Goal: Communication & Community: Answer question/provide support

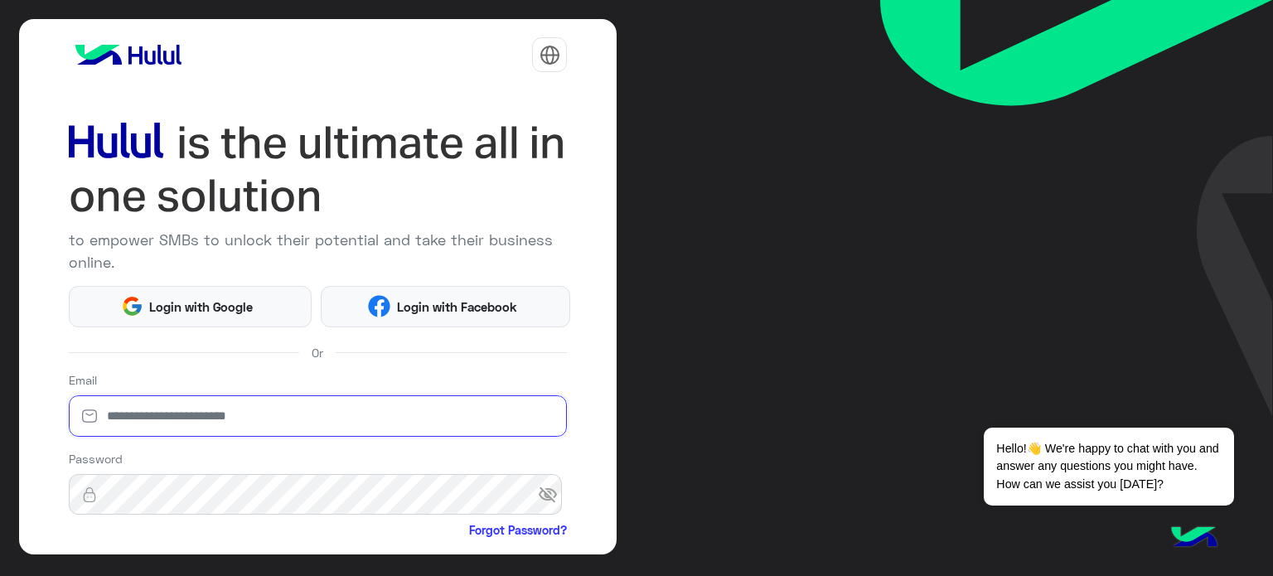
type input "**********"
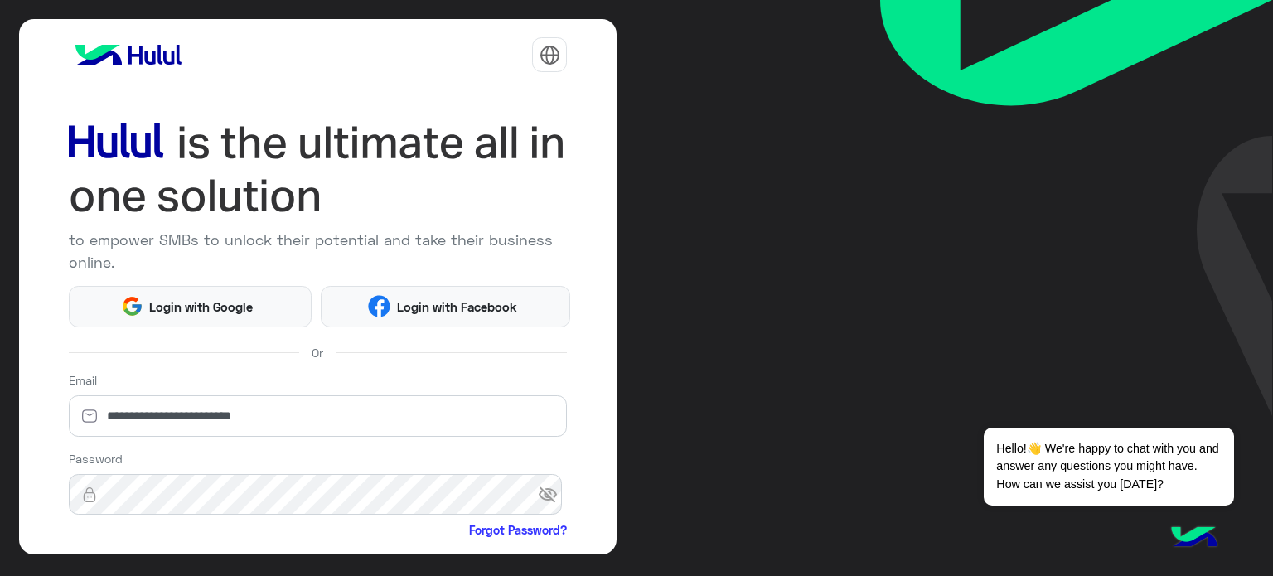
scroll to position [169, 0]
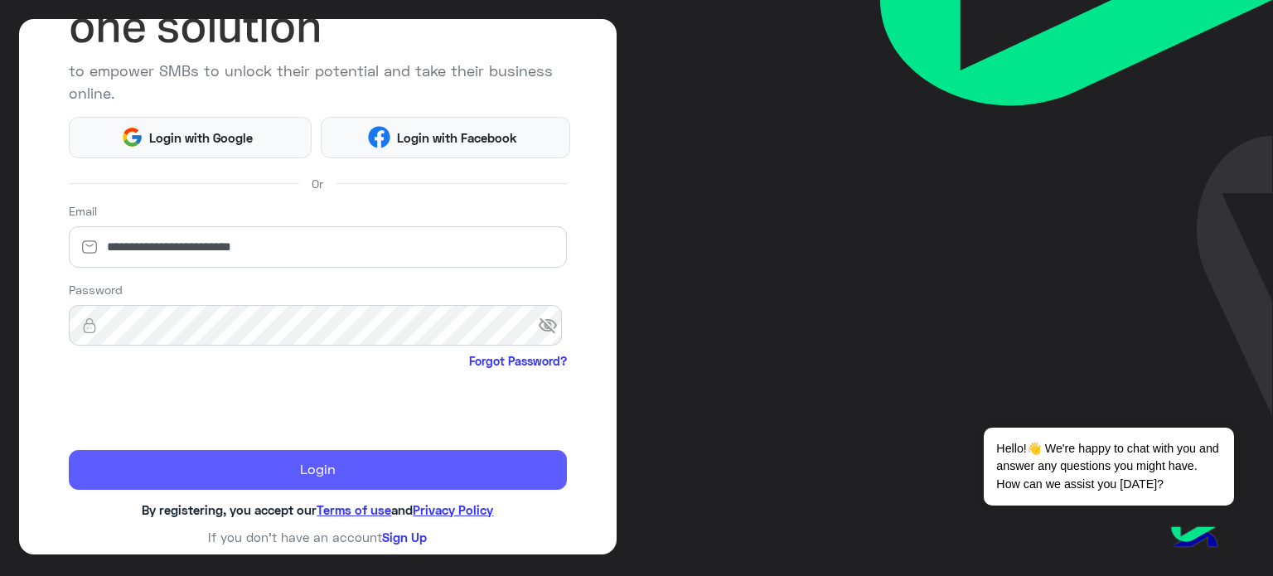
click at [292, 471] on button "Login" at bounding box center [318, 470] width 499 height 40
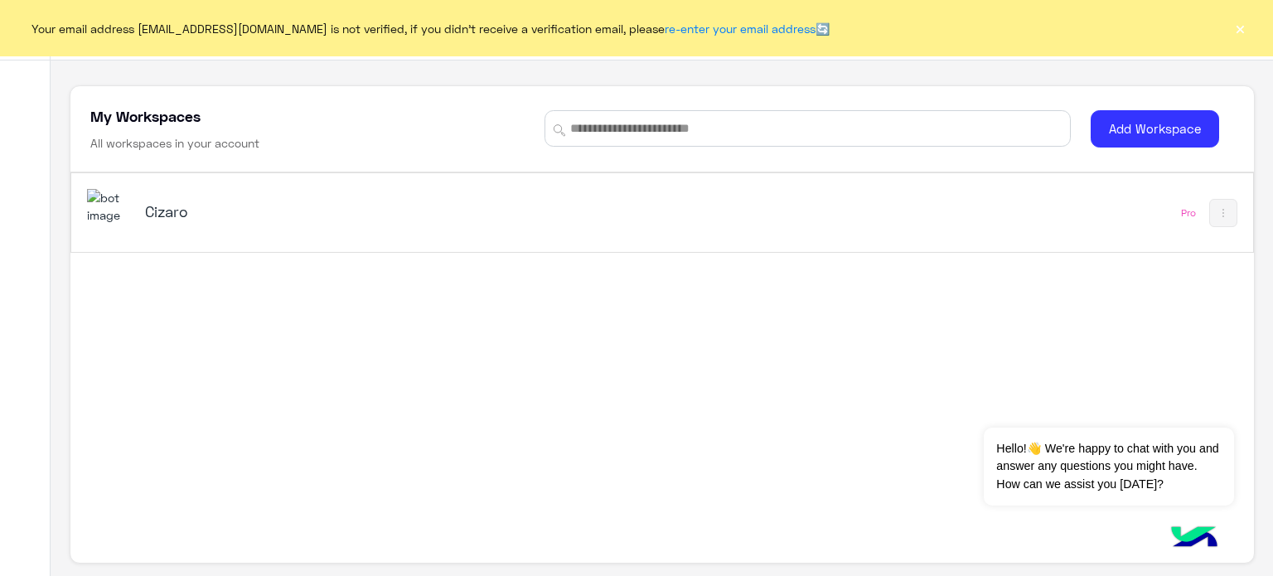
click at [176, 214] on h5 "Cizaro" at bounding box center [352, 211] width 414 height 20
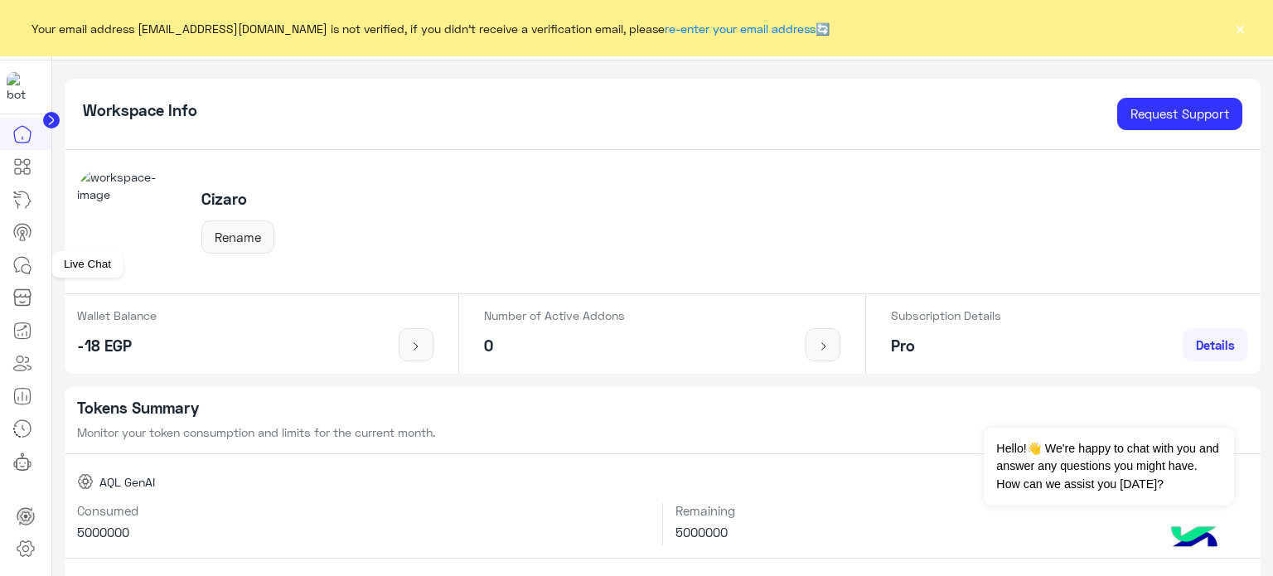
click at [24, 261] on icon at bounding box center [22, 265] width 20 height 20
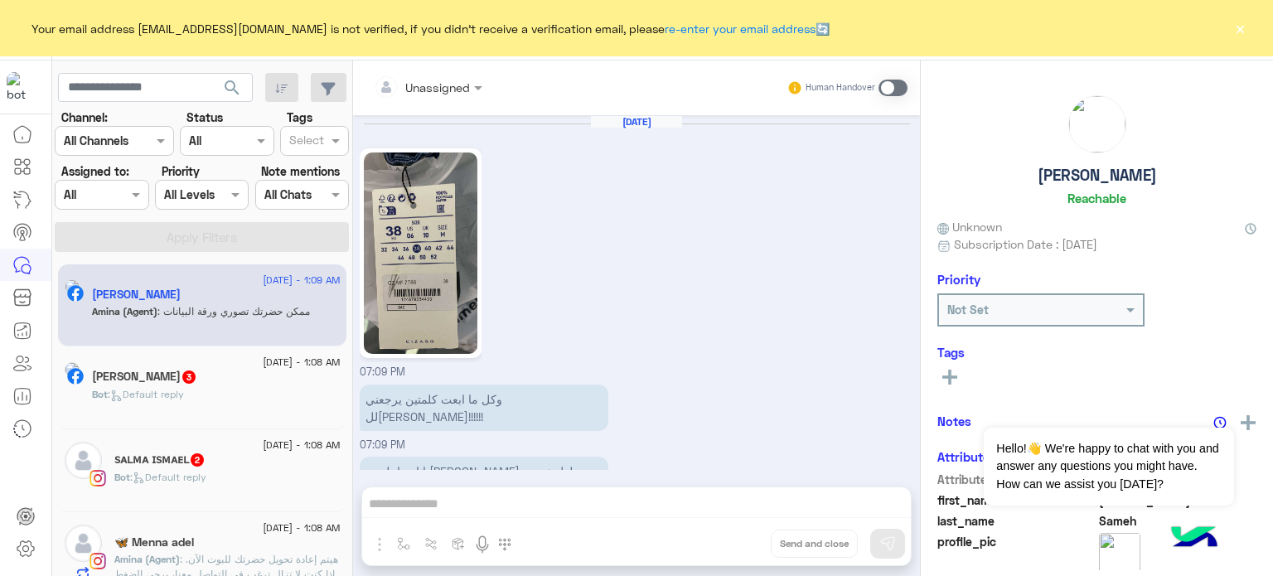
scroll to position [447, 0]
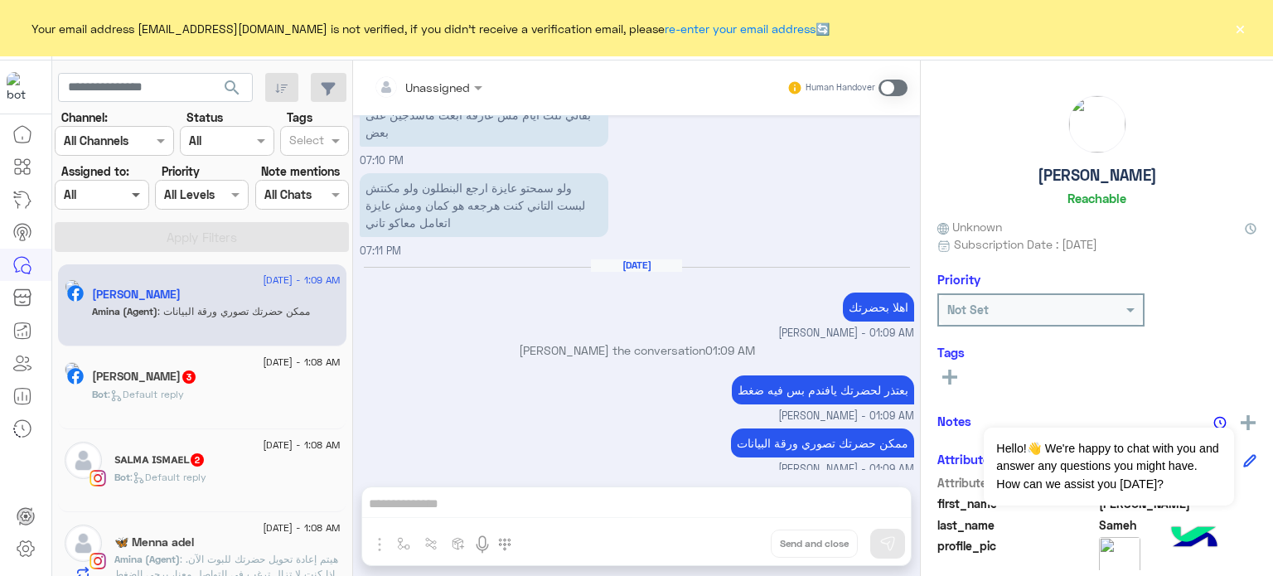
click at [133, 199] on span at bounding box center [138, 194] width 21 height 17
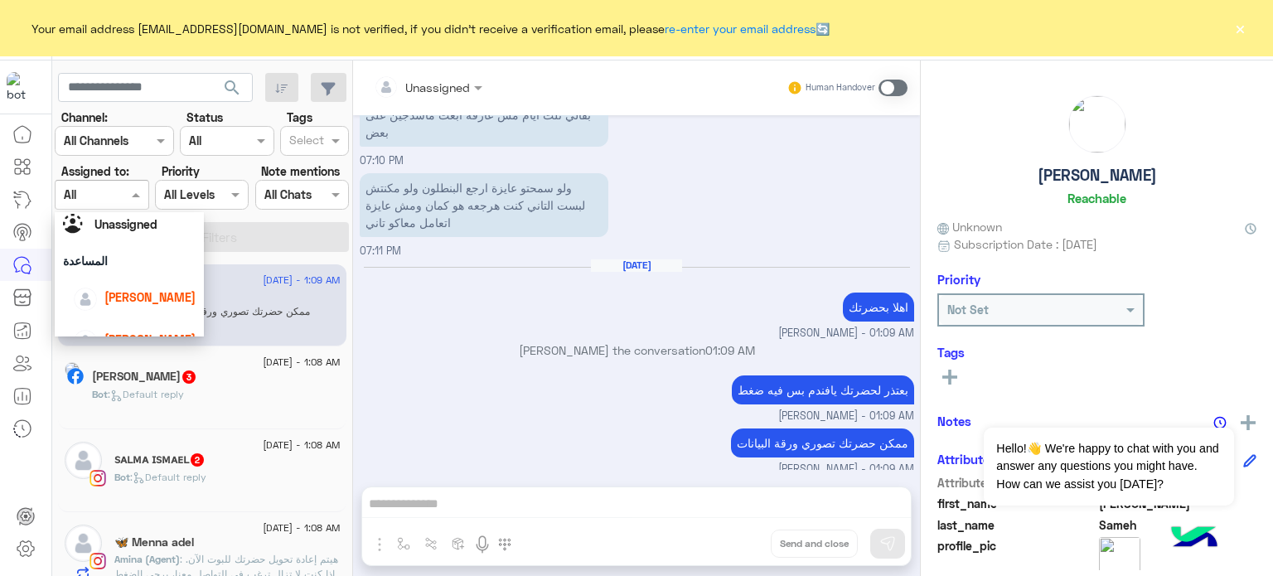
scroll to position [43, 0]
click at [160, 287] on span "lobna Mounir" at bounding box center [149, 294] width 91 height 14
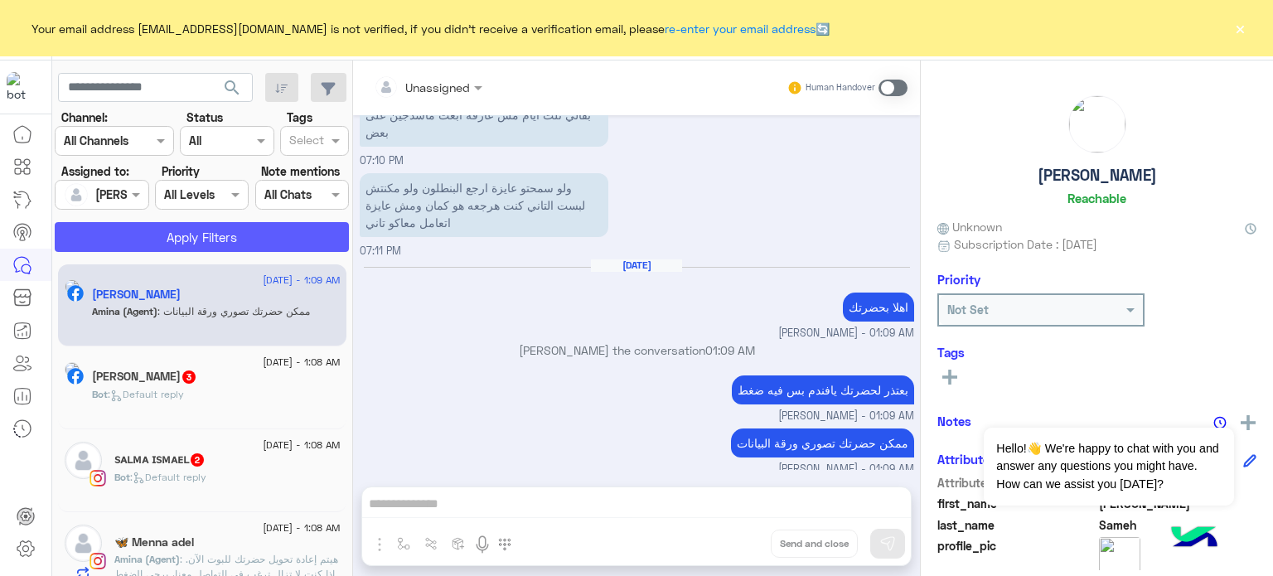
click at [241, 231] on button "Apply Filters" at bounding box center [202, 237] width 294 height 30
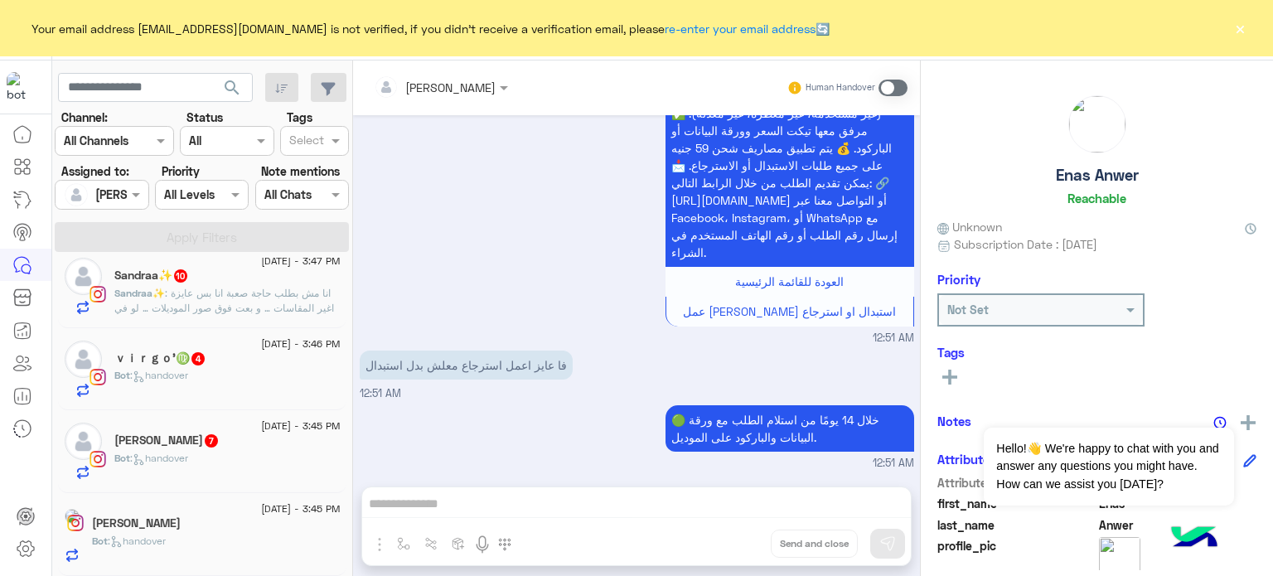
scroll to position [1428, 0]
click at [107, 193] on div at bounding box center [102, 194] width 92 height 19
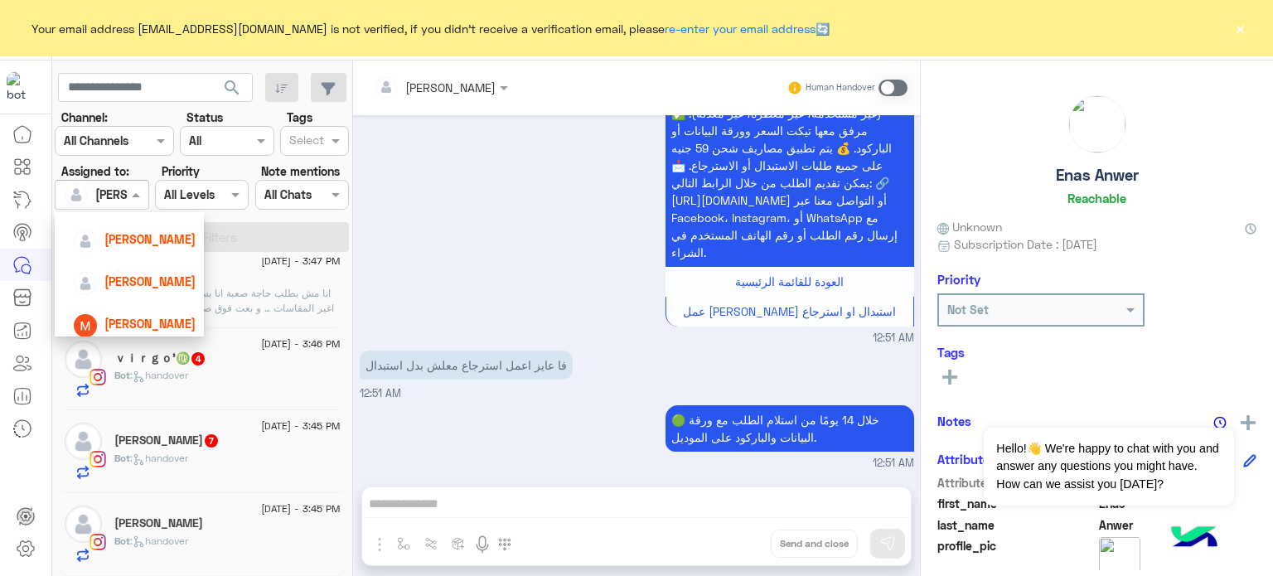
scroll to position [142, 0]
click at [152, 283] on span "[PERSON_NAME]" at bounding box center [149, 280] width 91 height 14
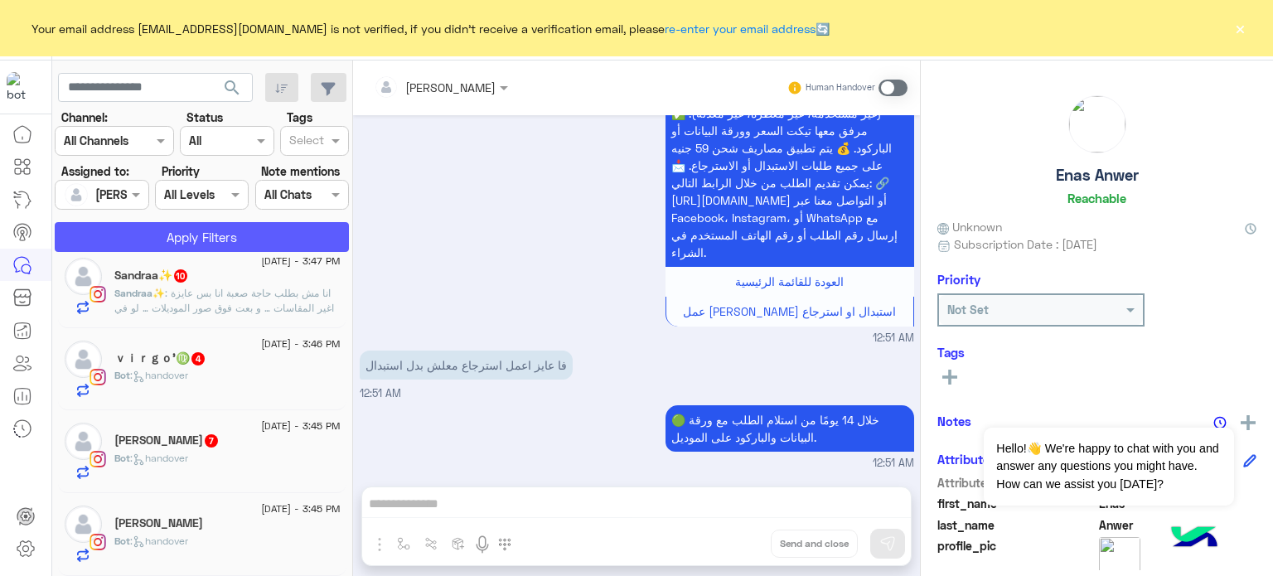
click at [248, 231] on button "Apply Filters" at bounding box center [202, 237] width 294 height 30
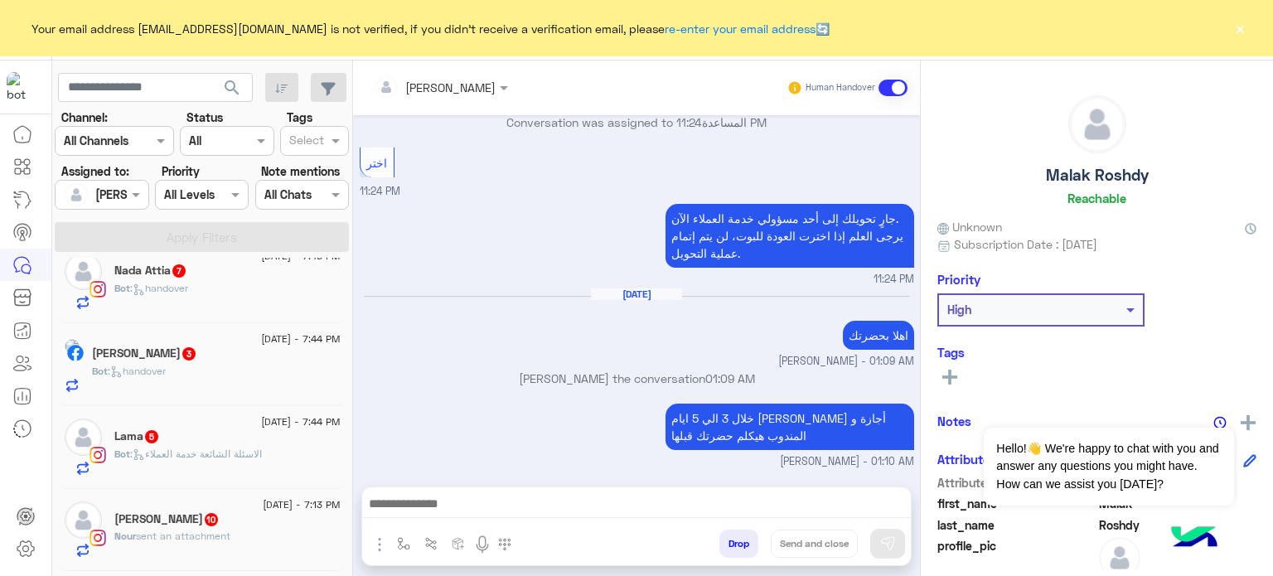
scroll to position [1386, 0]
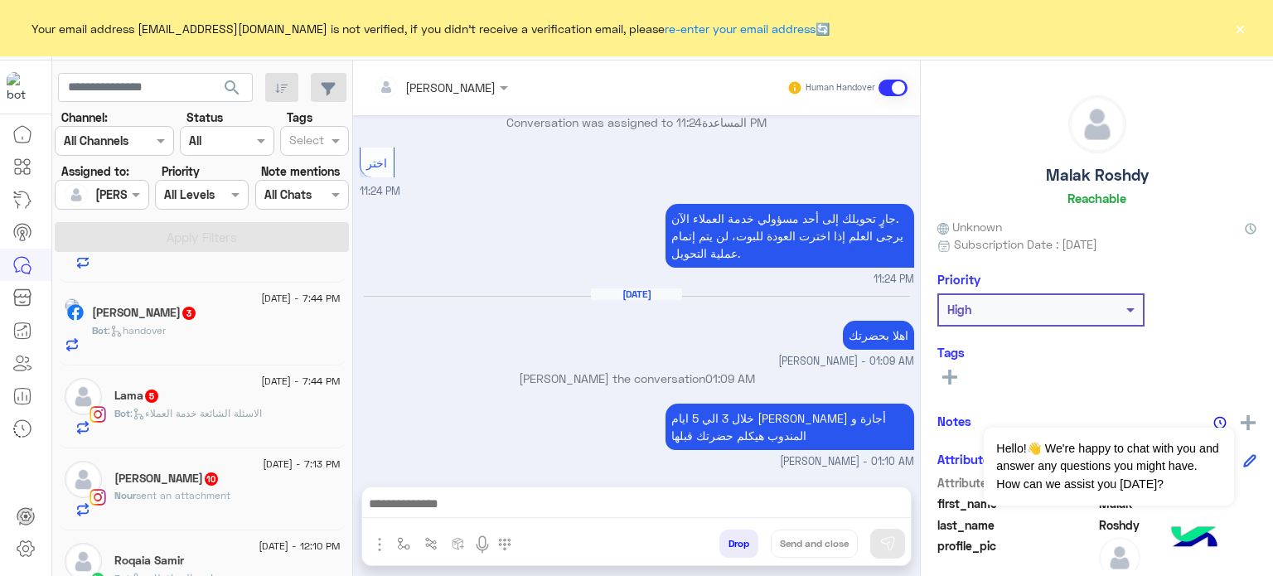
click at [255, 406] on div "Lama 5" at bounding box center [227, 397] width 226 height 17
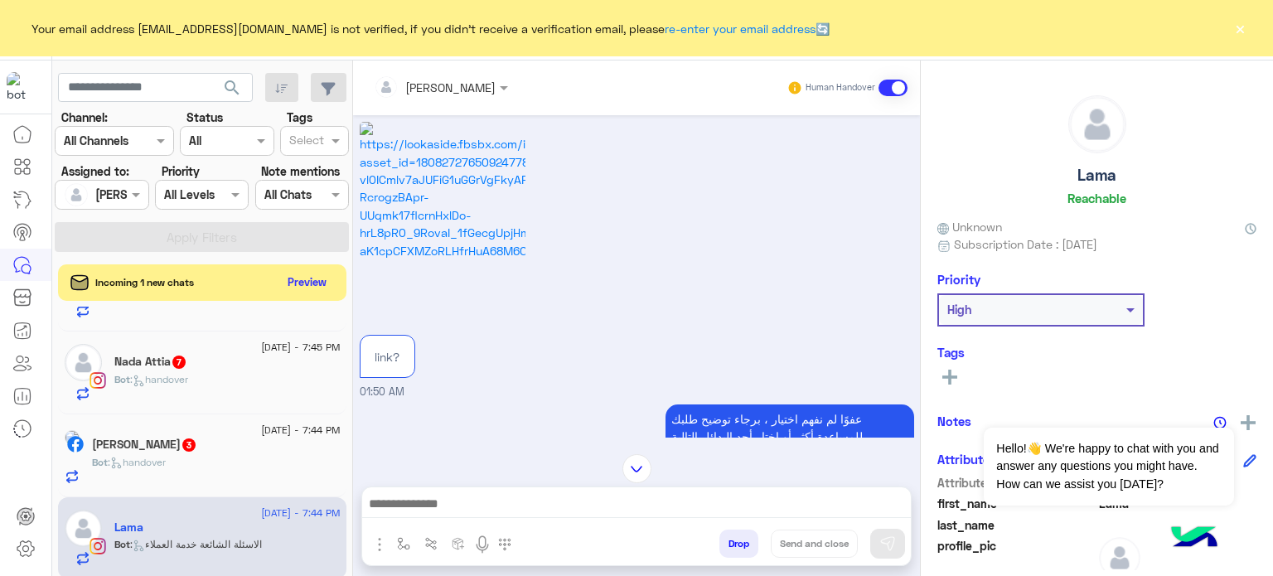
scroll to position [36, 0]
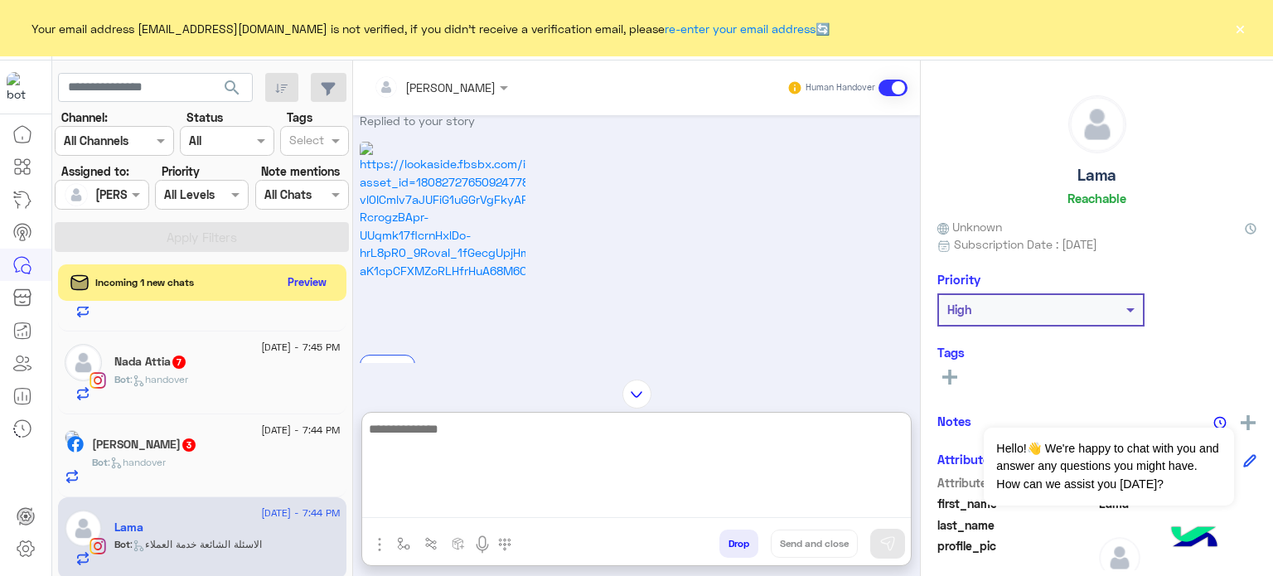
click at [444, 501] on textarea at bounding box center [636, 467] width 549 height 99
type textarea "*"
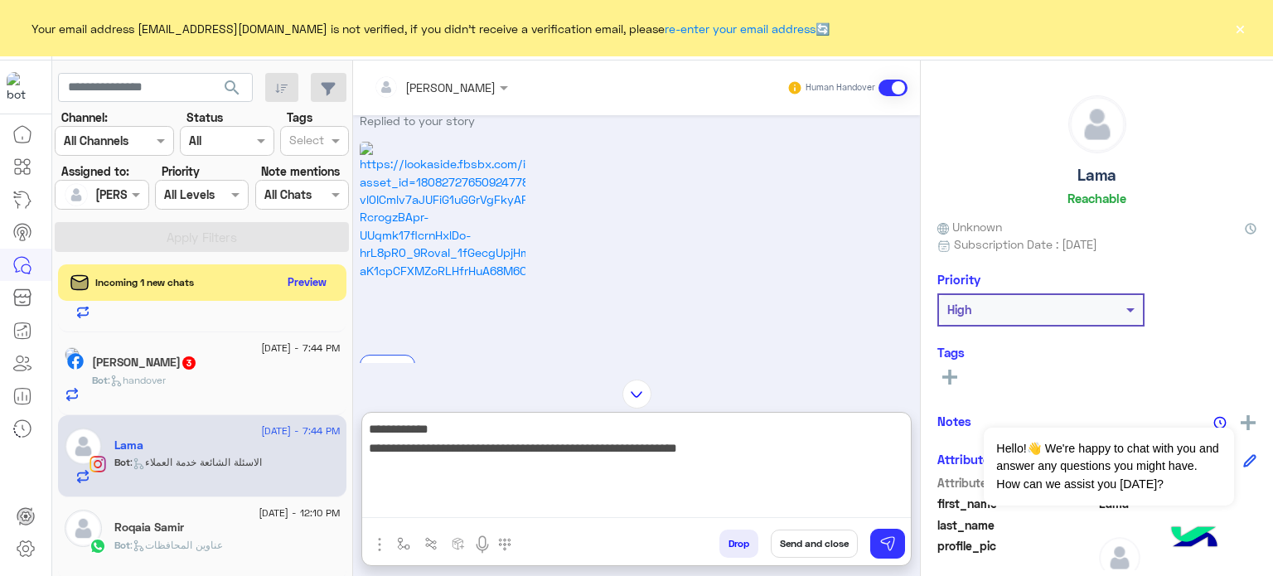
scroll to position [1384, 0]
paste textarea "**********"
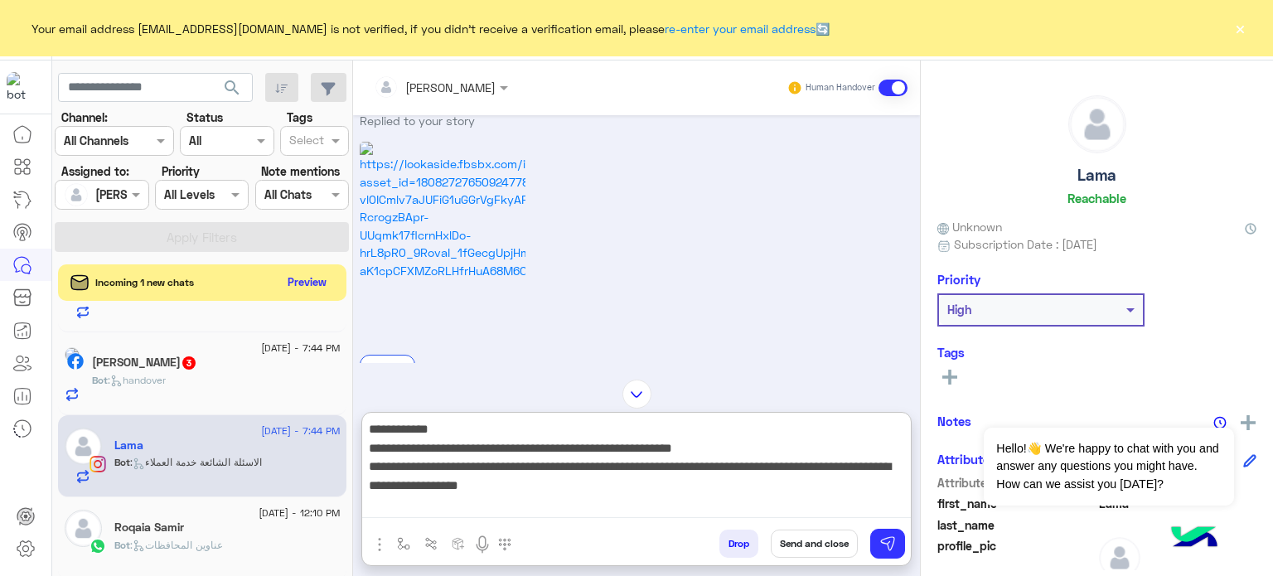
type textarea "**********"
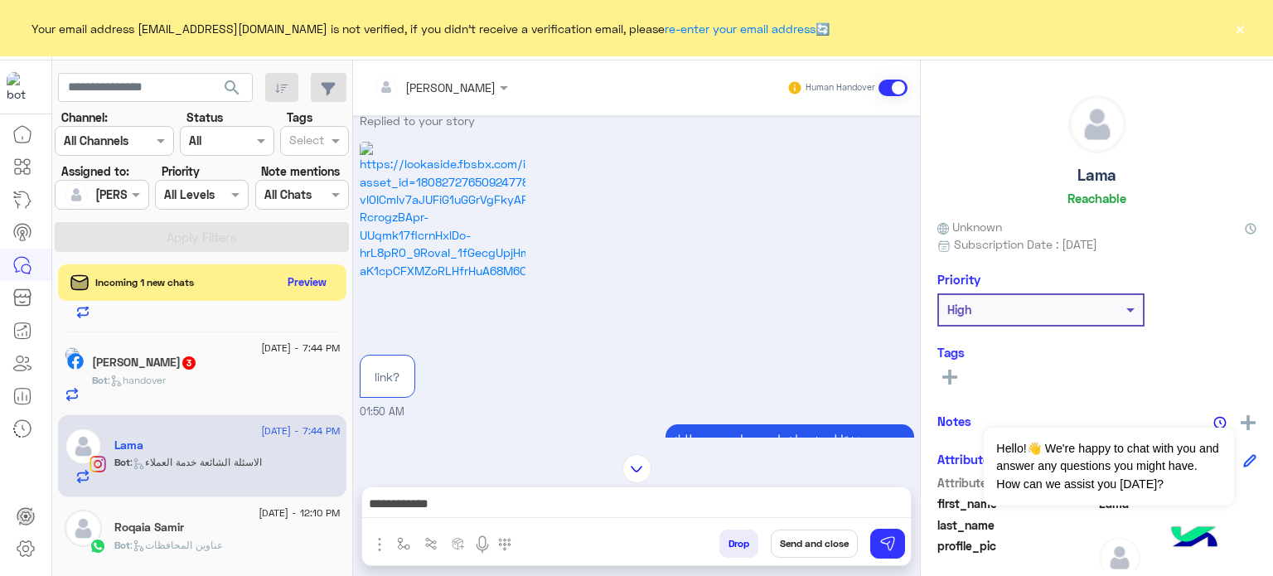
click at [829, 543] on button "Send and close" at bounding box center [814, 543] width 87 height 28
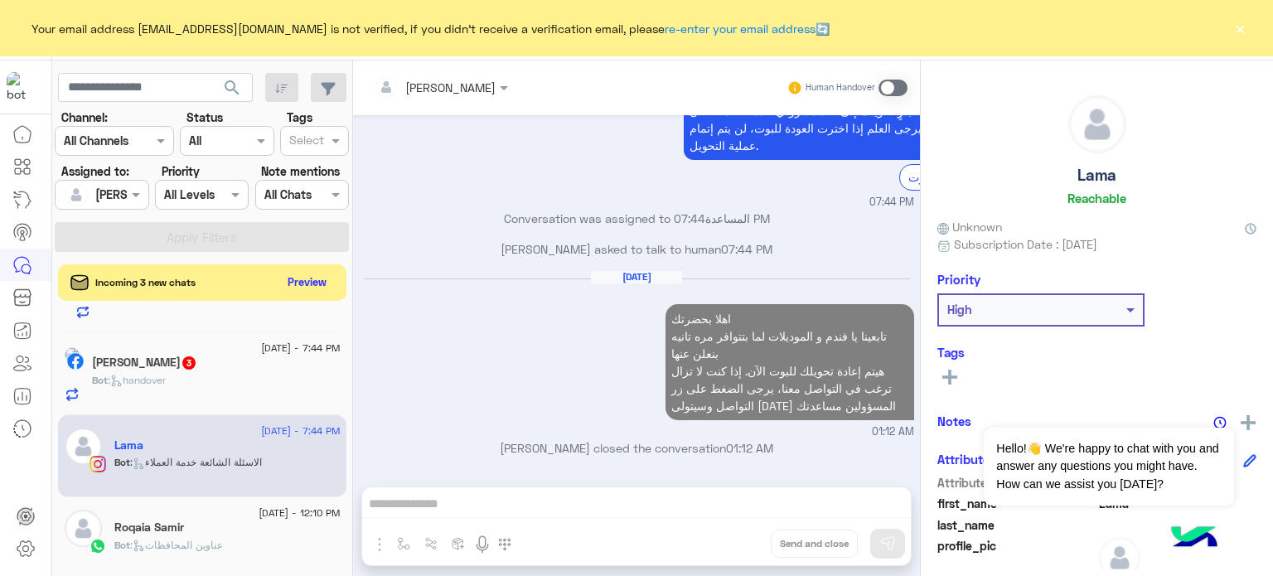
scroll to position [1479, 0]
click at [226, 376] on div "Bot : handover" at bounding box center [216, 387] width 249 height 29
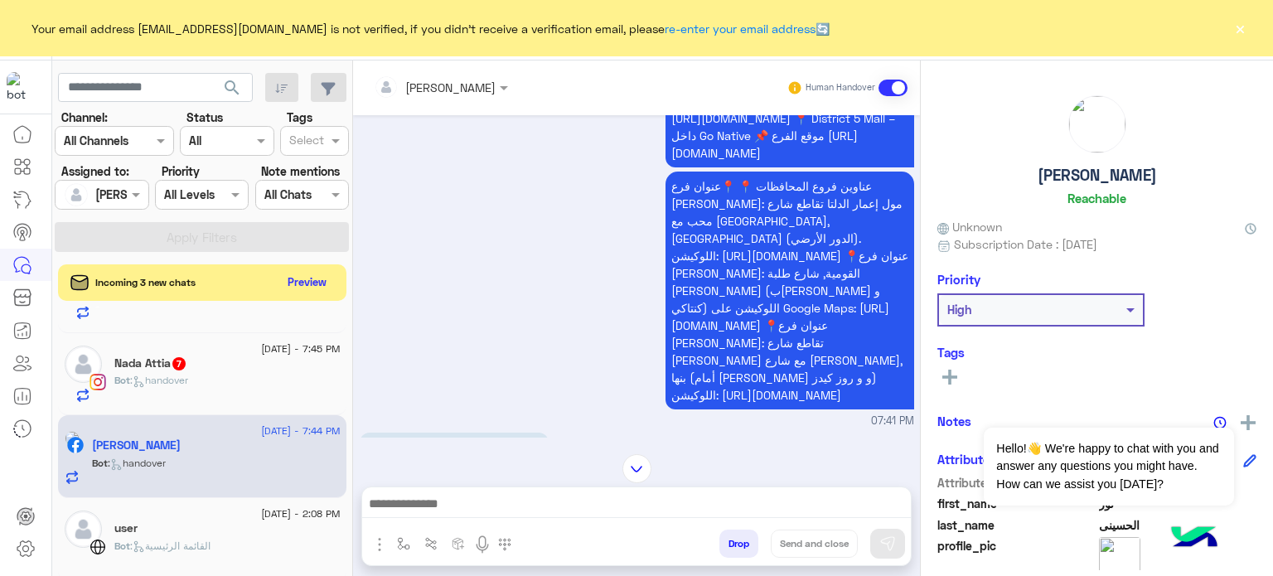
scroll to position [567, 0]
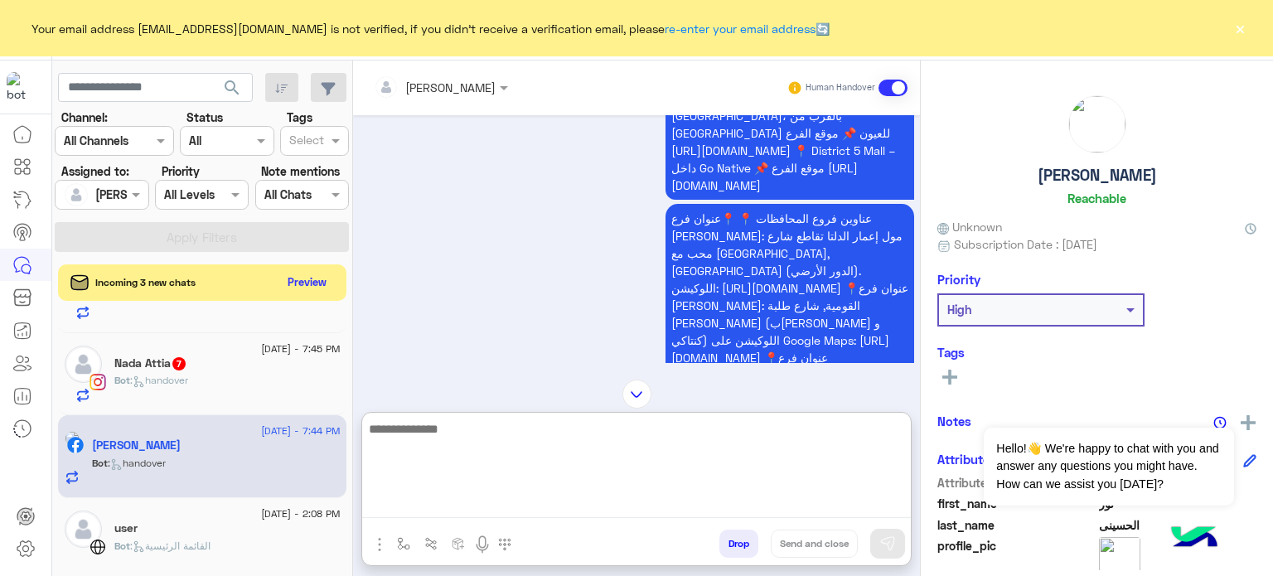
click at [489, 500] on textarea at bounding box center [636, 467] width 549 height 99
type textarea "**********"
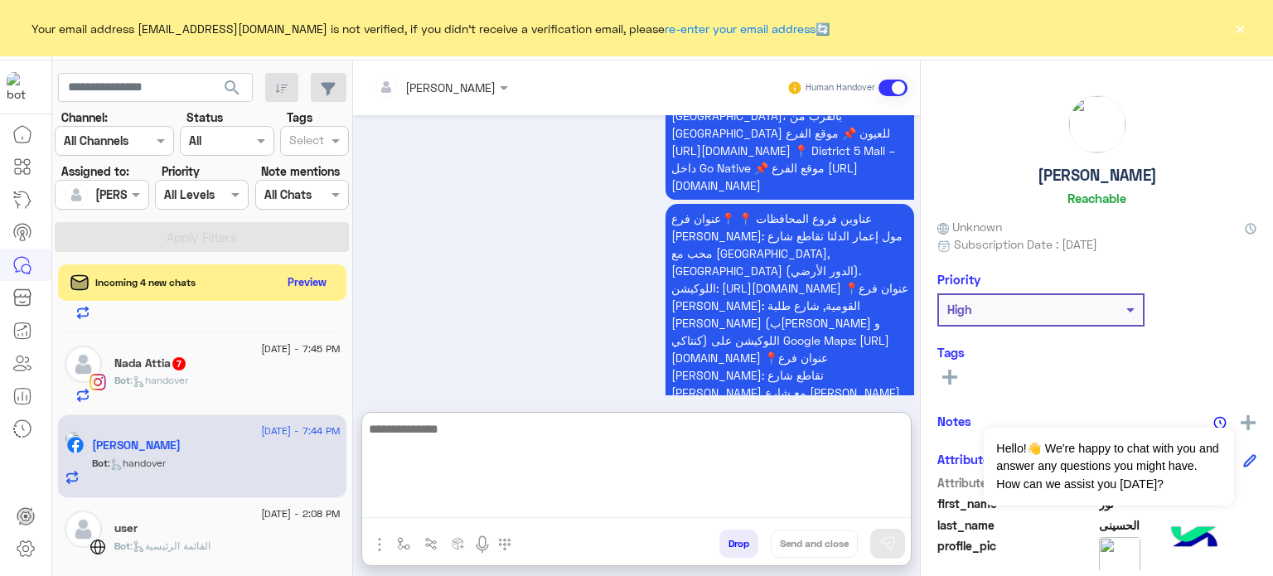
scroll to position [1080, 0]
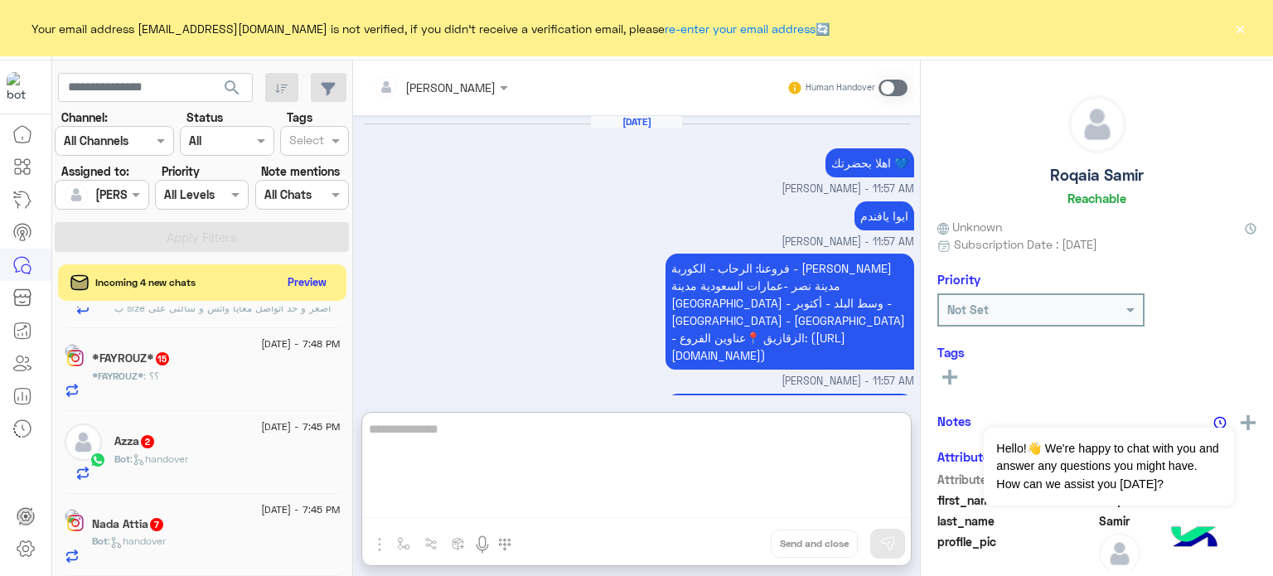
scroll to position [1308, 0]
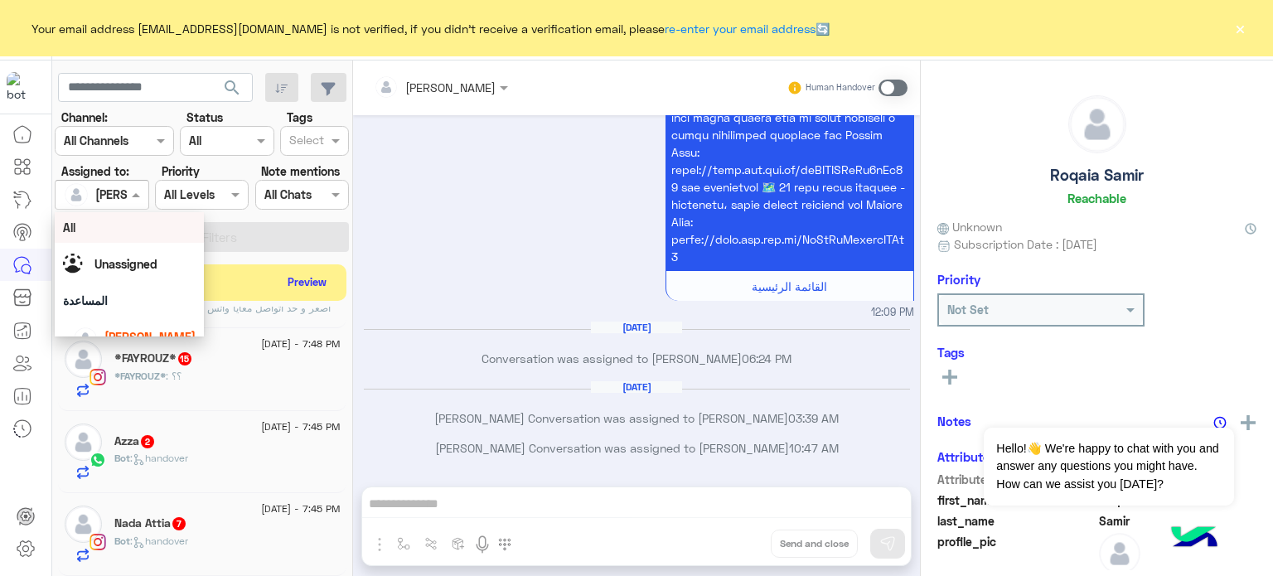
click at [113, 188] on div at bounding box center [102, 194] width 92 height 19
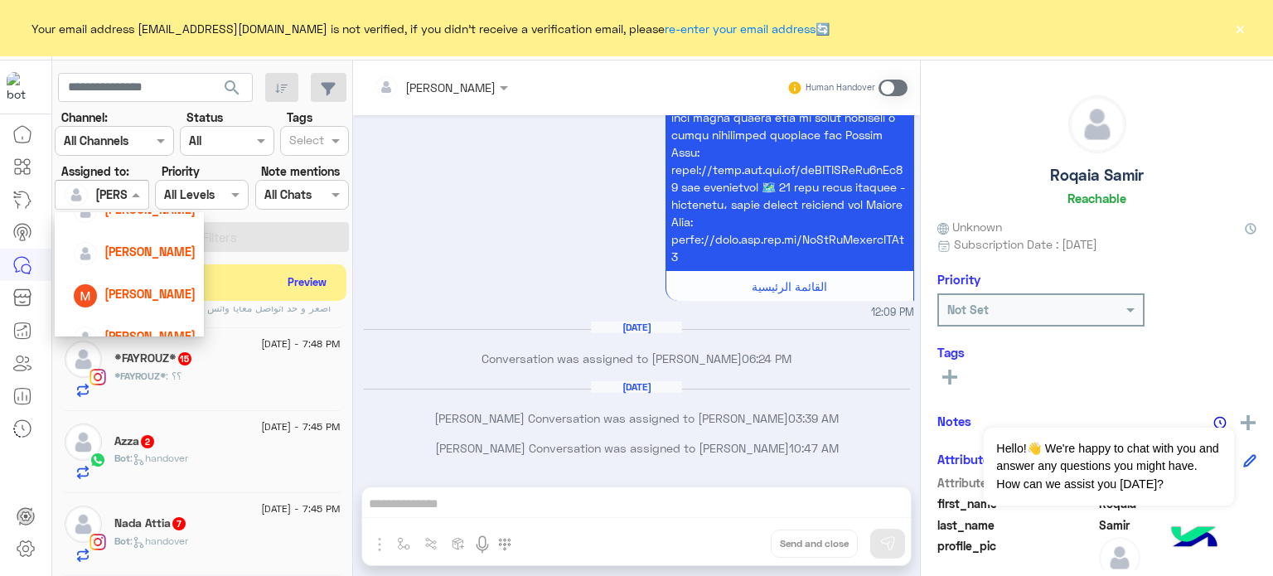
scroll to position [190, 0]
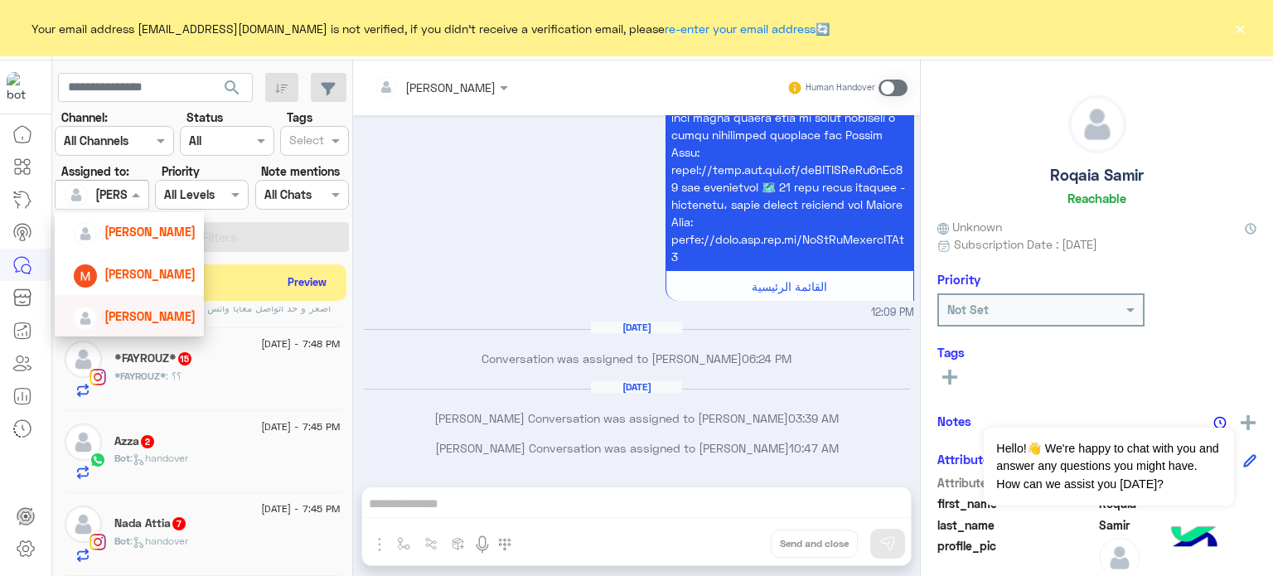
click at [154, 309] on span "[PERSON_NAME]" at bounding box center [149, 316] width 91 height 14
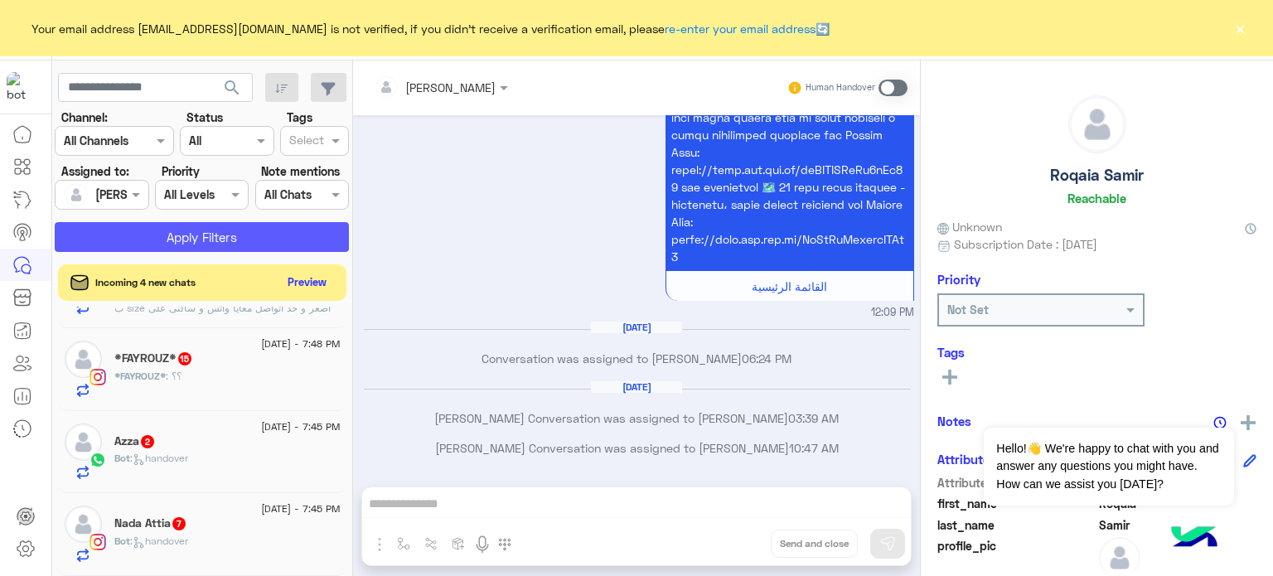
click at [196, 248] on button "Apply Filters" at bounding box center [202, 237] width 294 height 30
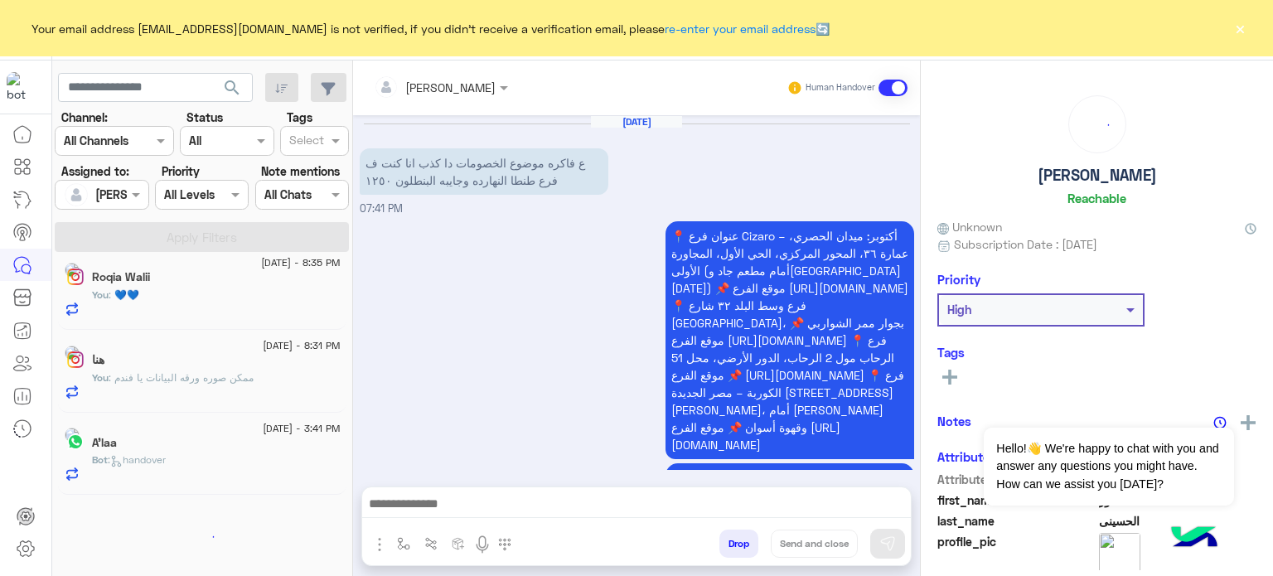
scroll to position [8, 0]
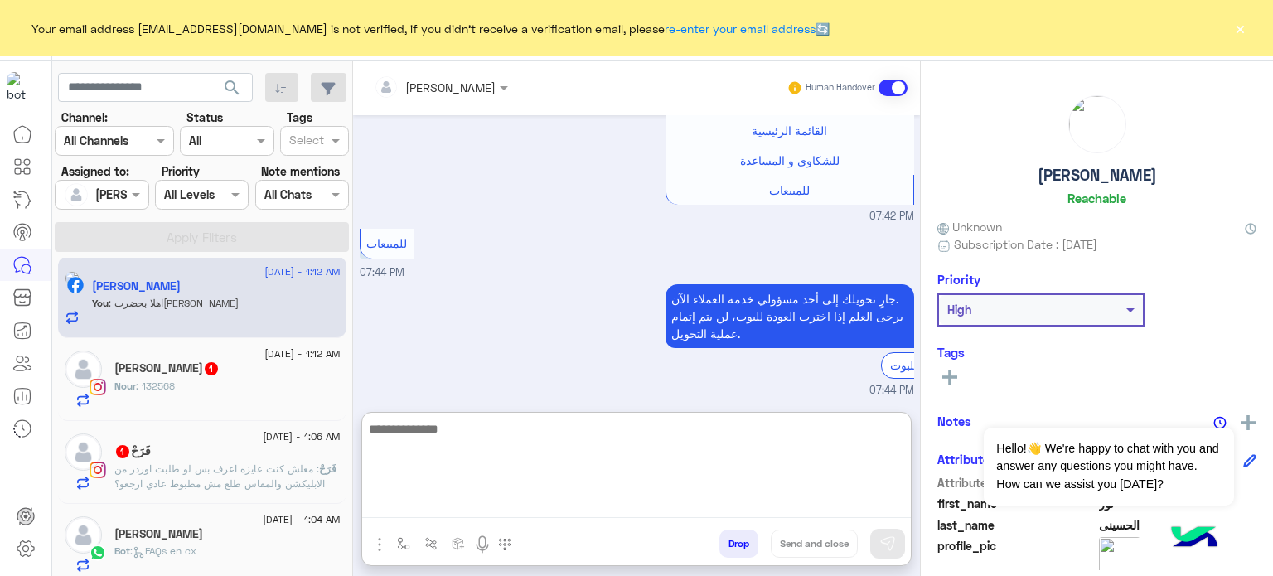
click at [497, 509] on textarea at bounding box center [636, 467] width 549 height 99
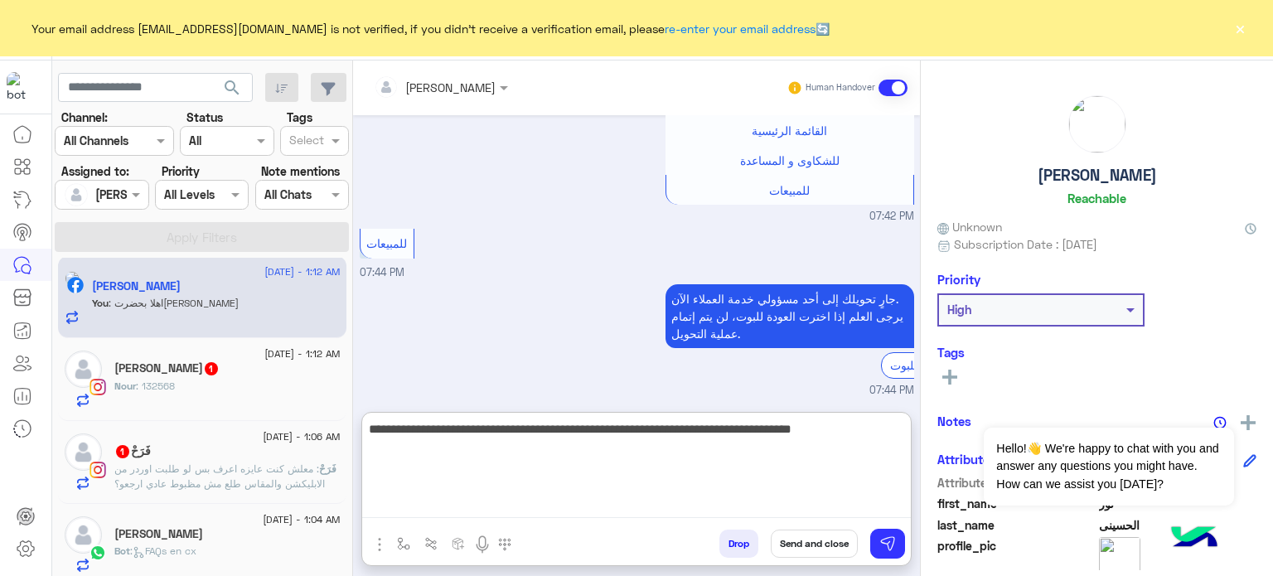
type textarea "**********"
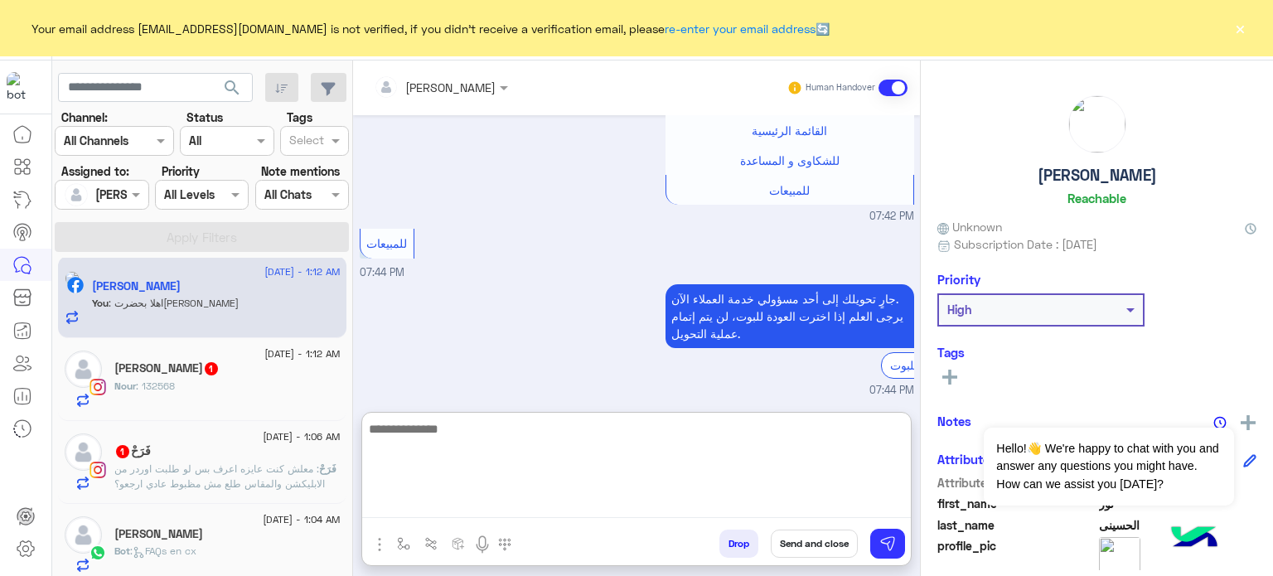
scroll to position [1063, 0]
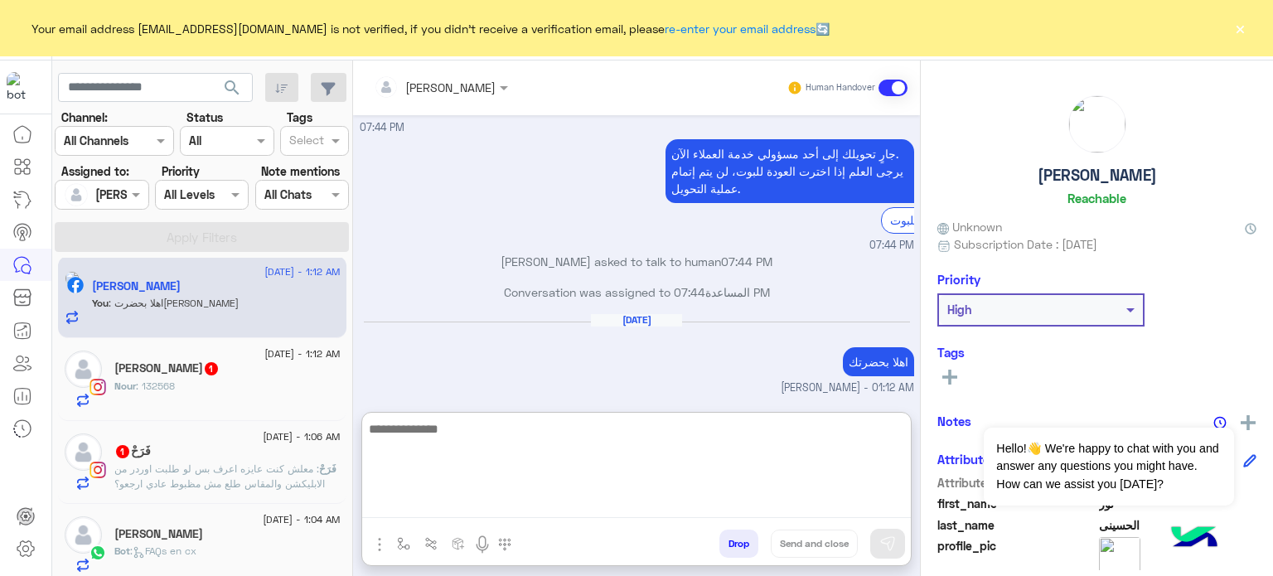
paste textarea "**********"
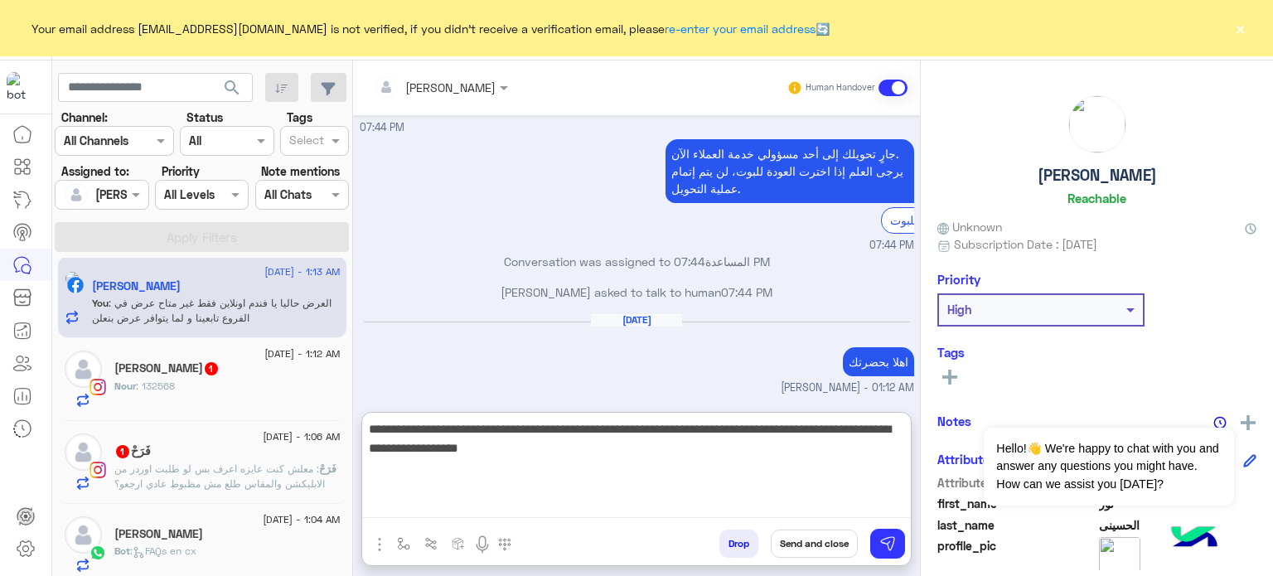
type textarea "**********"
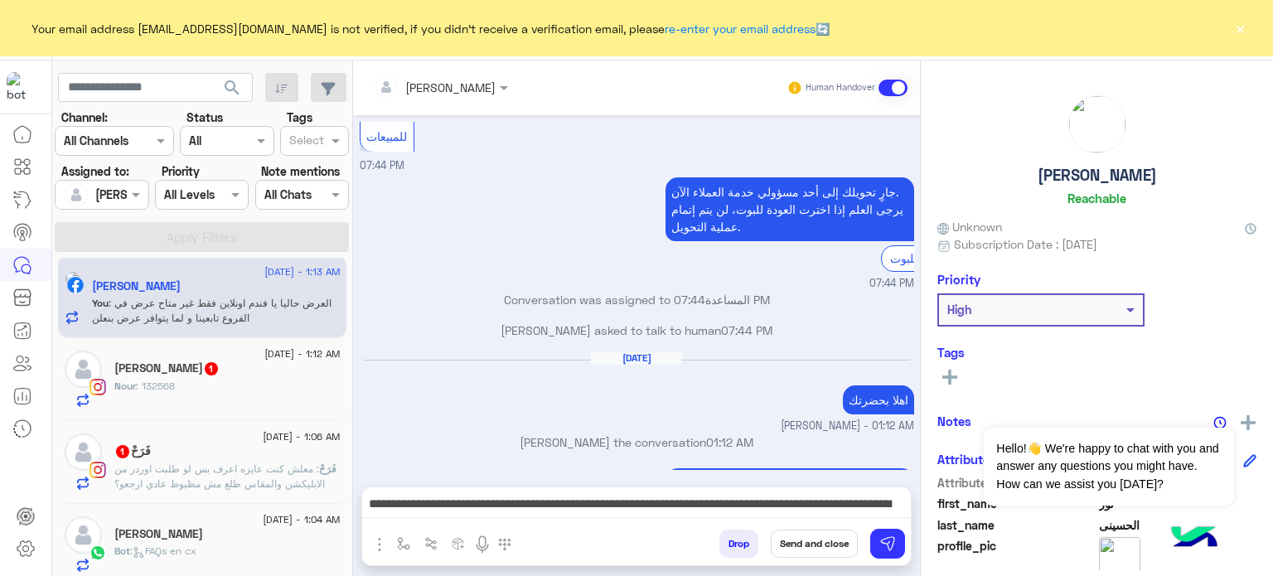
click at [833, 542] on button "Send and close" at bounding box center [814, 543] width 87 height 28
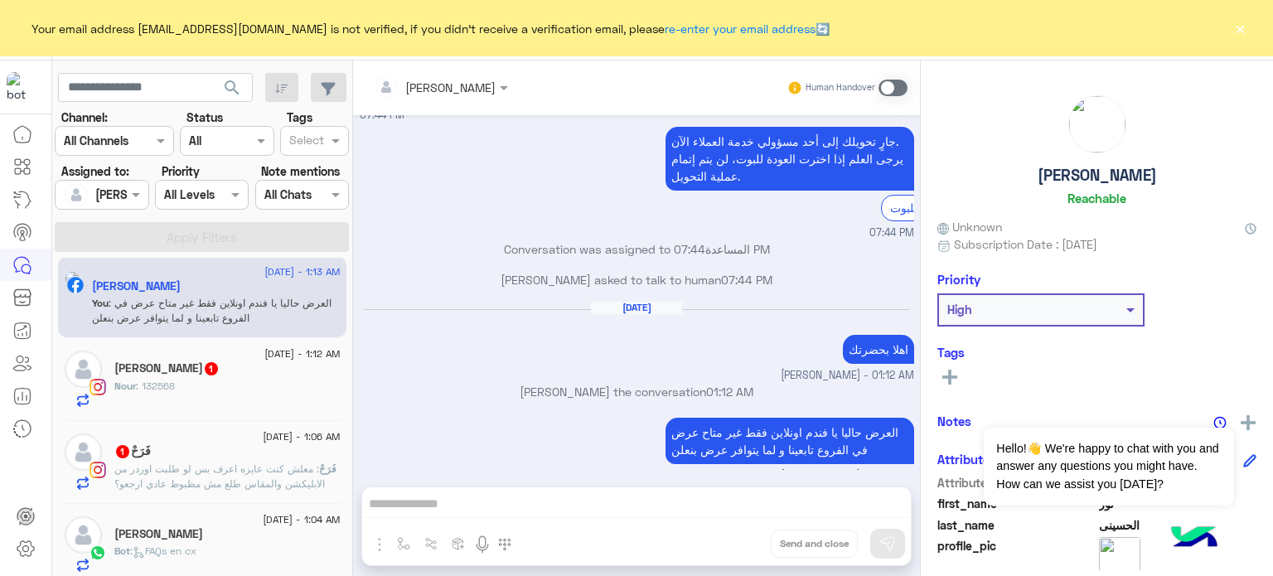
scroll to position [1106, 0]
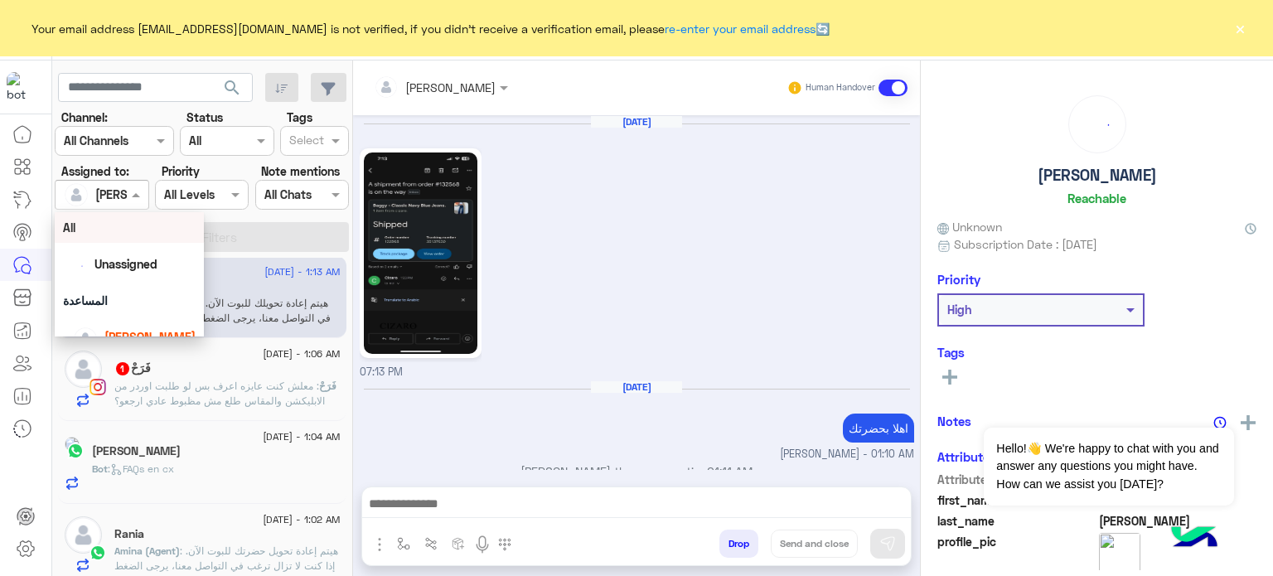
click at [114, 189] on div at bounding box center [102, 194] width 92 height 19
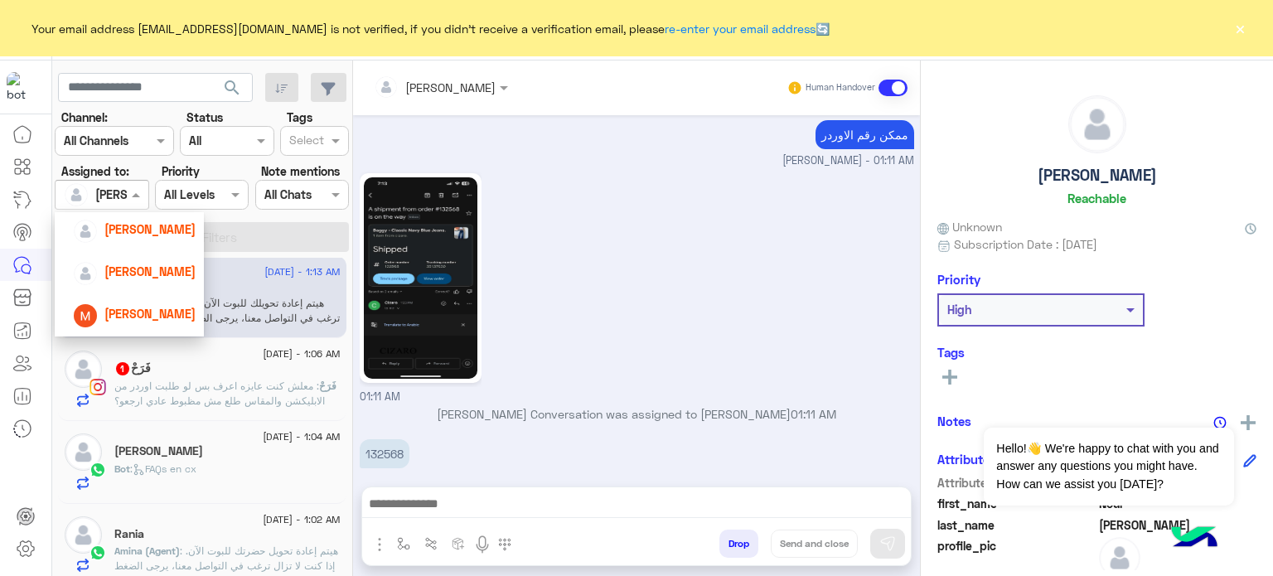
scroll to position [190, 0]
click at [150, 311] on span "[PERSON_NAME]" at bounding box center [149, 316] width 91 height 14
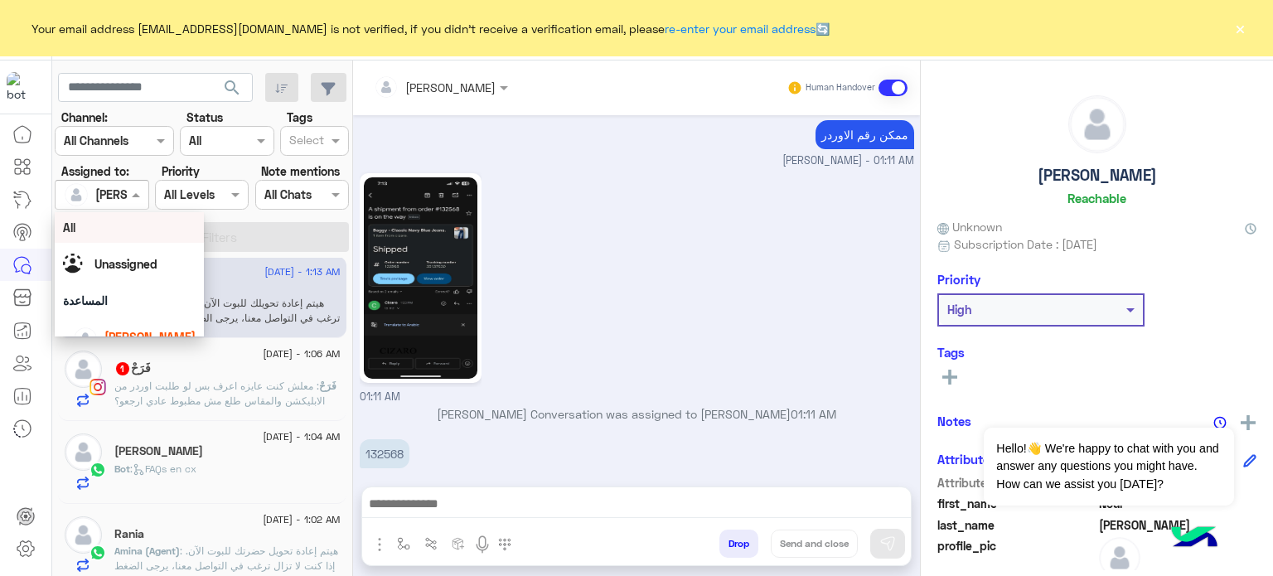
click at [128, 199] on span at bounding box center [138, 194] width 21 height 17
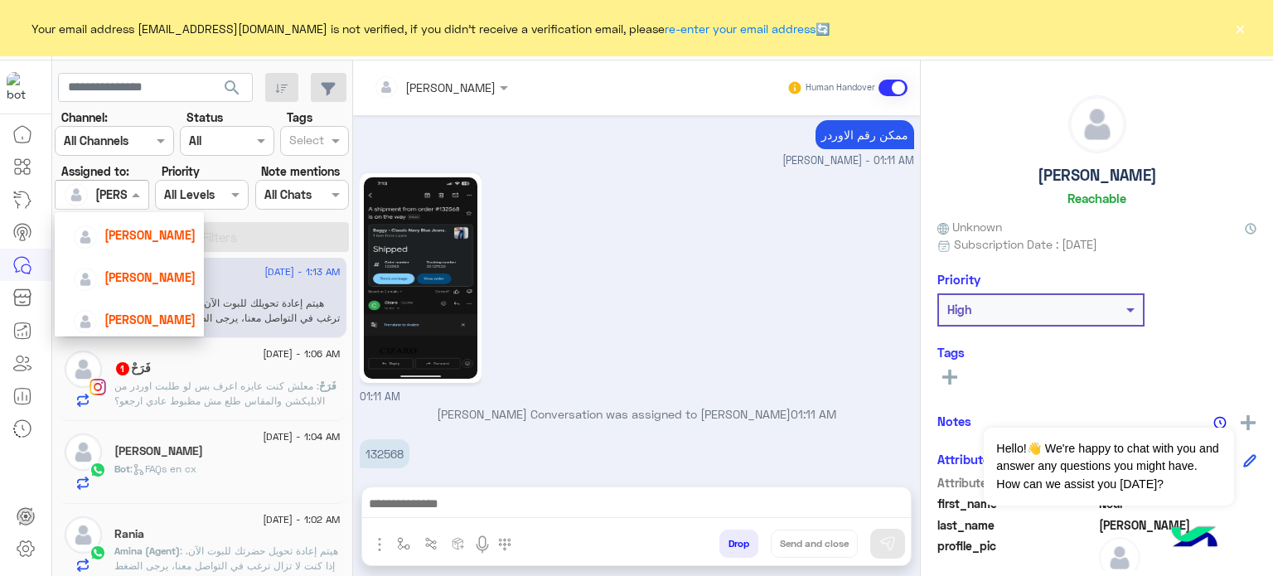
scroll to position [122, 0]
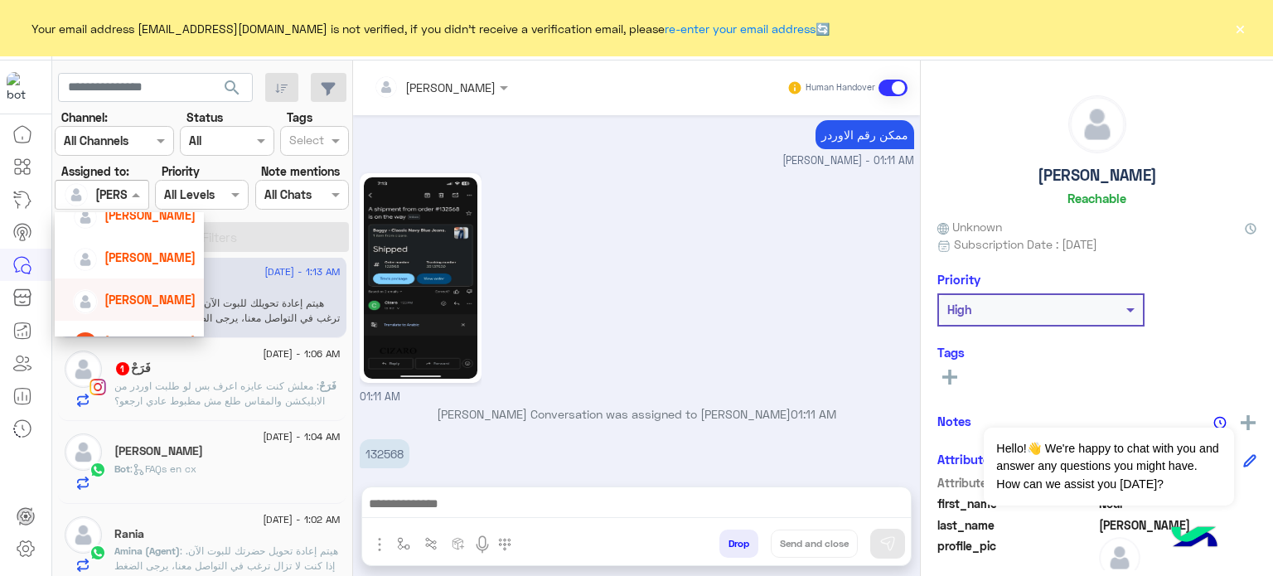
click at [145, 307] on span "[PERSON_NAME]" at bounding box center [149, 299] width 91 height 14
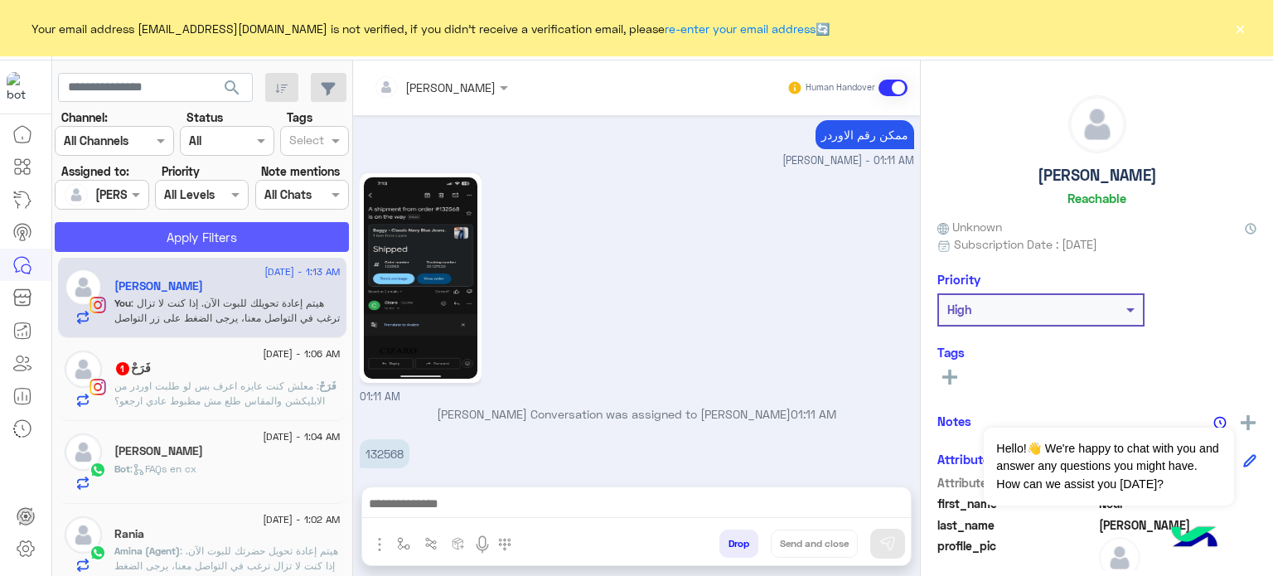
click at [200, 230] on button "Apply Filters" at bounding box center [202, 237] width 294 height 30
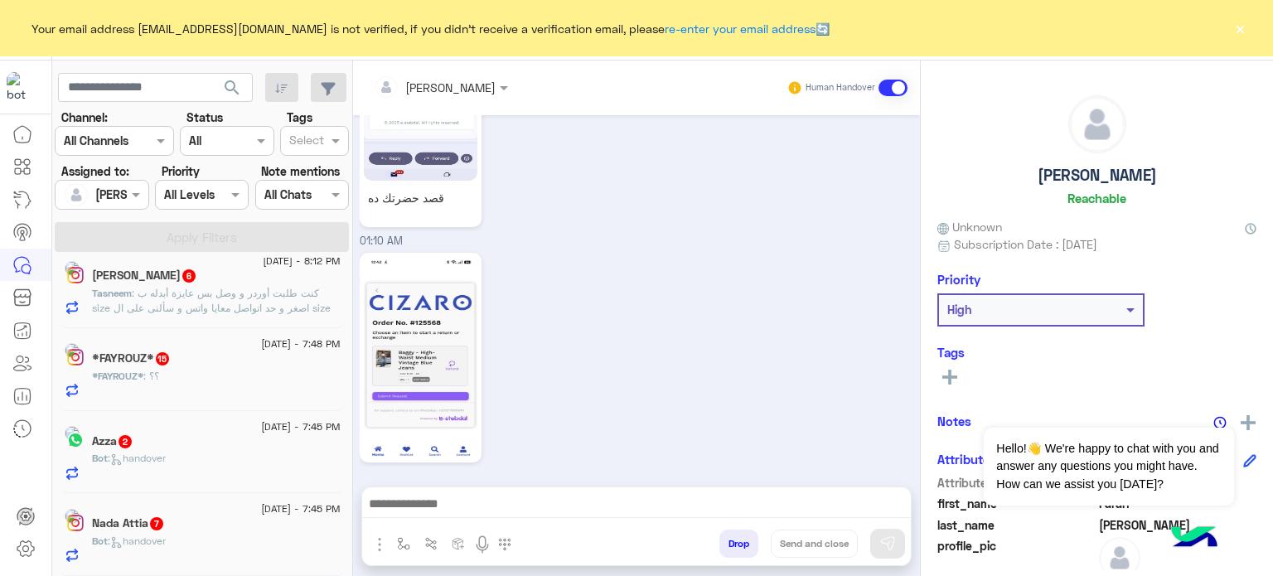
scroll to position [8, 0]
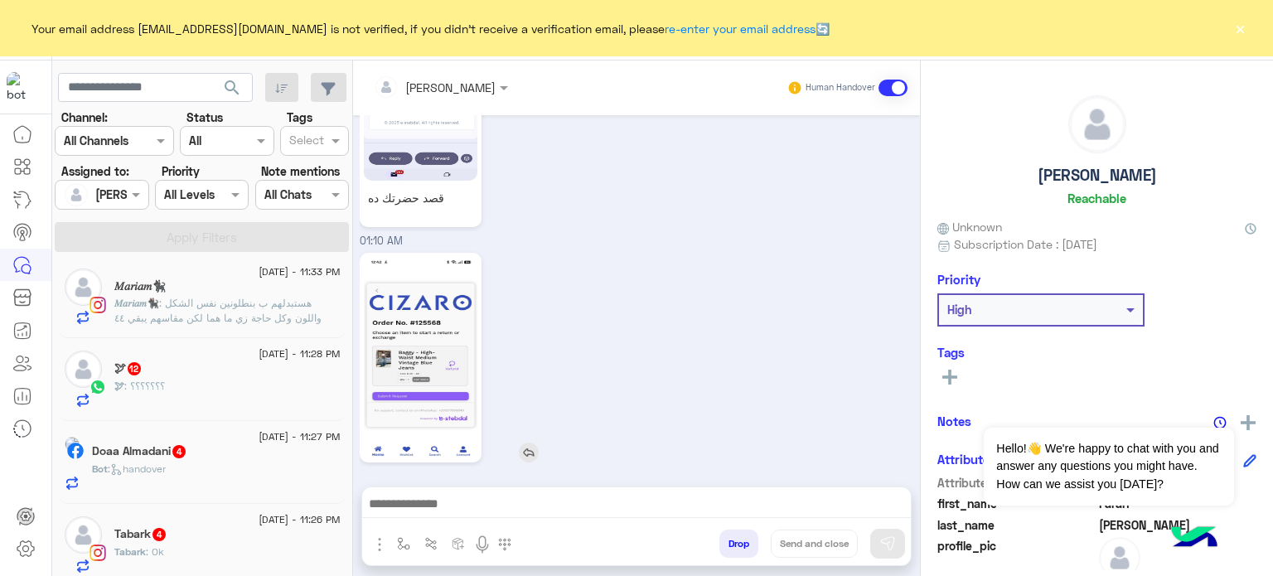
drag, startPoint x: 351, startPoint y: 315, endPoint x: 558, endPoint y: 274, distance: 211.1
click at [558, 274] on mat-drawer "Amina Hamdy Human Handover Sep 11, 2025 المندوب جه خد البنطلون و قالي الفلوس هت…" at bounding box center [812, 321] width 921 height 522
click at [558, 274] on div at bounding box center [468, 358] width 216 height 210
click at [219, 486] on div "Bot : handover" at bounding box center [216, 476] width 249 height 29
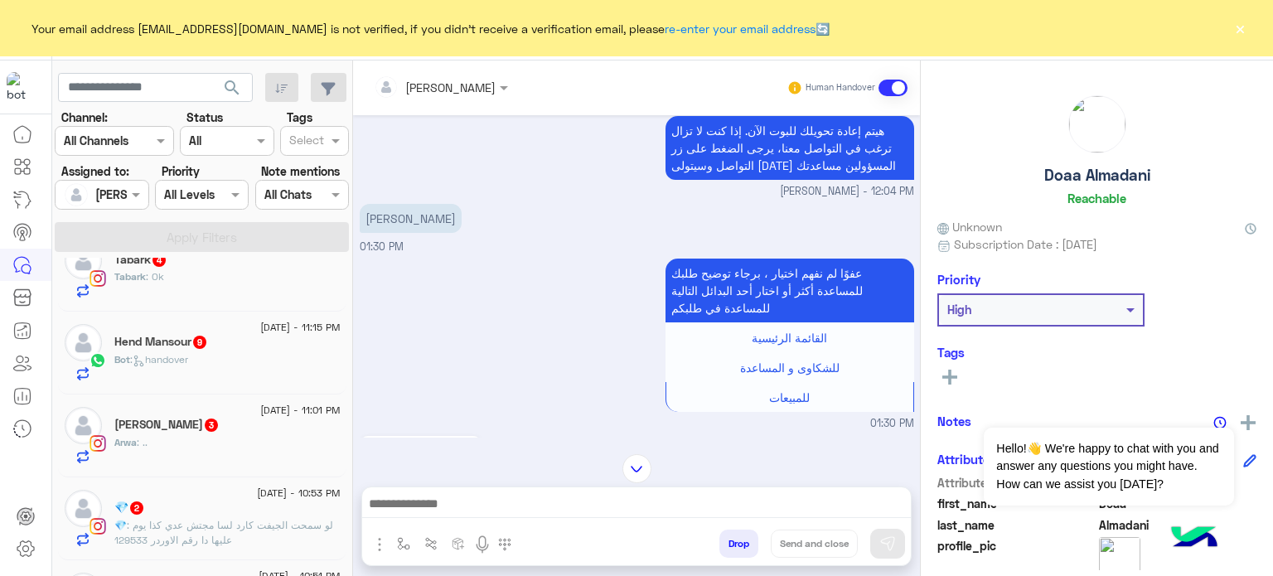
scroll to position [290, 0]
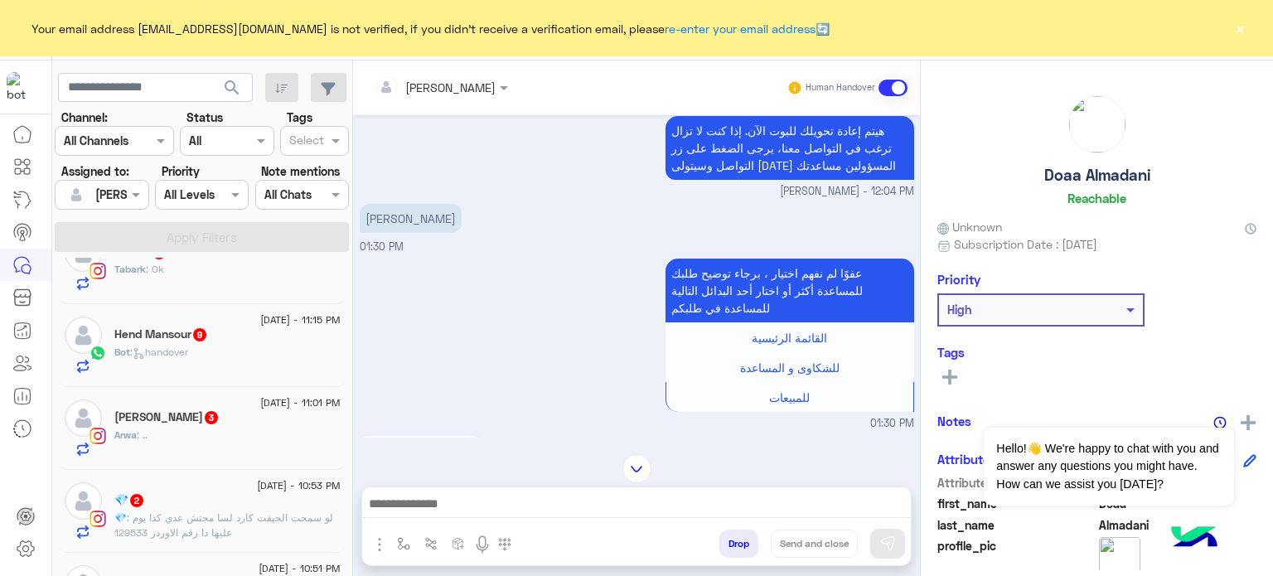
click at [218, 345] on div "Bot : handover" at bounding box center [227, 359] width 226 height 29
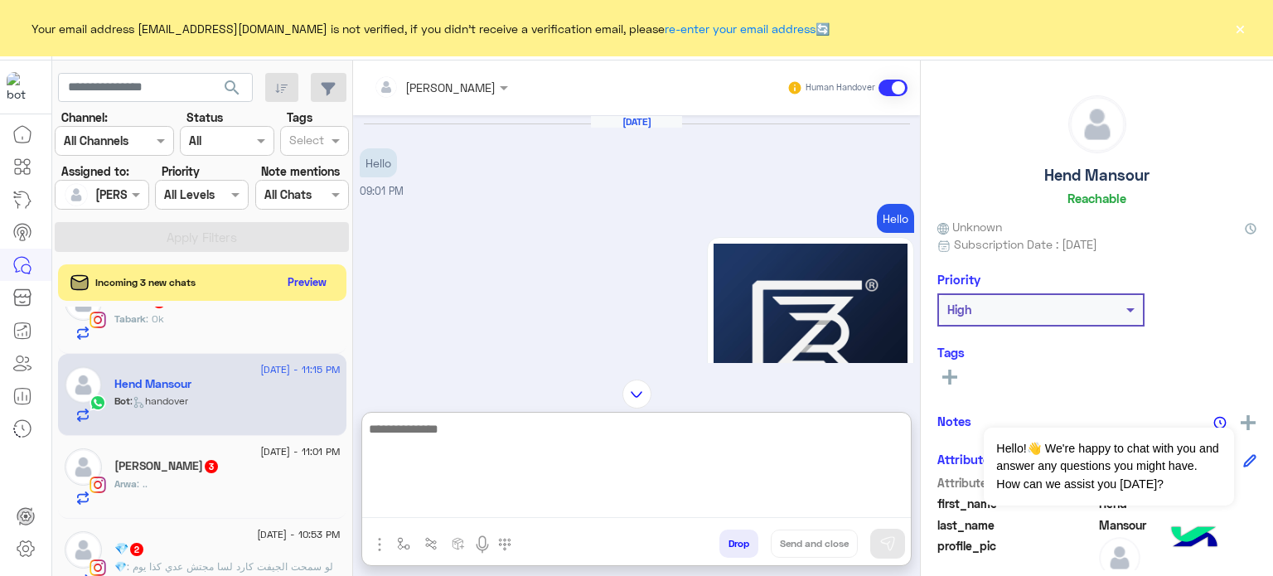
click at [526, 495] on textarea at bounding box center [636, 467] width 549 height 99
type textarea "**********"
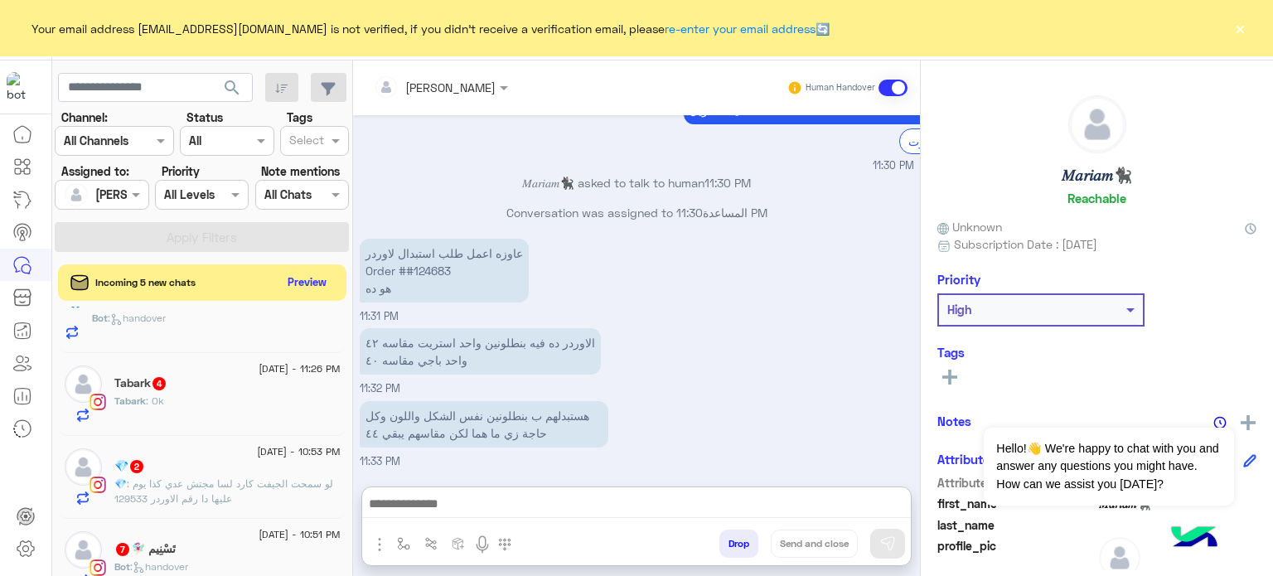
scroll to position [911, 0]
click at [292, 486] on span ": لو سمحت الجيفت كارد لسا مجتش عدي كذا يوم عليها دا رقم الاوردر 129533" at bounding box center [223, 490] width 219 height 27
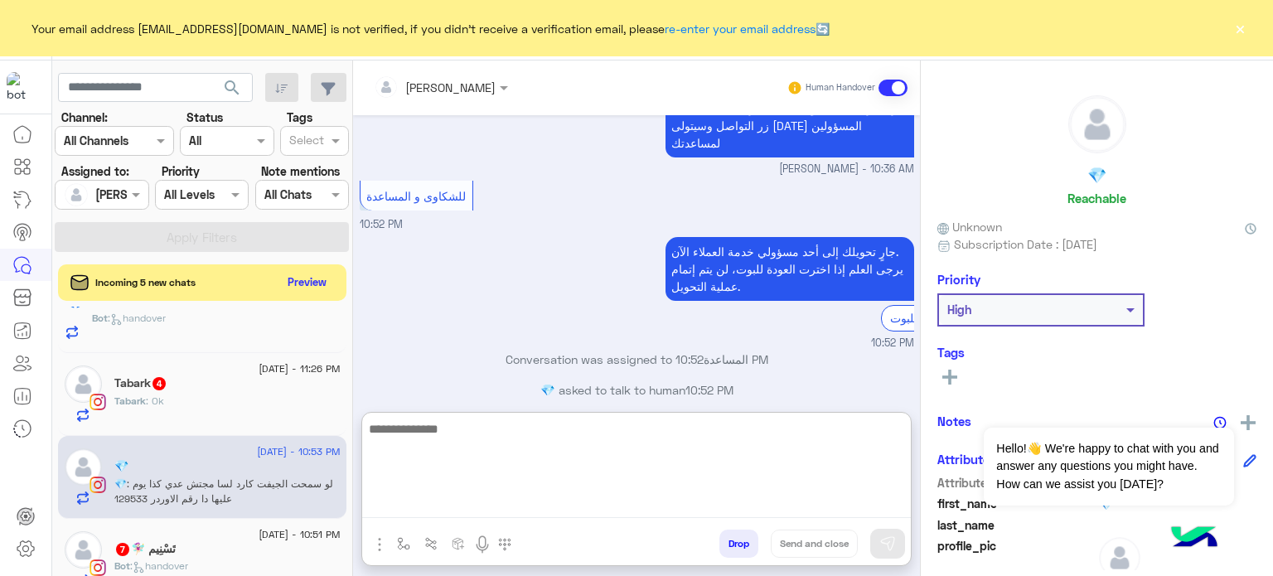
click at [471, 508] on textarea at bounding box center [636, 467] width 549 height 99
paste textarea "**********"
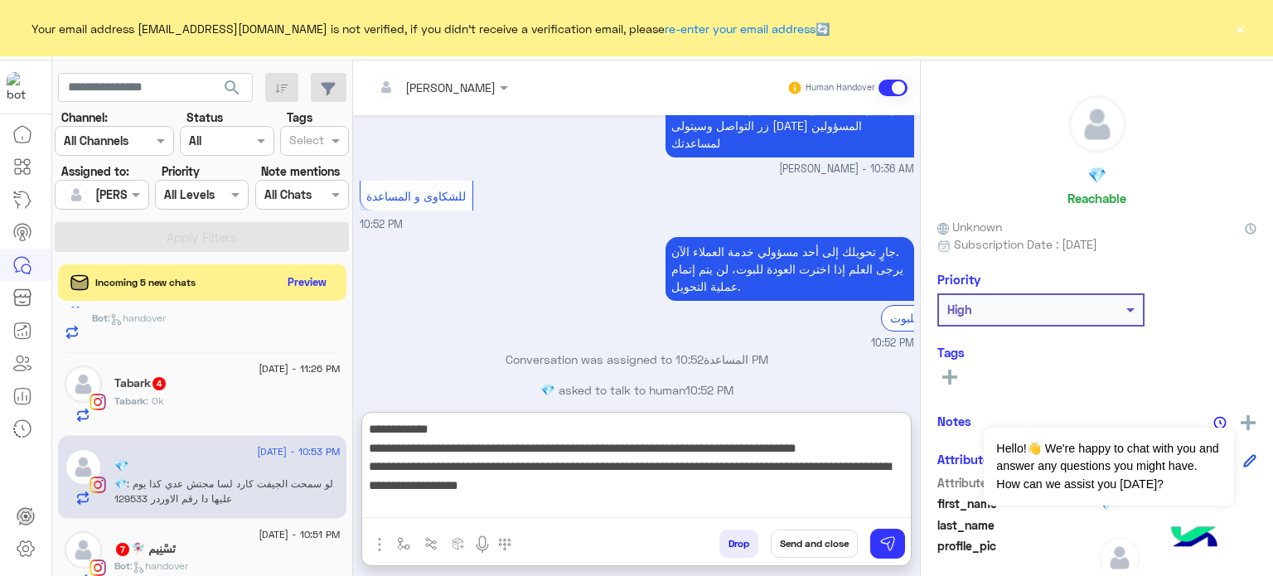
type textarea "**********"
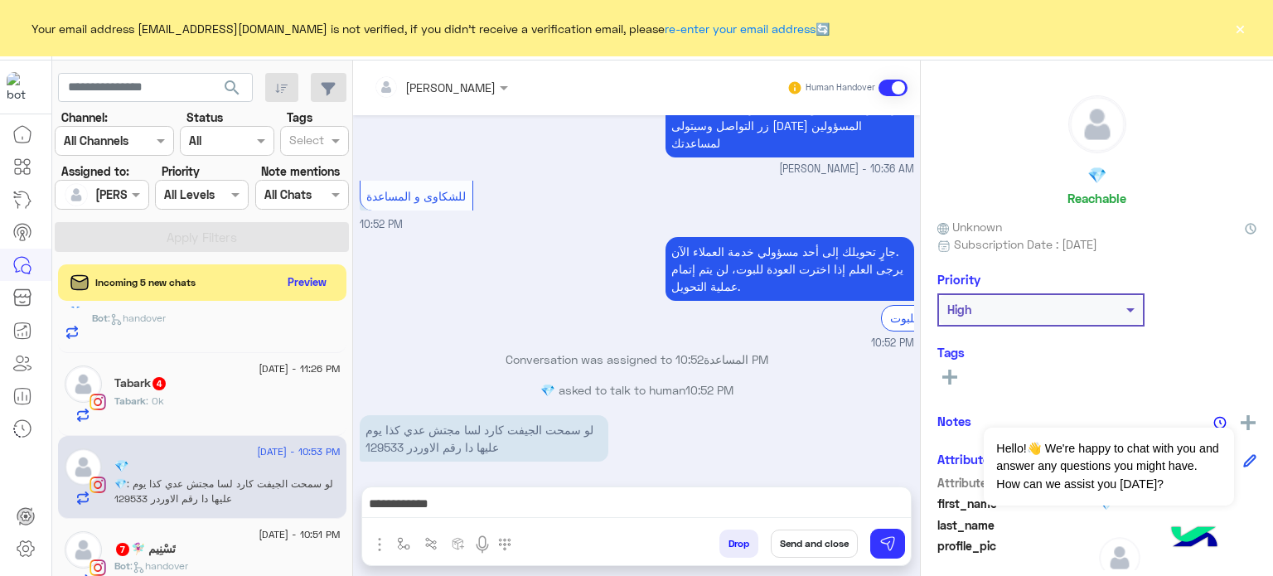
click at [798, 556] on button "Send and close" at bounding box center [814, 543] width 87 height 28
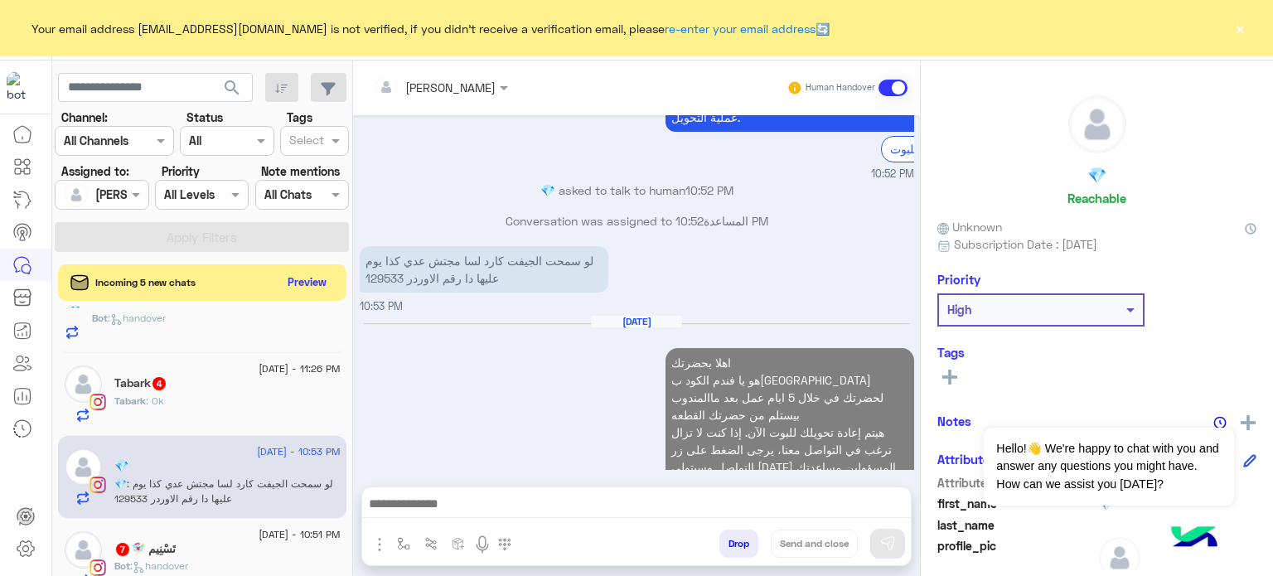
scroll to position [432, 0]
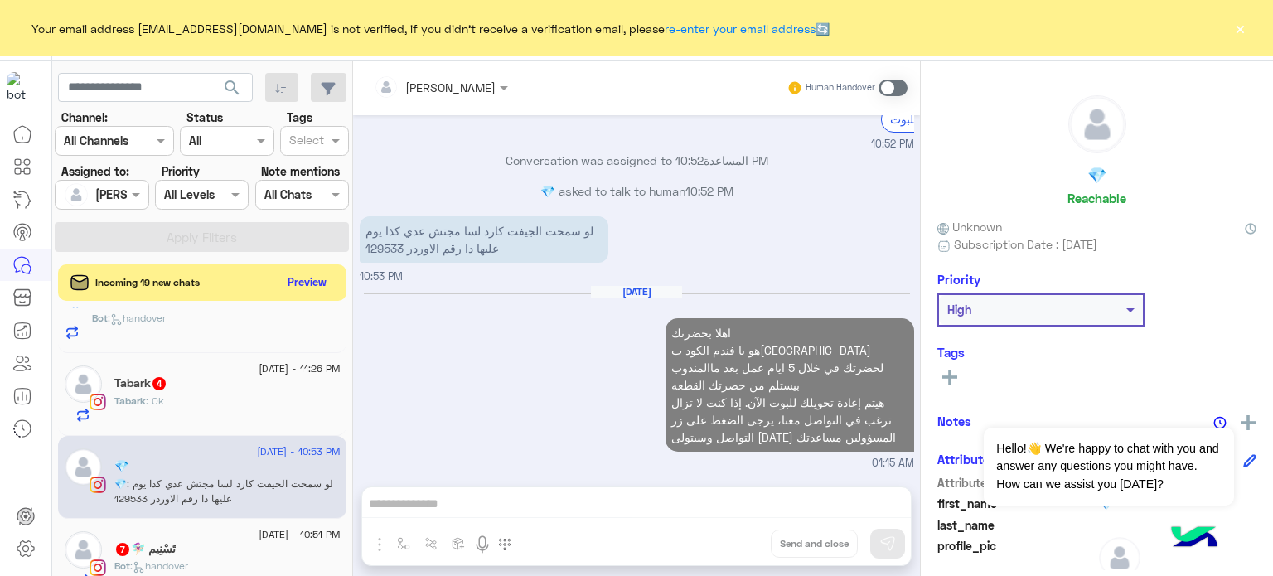
click at [261, 546] on div "تَسْنِيم 🧚🏻‍♀️ 7" at bounding box center [227, 550] width 226 height 17
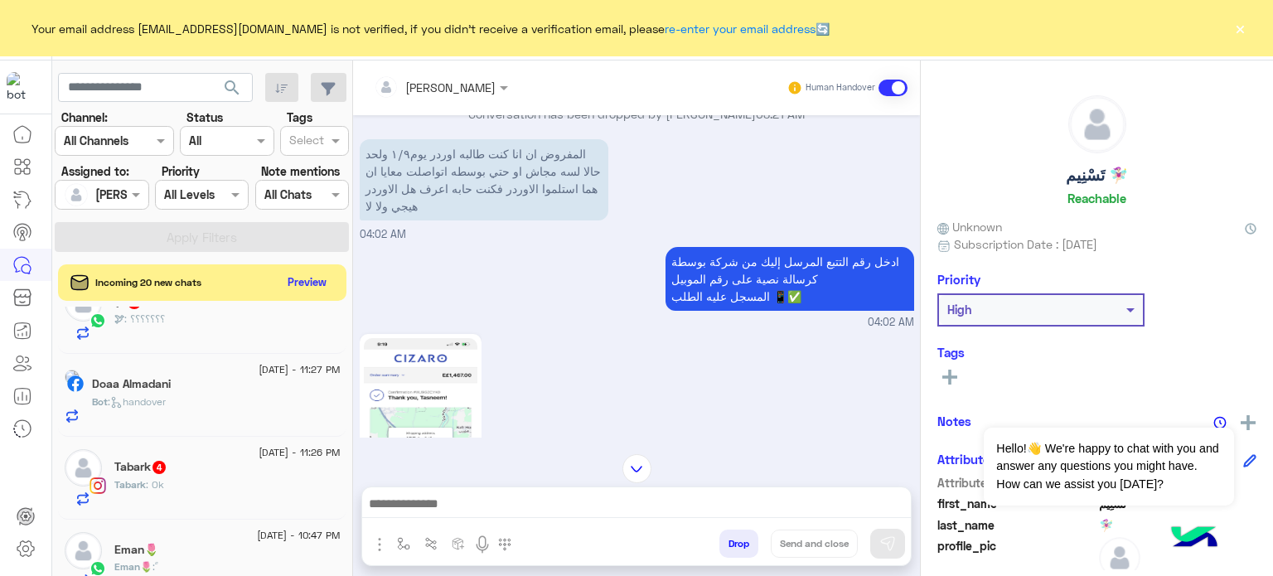
scroll to position [187, 0]
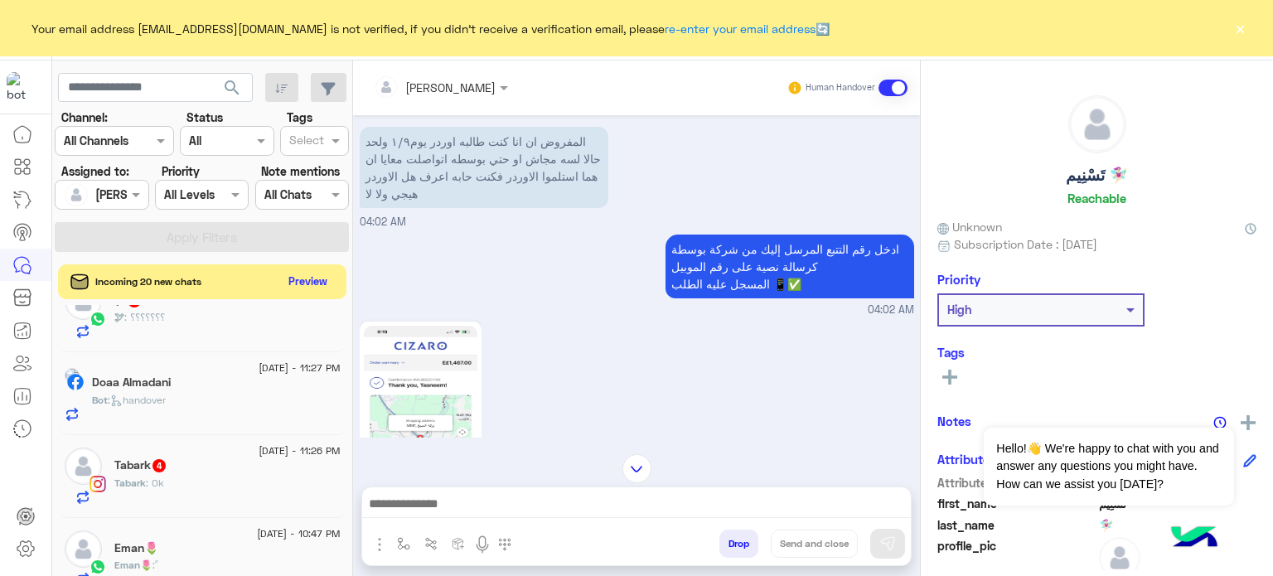
click at [317, 279] on button "Preview" at bounding box center [308, 281] width 51 height 22
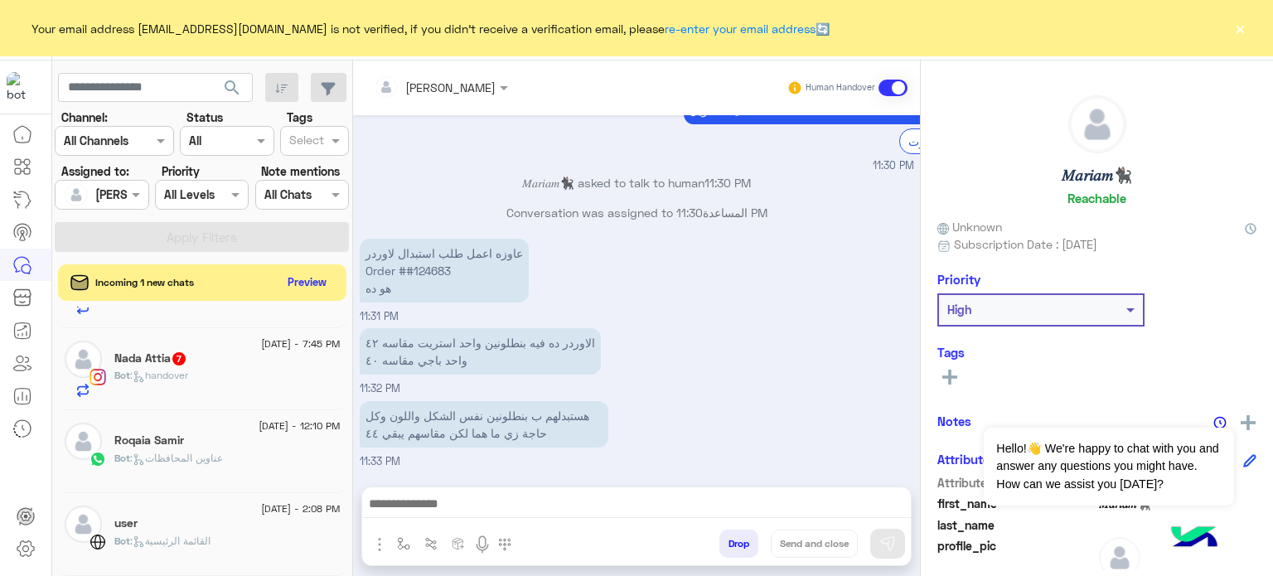
scroll to position [8, 0]
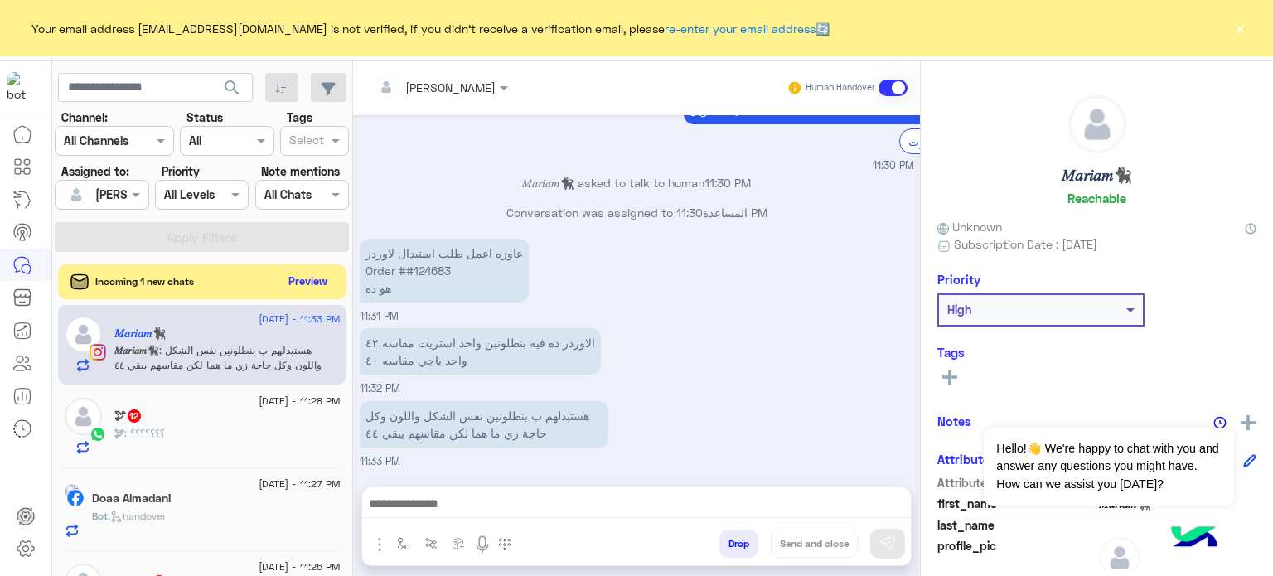
click at [311, 283] on button "Preview" at bounding box center [308, 281] width 51 height 22
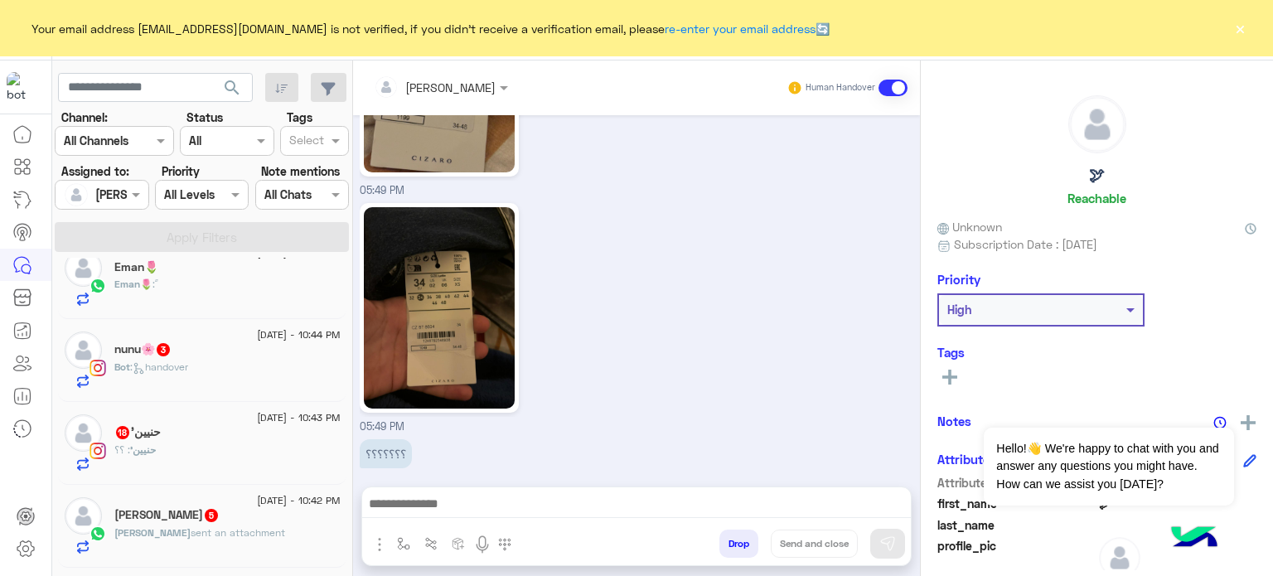
scroll to position [1259, 0]
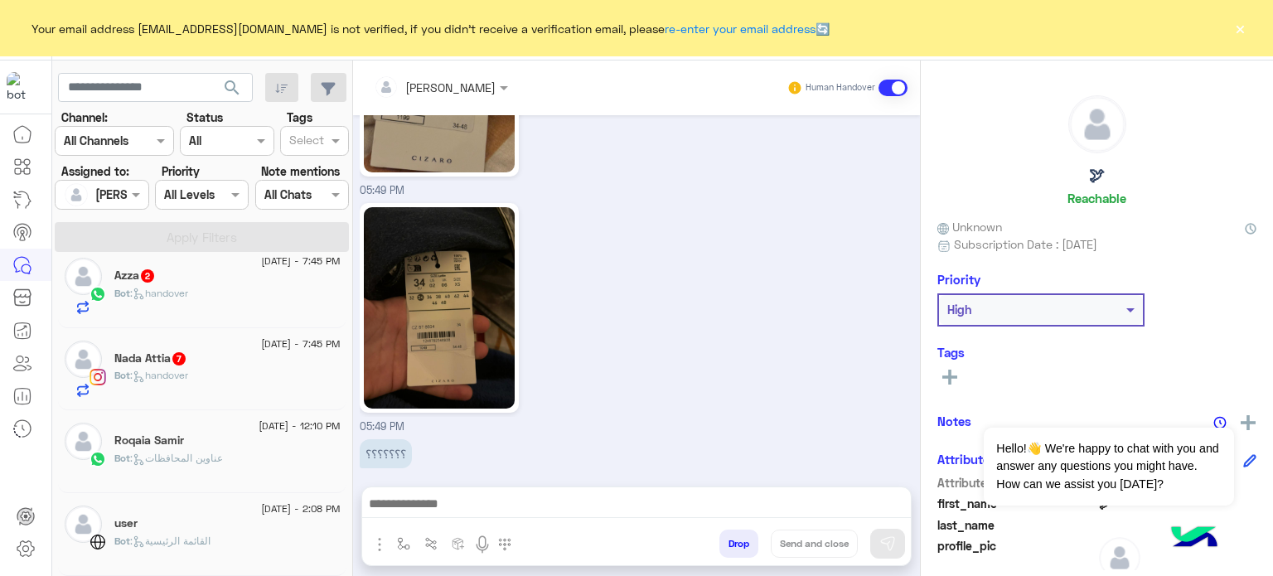
click at [244, 362] on div "Nada Attia 7" at bounding box center [227, 359] width 226 height 17
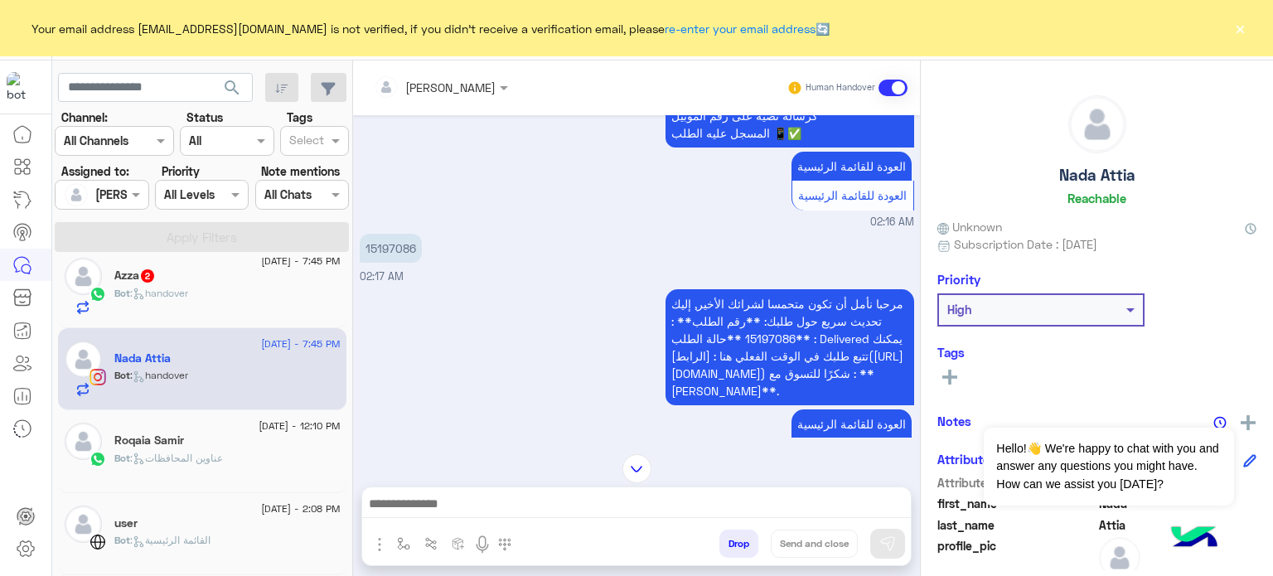
scroll to position [346, 0]
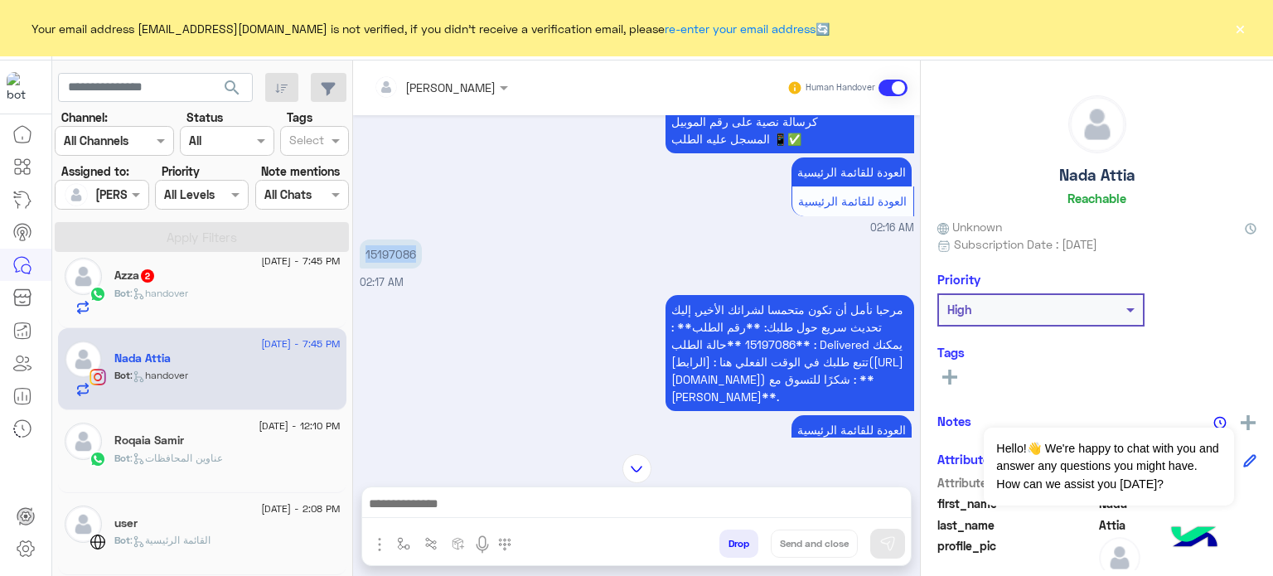
drag, startPoint x: 424, startPoint y: 258, endPoint x: 363, endPoint y: 243, distance: 63.1
click at [363, 243] on div "15197086 02:17 AM" at bounding box center [637, 263] width 554 height 56
copy p "15197086"
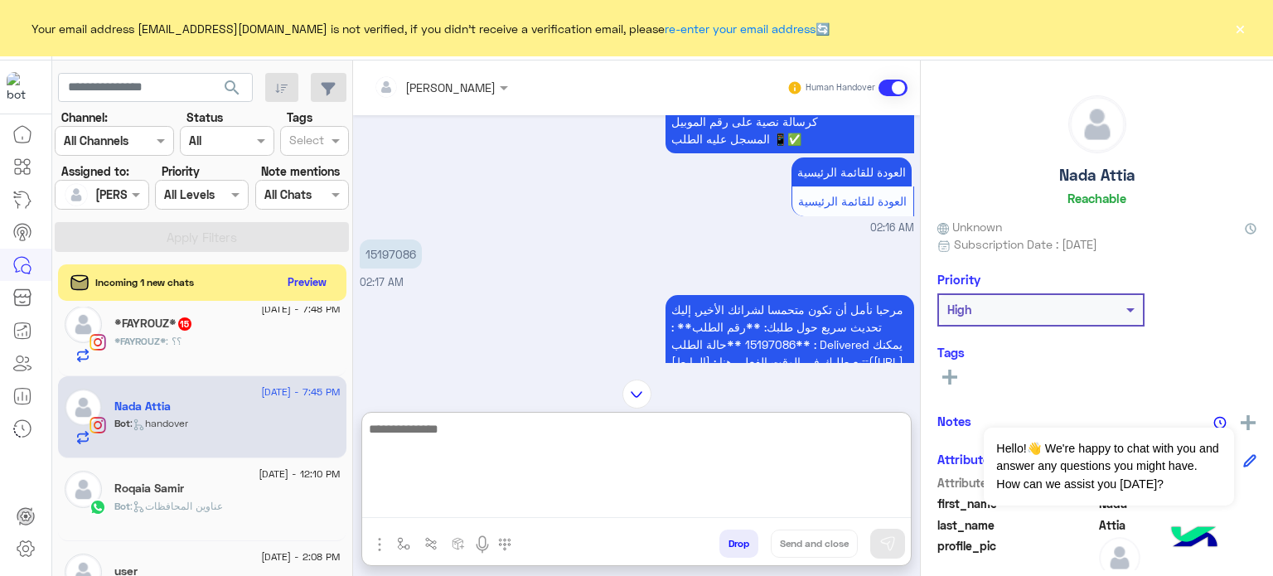
click at [414, 498] on textarea at bounding box center [636, 467] width 549 height 99
paste textarea "**********"
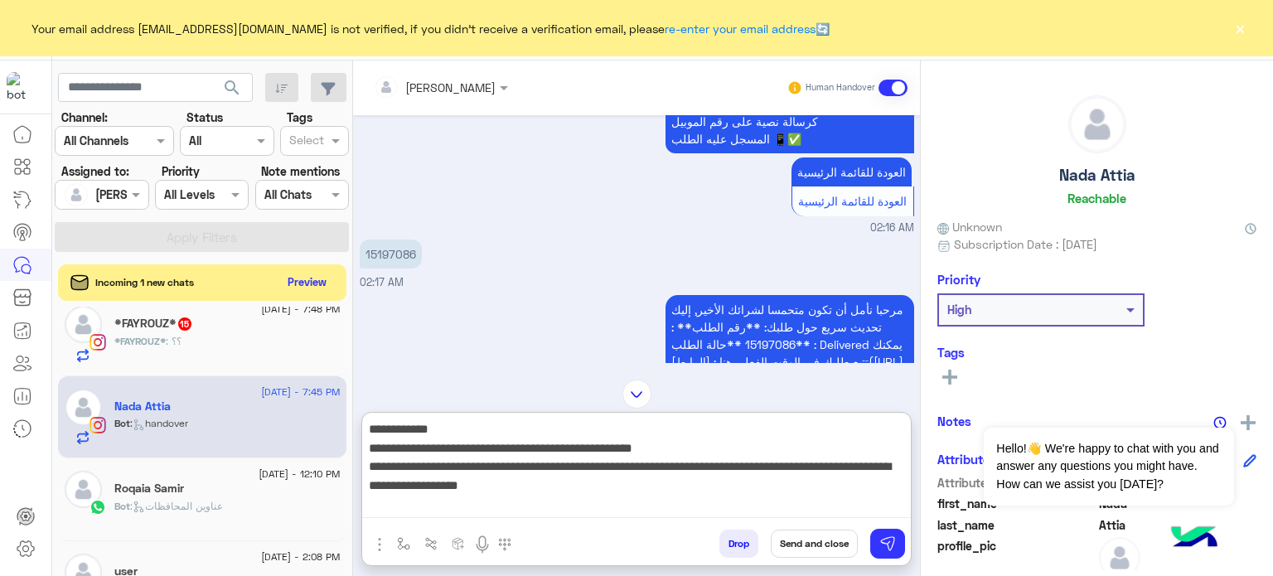
type textarea "**********"
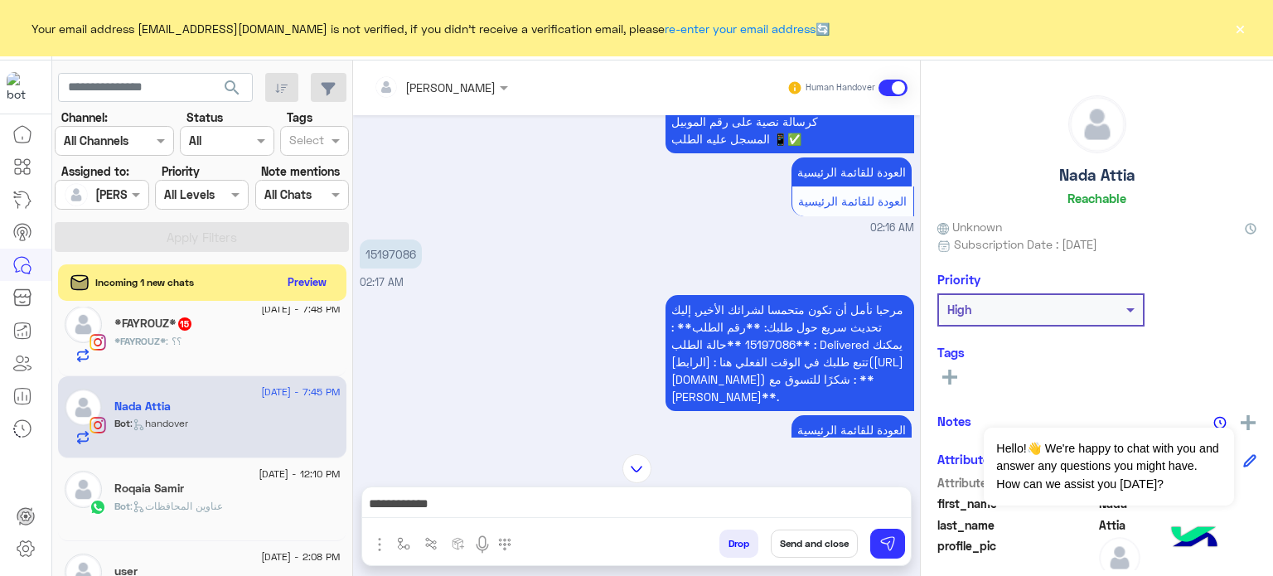
click at [812, 551] on button "Send and close" at bounding box center [814, 543] width 87 height 28
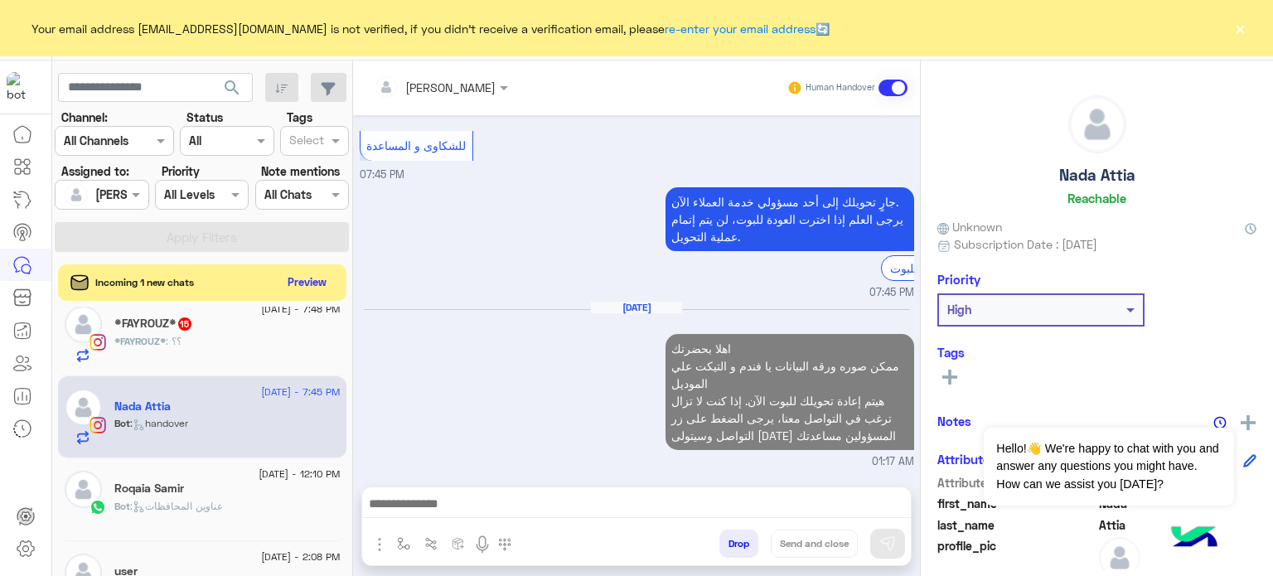
scroll to position [1150, 0]
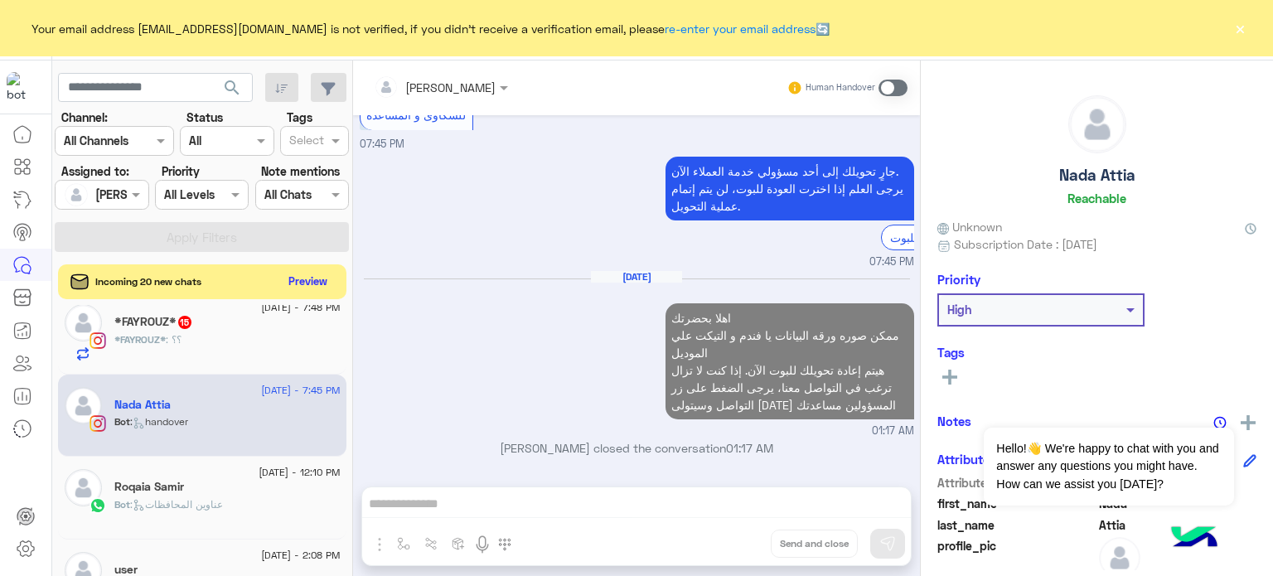
click at [307, 279] on button "Preview" at bounding box center [308, 281] width 51 height 22
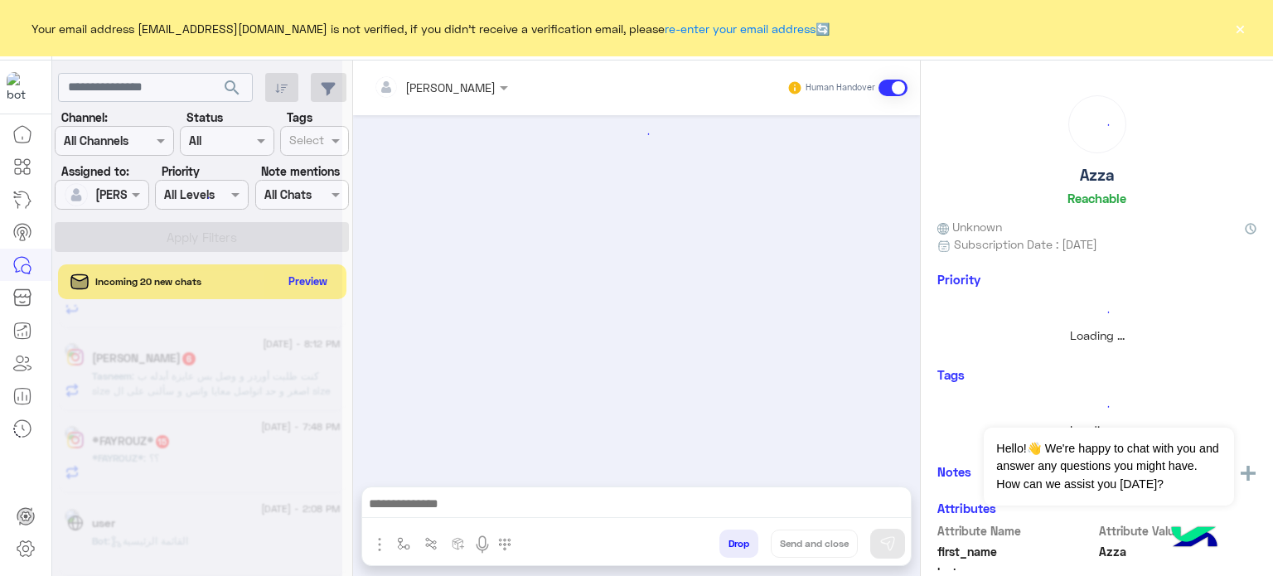
scroll to position [1223, 0]
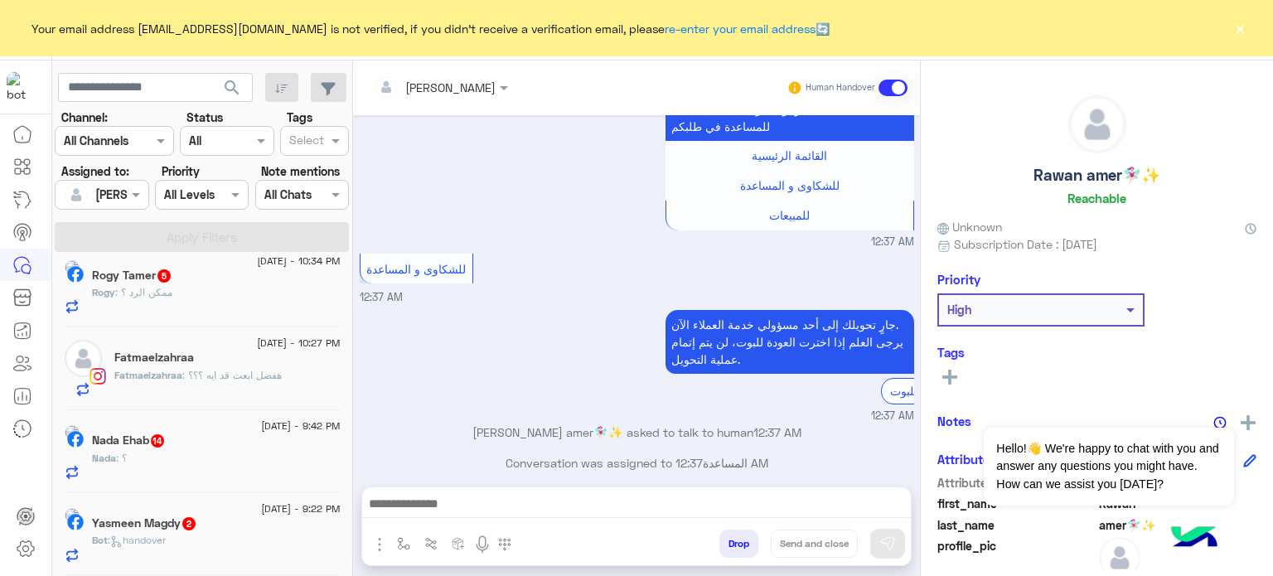
scroll to position [1342, 0]
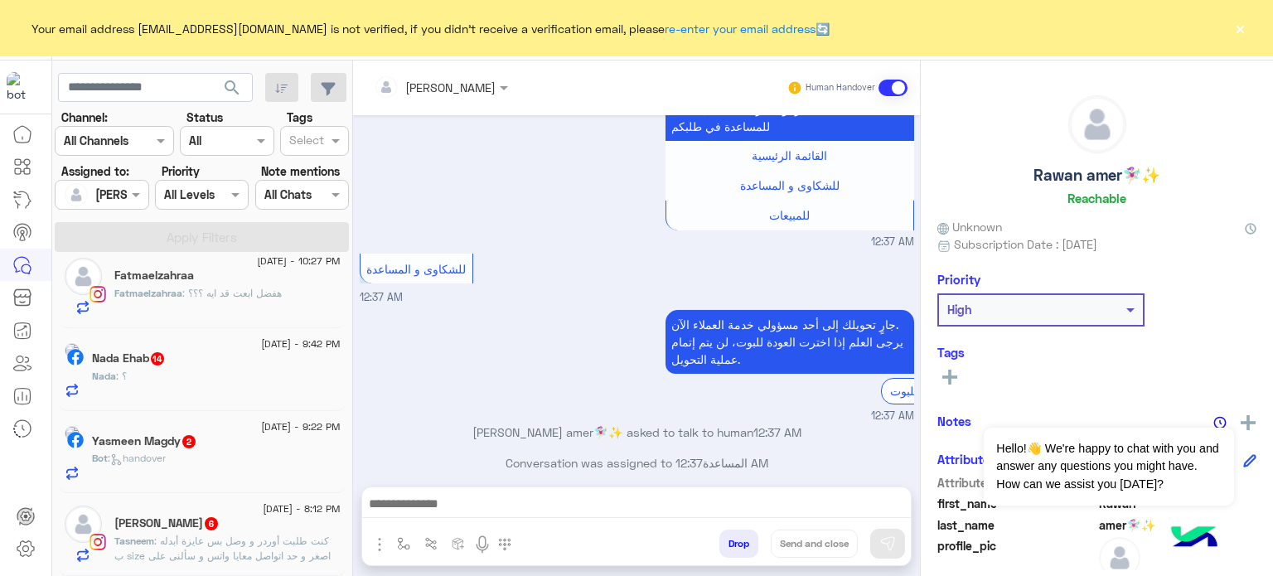
click at [293, 549] on span ": كنت طلبت أوردر و وصل بس عايزة أبدله ب size اصغر و حد اتواصل معايا واتس و سألن…" at bounding box center [223, 562] width 219 height 57
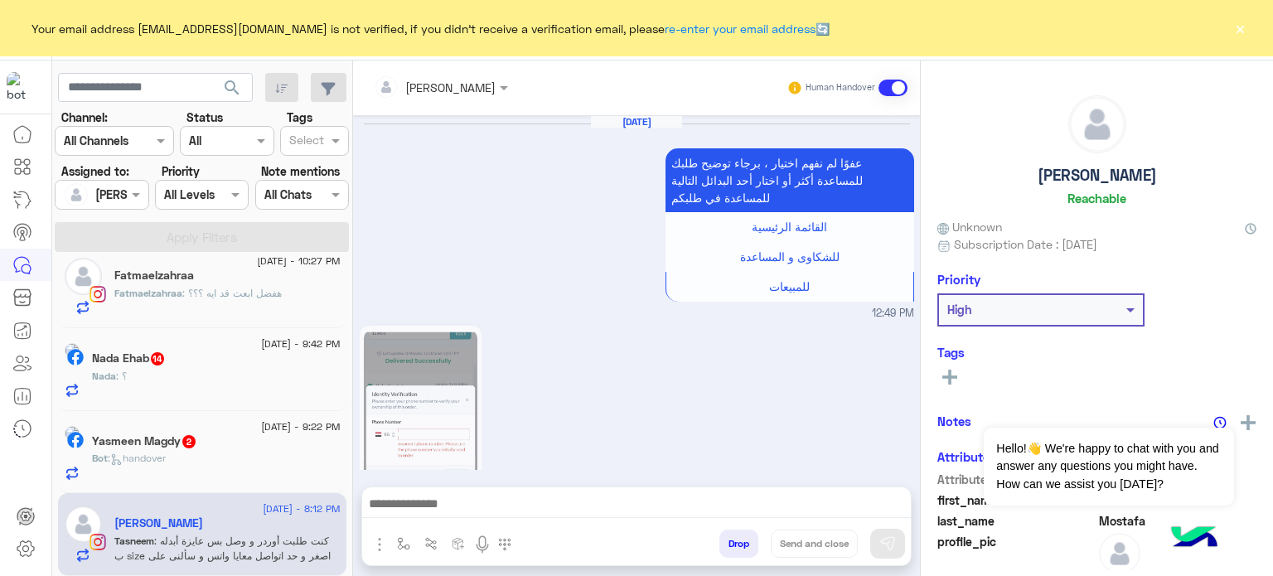
scroll to position [1100, 0]
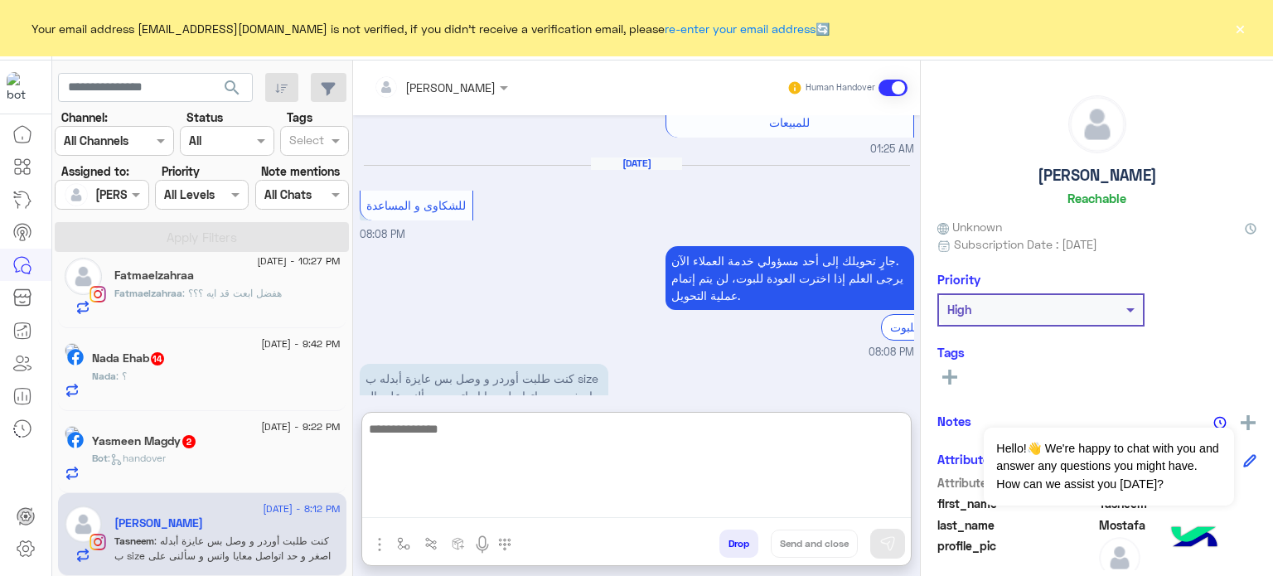
click at [463, 512] on textarea at bounding box center [636, 467] width 549 height 99
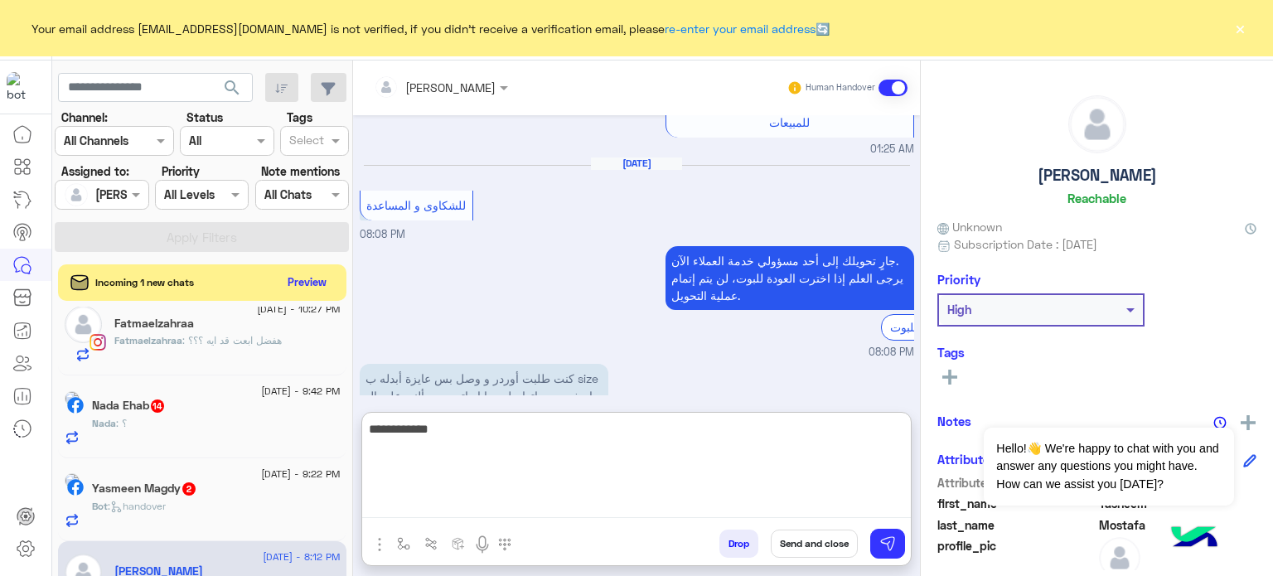
scroll to position [1342, 0]
paste textarea "**********"
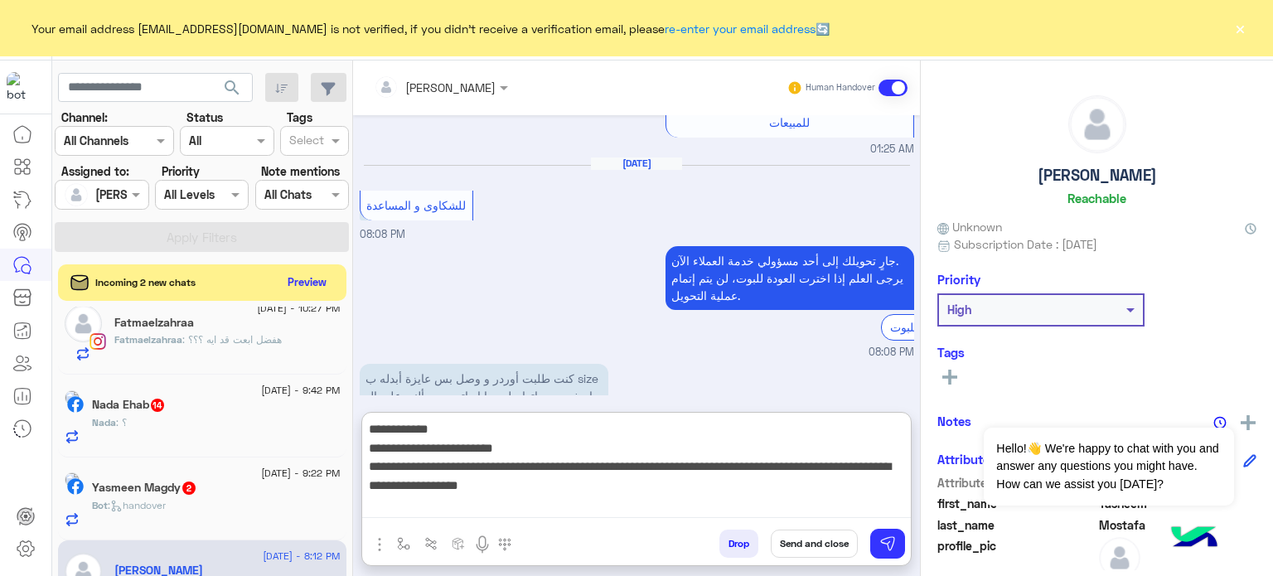
type textarea "**********"
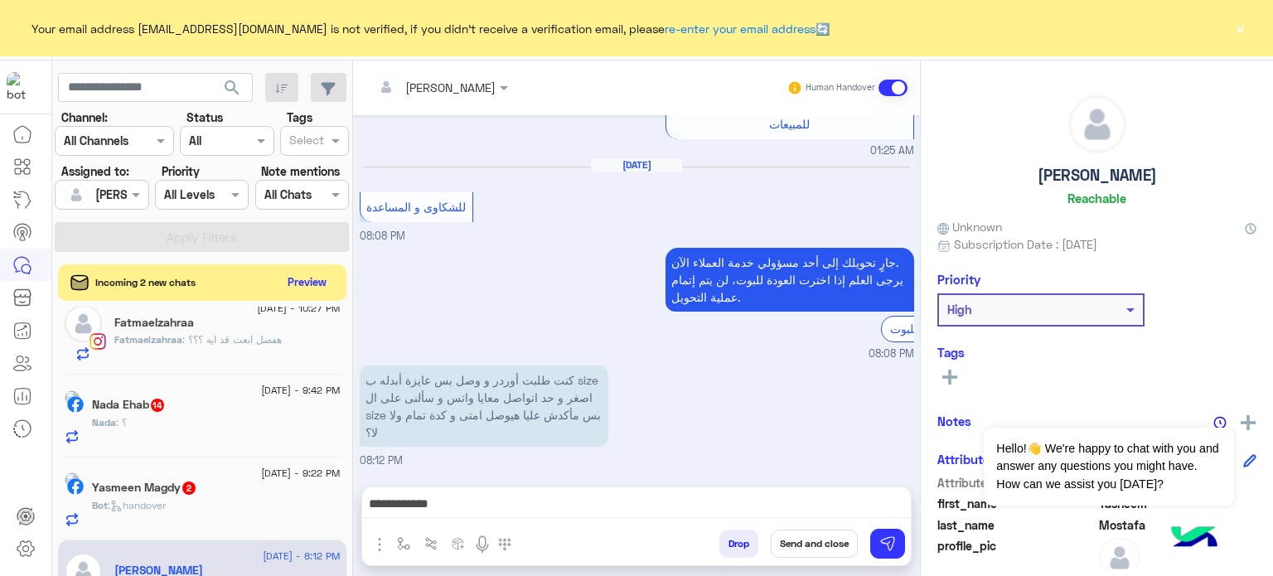
click at [818, 539] on button "Send and close" at bounding box center [814, 543] width 87 height 28
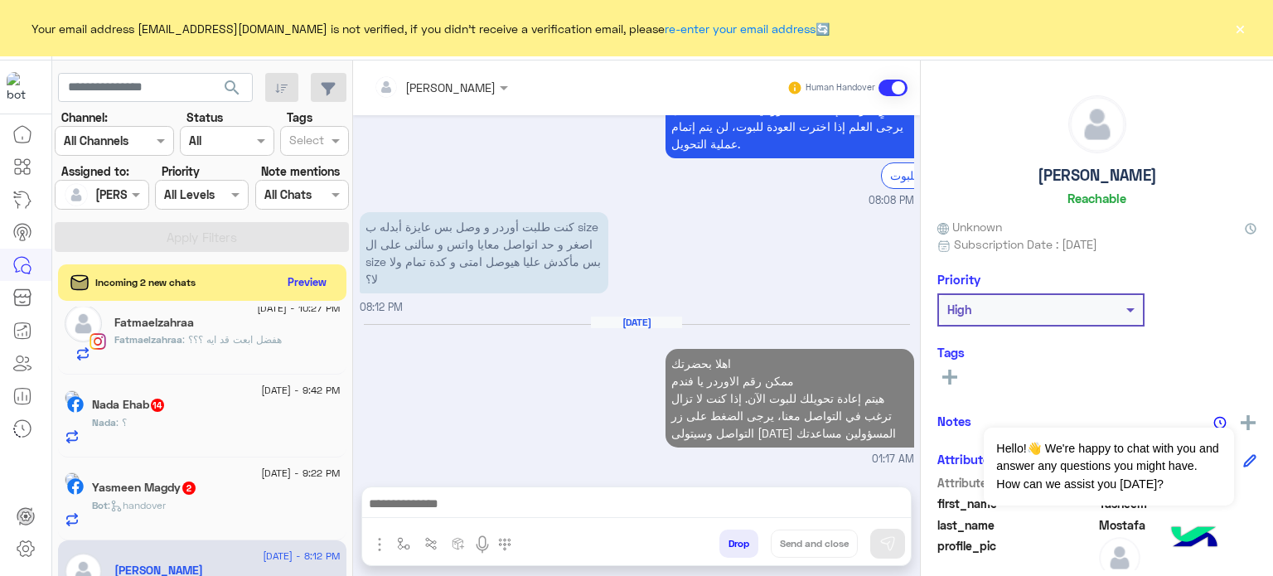
scroll to position [1283, 0]
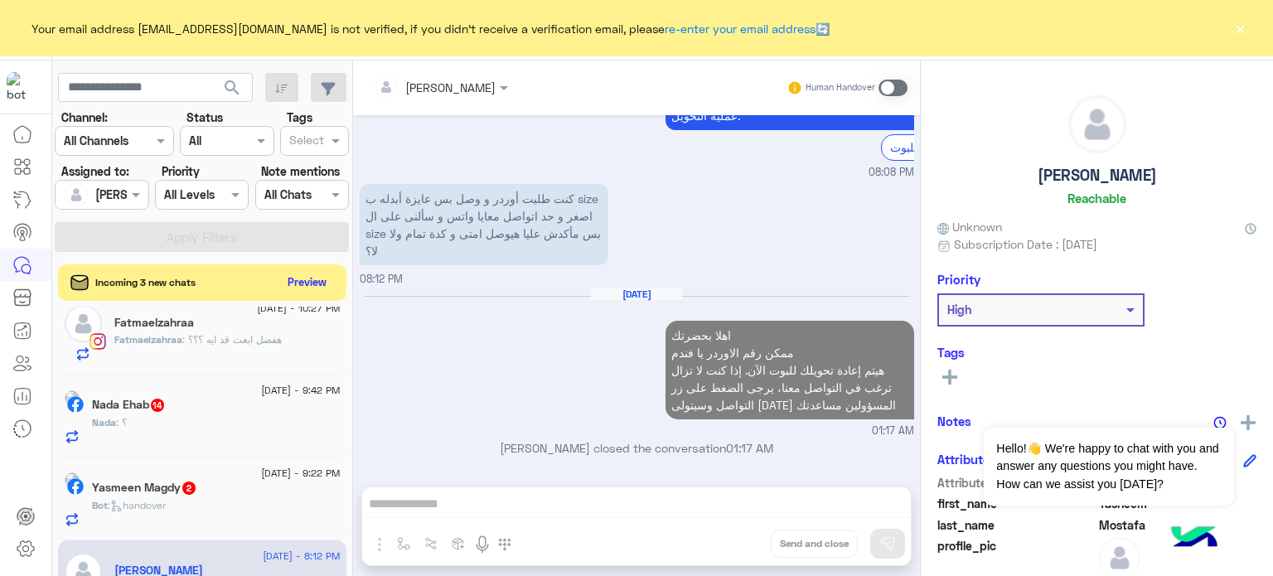
click at [266, 508] on div "Bot : handover" at bounding box center [216, 512] width 249 height 29
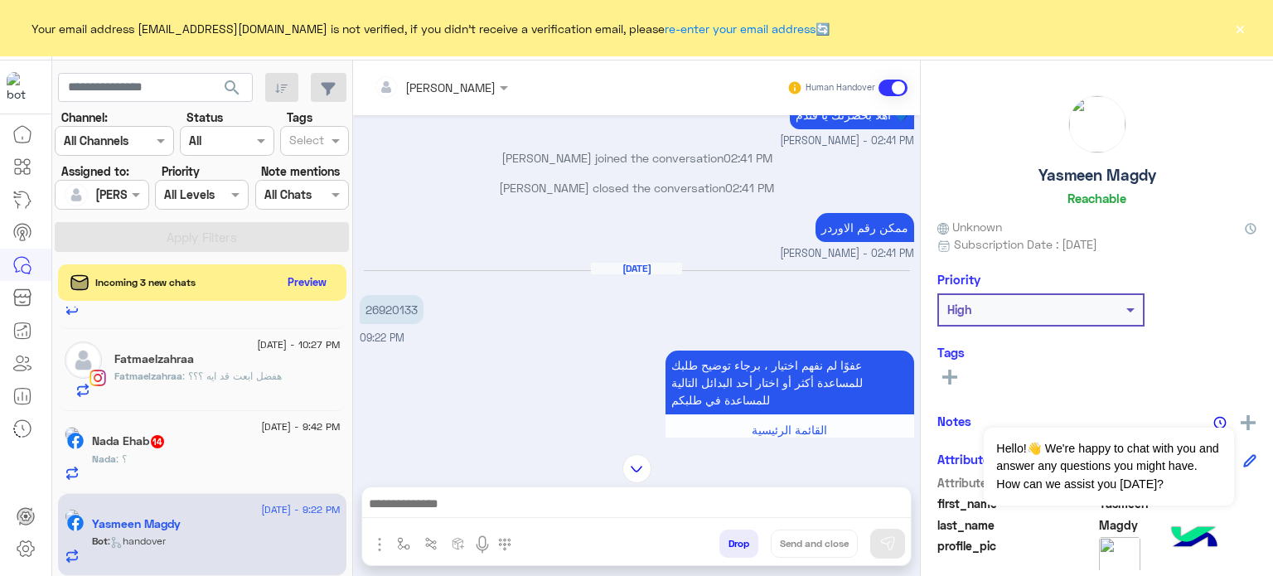
scroll to position [1335, 0]
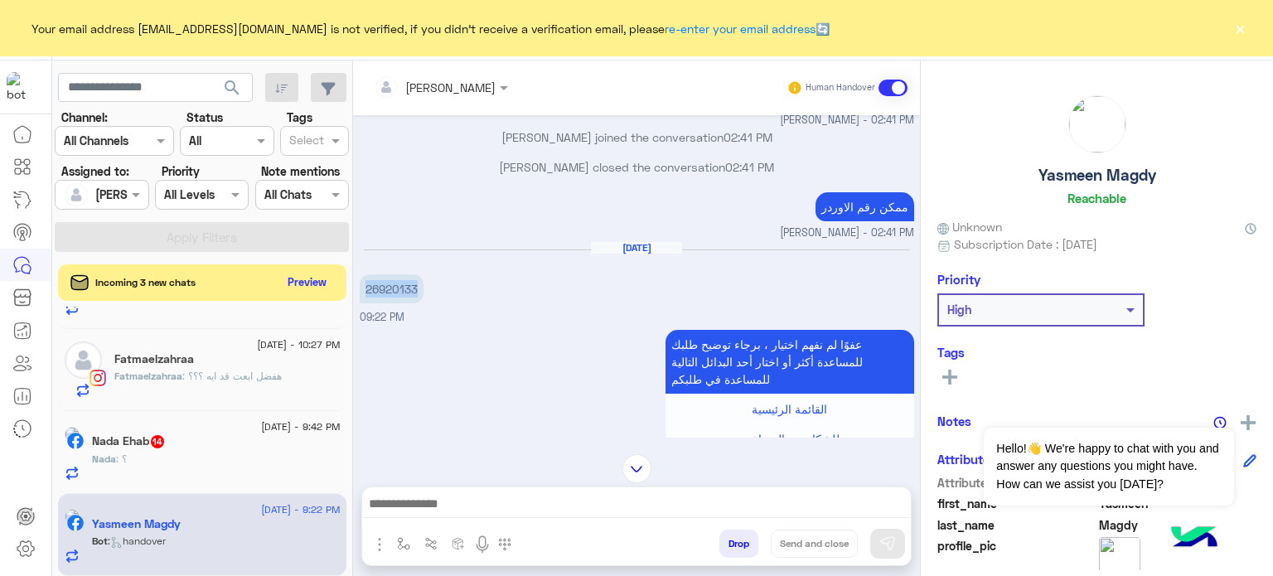
drag, startPoint x: 418, startPoint y: 292, endPoint x: 366, endPoint y: 288, distance: 52.4
click at [366, 288] on p "26920133" at bounding box center [392, 288] width 64 height 29
copy p "26920133"
click at [520, 487] on div at bounding box center [636, 507] width 549 height 41
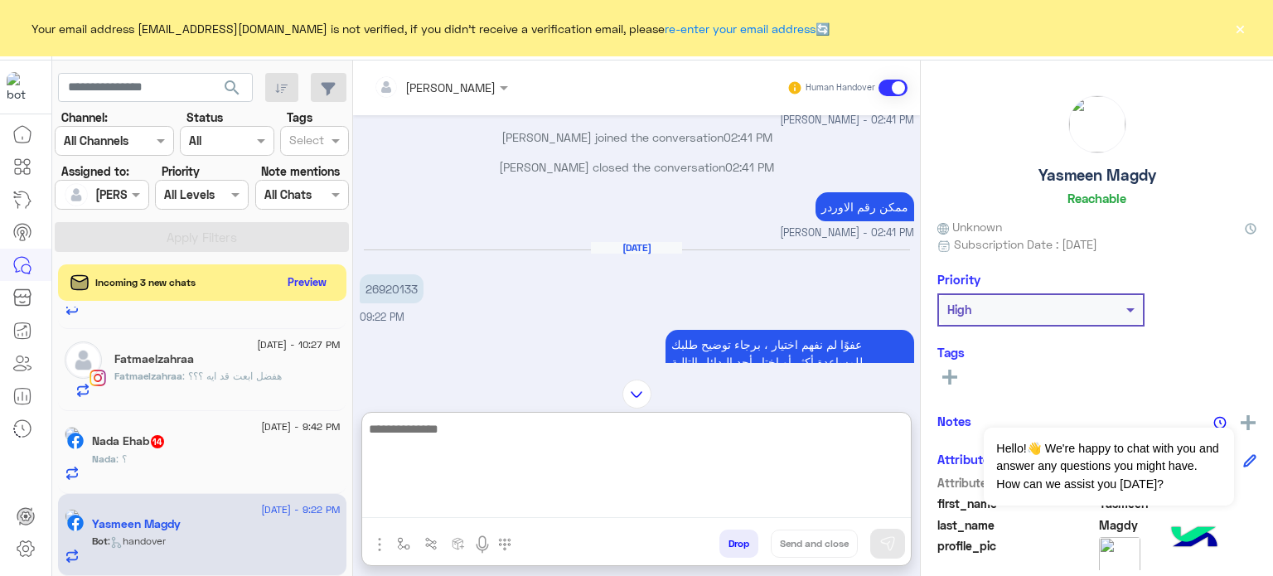
click at [503, 510] on textarea at bounding box center [636, 467] width 549 height 99
paste textarea "******* ********"
paste textarea "**********"
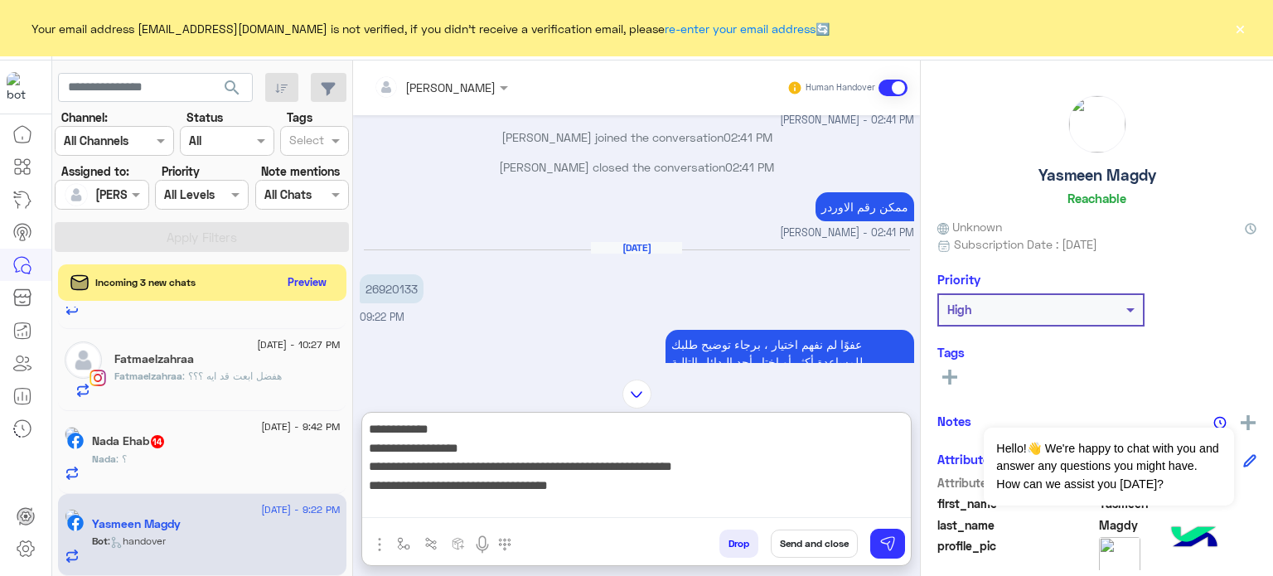
type textarea "**********"
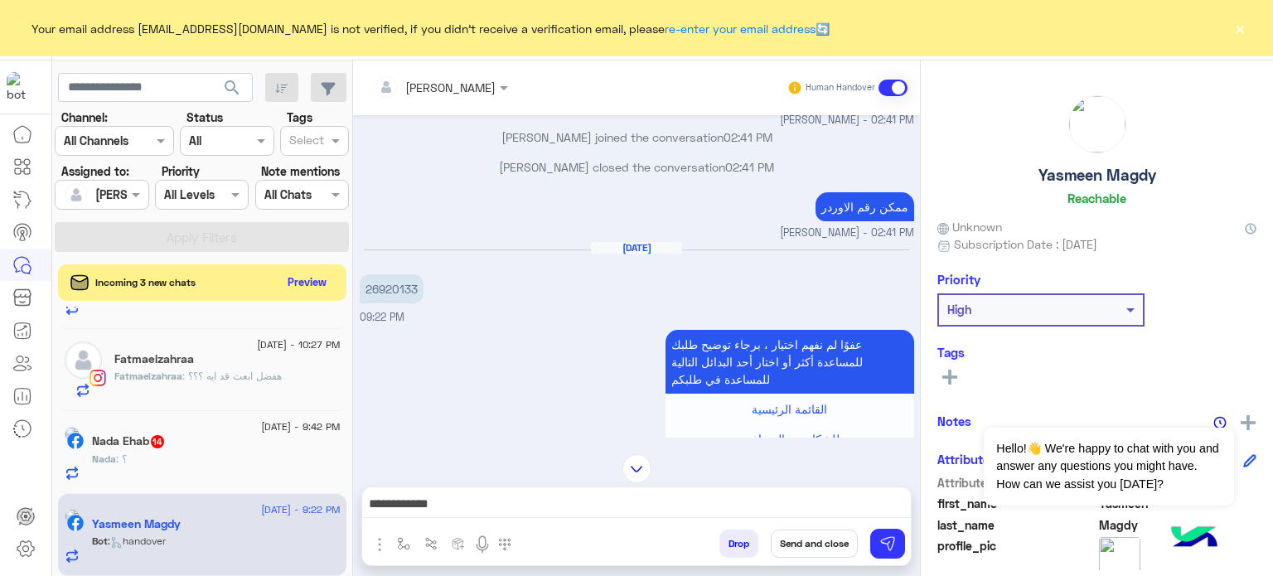
click at [829, 544] on button "Send and close" at bounding box center [814, 543] width 87 height 28
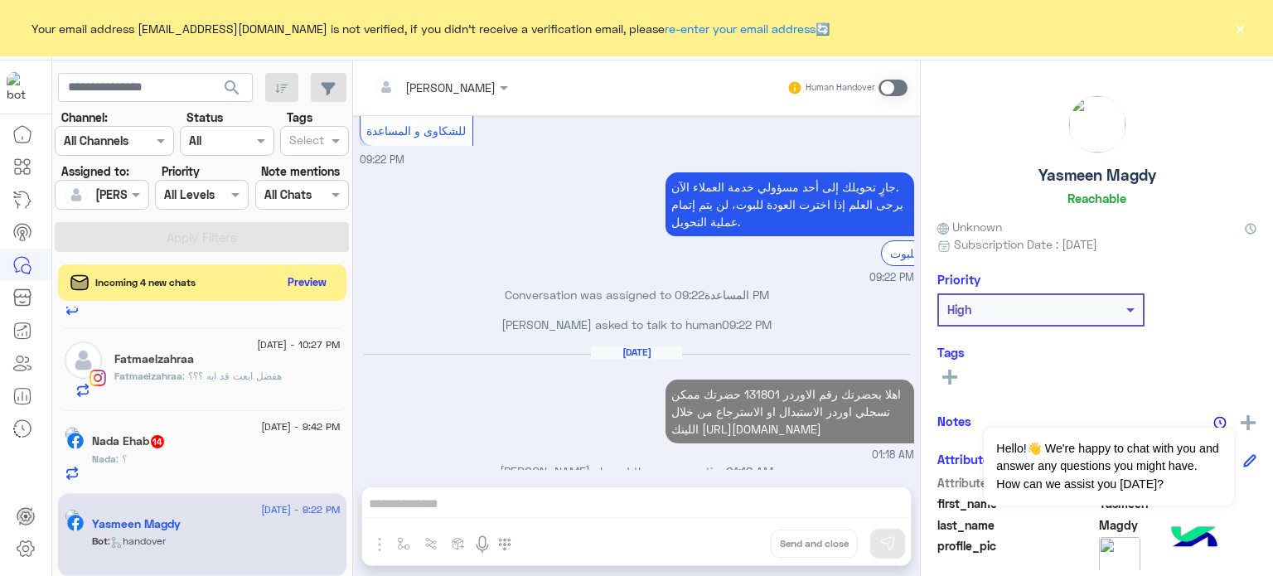
scroll to position [1756, 0]
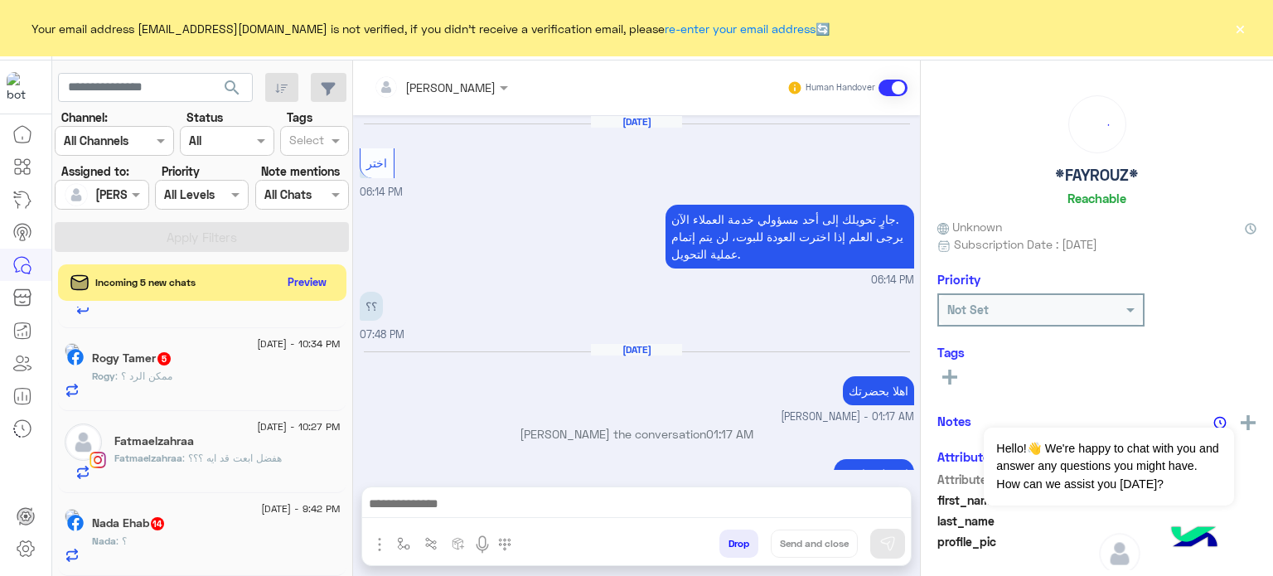
scroll to position [242, 0]
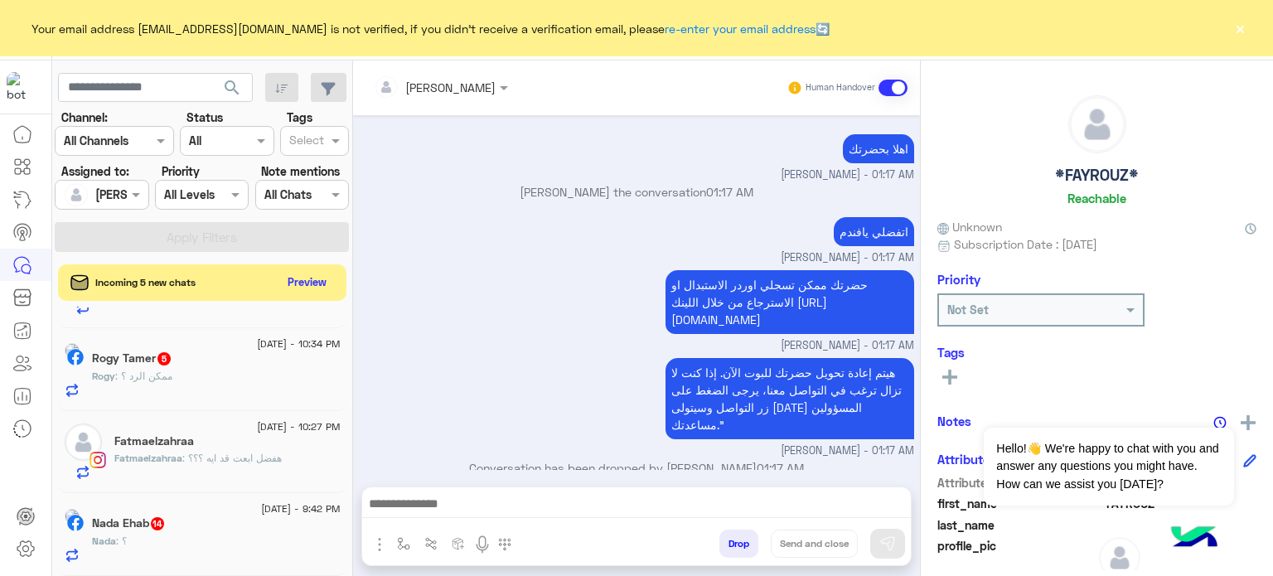
click at [272, 434] on div "Fatmaelzahraa" at bounding box center [227, 442] width 226 height 17
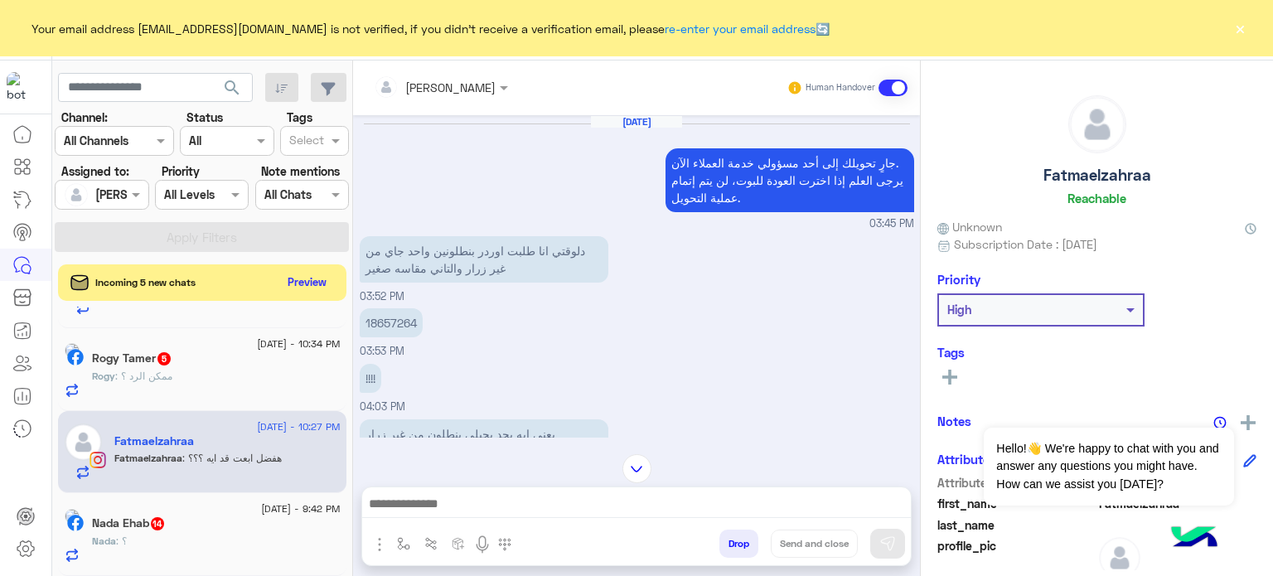
scroll to position [509, 0]
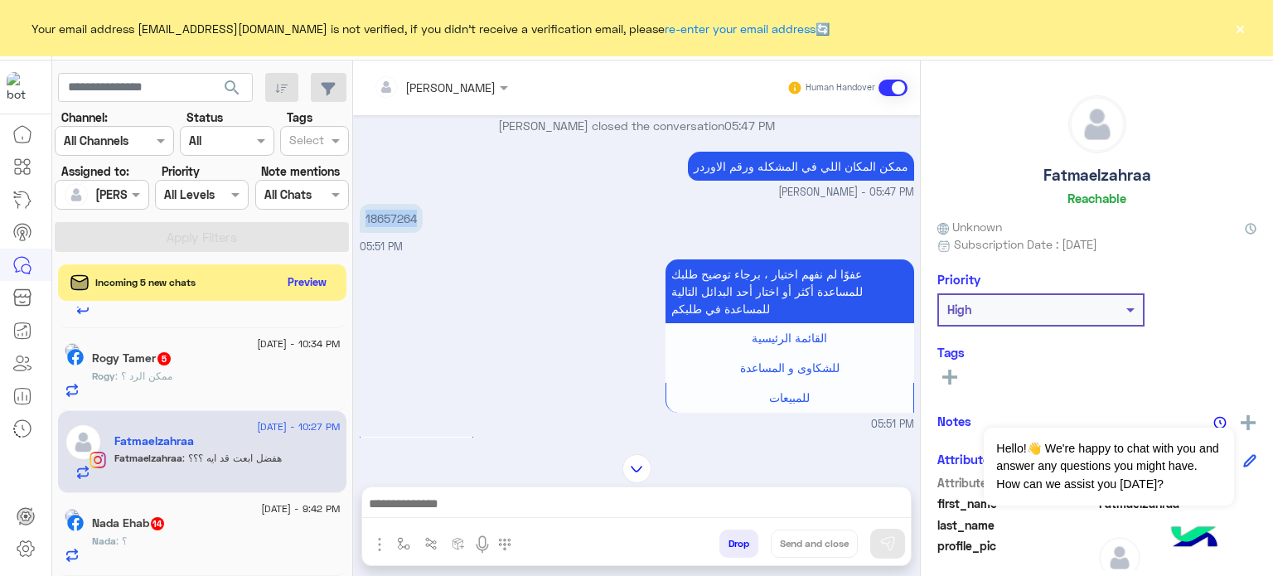
drag, startPoint x: 429, startPoint y: 205, endPoint x: 366, endPoint y: 191, distance: 64.5
click at [366, 200] on div "18657264 05:51 PM" at bounding box center [637, 228] width 554 height 56
copy p "18657264"
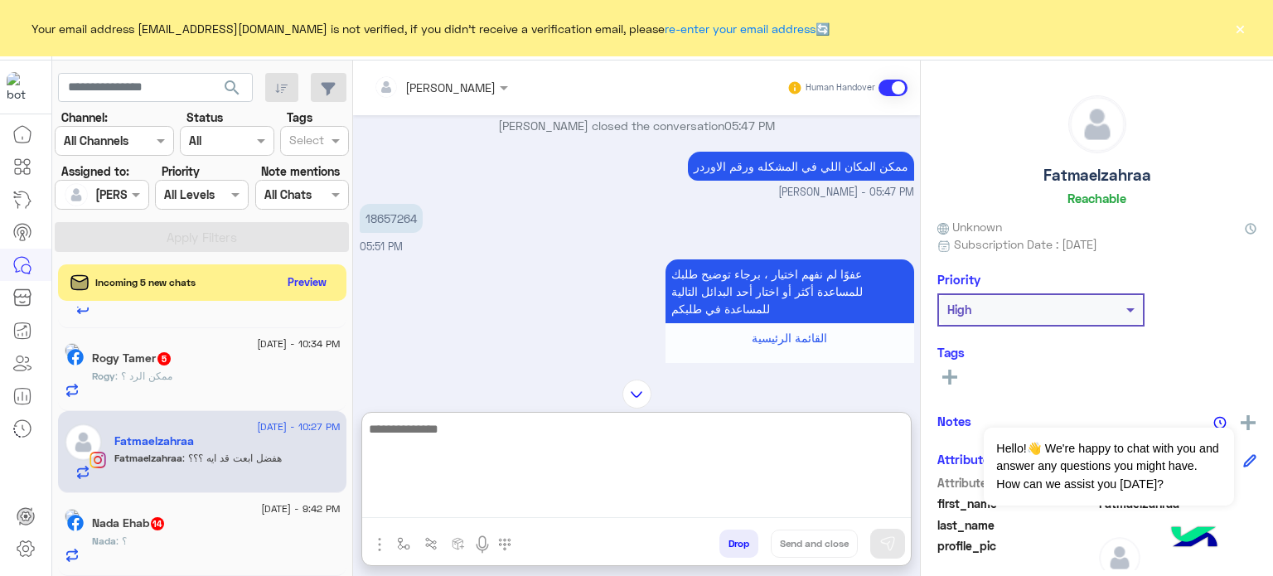
click at [418, 511] on textarea at bounding box center [636, 467] width 549 height 99
paste textarea "* ******"
paste textarea "**********"
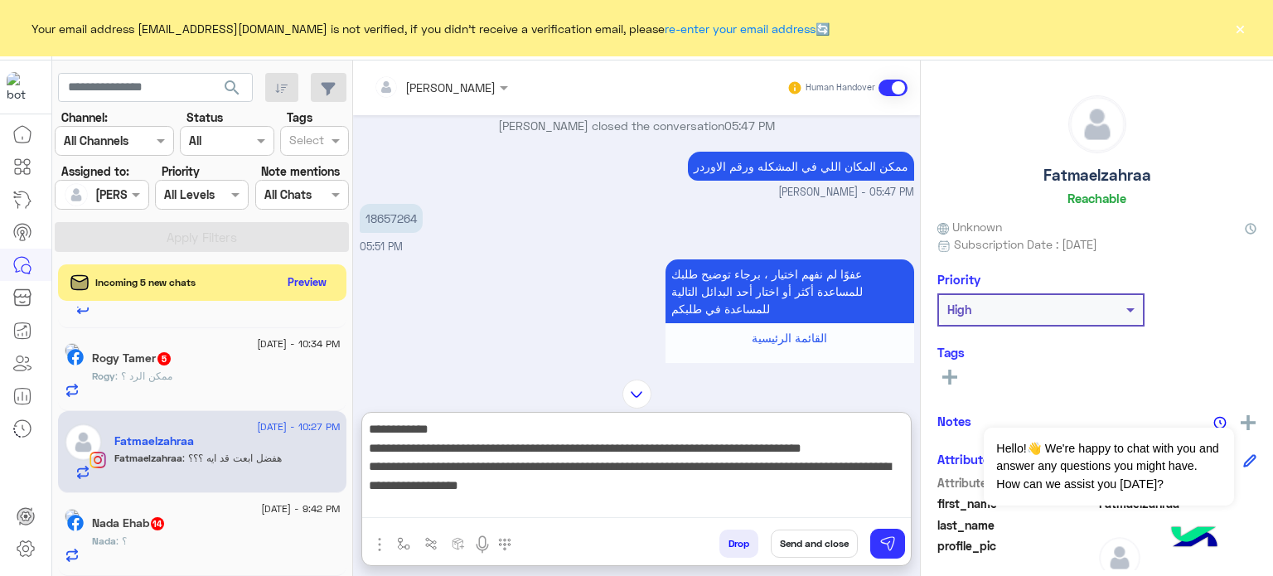
type textarea "**********"
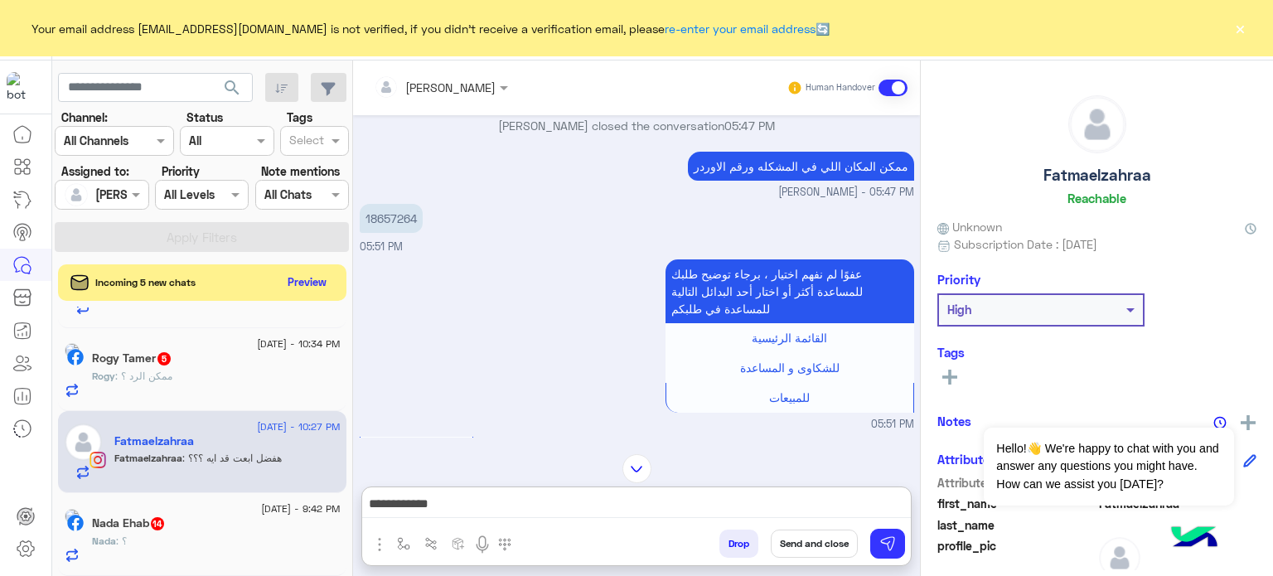
click at [819, 539] on button "Send and close" at bounding box center [814, 543] width 87 height 28
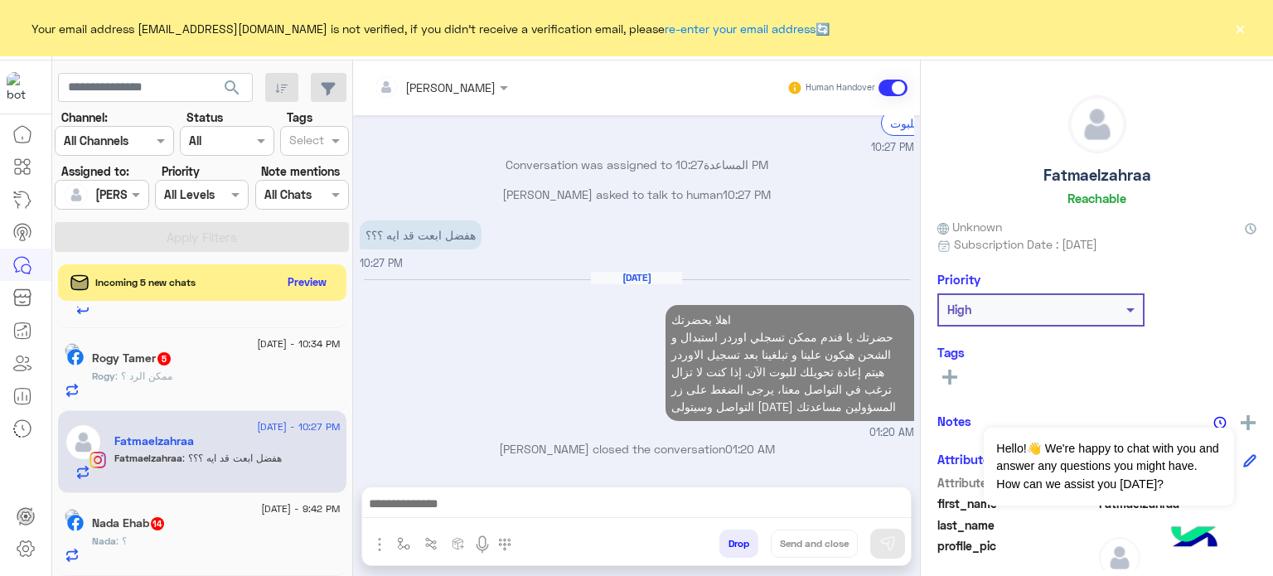
scroll to position [2990, 0]
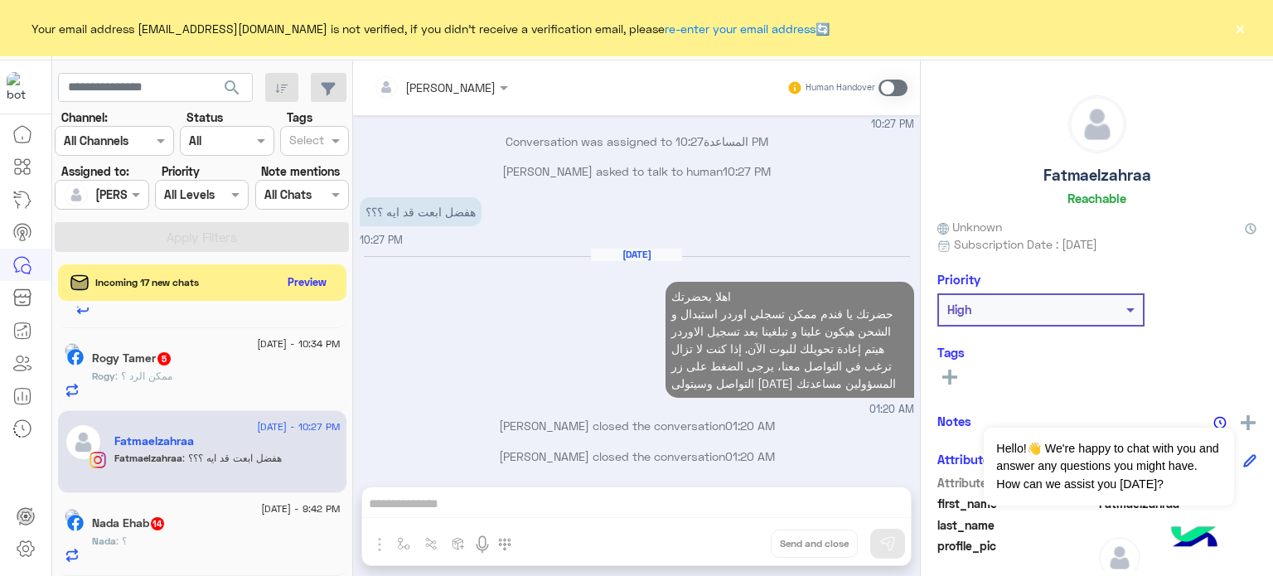
click at [215, 549] on div "Nada : ؟" at bounding box center [216, 548] width 249 height 29
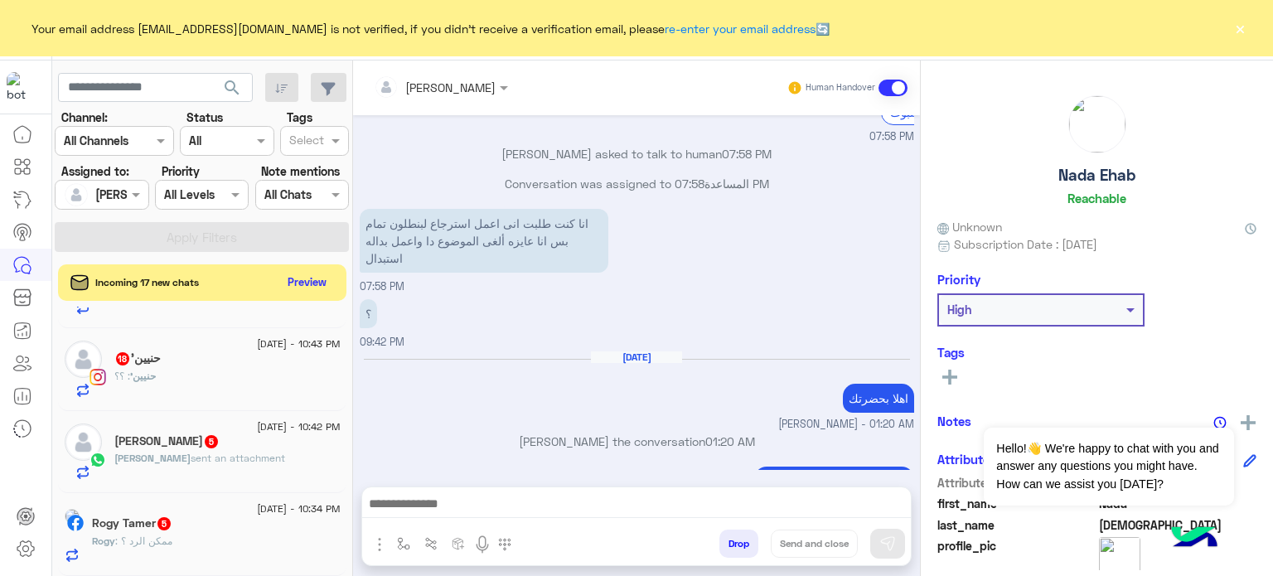
scroll to position [866, 0]
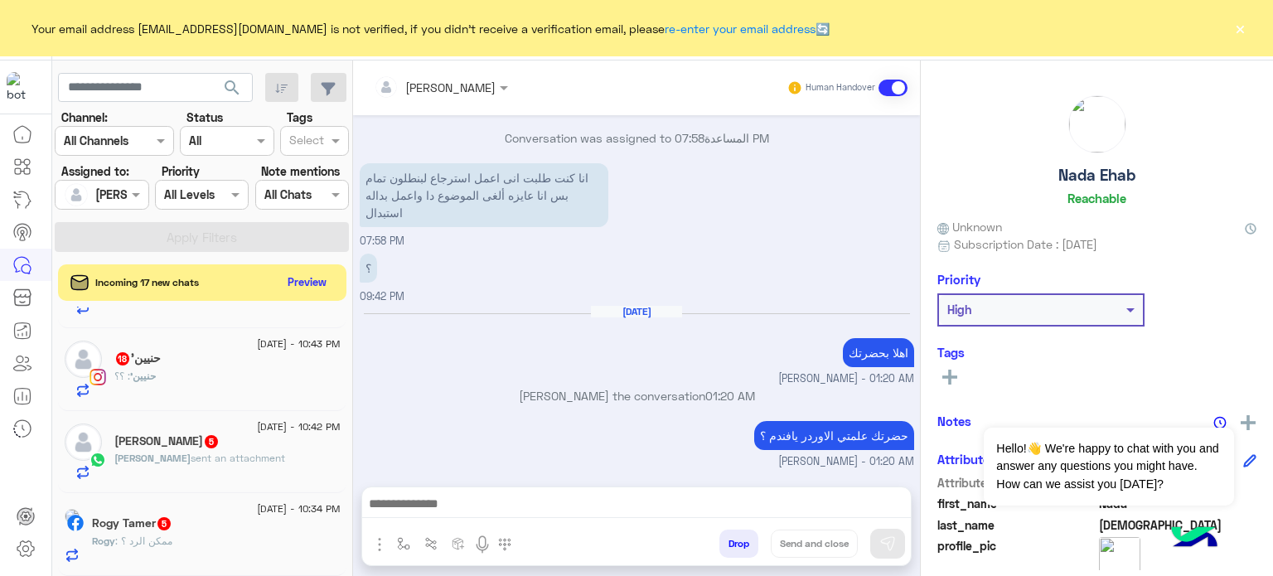
click at [238, 535] on div "Rogy : ممكن الرد ؟" at bounding box center [216, 548] width 249 height 29
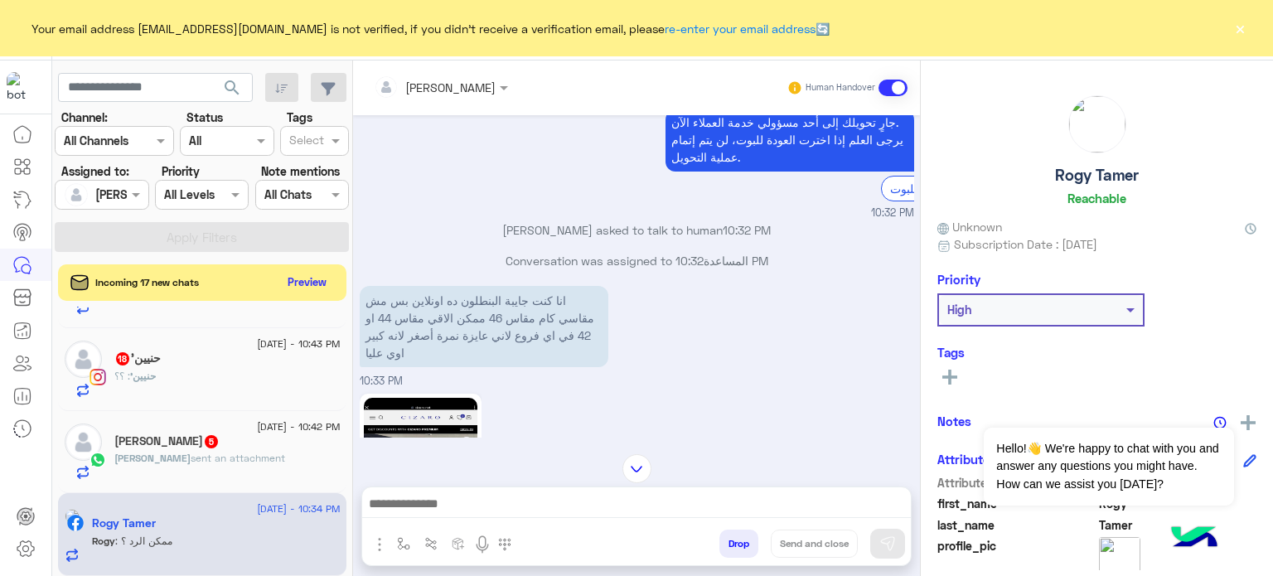
scroll to position [460, 0]
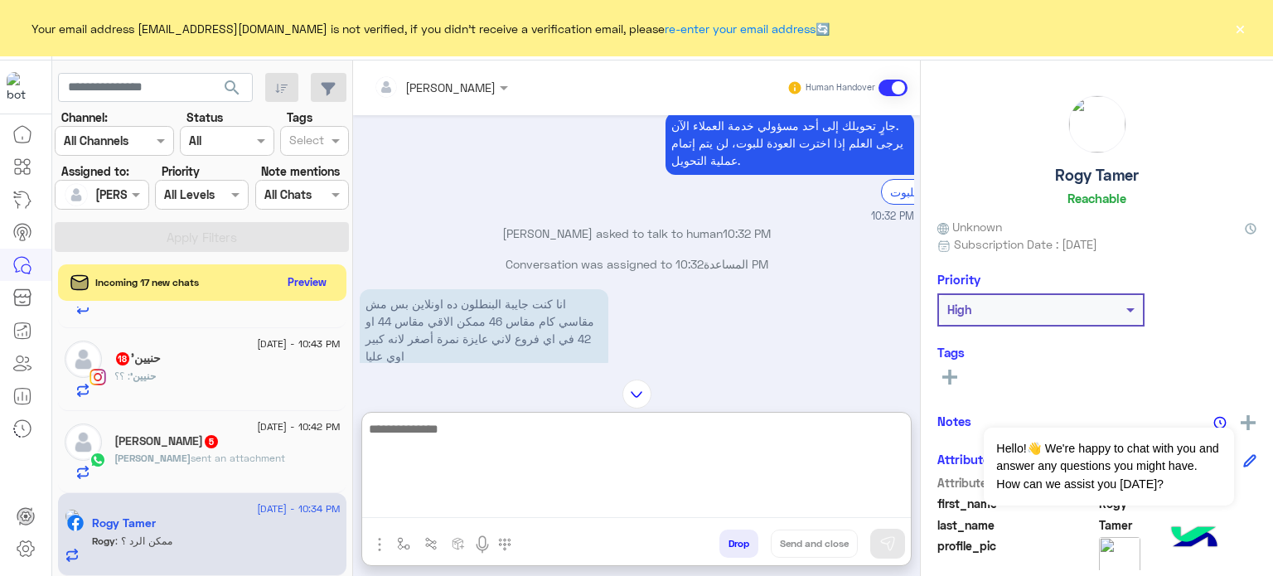
click at [457, 503] on textarea at bounding box center [636, 467] width 549 height 99
type textarea "**********"
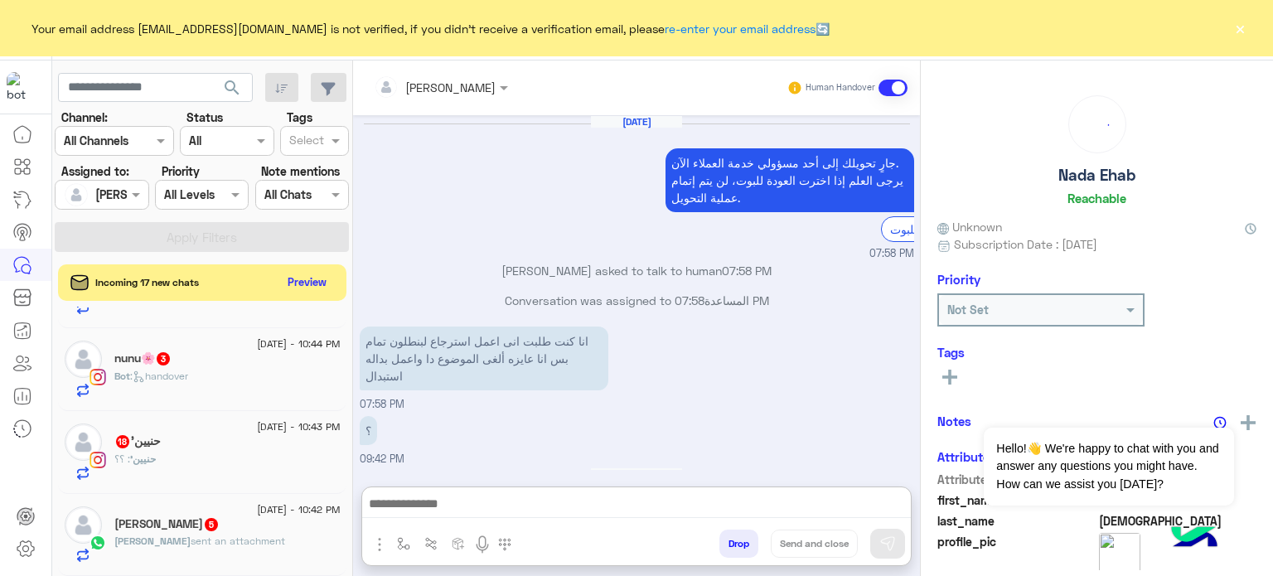
scroll to position [284, 0]
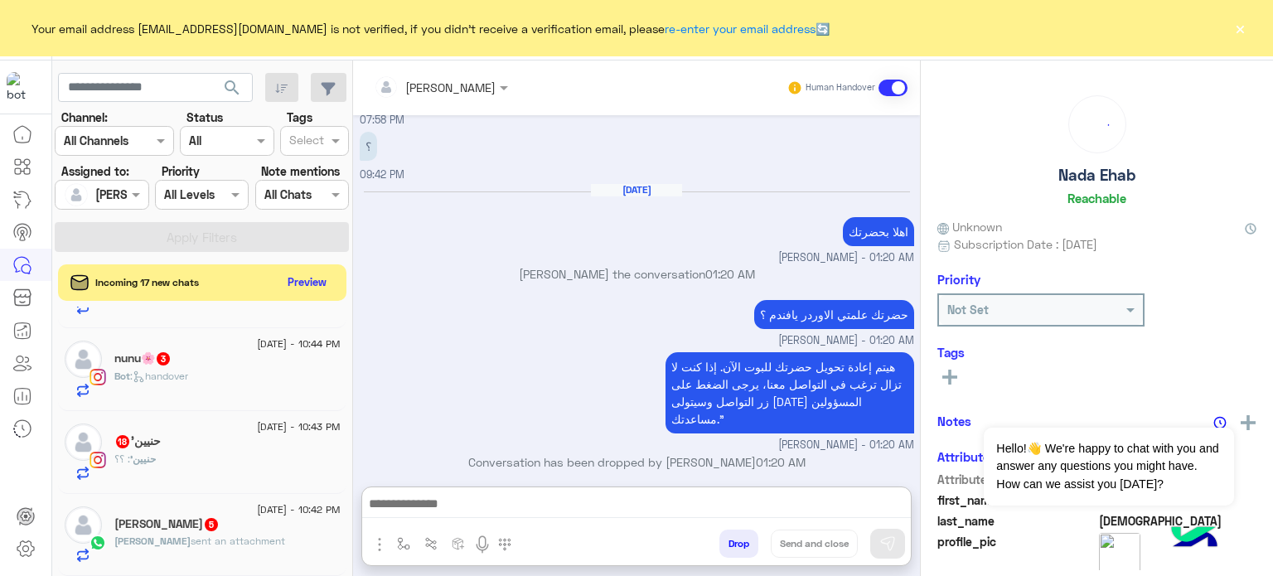
click at [116, 194] on div at bounding box center [102, 194] width 92 height 19
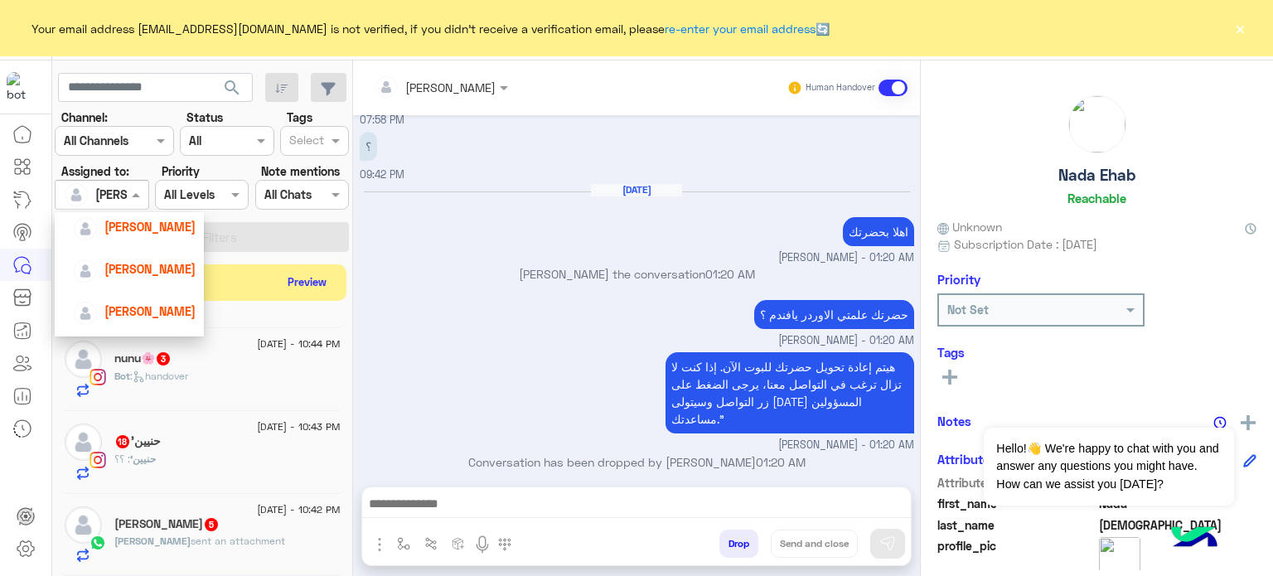
scroll to position [190, 0]
click at [156, 314] on span "[PERSON_NAME]" at bounding box center [149, 316] width 91 height 14
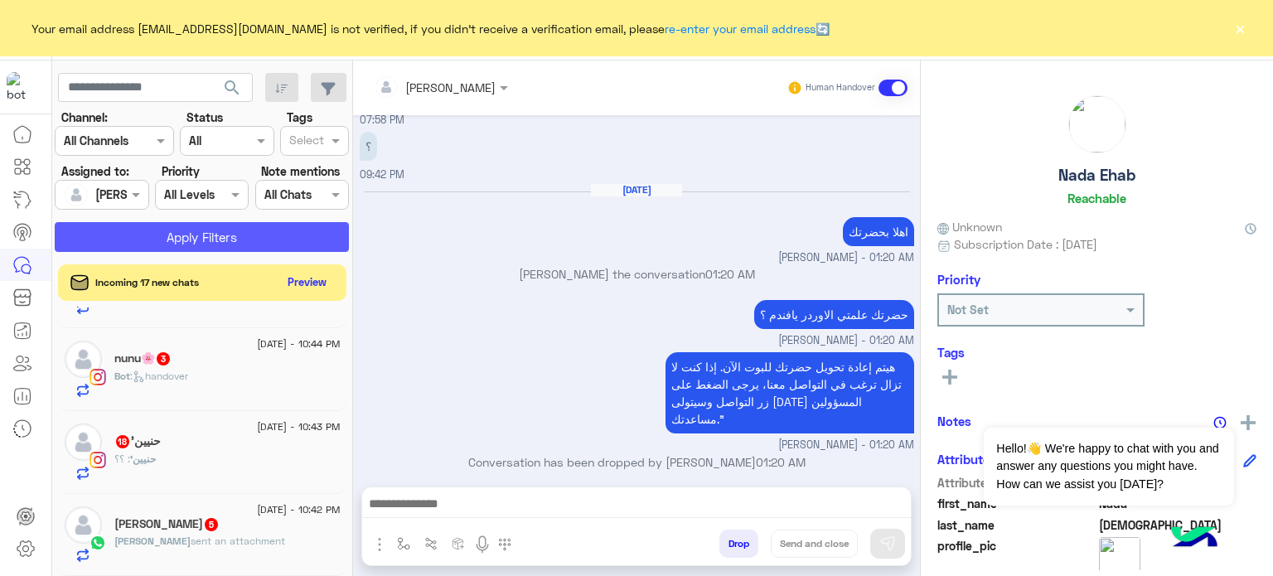
click at [219, 241] on button "Apply Filters" at bounding box center [202, 237] width 294 height 30
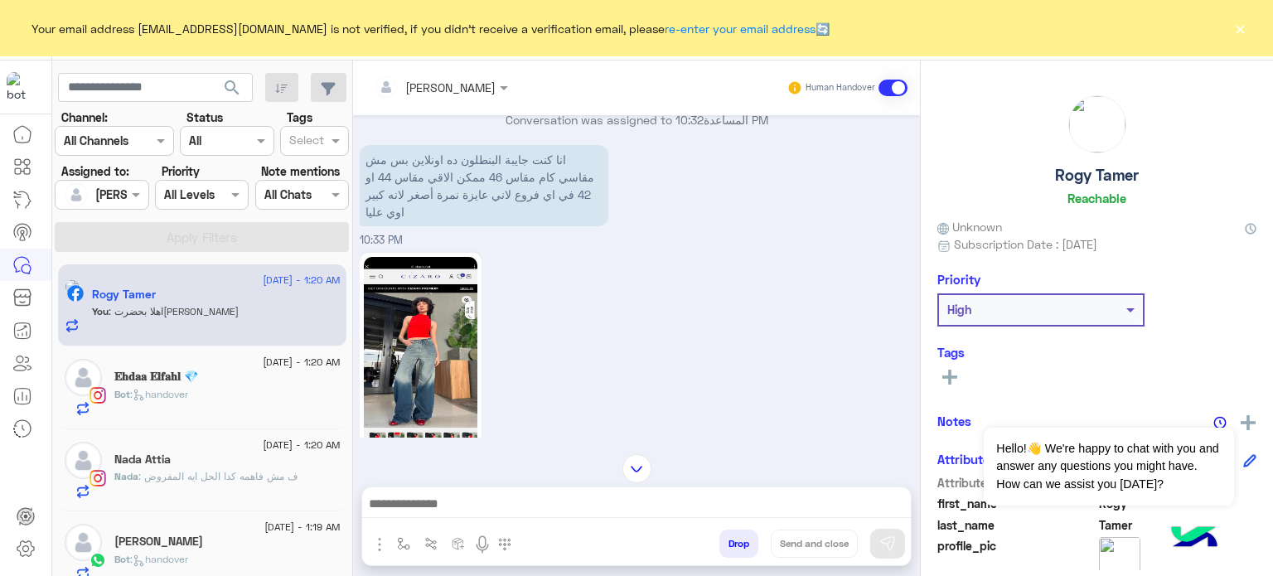
scroll to position [398, 0]
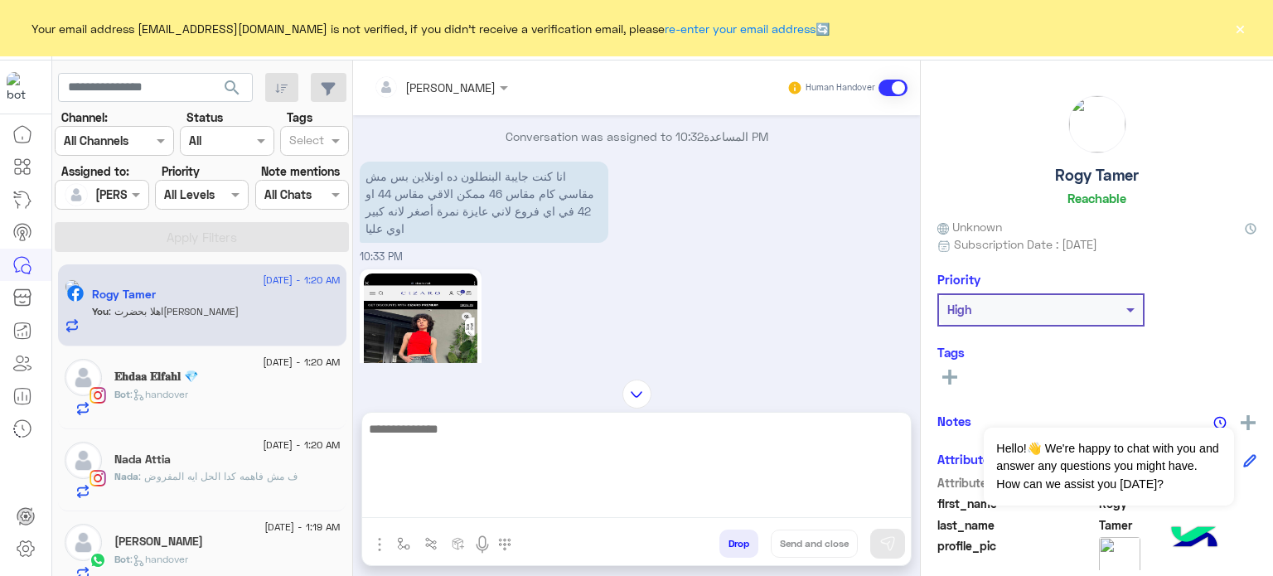
click at [451, 510] on textarea at bounding box center [636, 467] width 549 height 99
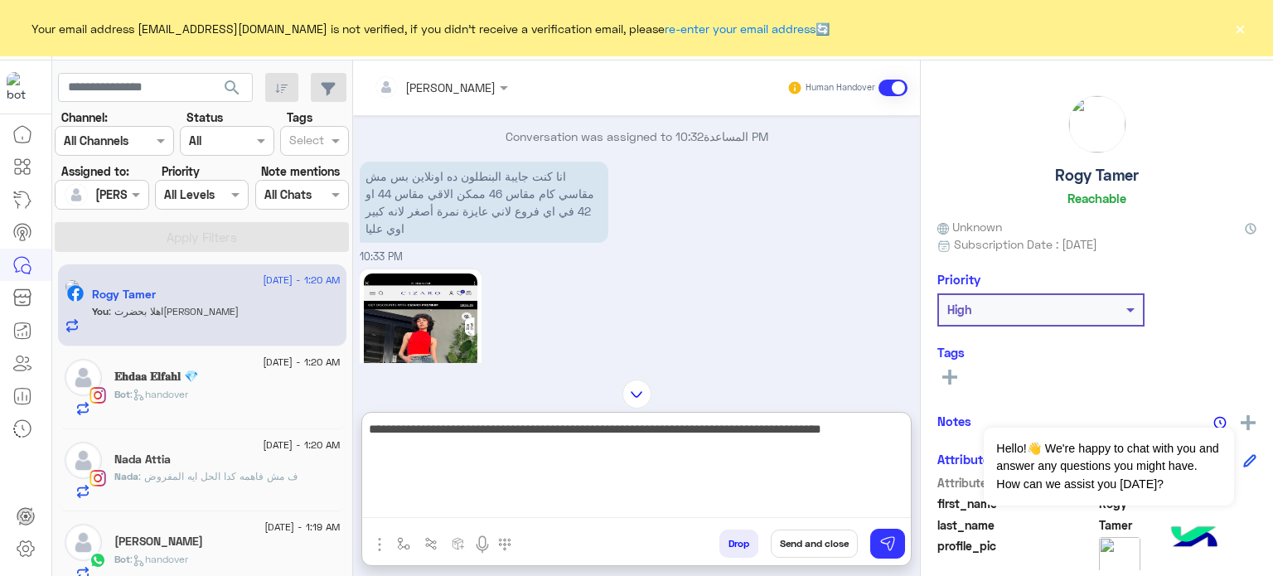
type textarea "**********"
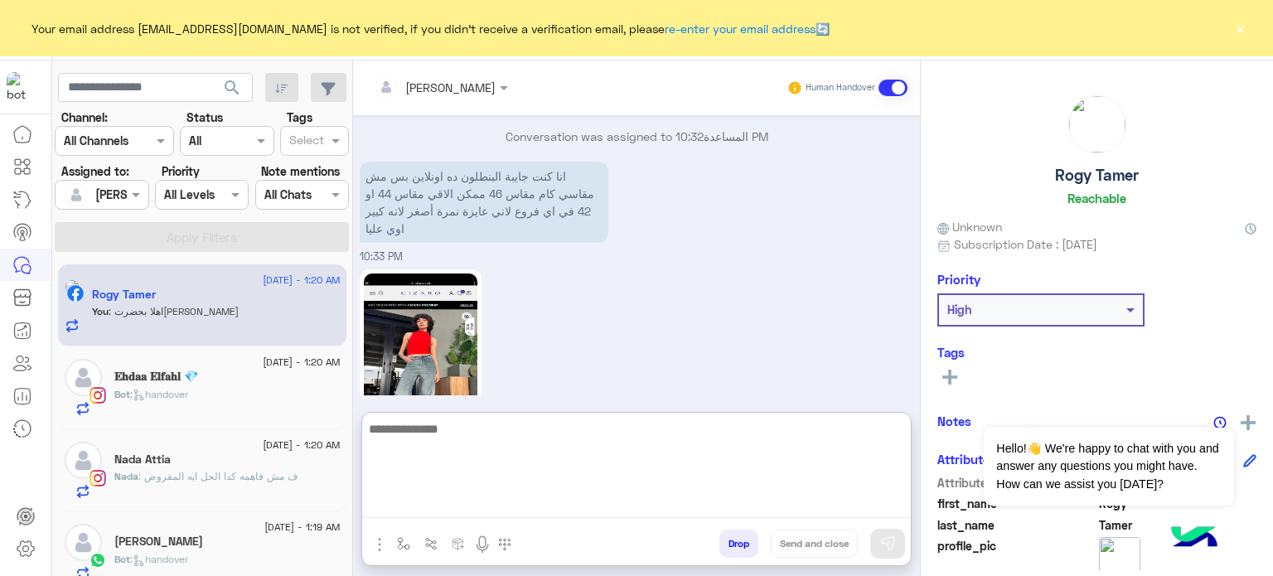
scroll to position [762, 0]
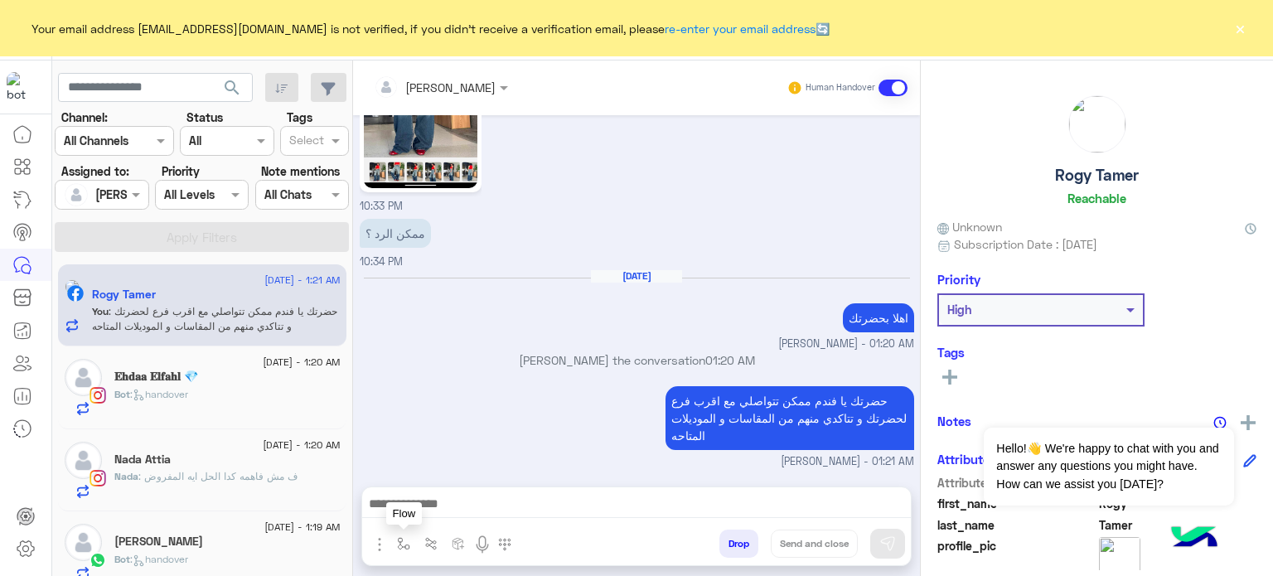
click at [413, 543] on button "button" at bounding box center [403, 542] width 27 height 27
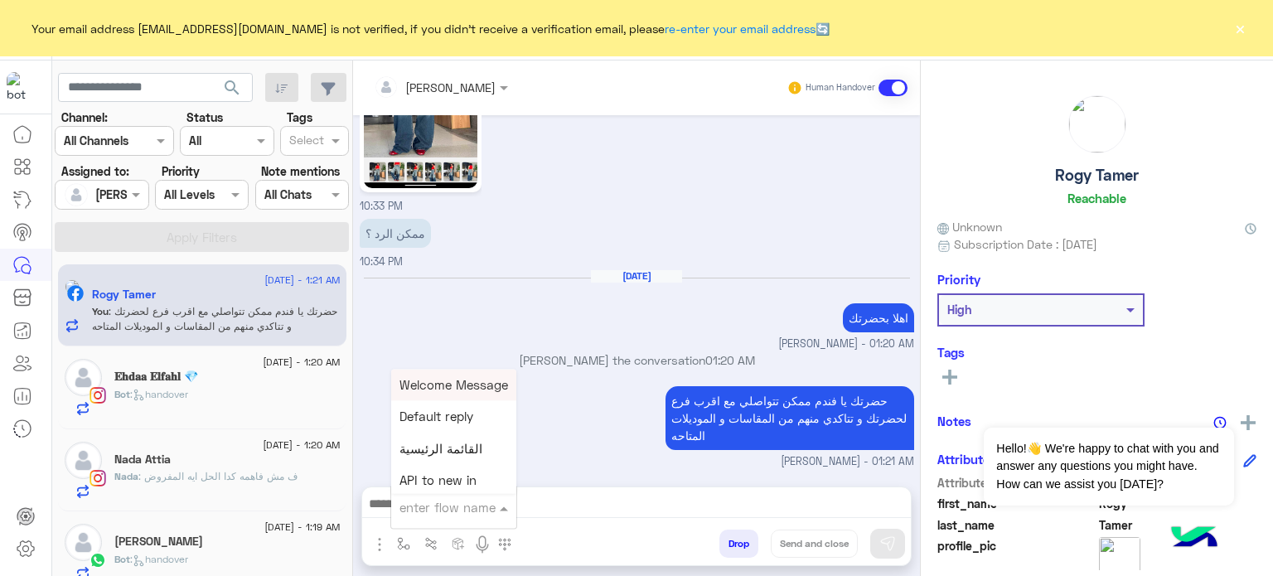
click at [434, 513] on input "text" at bounding box center [433, 507] width 68 height 19
type input "***"
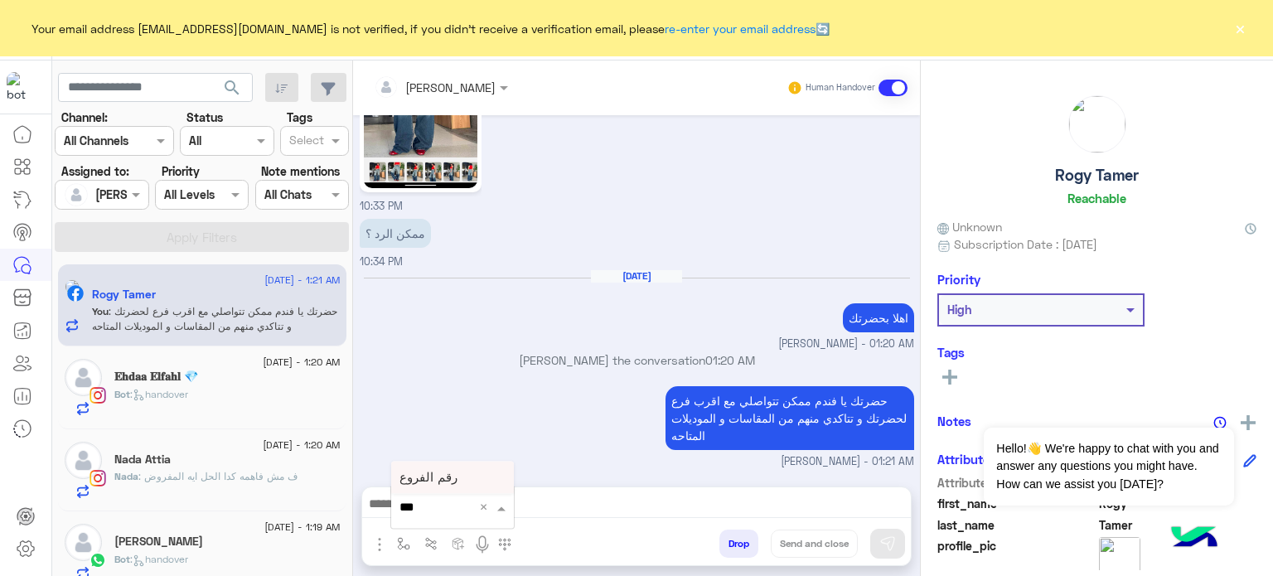
click at [442, 470] on div "رقم الفروع" at bounding box center [452, 478] width 123 height 32
type textarea "**********"
click at [882, 537] on img at bounding box center [887, 543] width 17 height 17
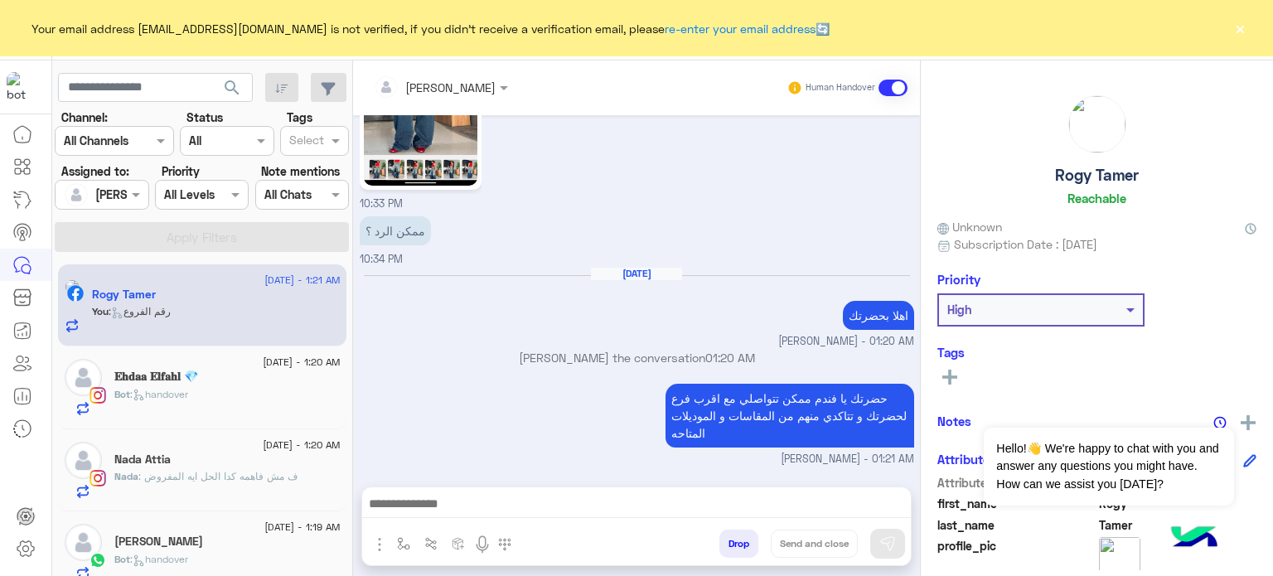
scroll to position [792, 0]
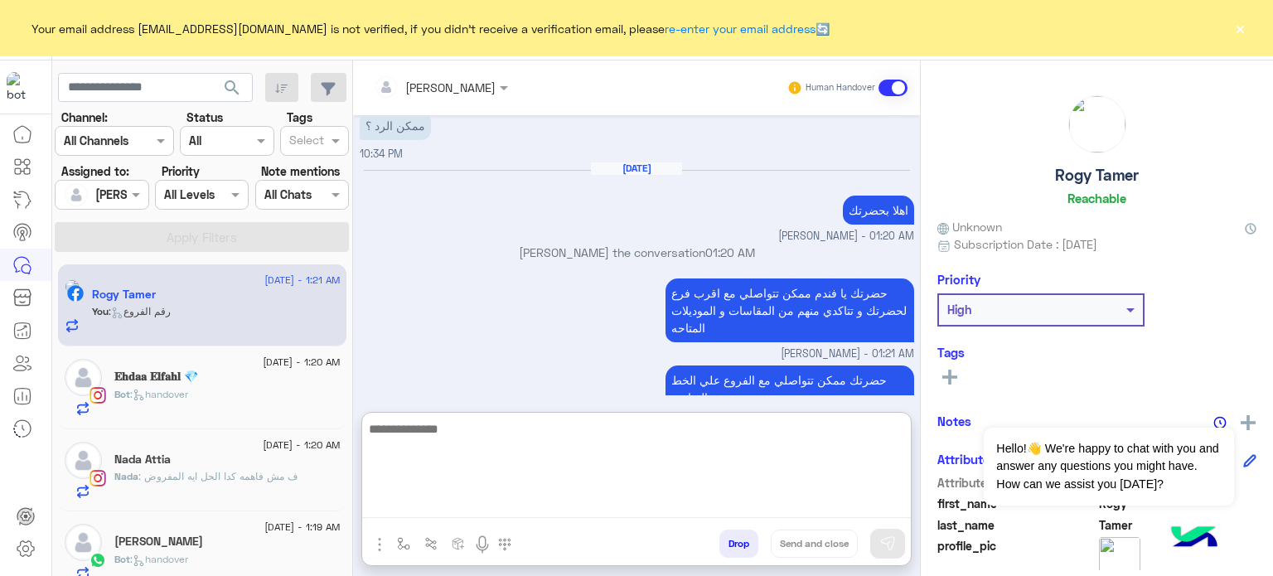
click at [472, 514] on textarea at bounding box center [636, 467] width 549 height 99
paste textarea "**********"
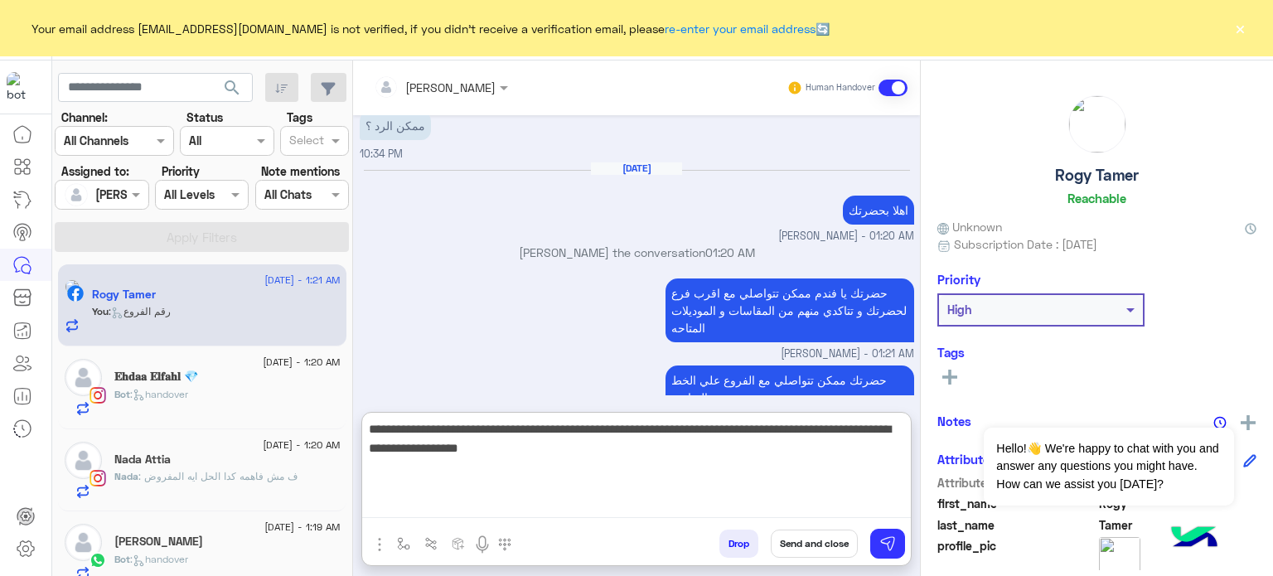
type textarea "**********"
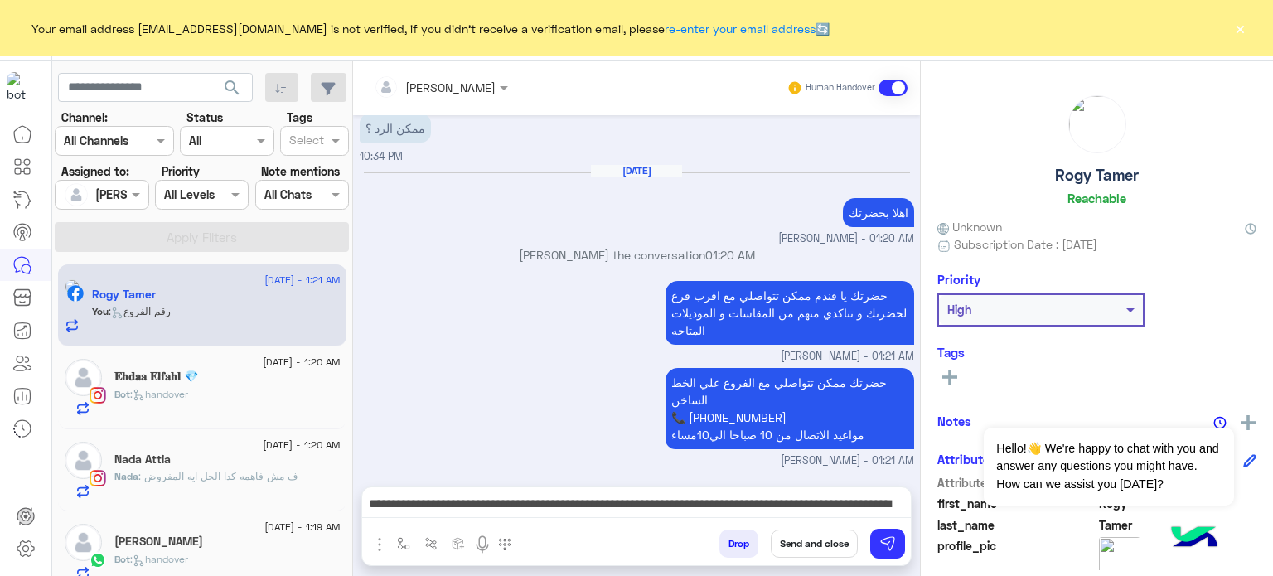
click at [800, 537] on button "Send and close" at bounding box center [814, 543] width 87 height 28
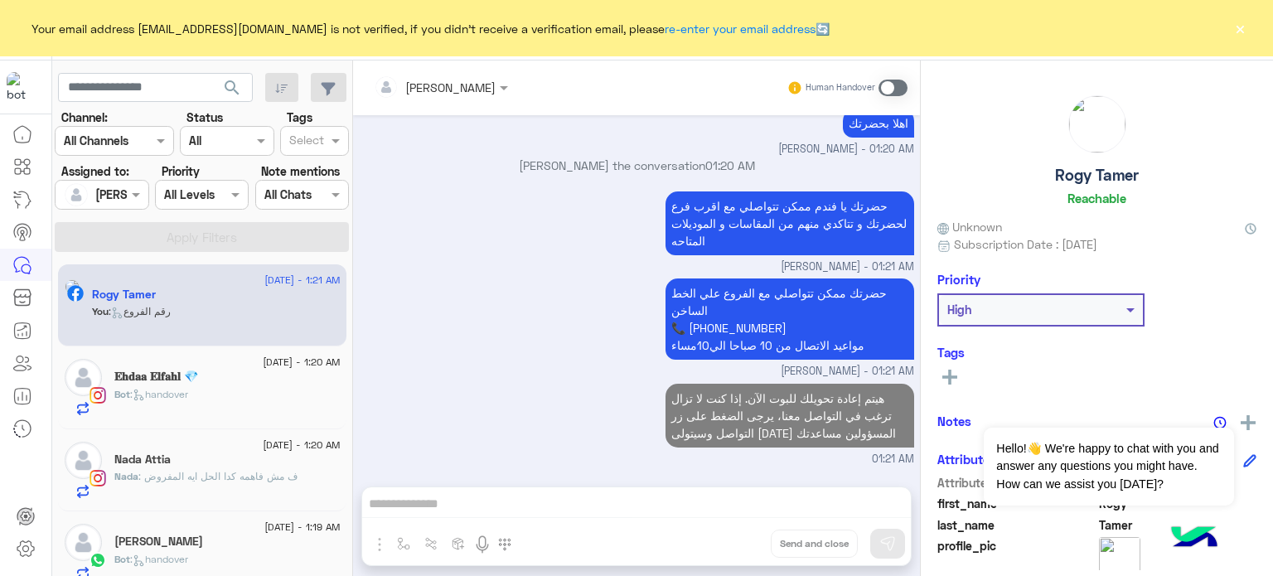
scroll to position [910, 0]
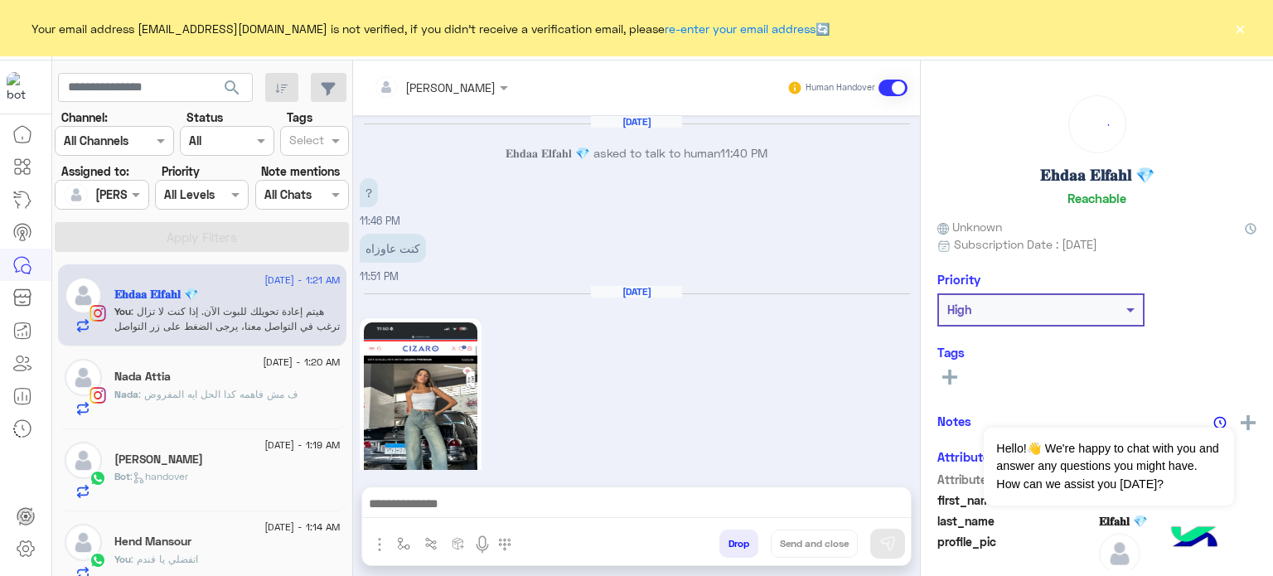
scroll to position [451, 0]
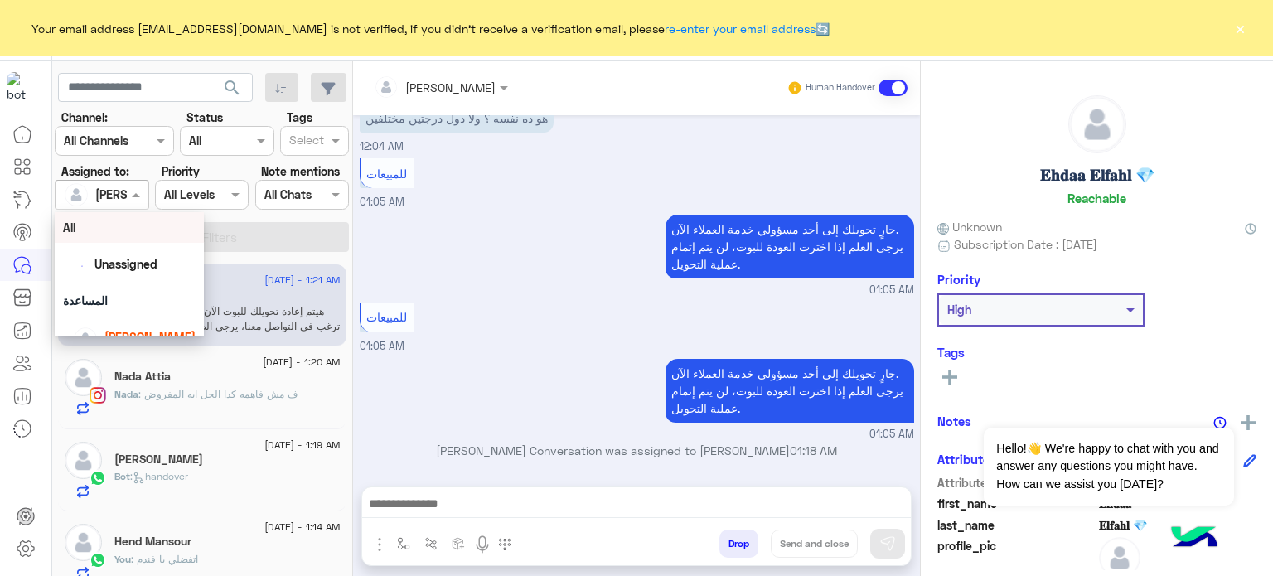
click at [133, 193] on span at bounding box center [138, 194] width 21 height 17
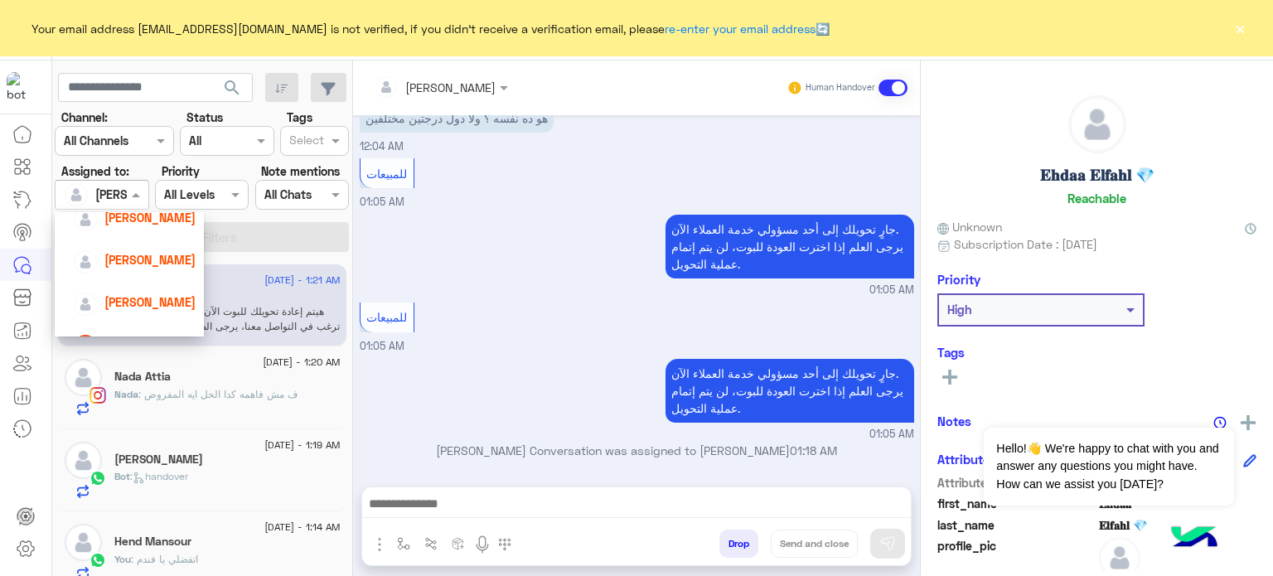
scroll to position [123, 0]
click at [152, 298] on span "[PERSON_NAME]" at bounding box center [149, 299] width 91 height 14
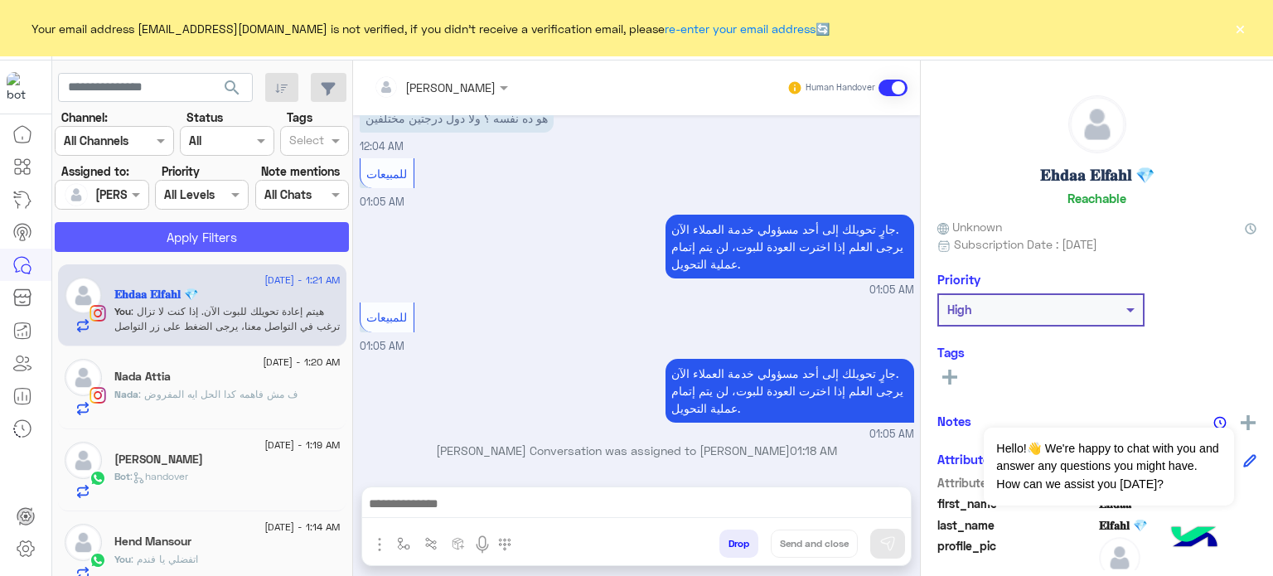
click at [179, 240] on button "Apply Filters" at bounding box center [202, 237] width 294 height 30
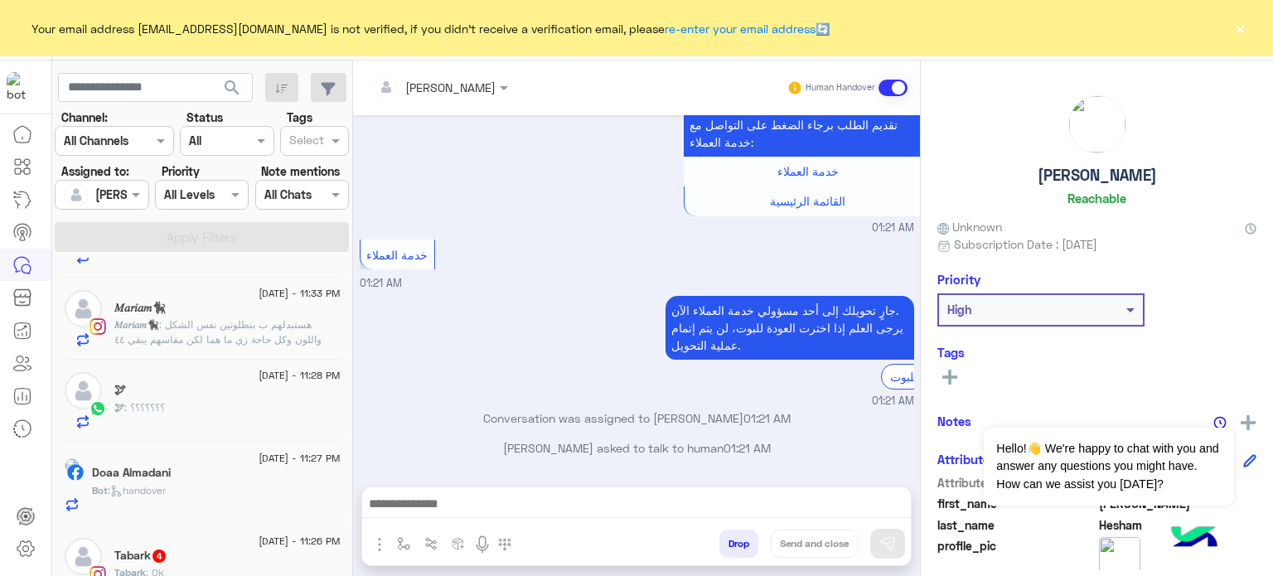
scroll to position [1921, 0]
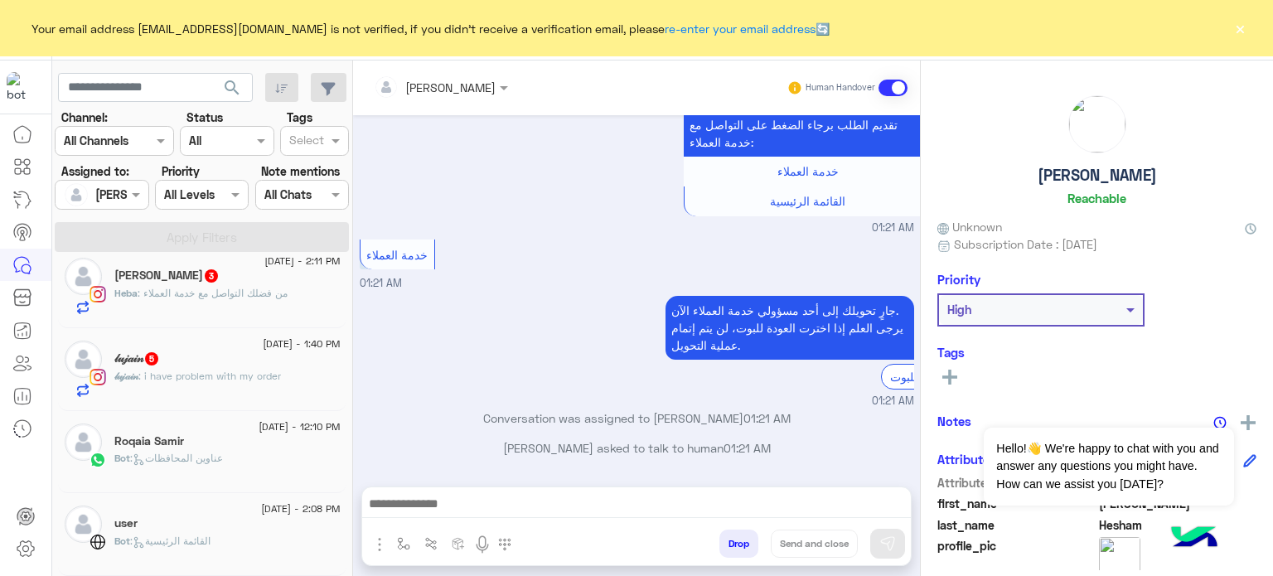
click at [295, 375] on div "𝓁𝓊𝒿𝒶𝒾𝓃 : i have problem with my order" at bounding box center [227, 383] width 226 height 29
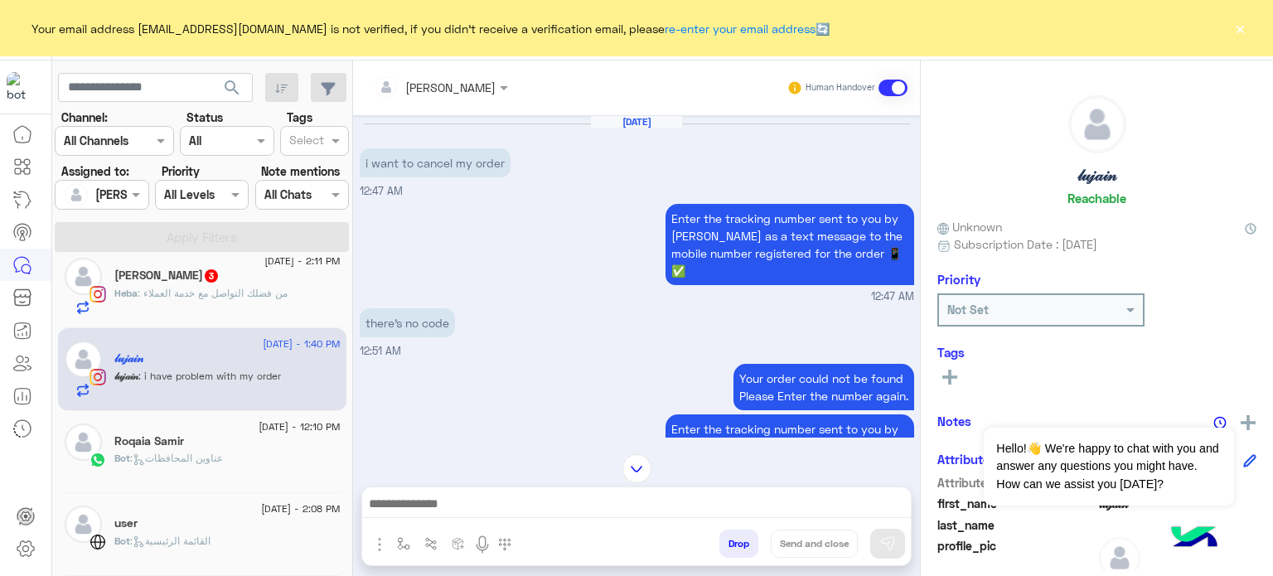
scroll to position [1921, 0]
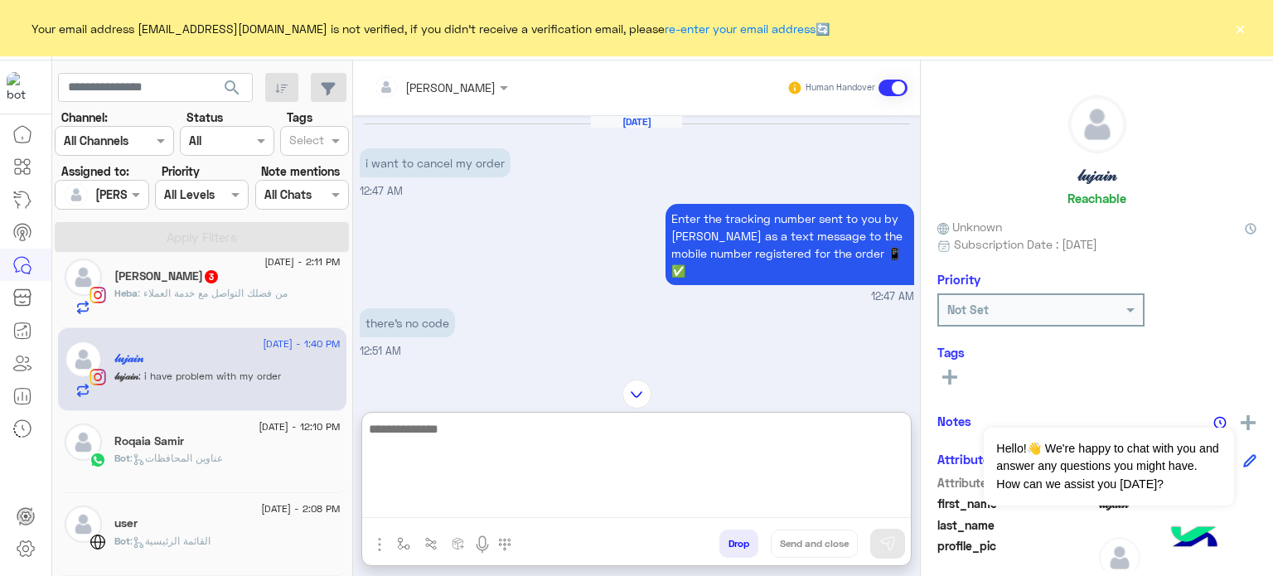
click at [502, 511] on textarea at bounding box center [636, 467] width 549 height 99
paste textarea "**********"
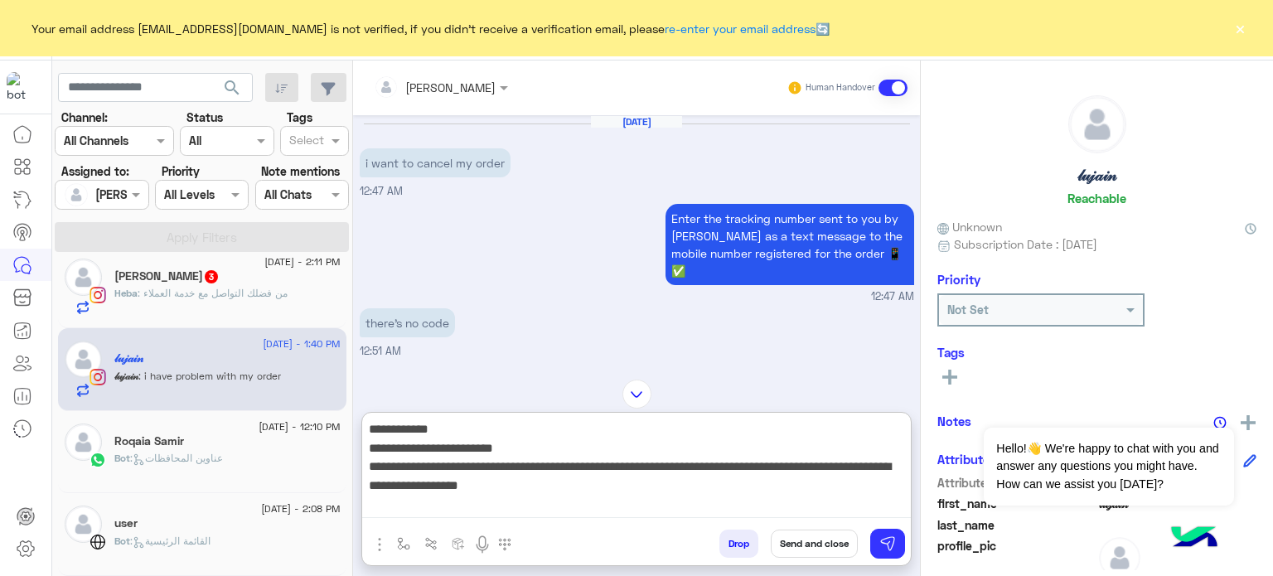
type textarea "**********"
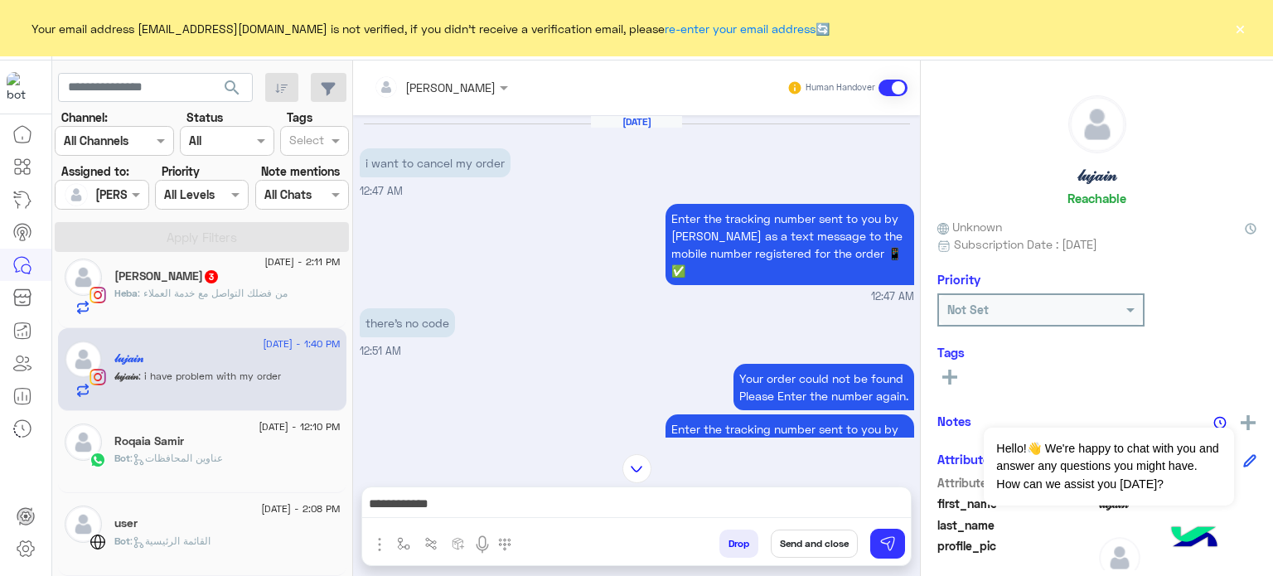
click at [821, 543] on button "Send and close" at bounding box center [814, 543] width 87 height 28
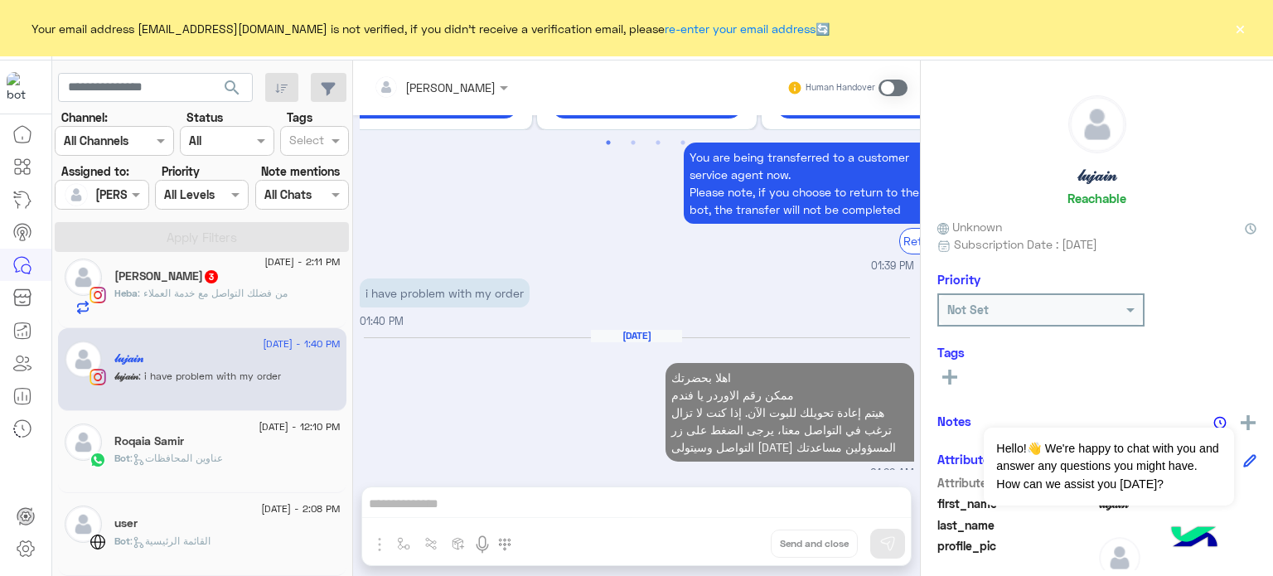
scroll to position [949, 0]
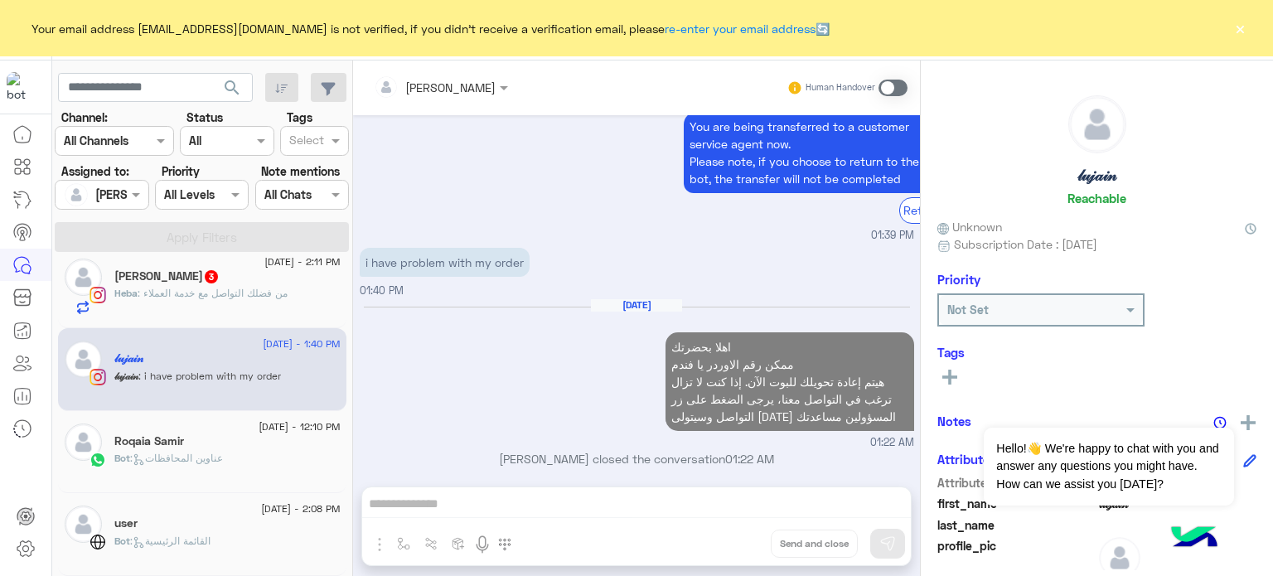
click at [215, 303] on div "Heba : من فضلك التواصل مع خدمة العملاء" at bounding box center [227, 300] width 226 height 29
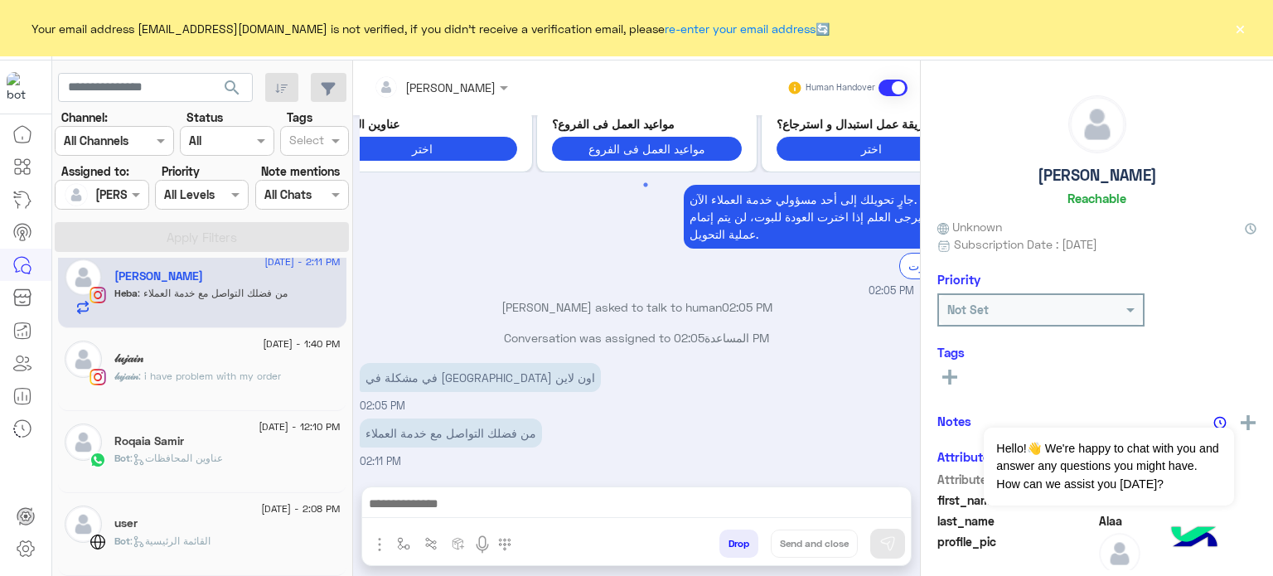
scroll to position [1839, 0]
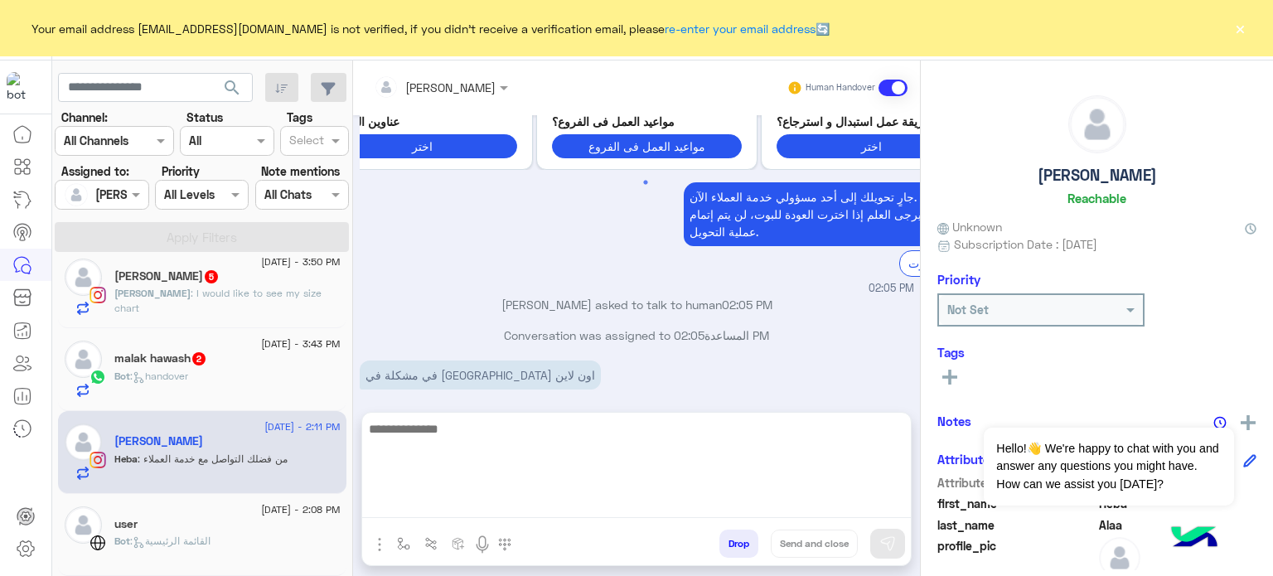
click at [567, 505] on textarea at bounding box center [636, 467] width 549 height 99
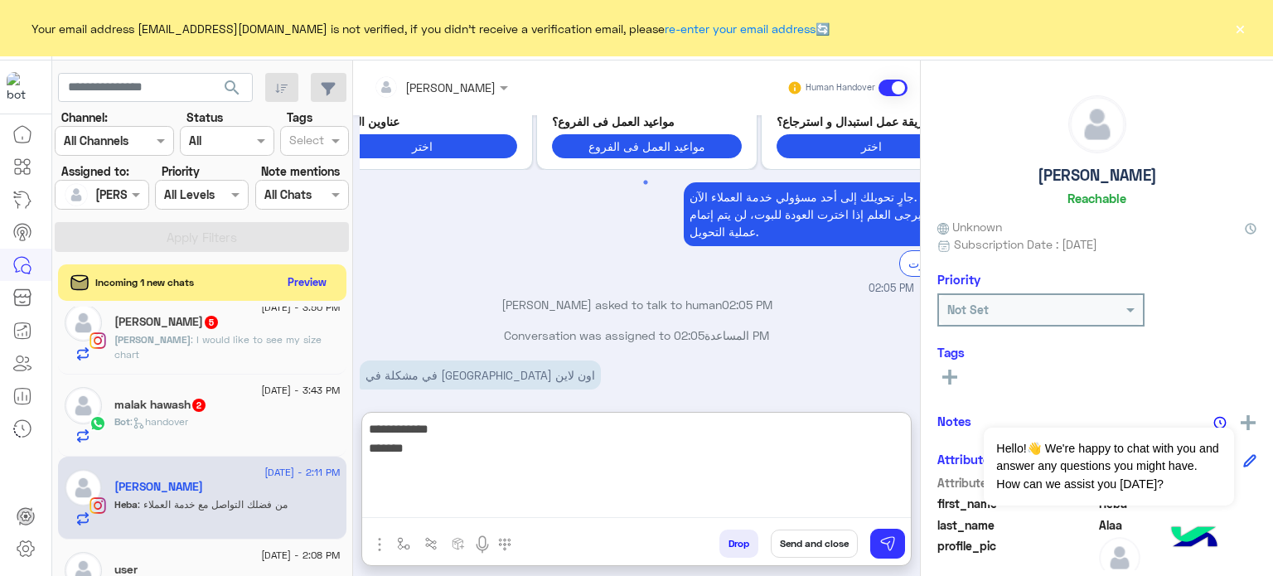
scroll to position [1887, 0]
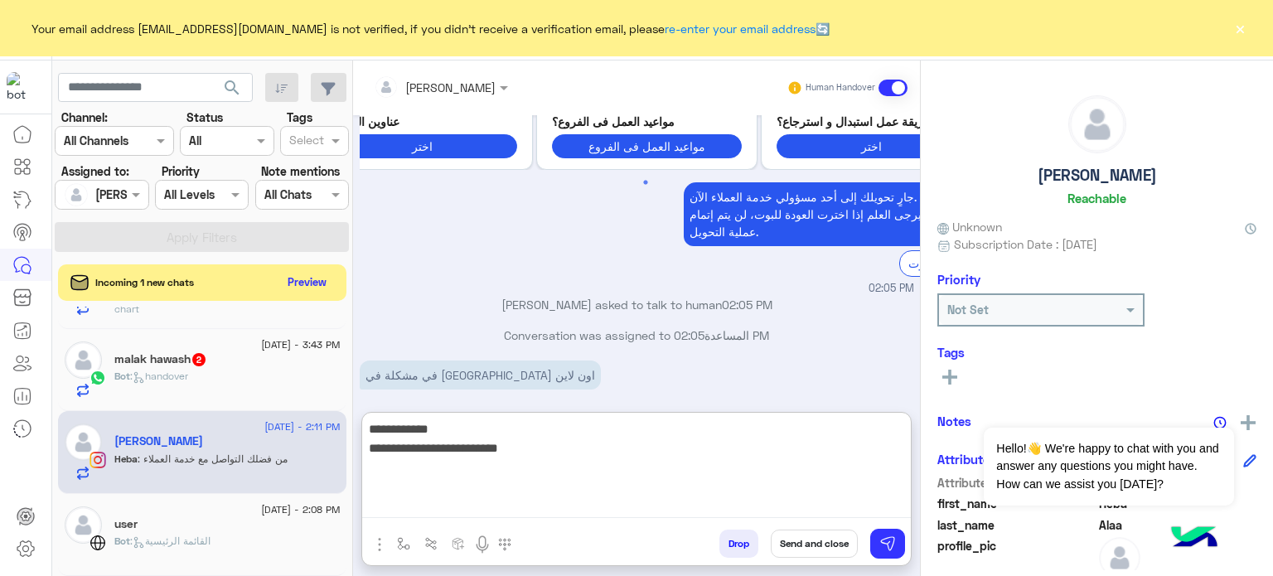
paste textarea "**********"
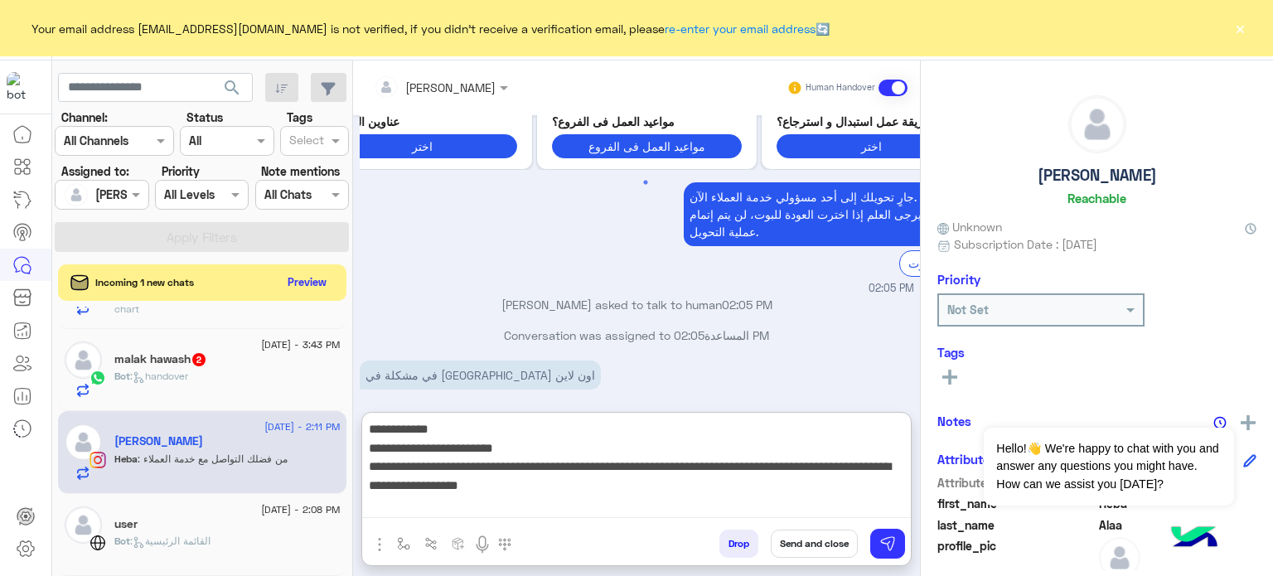
type textarea "**********"
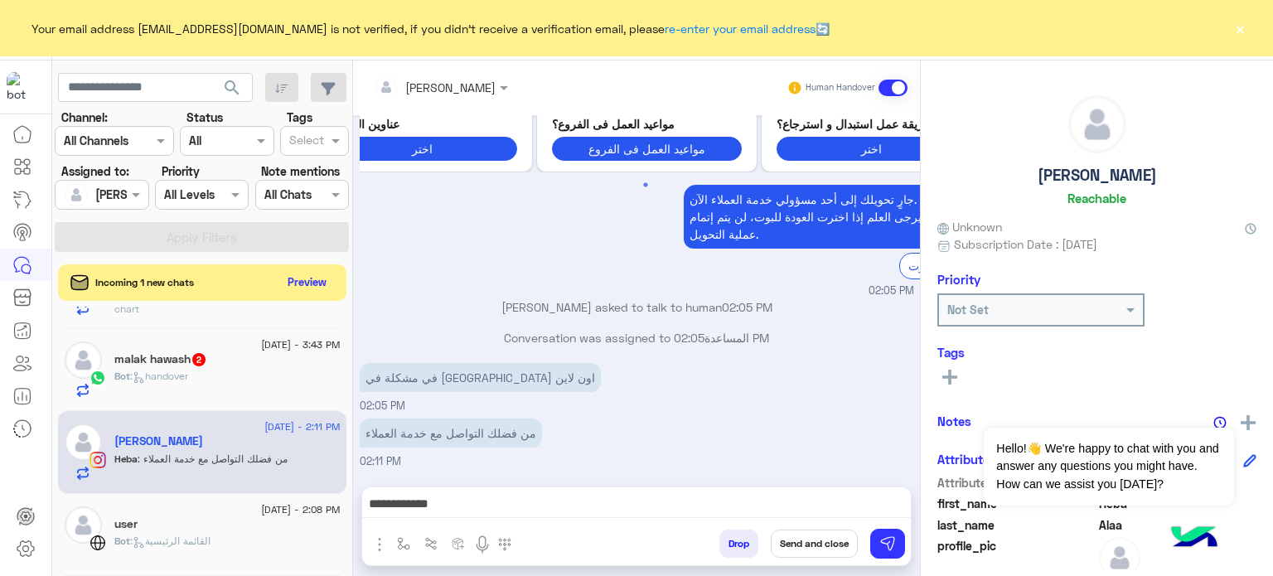
click at [817, 549] on button "Send and close" at bounding box center [814, 543] width 87 height 28
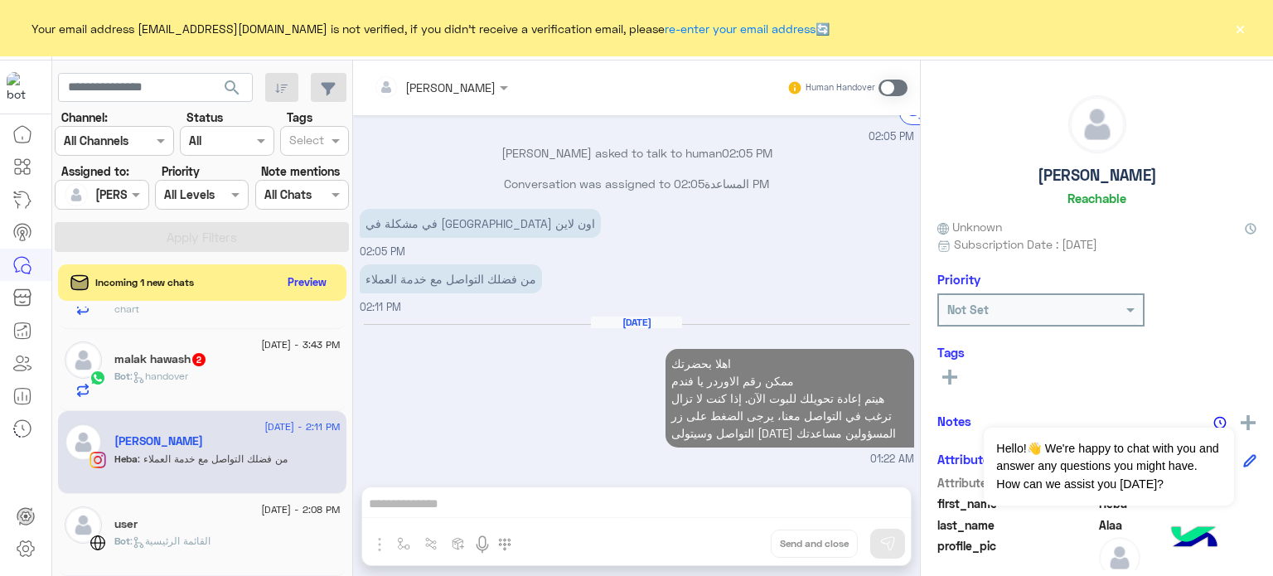
scroll to position [403, 0]
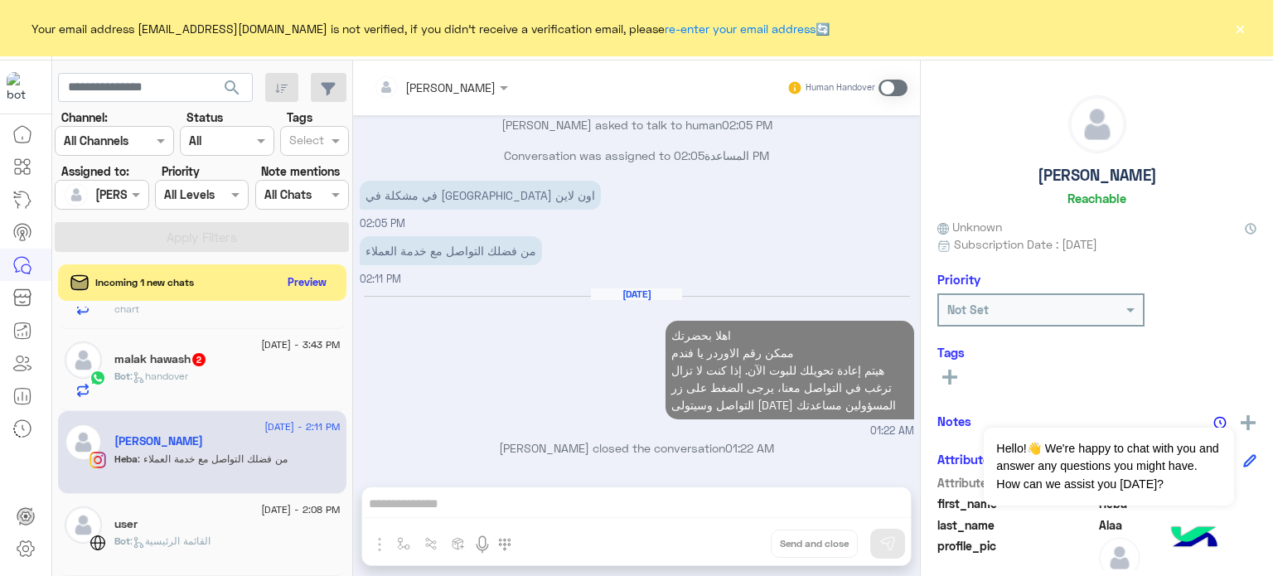
click at [179, 352] on div "12 September - 1:22 AM Farah El-Bheiry Amina (Agent) : الفلوس اتحولت لحضرتك ياف…" at bounding box center [202, 444] width 301 height 275
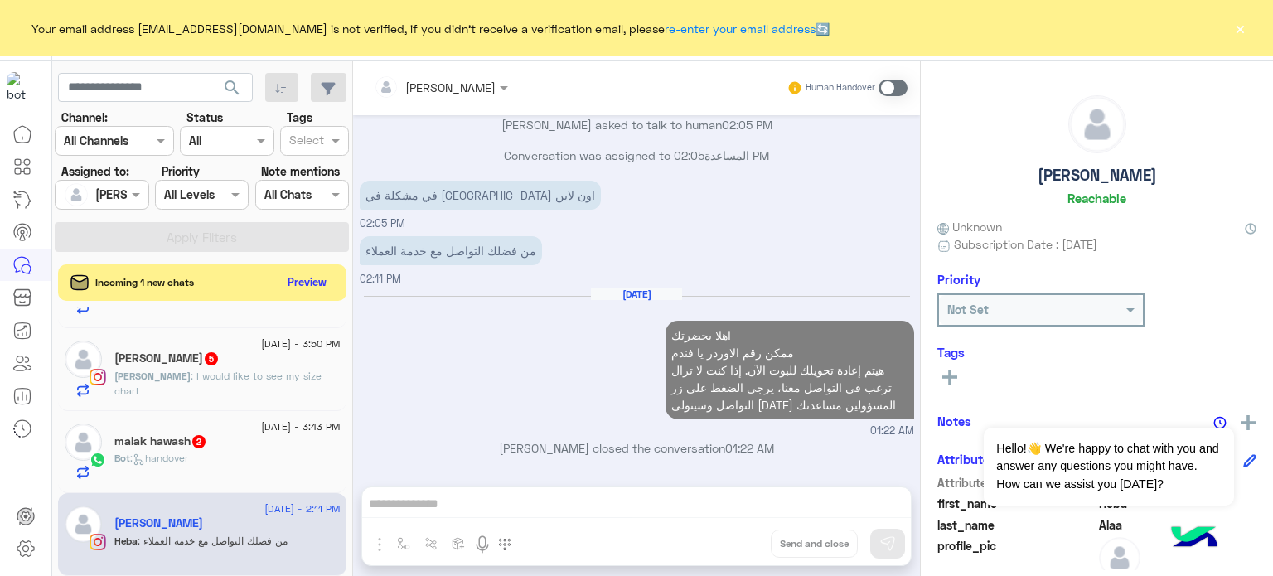
click at [212, 443] on div "malak hawash 2" at bounding box center [227, 442] width 226 height 17
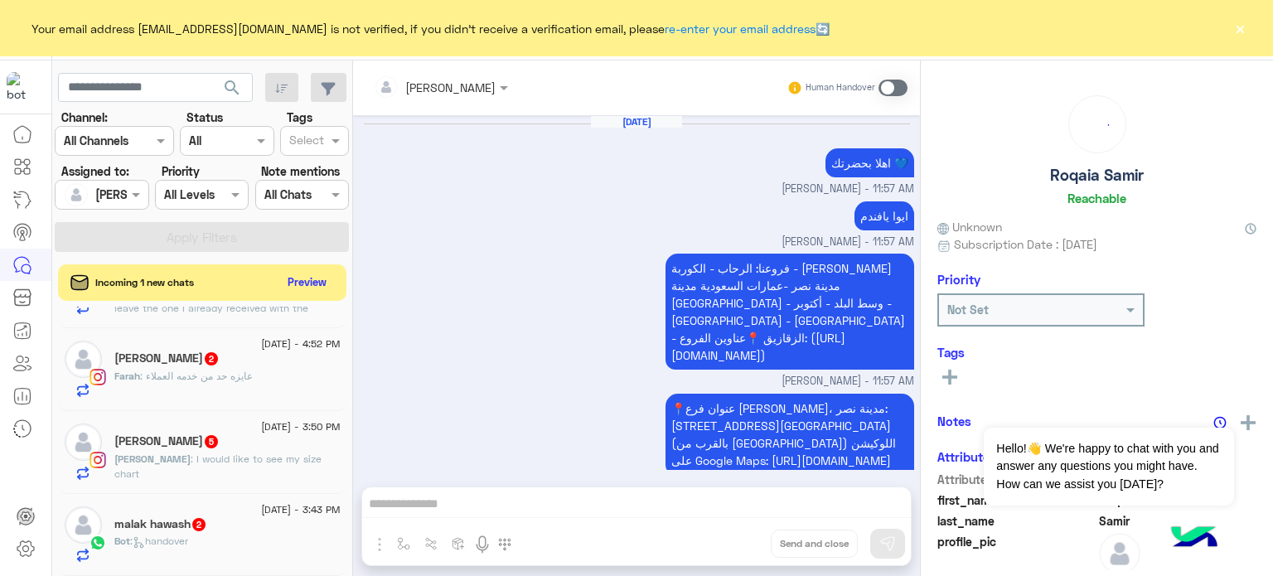
scroll to position [1757, 0]
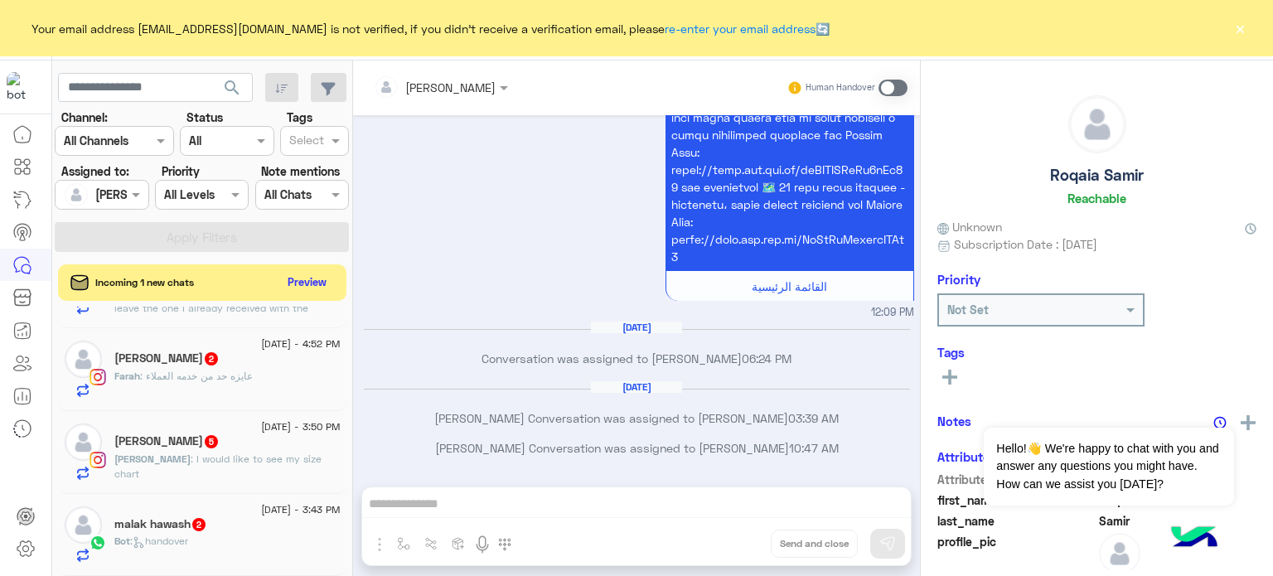
click at [262, 518] on div "malak hawash 2" at bounding box center [227, 525] width 226 height 17
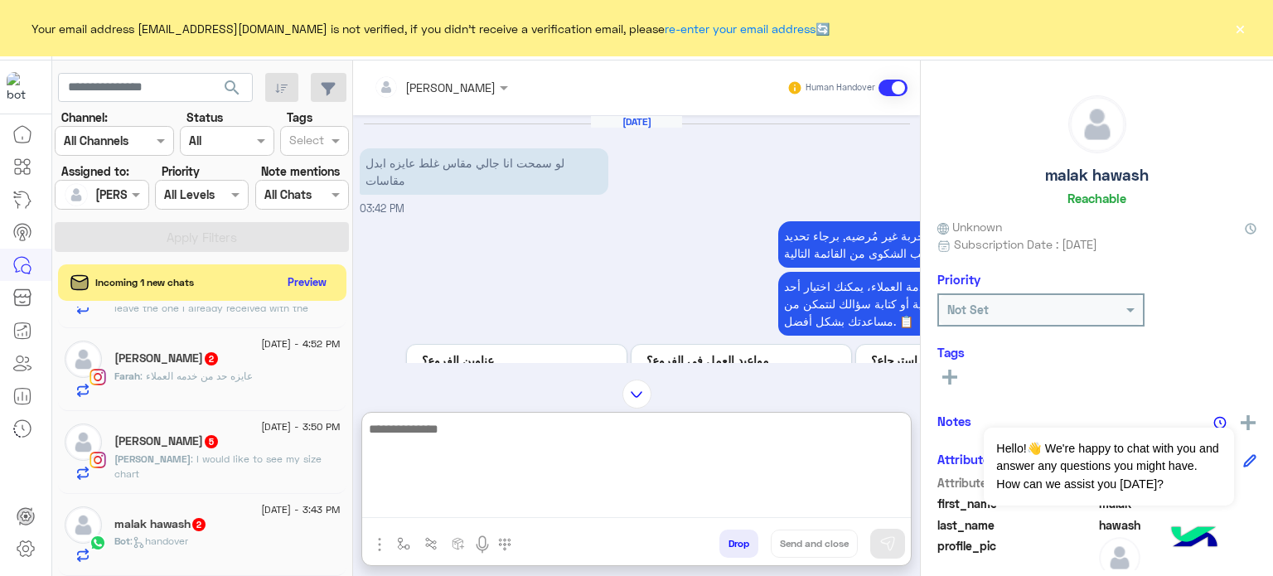
click at [497, 510] on textarea at bounding box center [636, 467] width 549 height 99
paste textarea "**********"
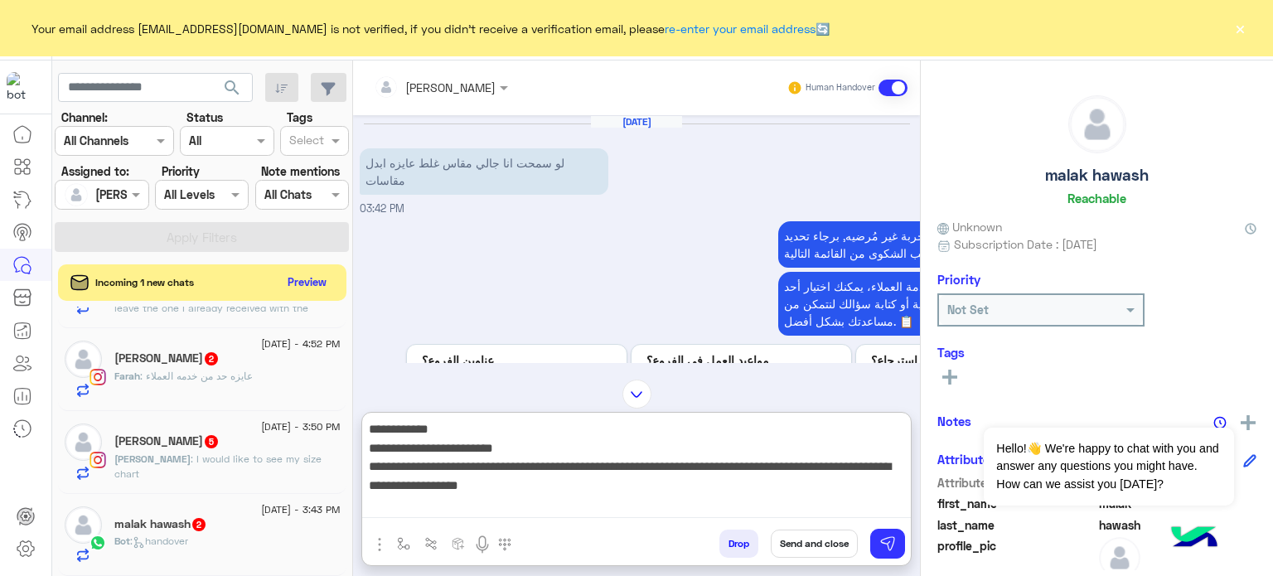
type textarea "**********"
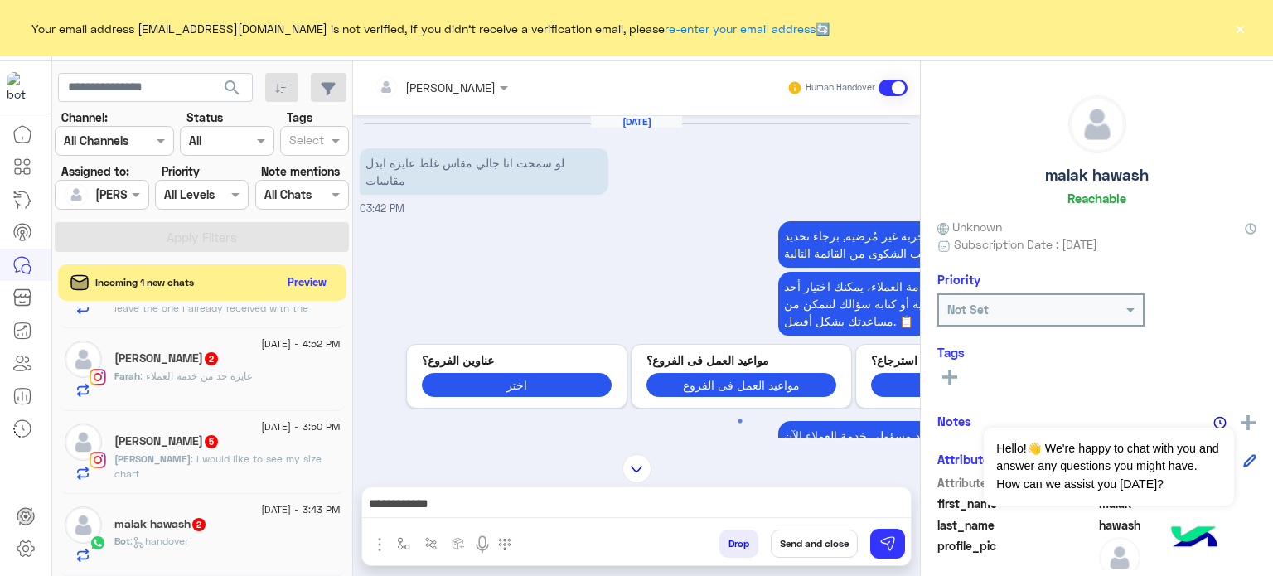
click at [819, 549] on button "Send and close" at bounding box center [814, 543] width 87 height 28
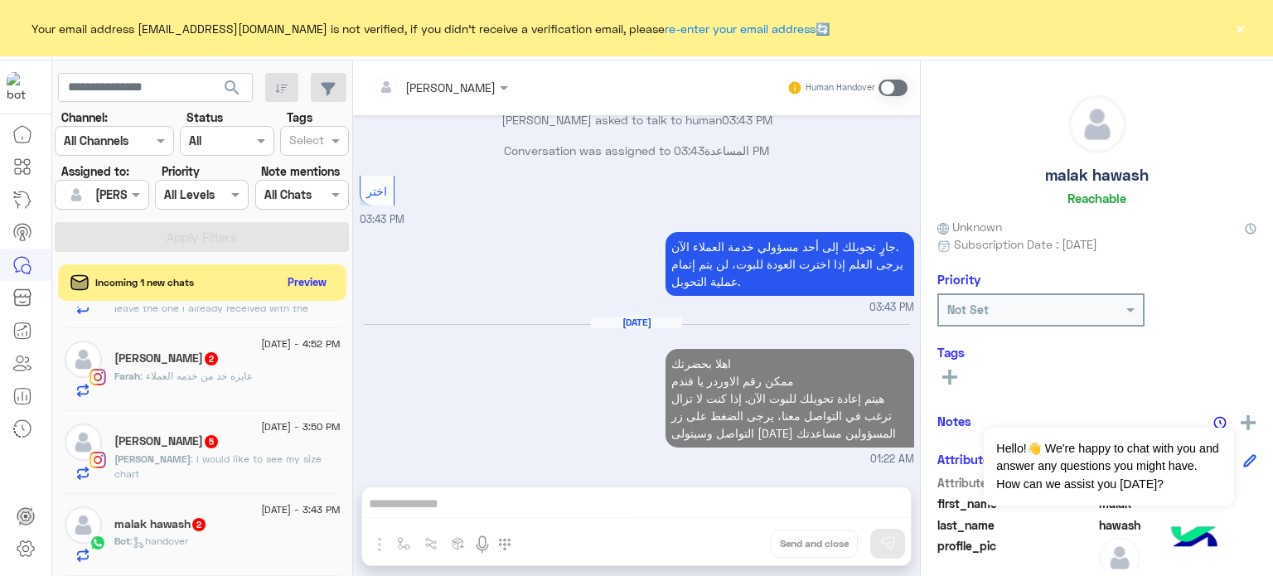
scroll to position [454, 0]
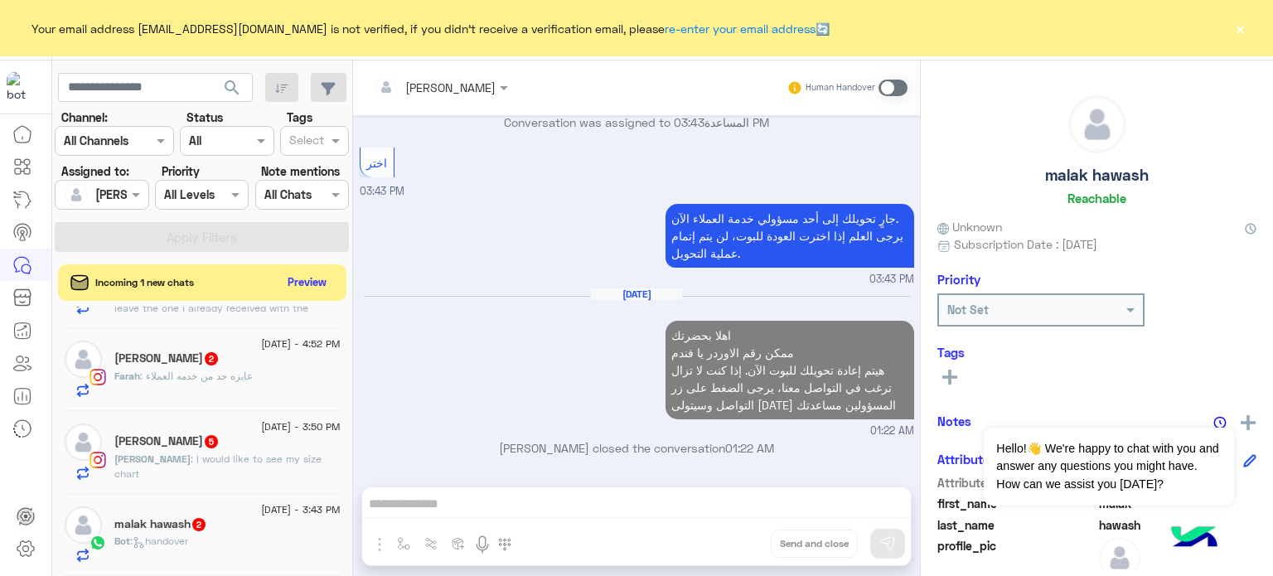
click at [218, 529] on div "malak hawash 2" at bounding box center [227, 525] width 226 height 17
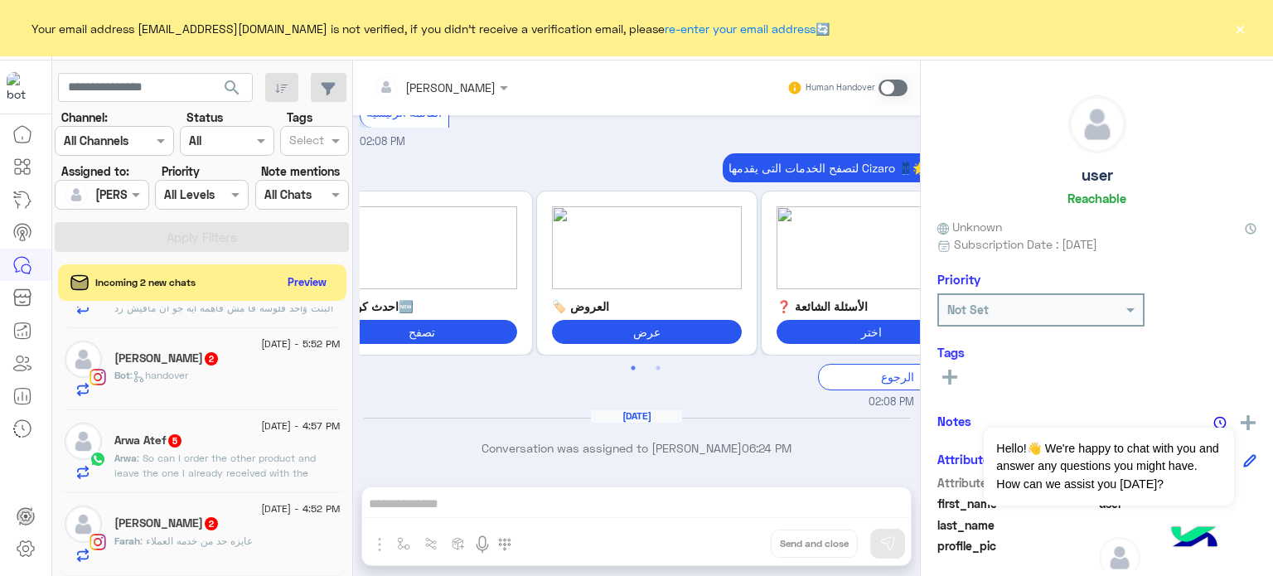
scroll to position [1558, 0]
click at [222, 528] on div "Farah Mohamed 2" at bounding box center [227, 524] width 226 height 17
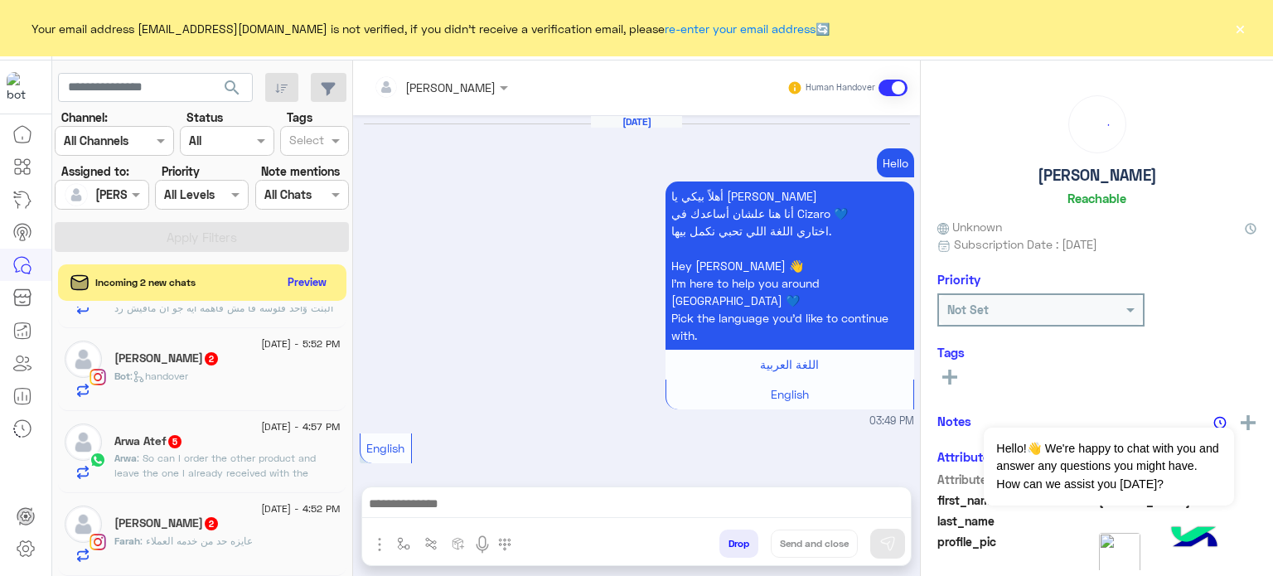
scroll to position [828, 0]
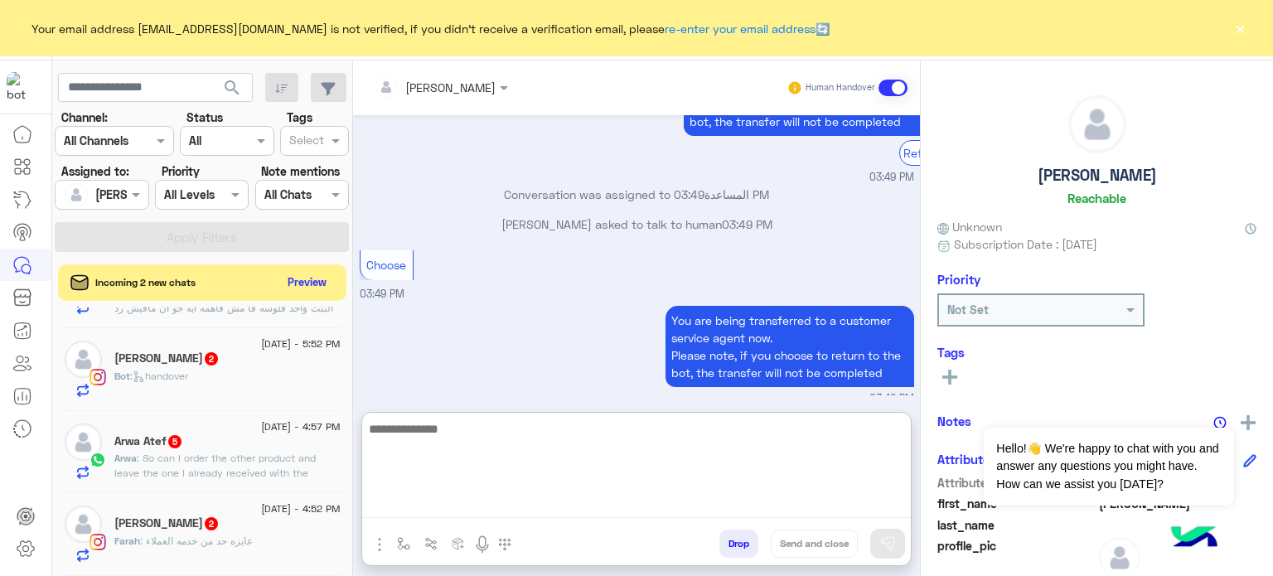
click at [524, 510] on textarea at bounding box center [636, 467] width 549 height 99
paste textarea "**********"
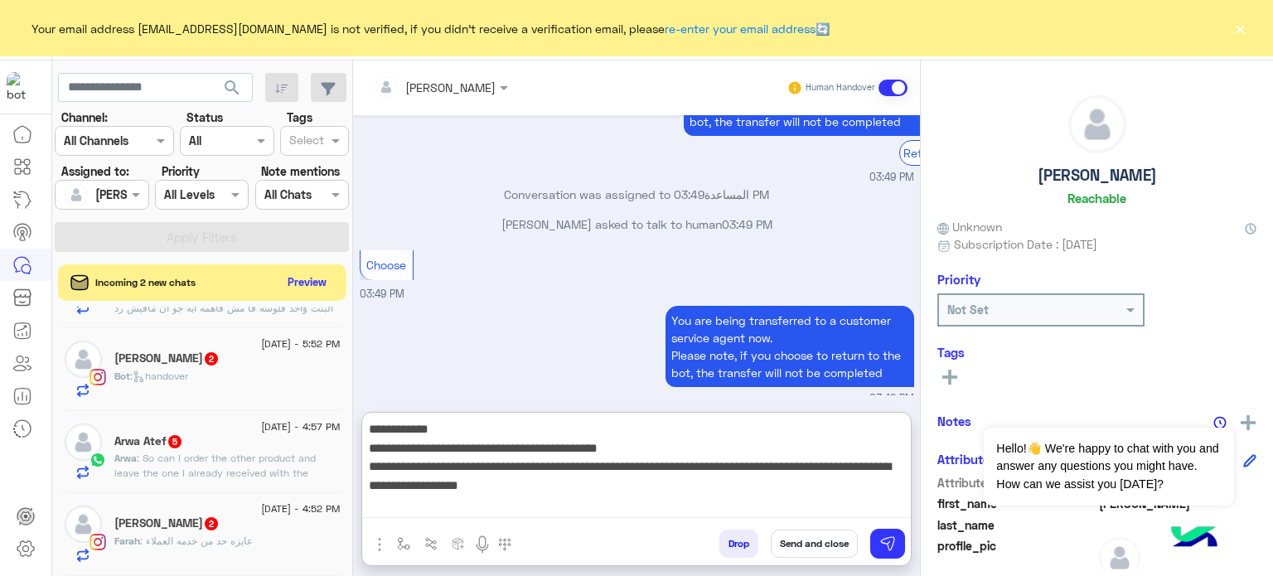
type textarea "**********"
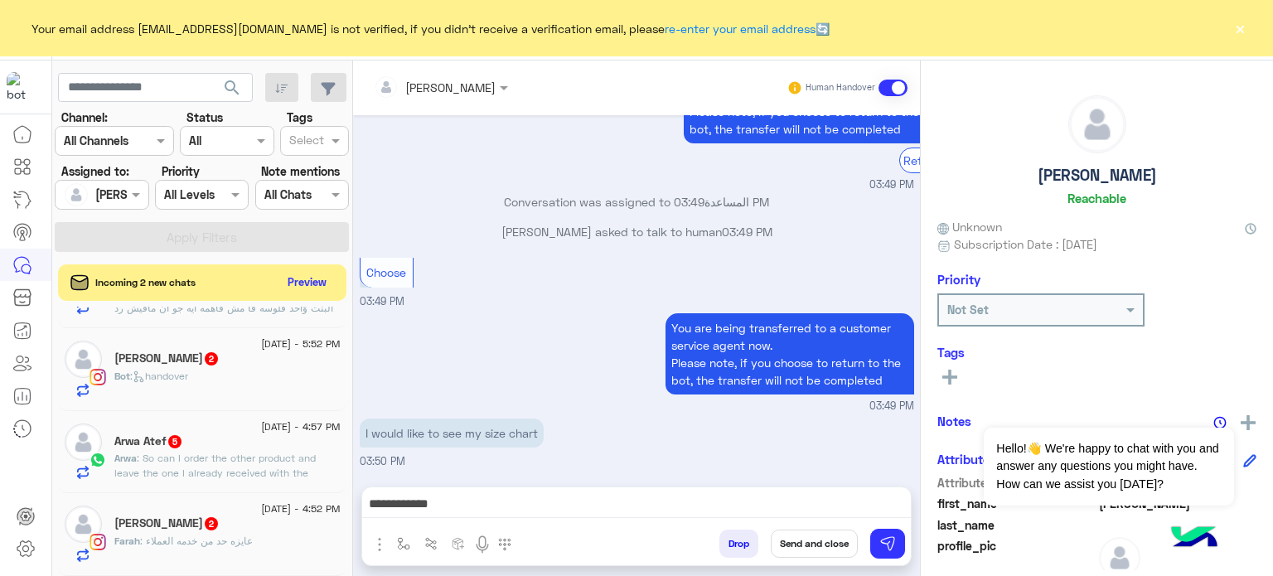
click at [819, 548] on button "Send and close" at bounding box center [814, 543] width 87 height 28
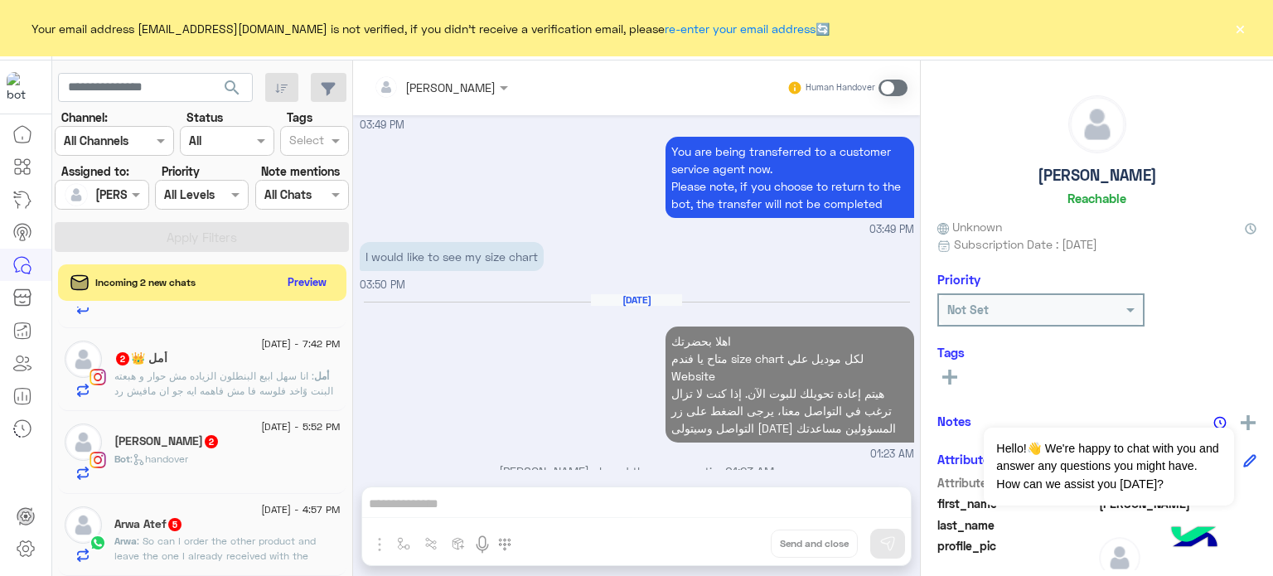
scroll to position [1027, 0]
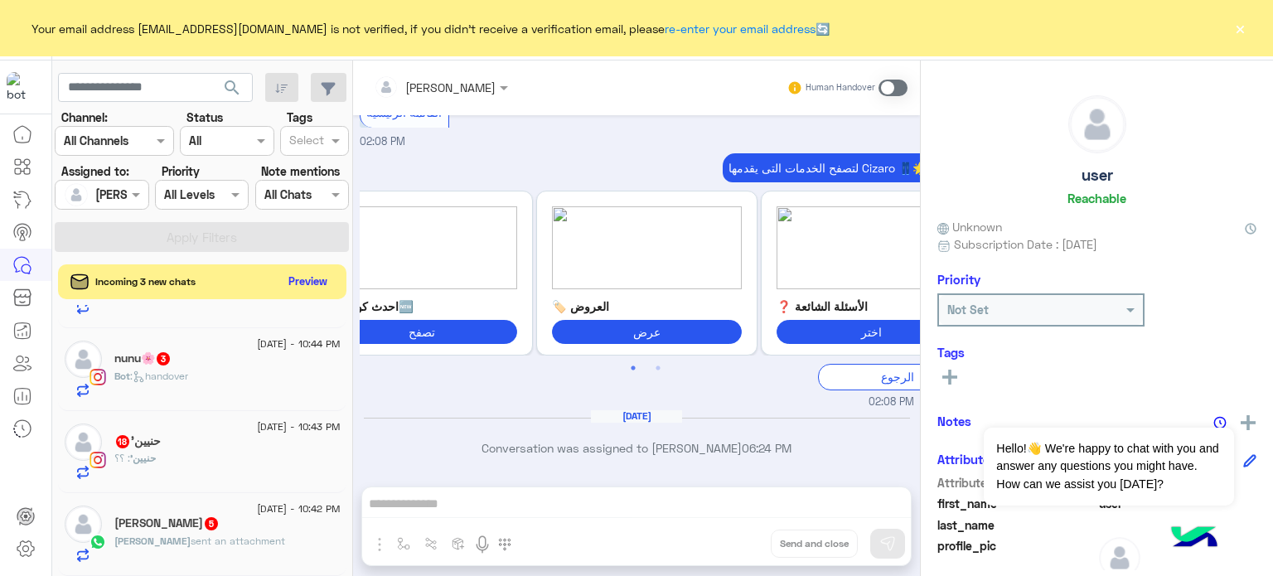
scroll to position [1140, 0]
click at [298, 288] on button "Preview" at bounding box center [308, 281] width 51 height 22
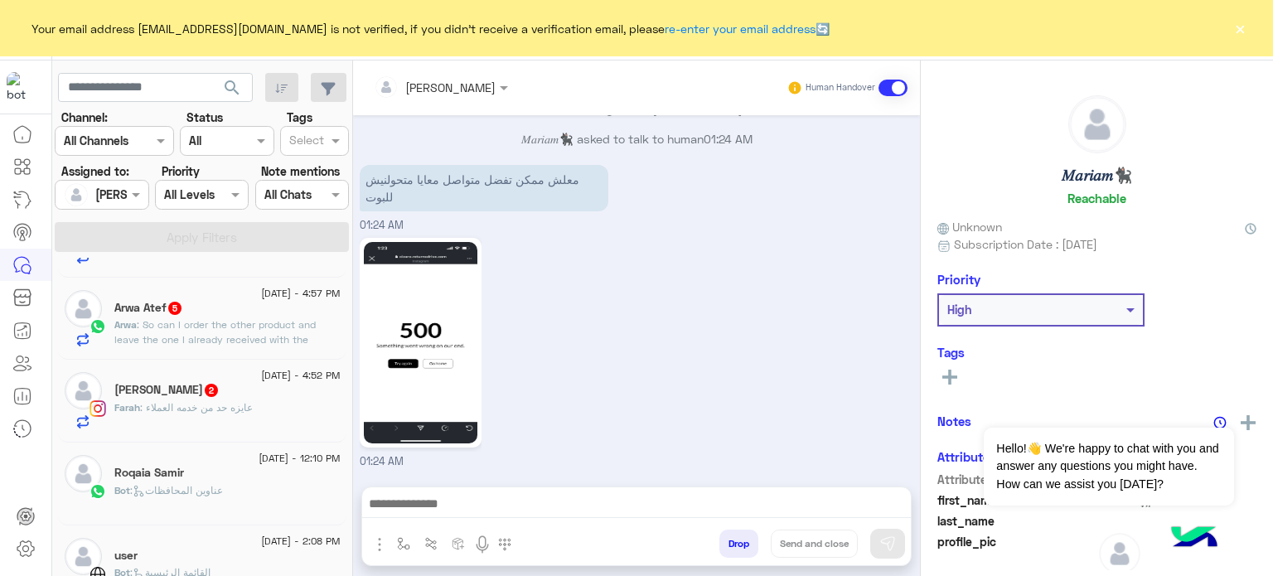
scroll to position [1097, 0]
click at [265, 400] on div "Farah Mohamed 2" at bounding box center [227, 391] width 226 height 17
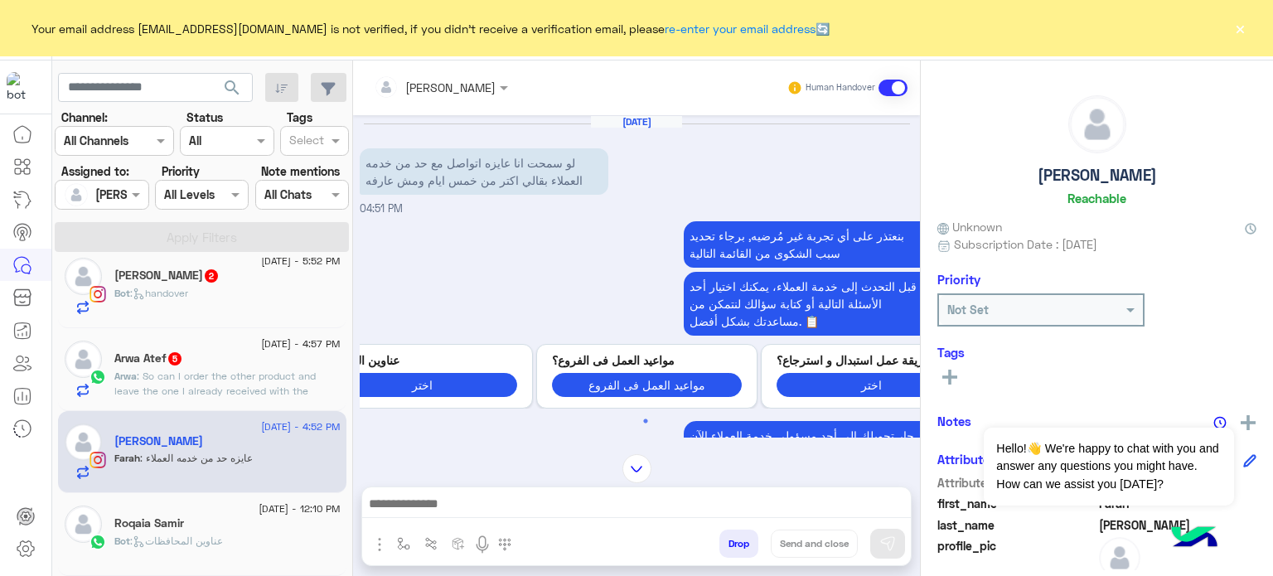
scroll to position [1013, 0]
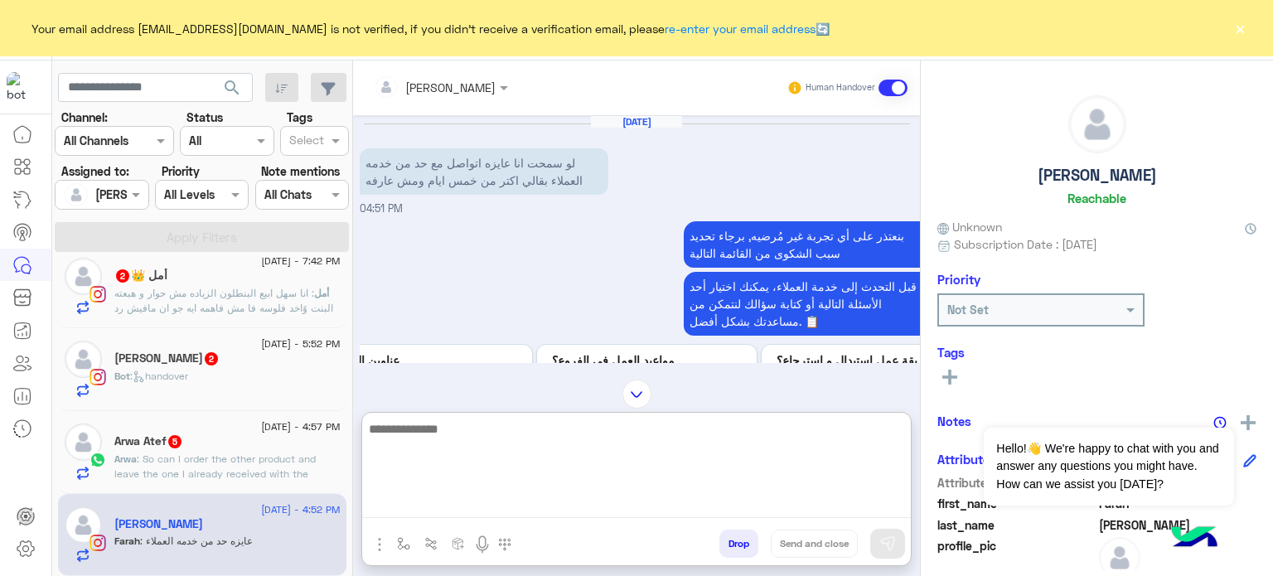
click at [470, 510] on textarea at bounding box center [636, 467] width 549 height 99
type textarea "*"
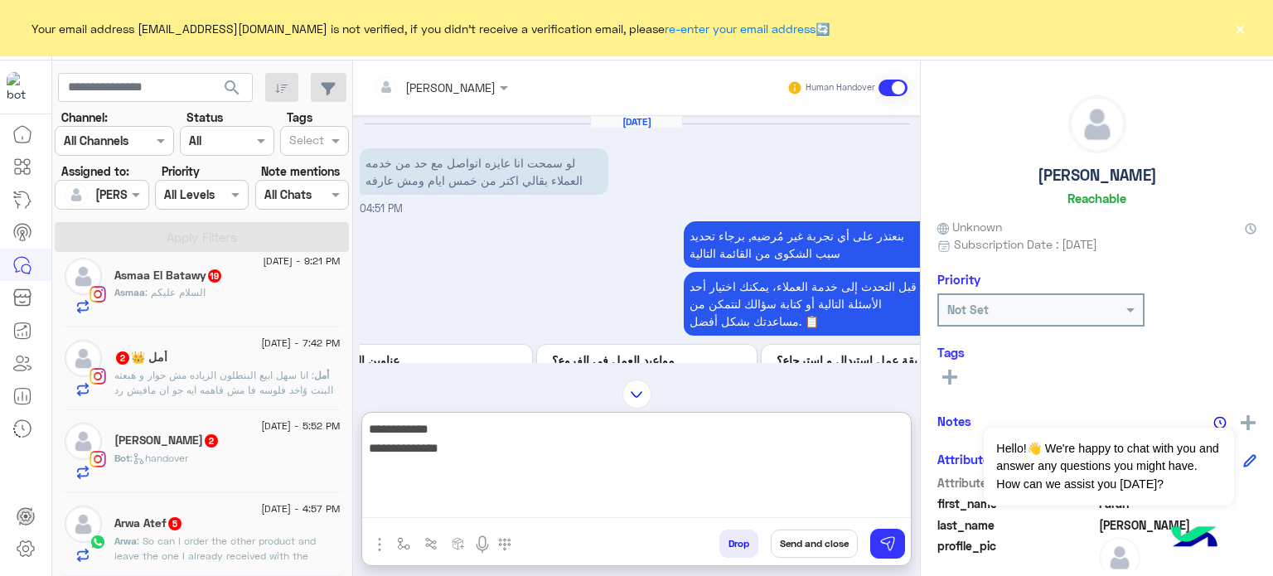
type textarea "**********"
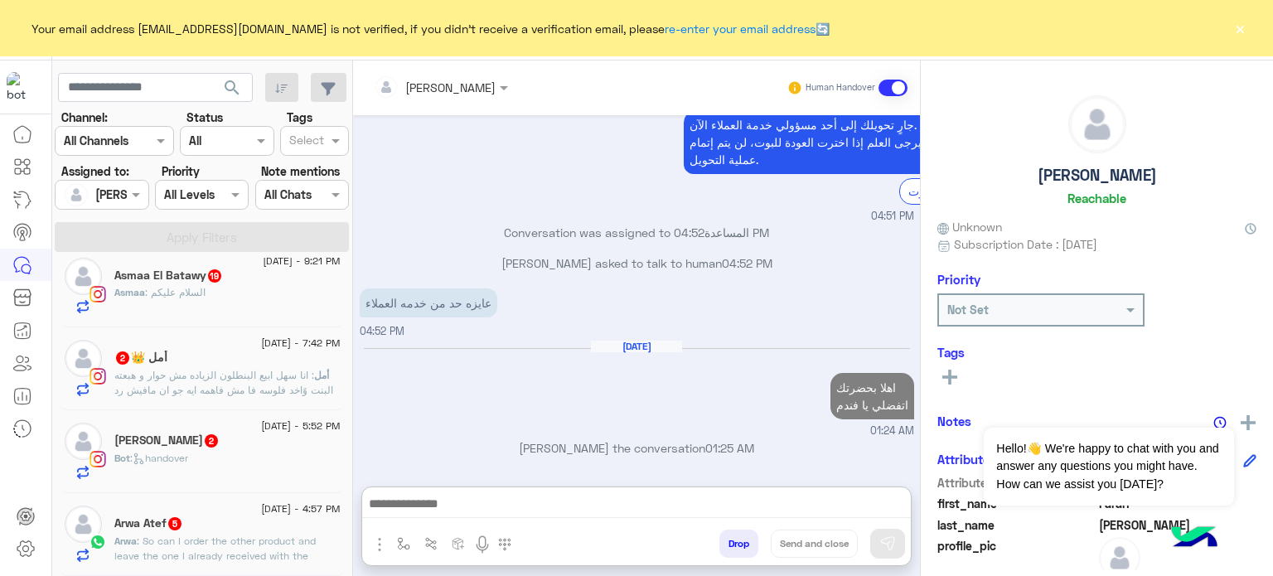
scroll to position [845, 0]
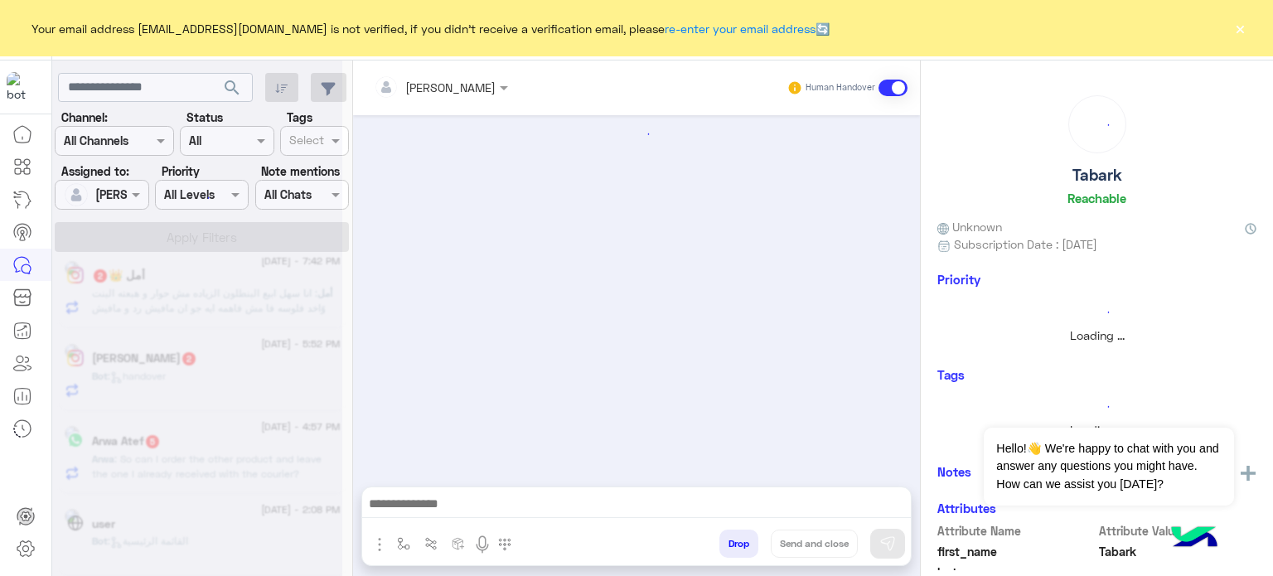
click at [228, 456] on div at bounding box center [197, 295] width 290 height 576
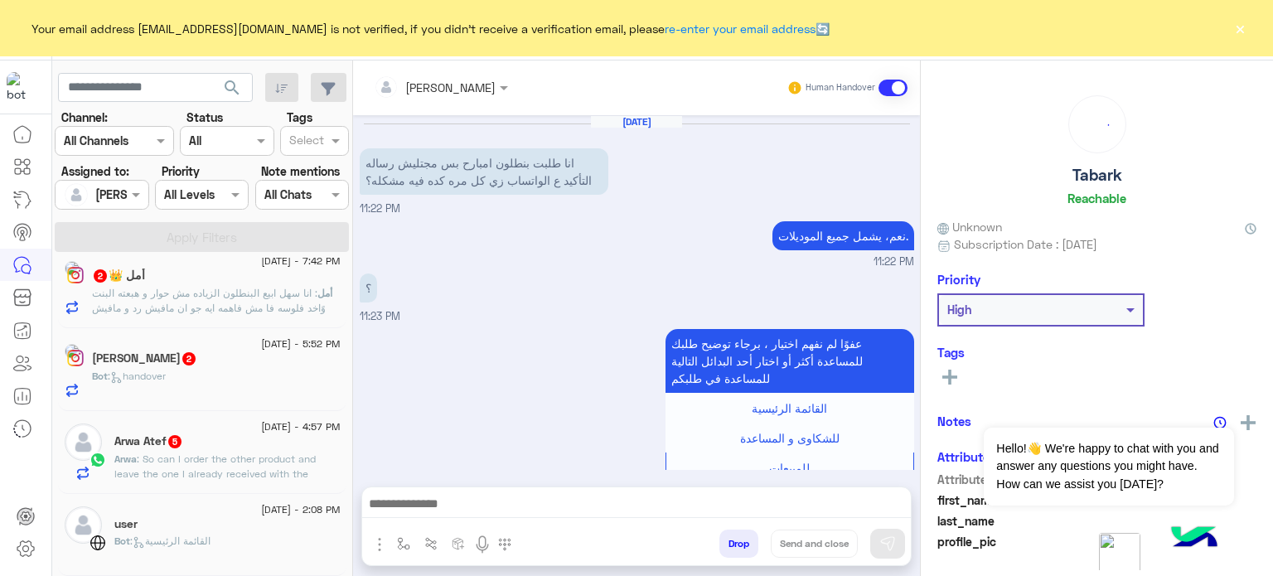
scroll to position [325, 0]
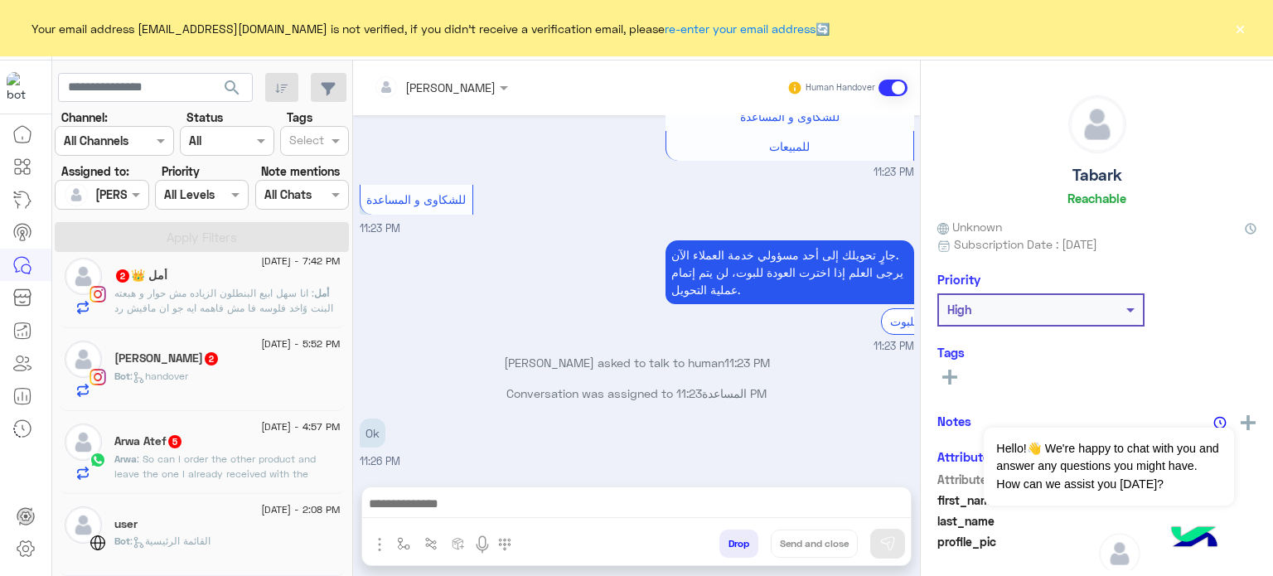
click at [205, 358] on span "2" at bounding box center [211, 358] width 13 height 13
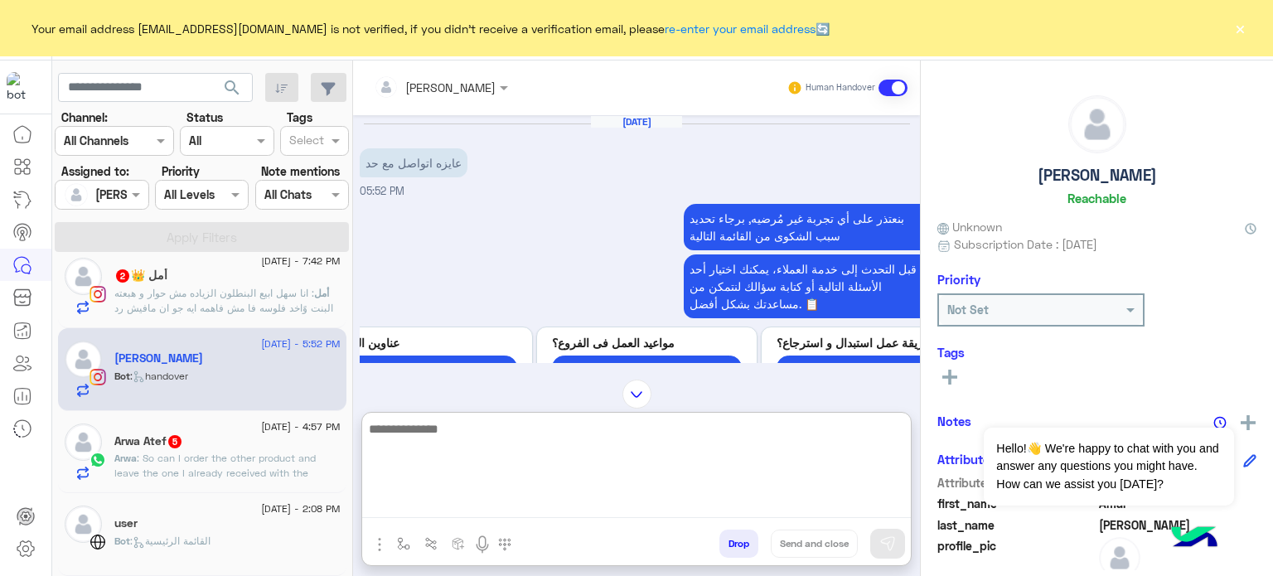
click at [620, 508] on textarea at bounding box center [636, 467] width 549 height 99
type textarea "*"
type textarea "**********"
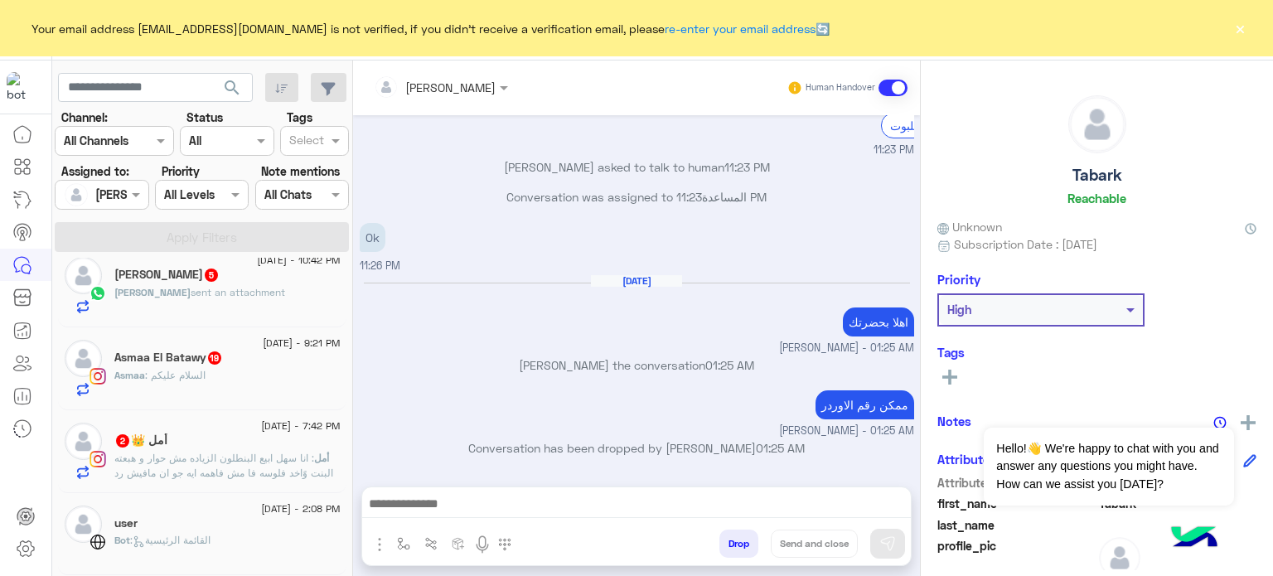
scroll to position [432, 0]
click at [259, 357] on div "Asmaa El Batawy 19" at bounding box center [227, 358] width 226 height 17
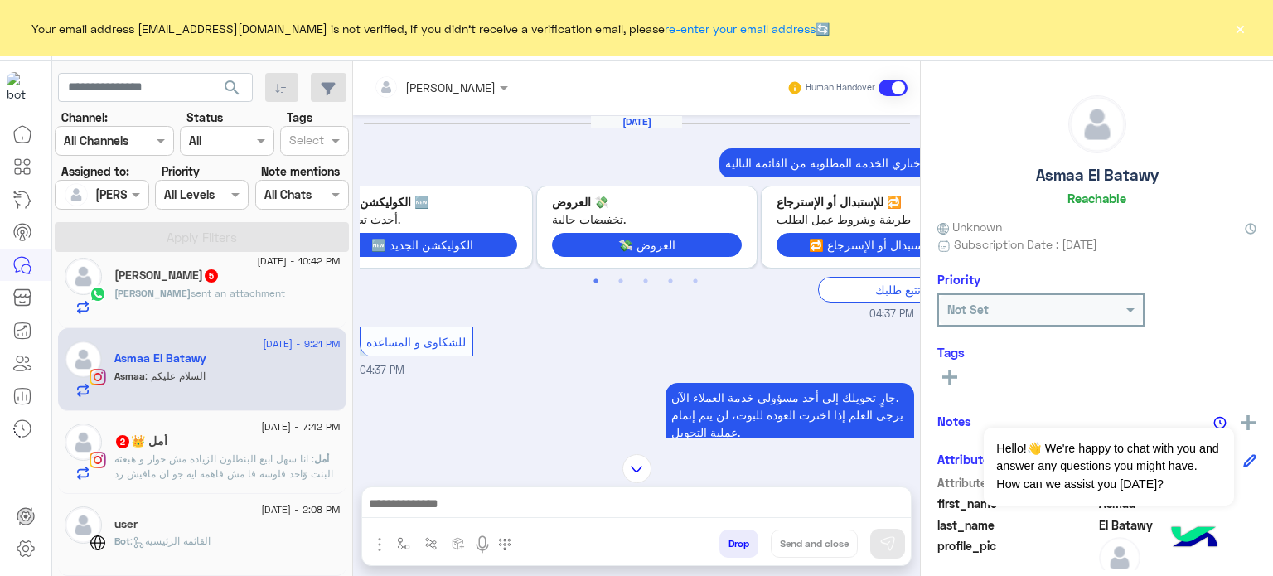
scroll to position [643, 0]
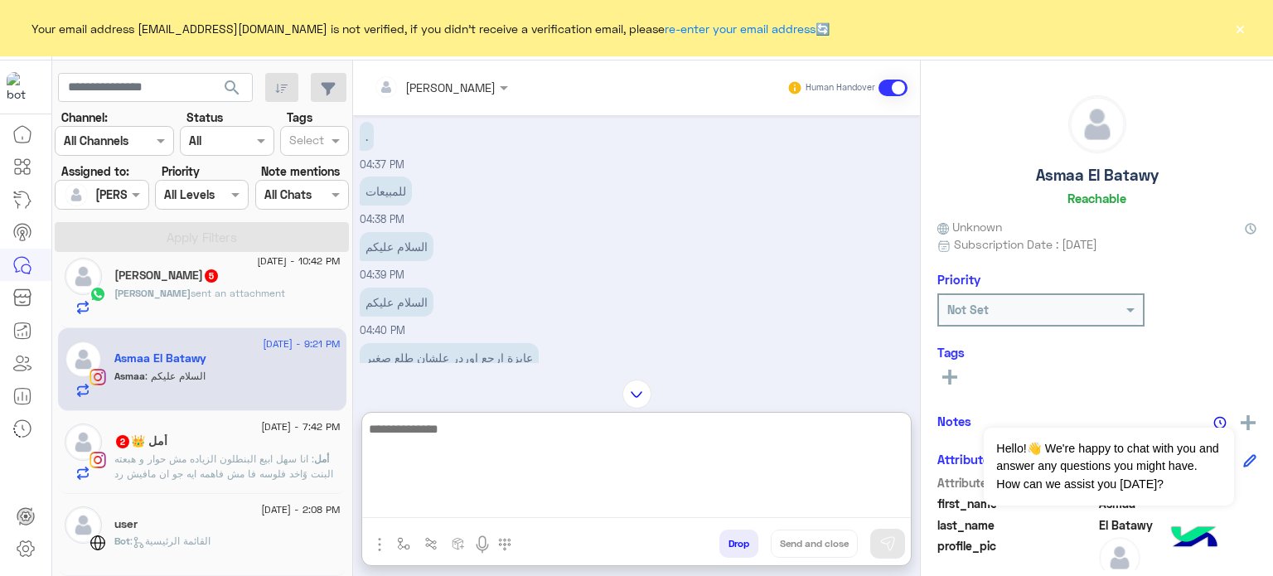
click at [560, 496] on textarea at bounding box center [636, 467] width 549 height 99
type textarea "**********"
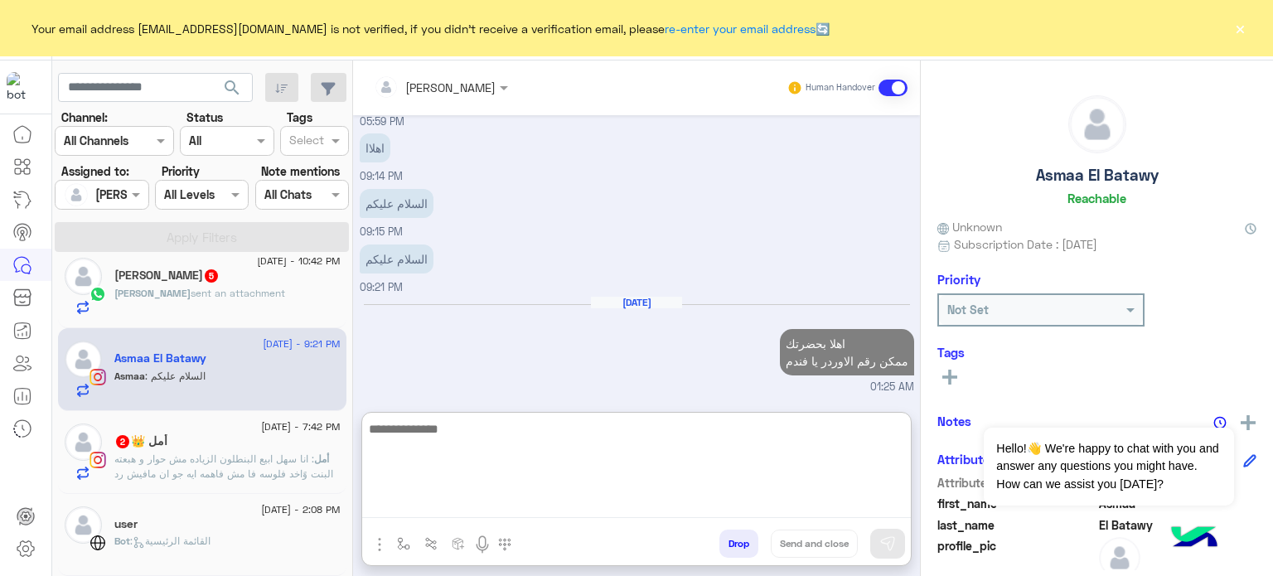
scroll to position [1108, 0]
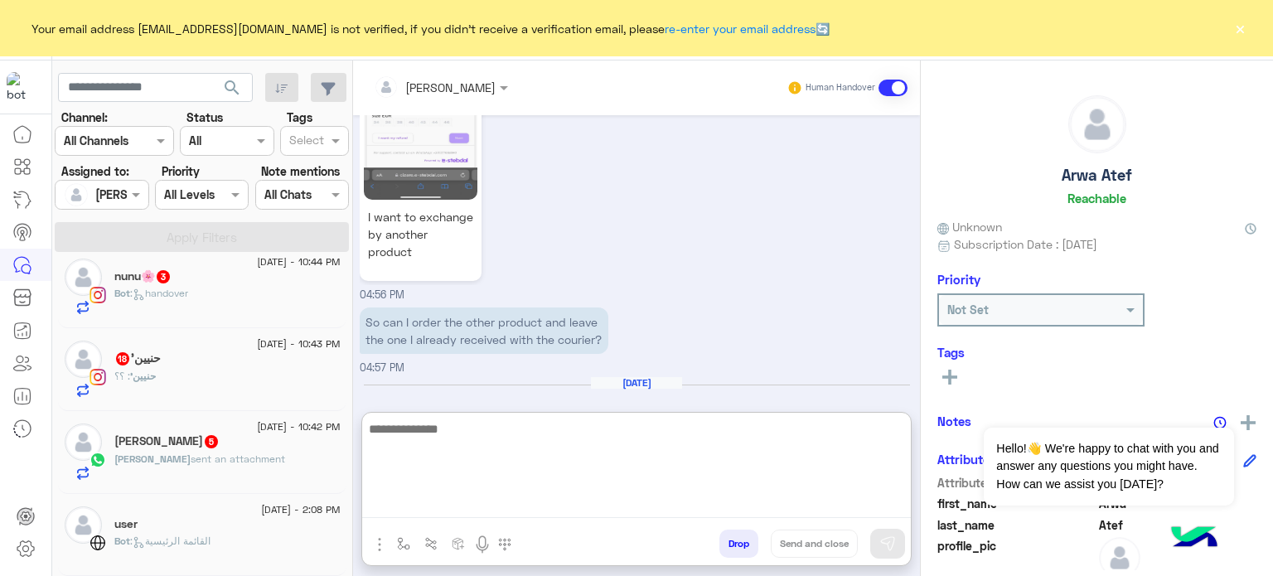
scroll to position [1339, 0]
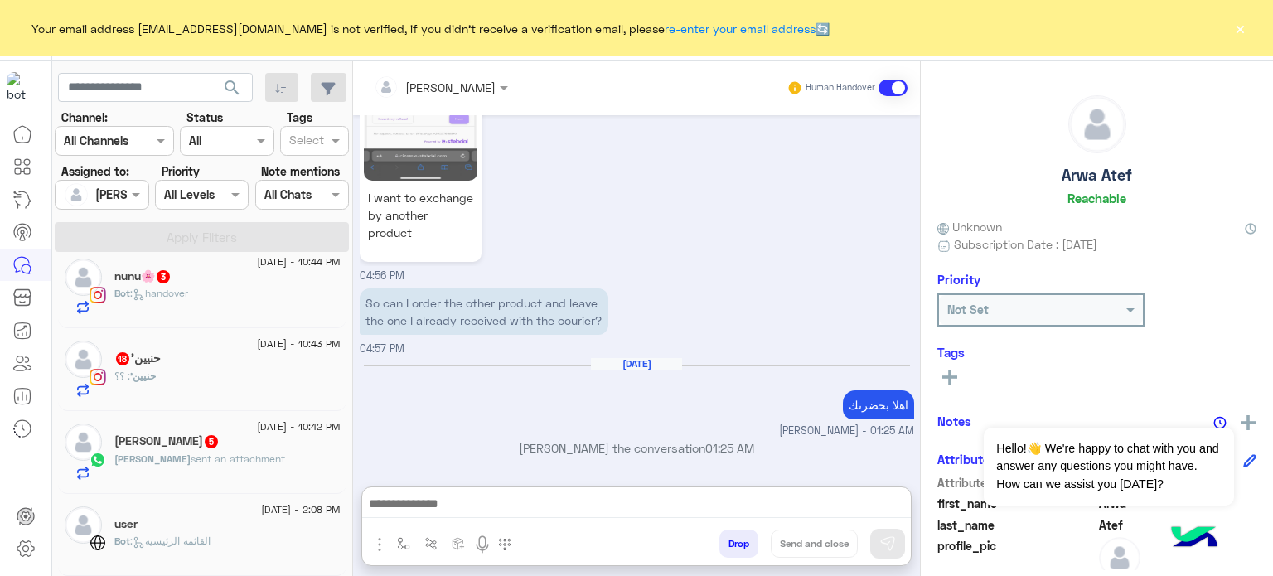
click at [101, 187] on input "text" at bounding box center [83, 194] width 38 height 17
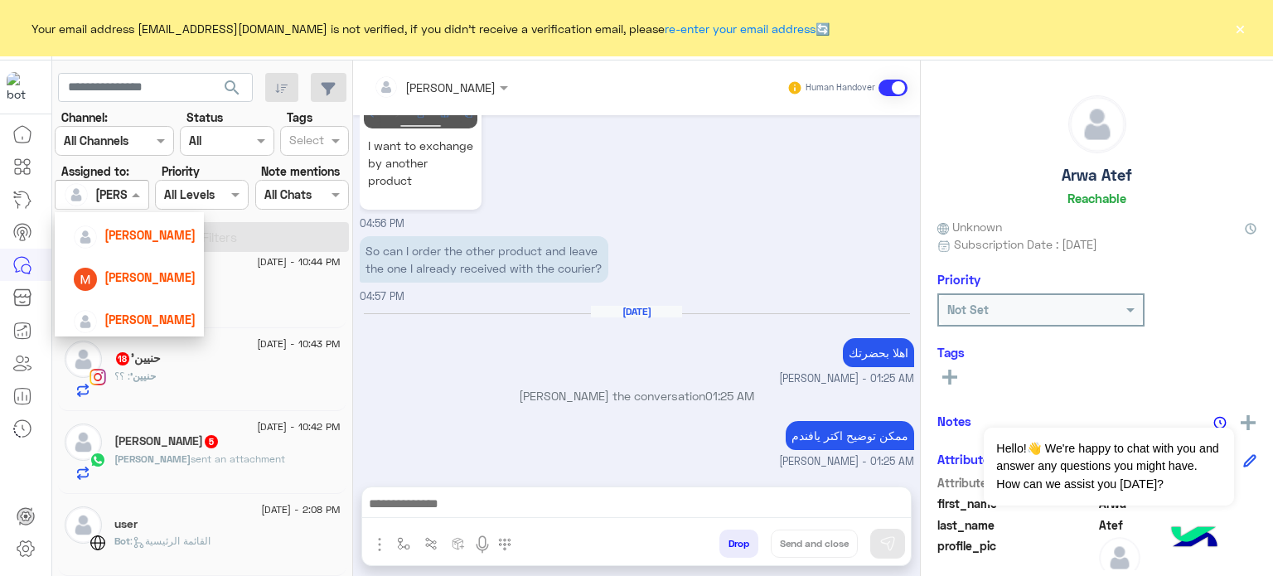
scroll to position [190, 0]
click at [155, 311] on span "[PERSON_NAME]" at bounding box center [149, 316] width 91 height 14
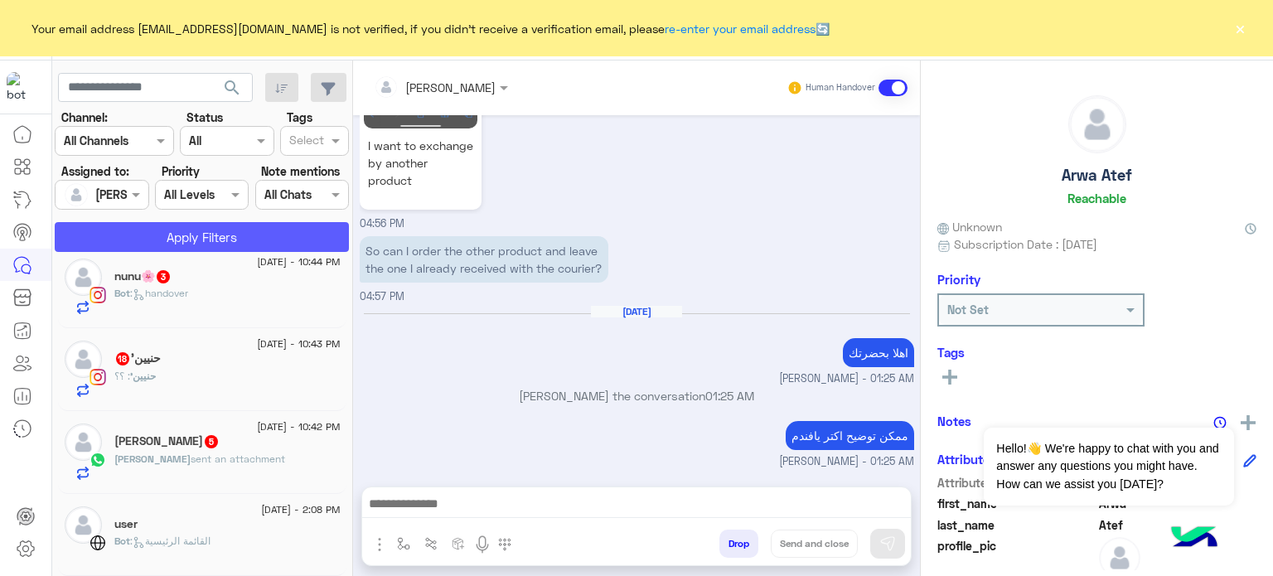
click at [207, 244] on button "Apply Filters" at bounding box center [202, 237] width 294 height 30
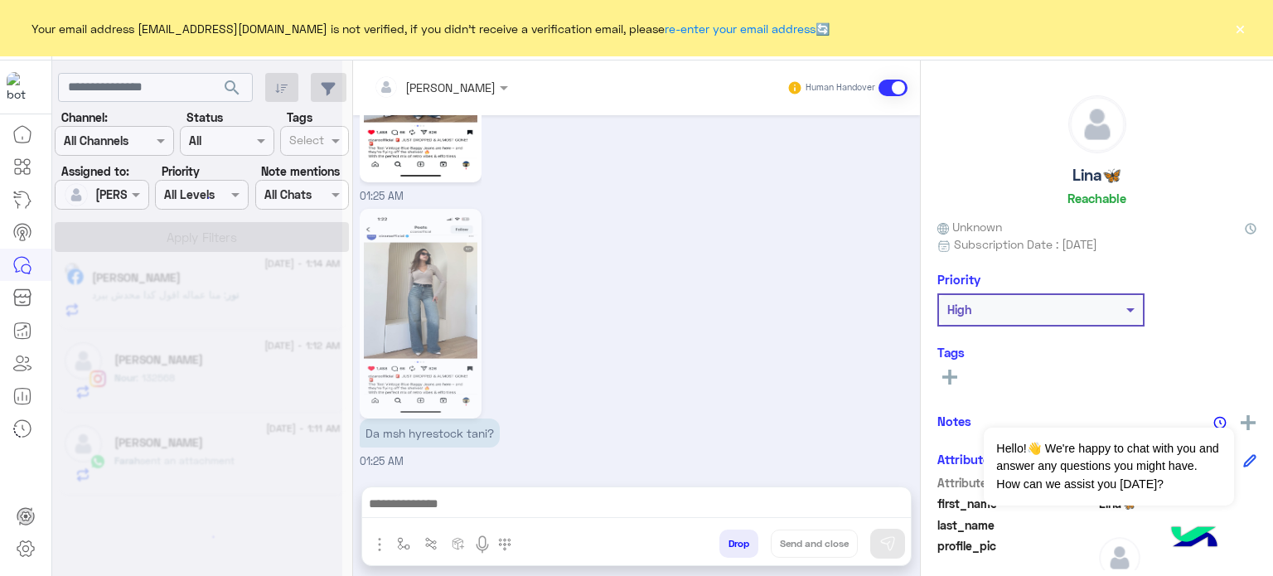
scroll to position [8, 0]
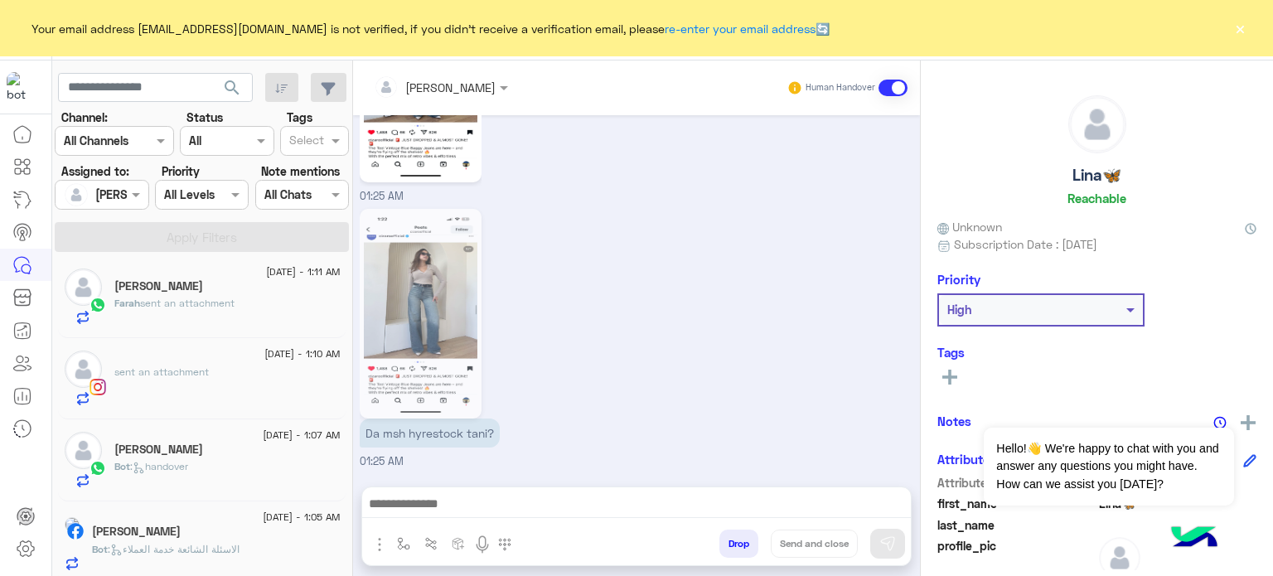
drag, startPoint x: 345, startPoint y: 291, endPoint x: 349, endPoint y: 299, distance: 9.3
click at [349, 299] on div "12 September - 1:11 AM Farah Mohamed Farah sent an attachment 12 September - 1:…" at bounding box center [202, 420] width 301 height 324
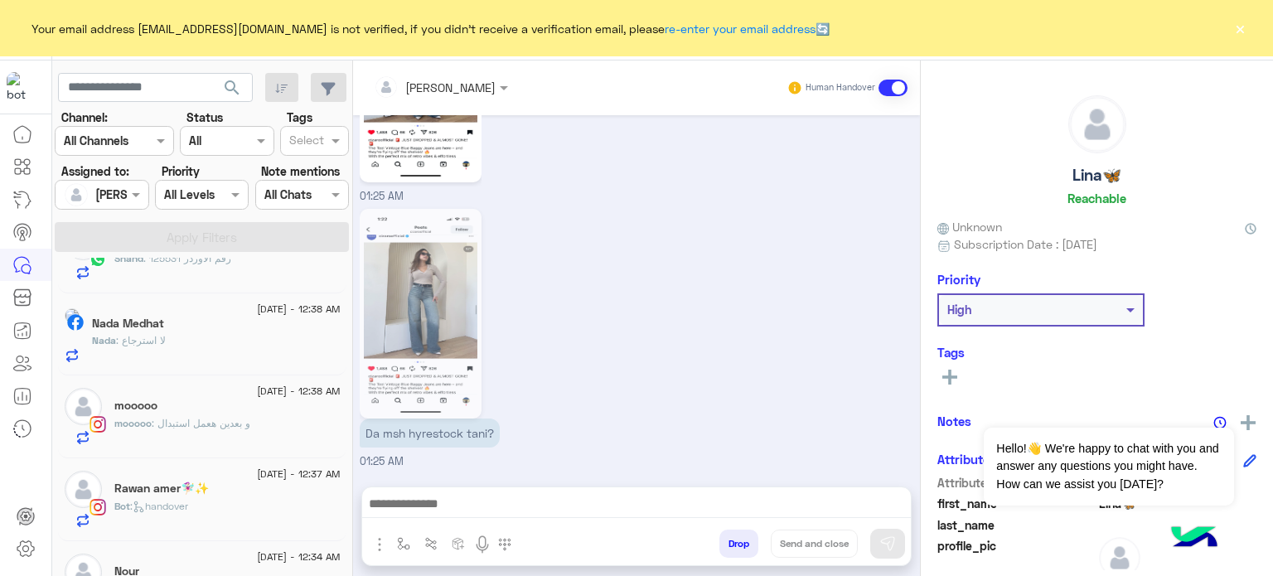
scroll to position [799, 0]
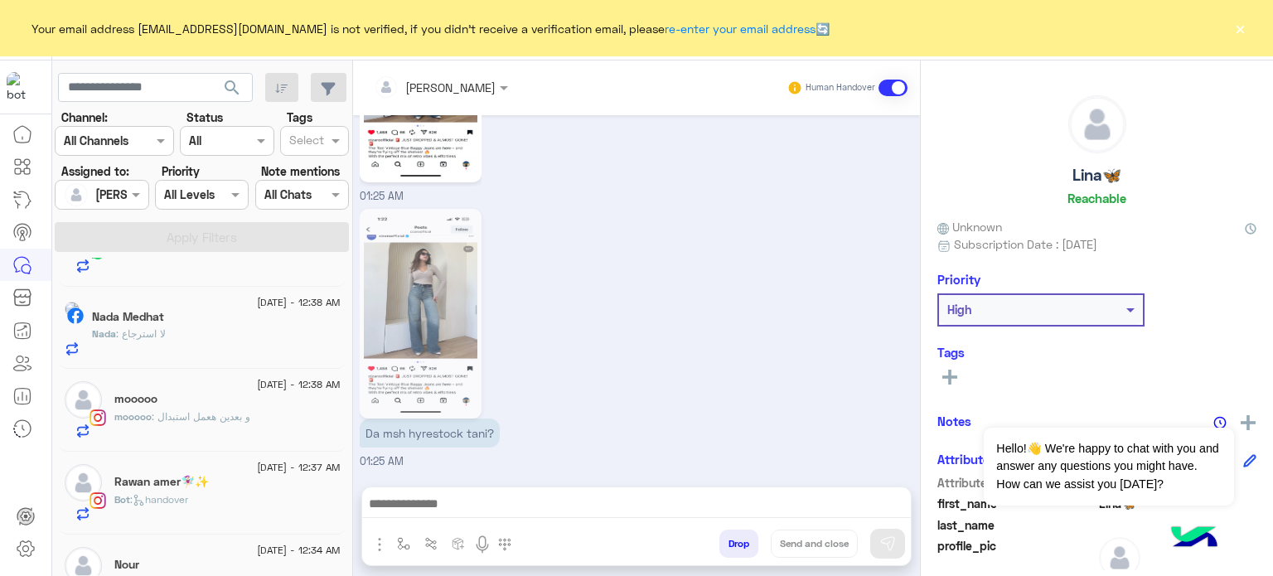
click at [196, 492] on div "Bot : handover" at bounding box center [227, 506] width 226 height 29
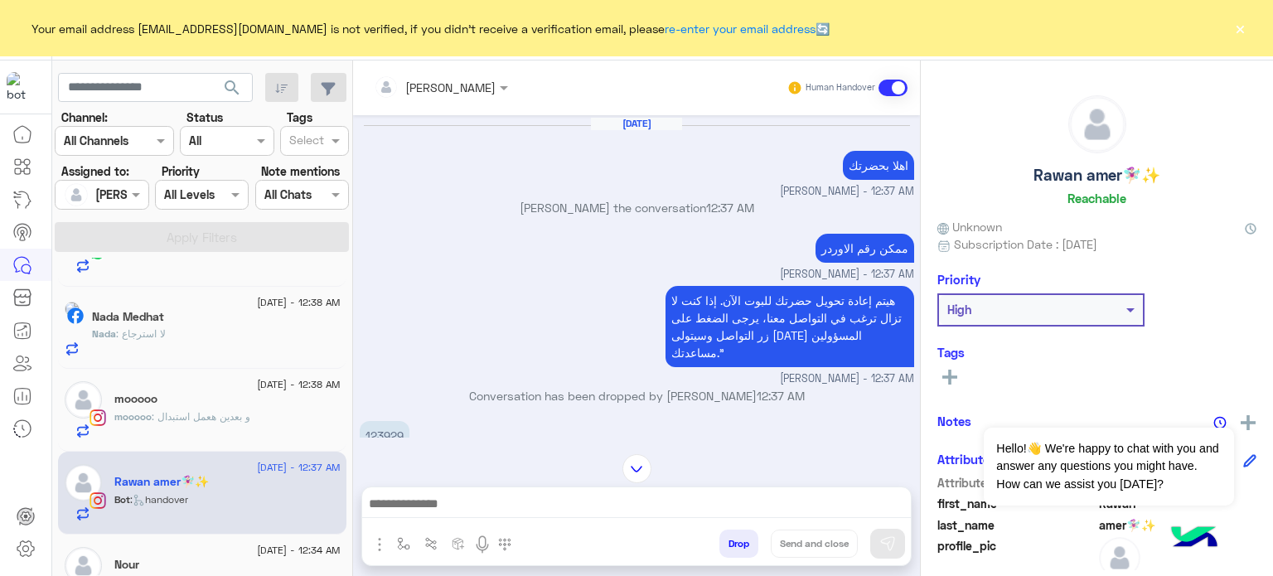
scroll to position [654, 0]
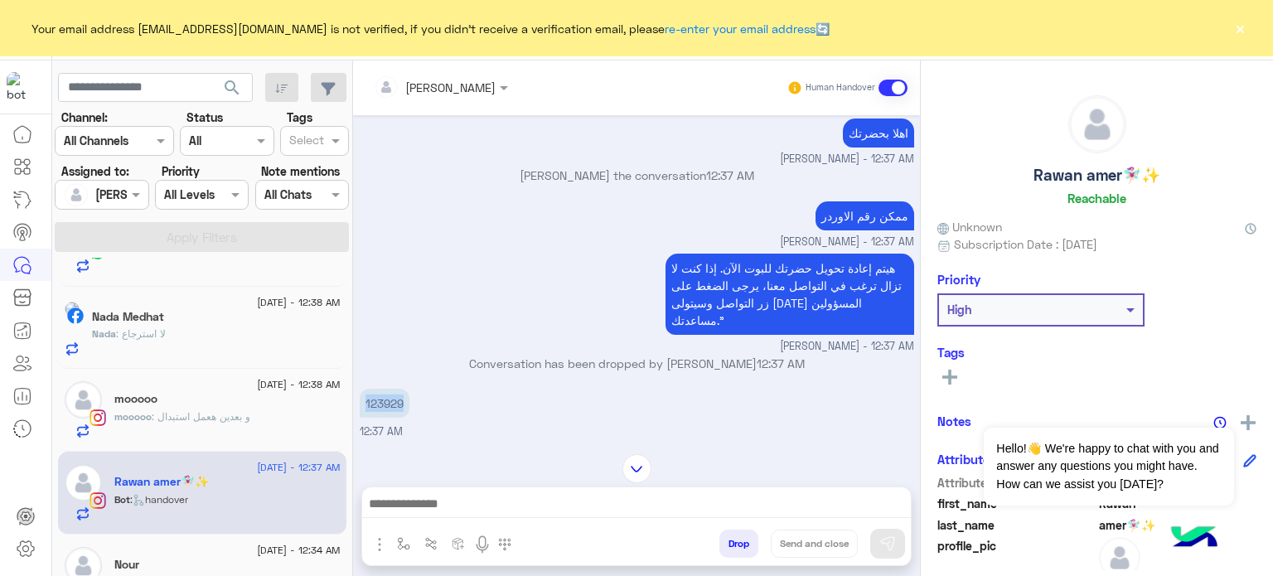
drag, startPoint x: 406, startPoint y: 383, endPoint x: 365, endPoint y: 384, distance: 41.5
click at [365, 389] on p "123929" at bounding box center [385, 403] width 50 height 29
copy p "123929"
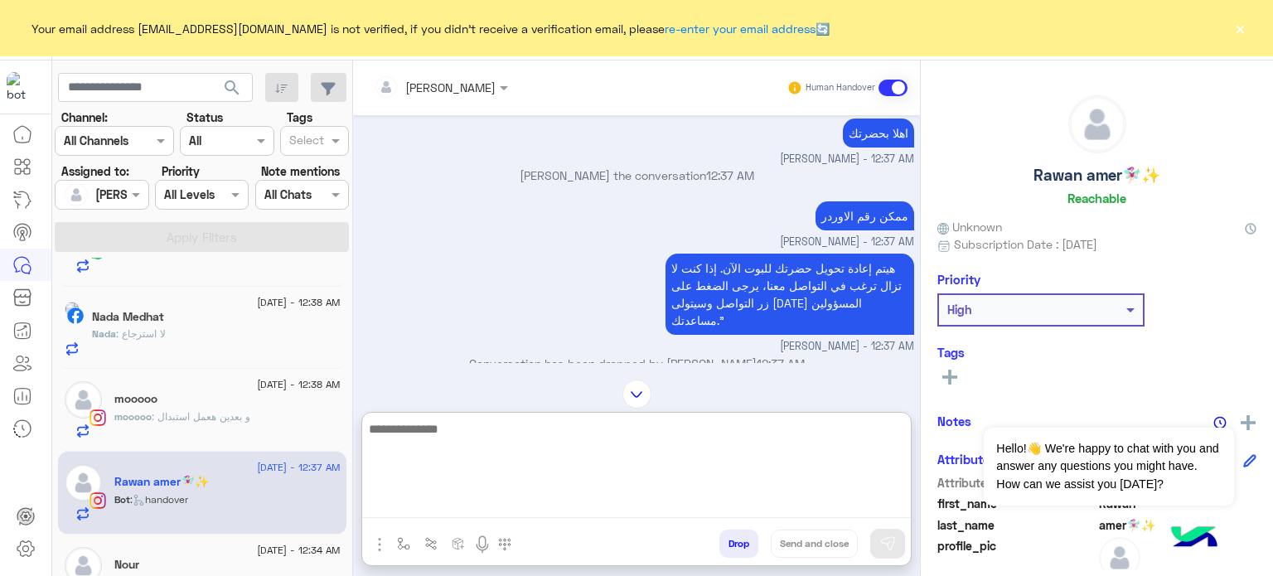
click at [491, 503] on textarea at bounding box center [636, 467] width 549 height 99
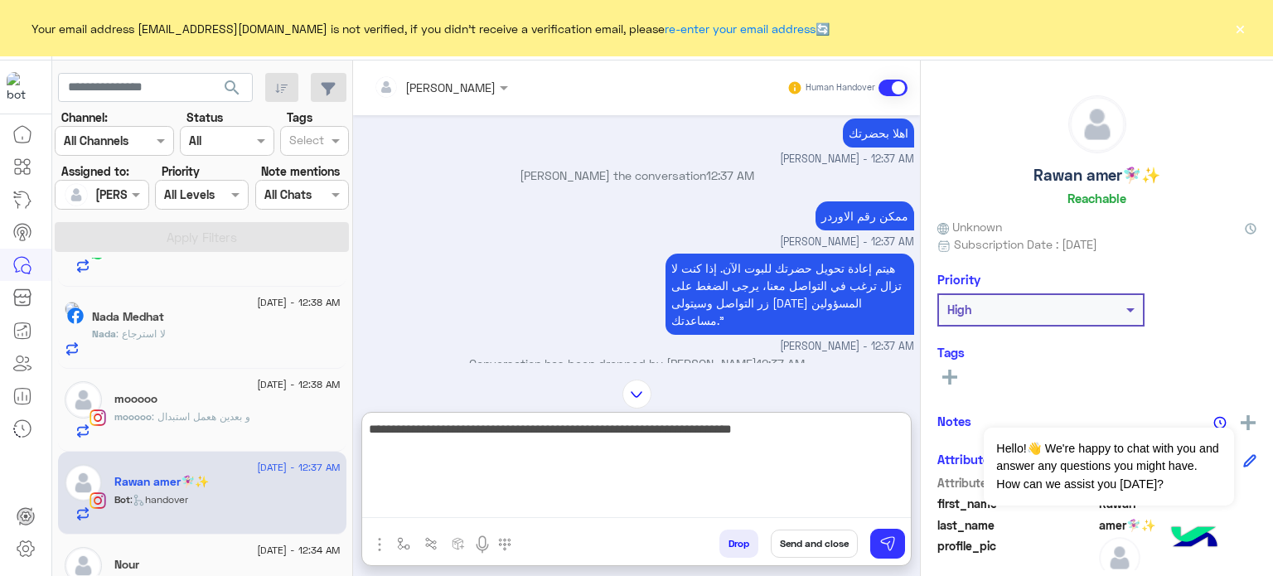
paste textarea "**********"
type textarea "**********"
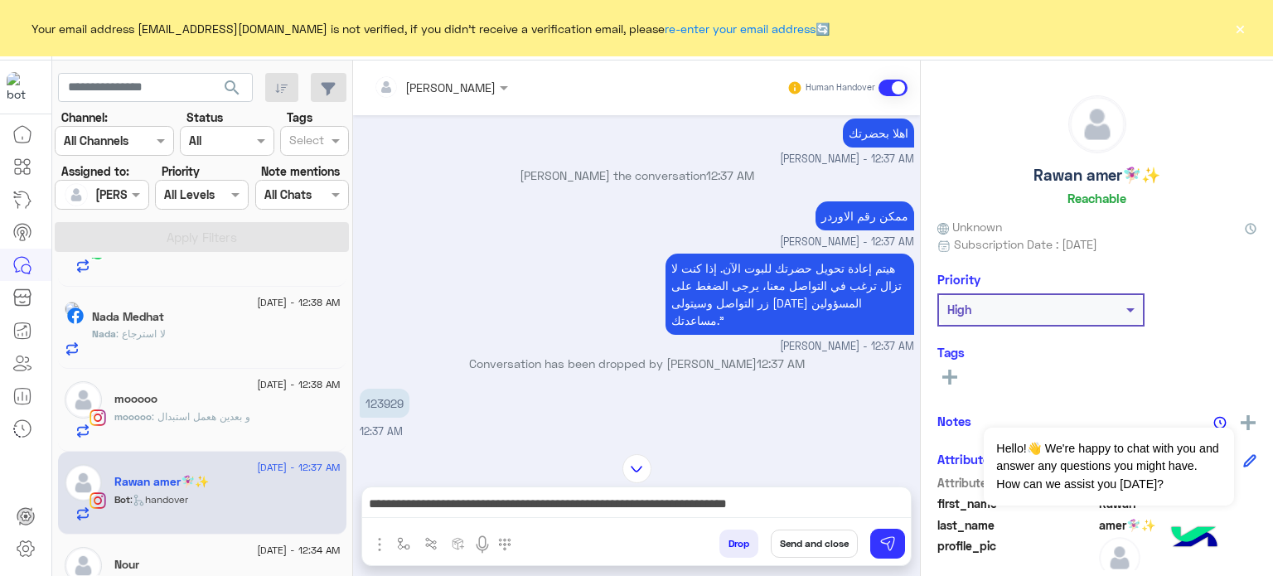
click at [809, 544] on button "Send and close" at bounding box center [814, 543] width 87 height 28
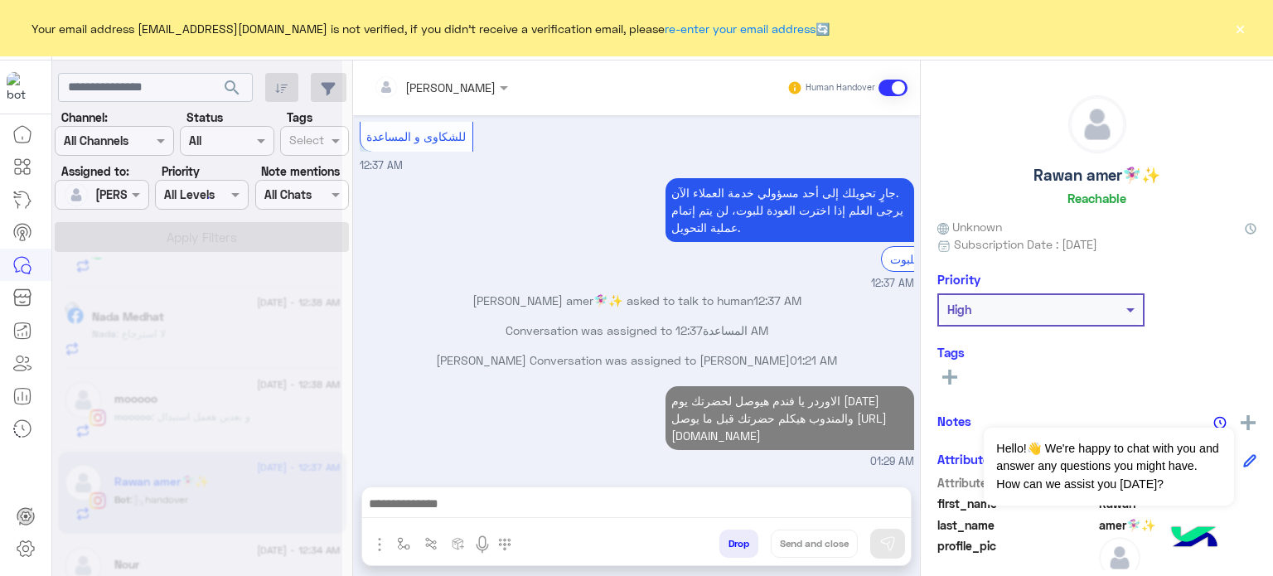
scroll to position [1191, 0]
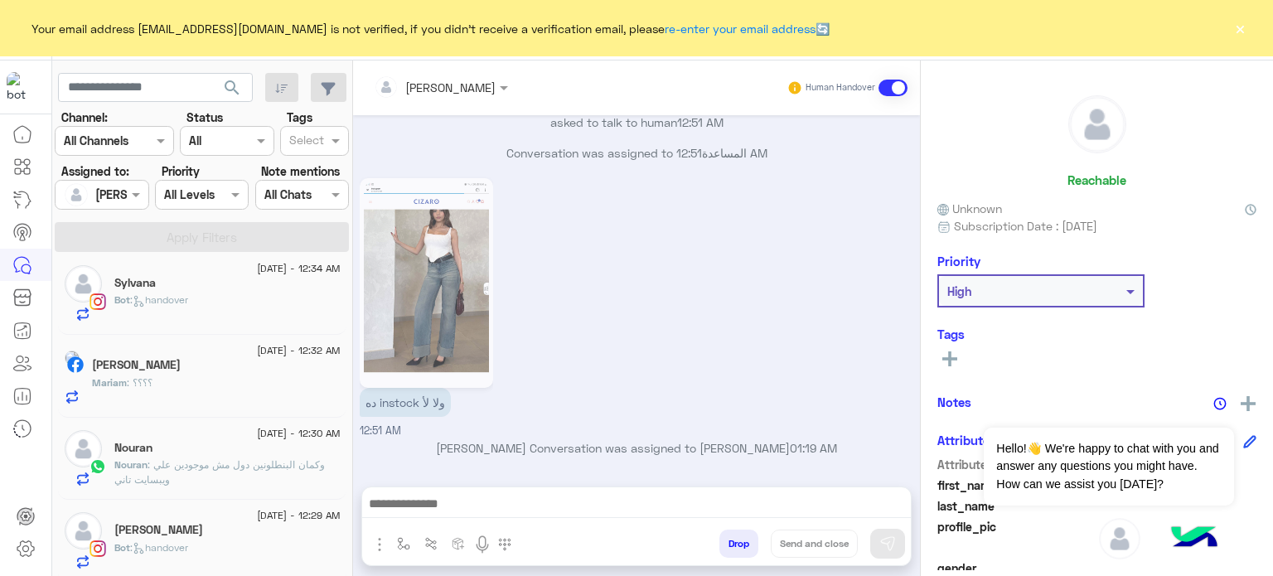
scroll to position [1084, 0]
click at [297, 513] on span "12 September - 12:29 AM" at bounding box center [298, 512] width 83 height 15
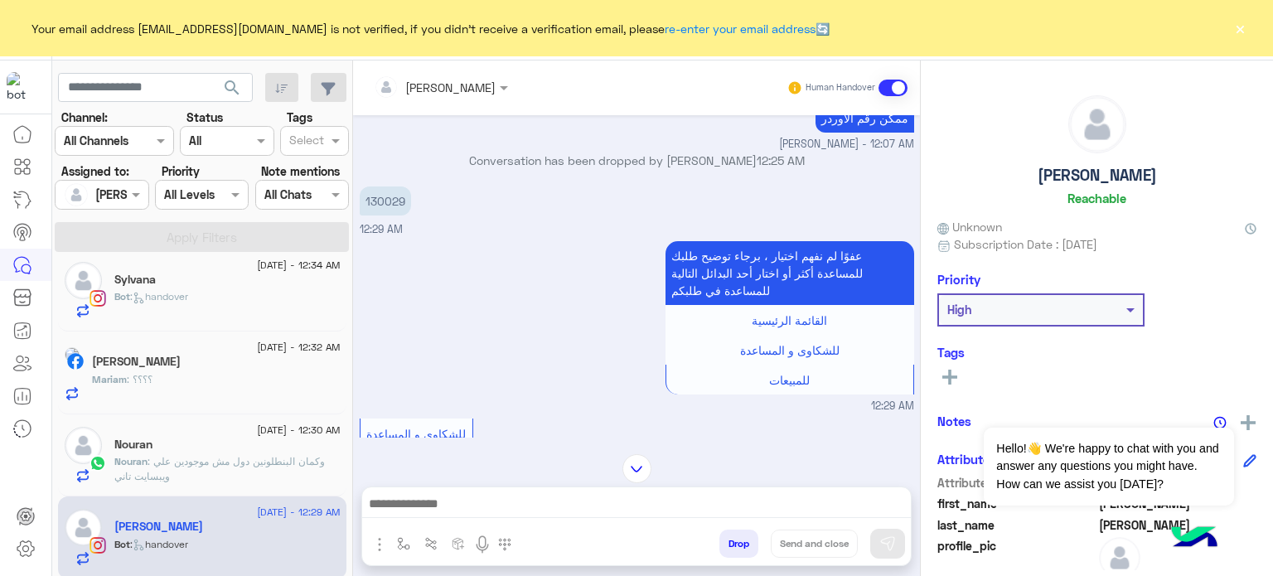
scroll to position [94, 0]
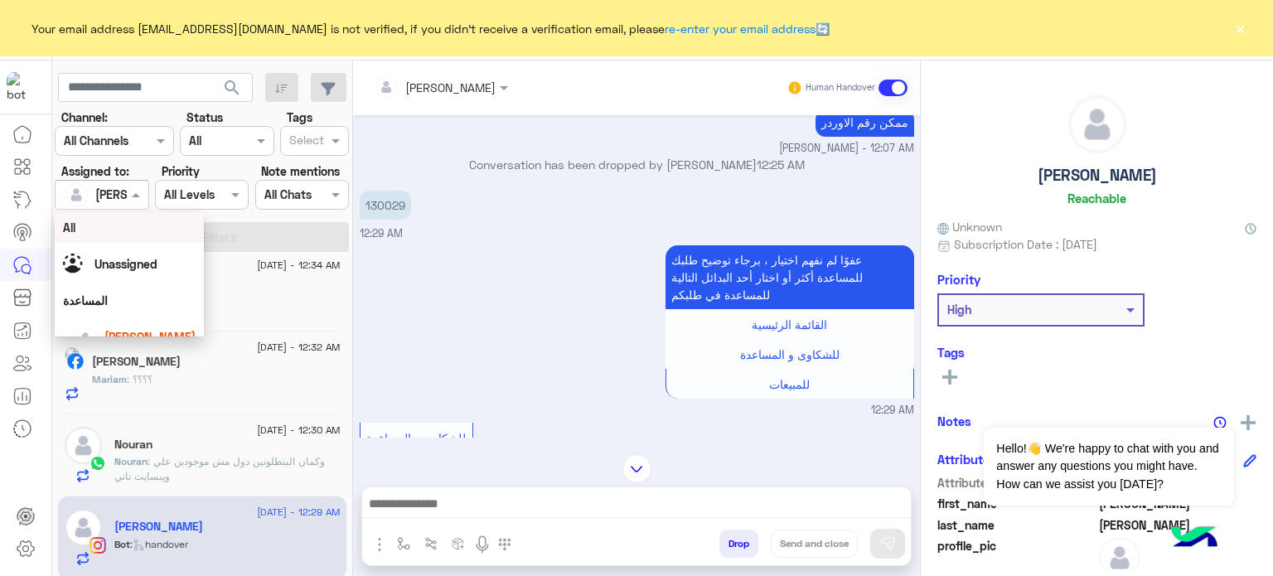
click at [119, 195] on div at bounding box center [102, 194] width 92 height 19
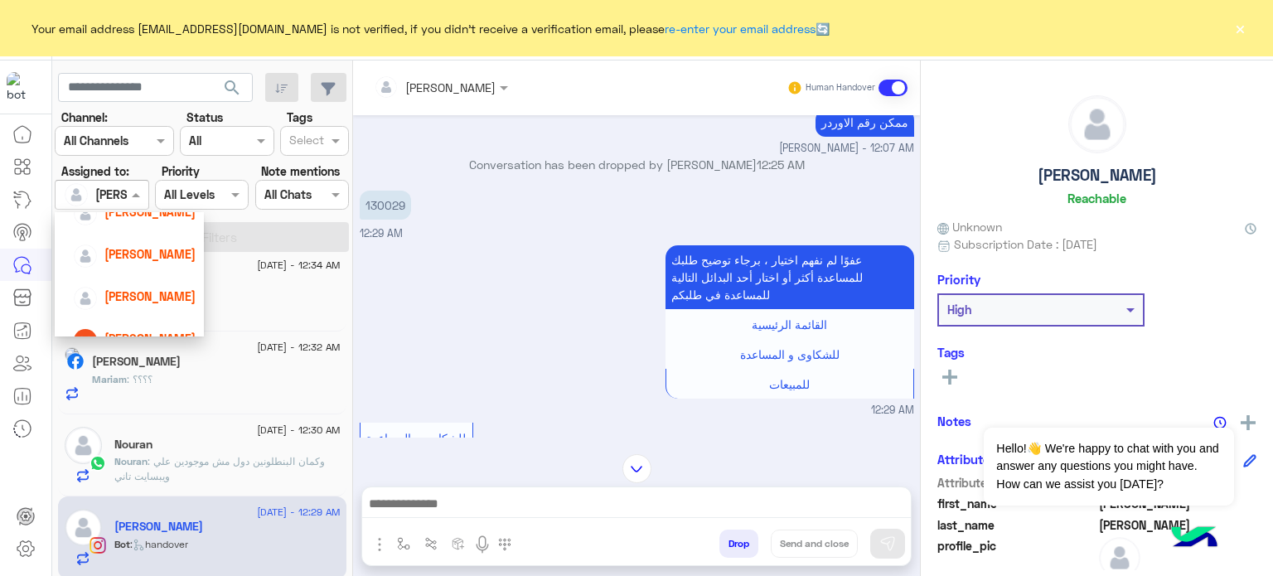
scroll to position [114, 0]
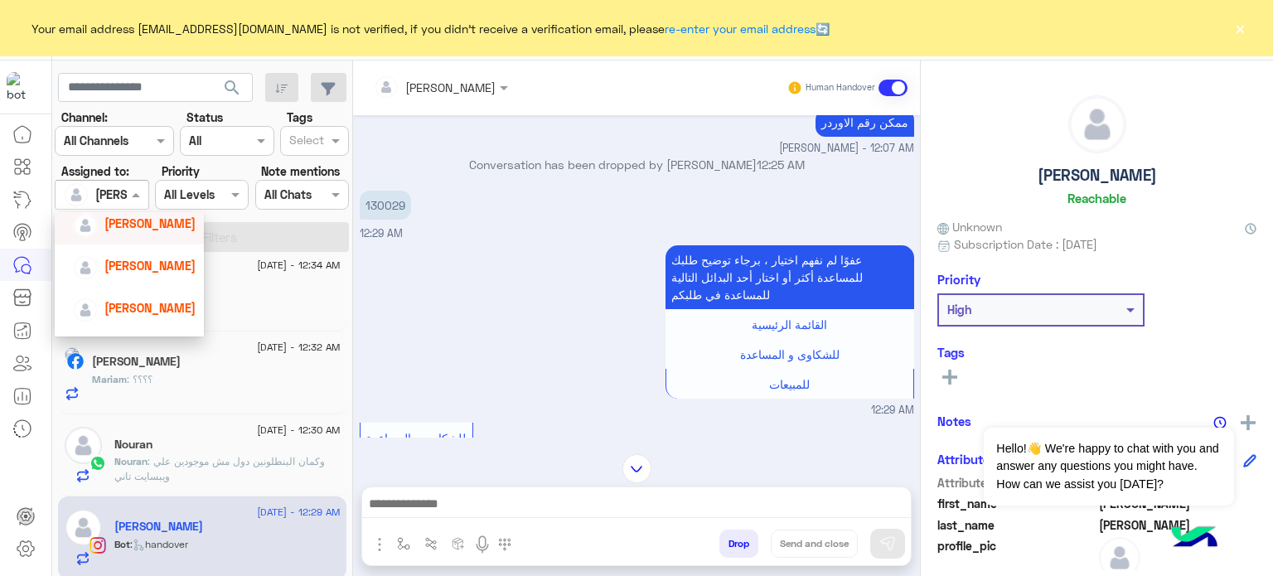
click at [147, 215] on div "[PERSON_NAME]" at bounding box center [149, 223] width 91 height 17
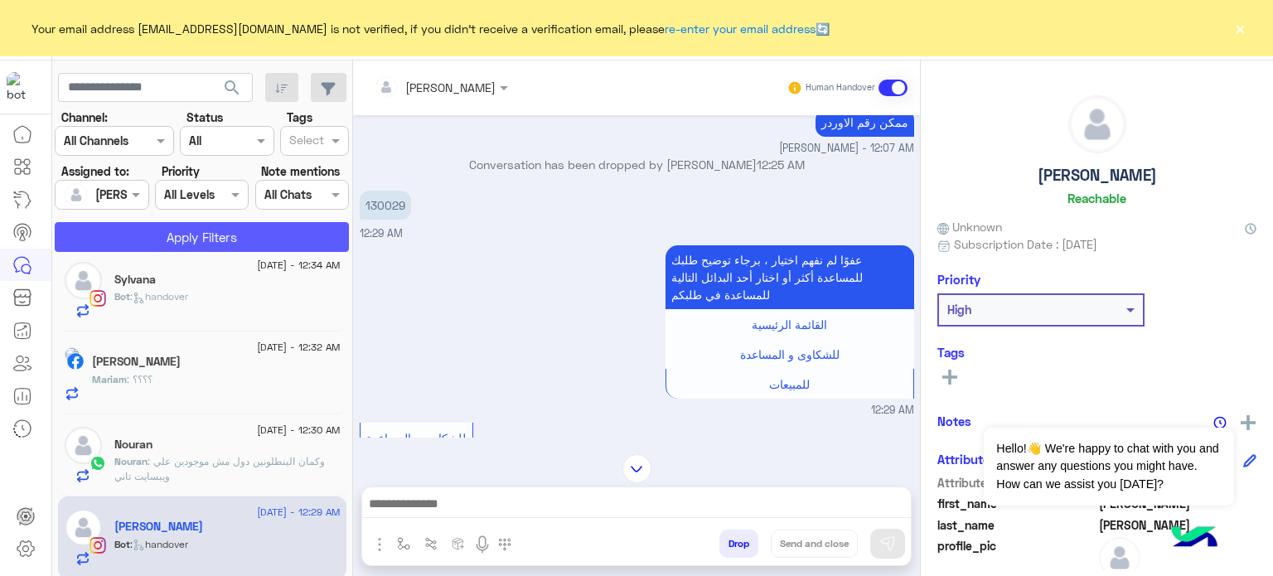
click at [215, 235] on button "Apply Filters" at bounding box center [202, 237] width 294 height 30
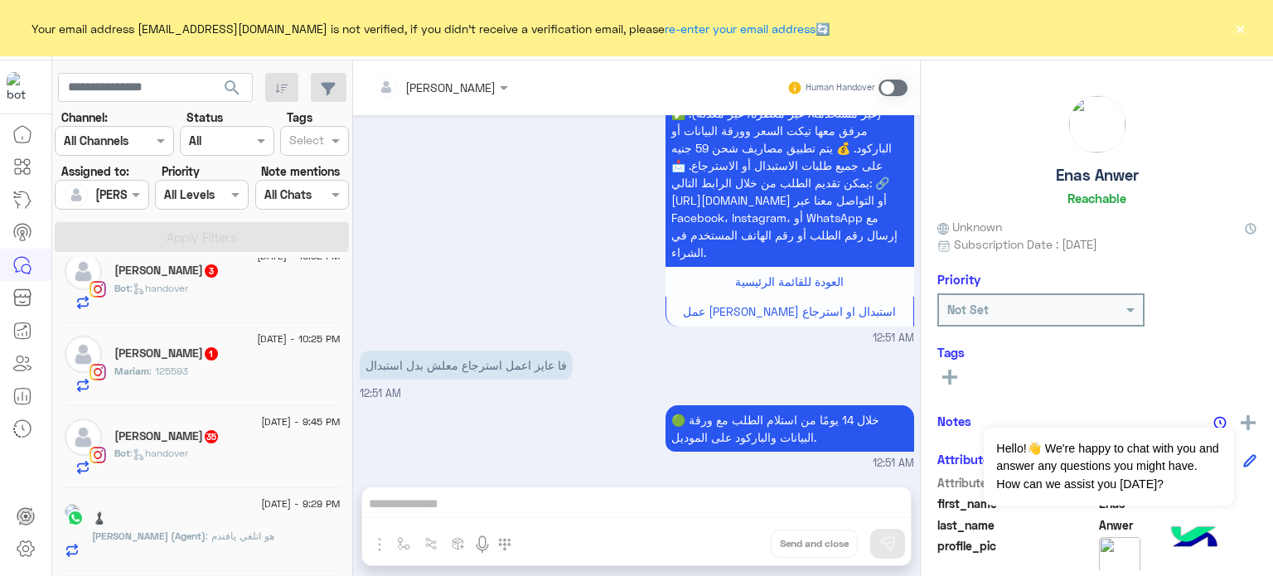
scroll to position [8, 0]
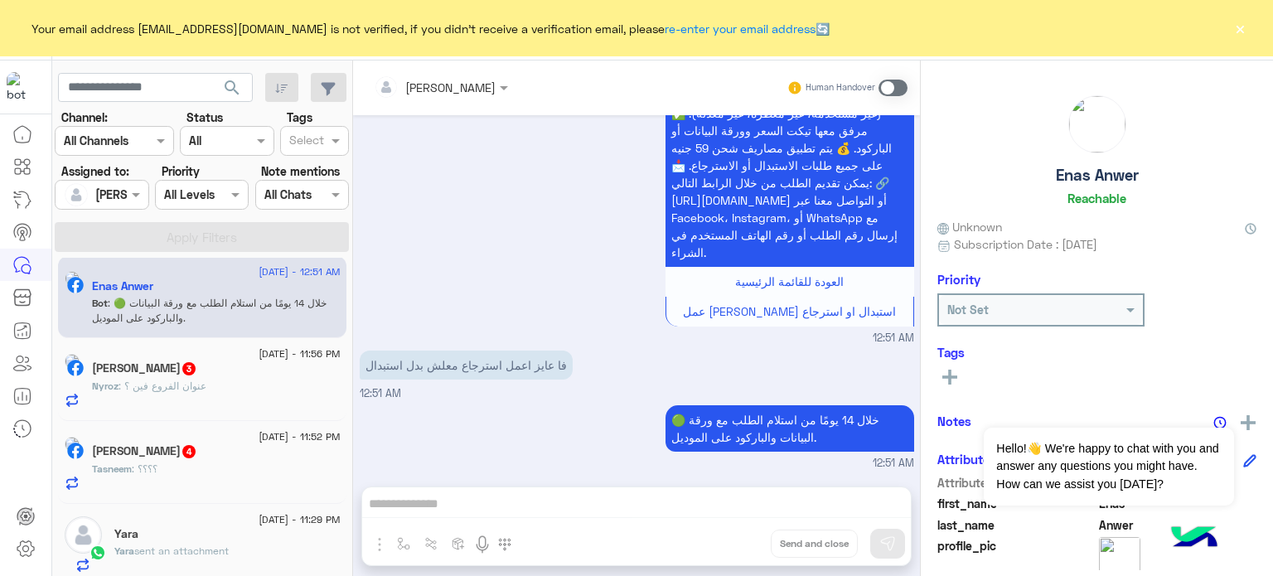
click at [345, 270] on div "12 September - 12:51 AM Enas Anwer Bot : 🟢 خلال 14 يومًا من استلام الطلب مع ورق…" at bounding box center [202, 420] width 301 height 324
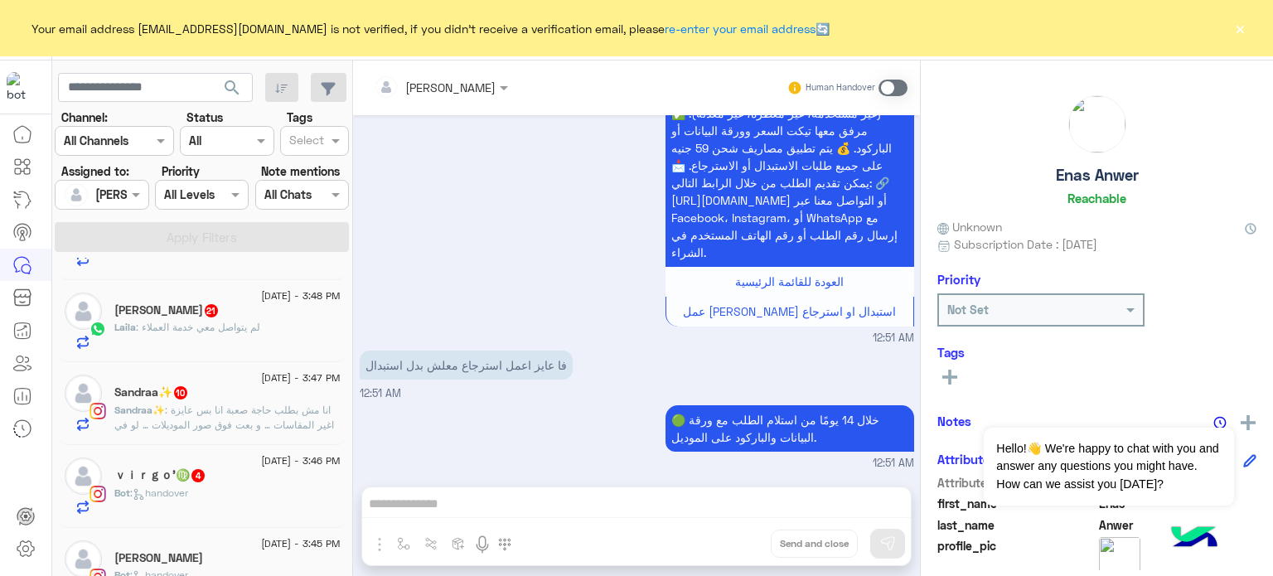
scroll to position [2754, 0]
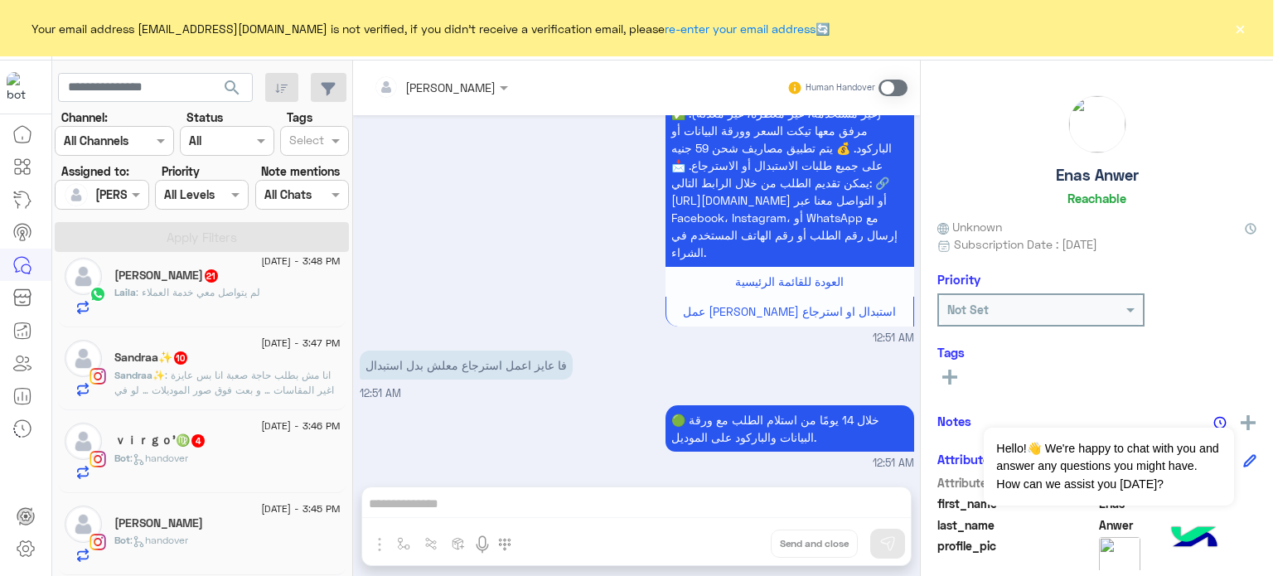
click at [261, 510] on span "11 September - 3:45 PM" at bounding box center [300, 508] width 79 height 15
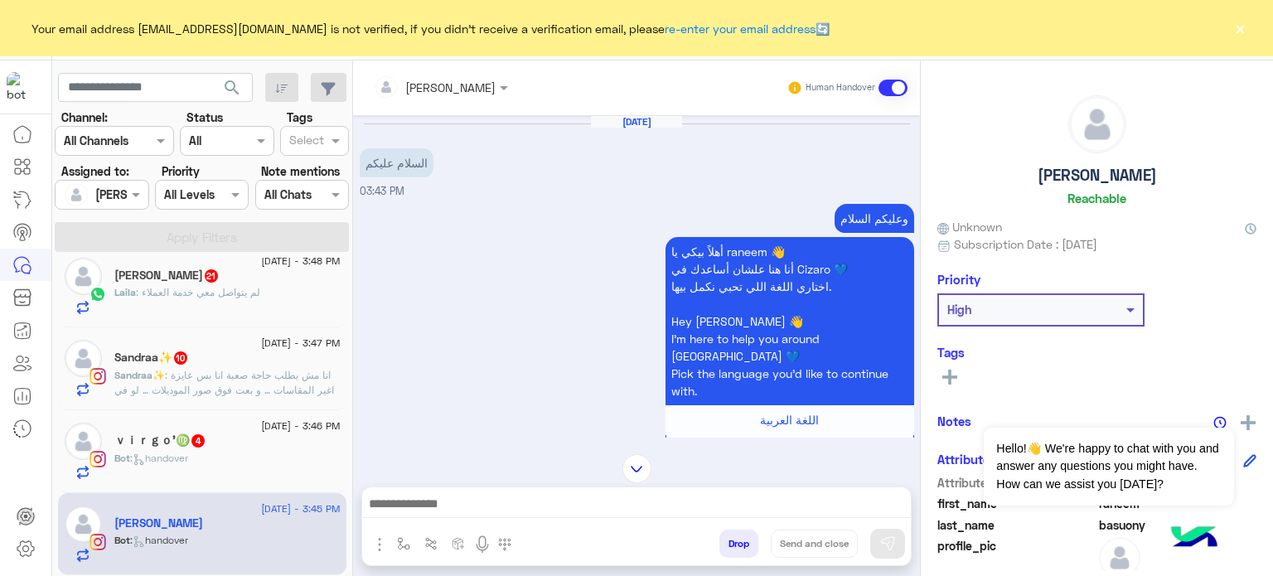
scroll to position [631, 0]
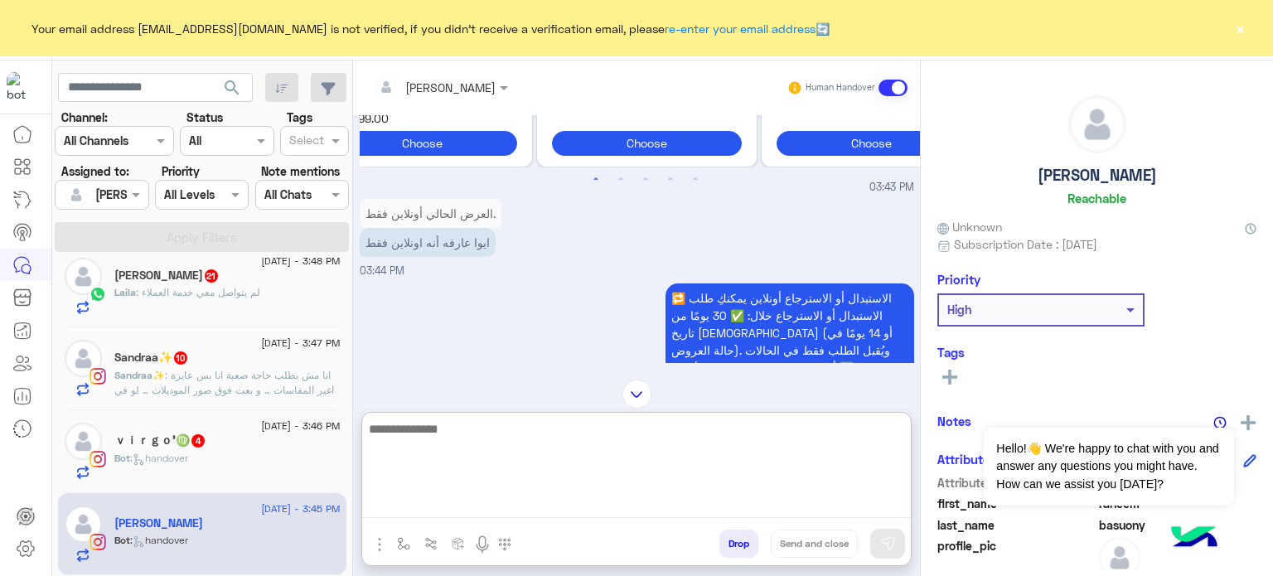
click at [501, 510] on textarea at bounding box center [636, 467] width 549 height 99
paste textarea "**********"
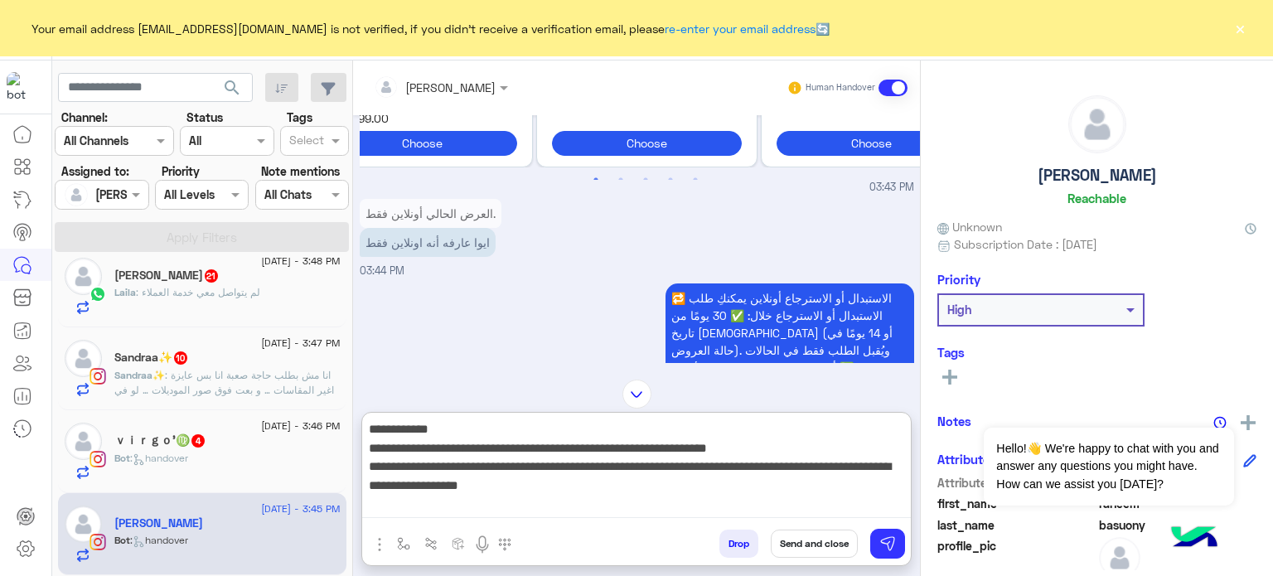
type textarea "**********"
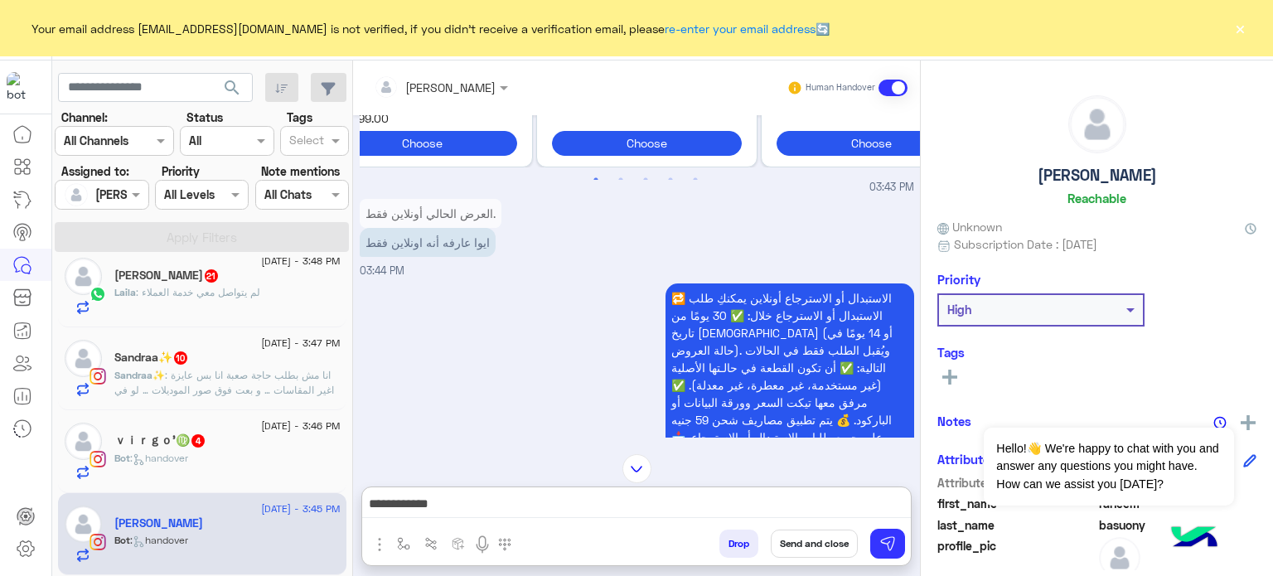
click at [820, 545] on button "Send and close" at bounding box center [814, 543] width 87 height 28
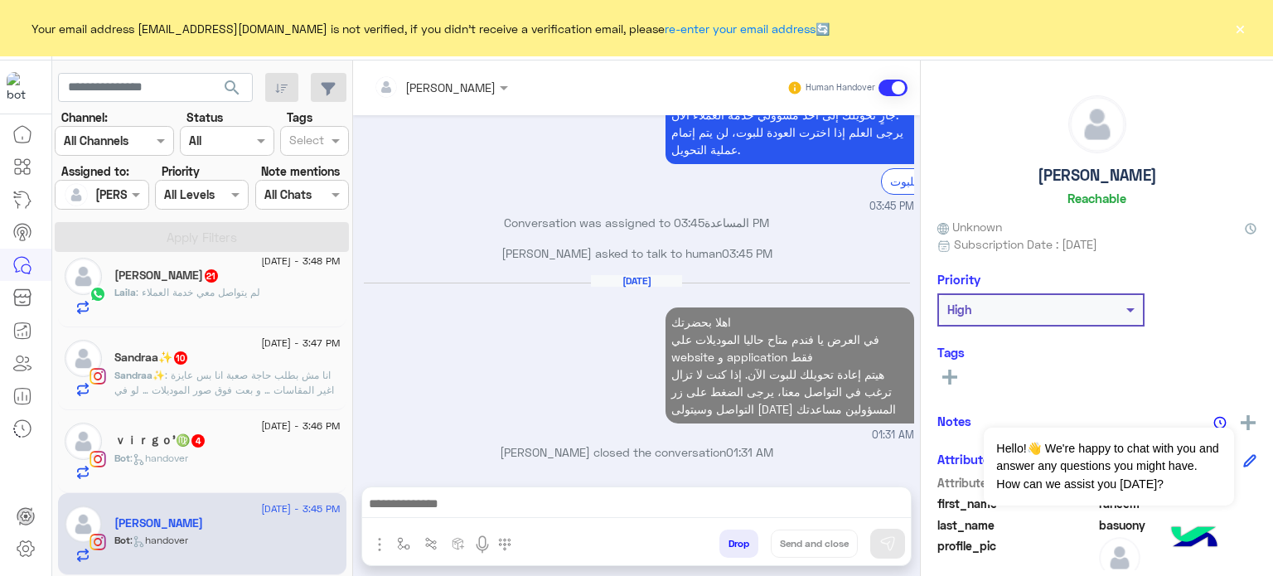
scroll to position [1667, 0]
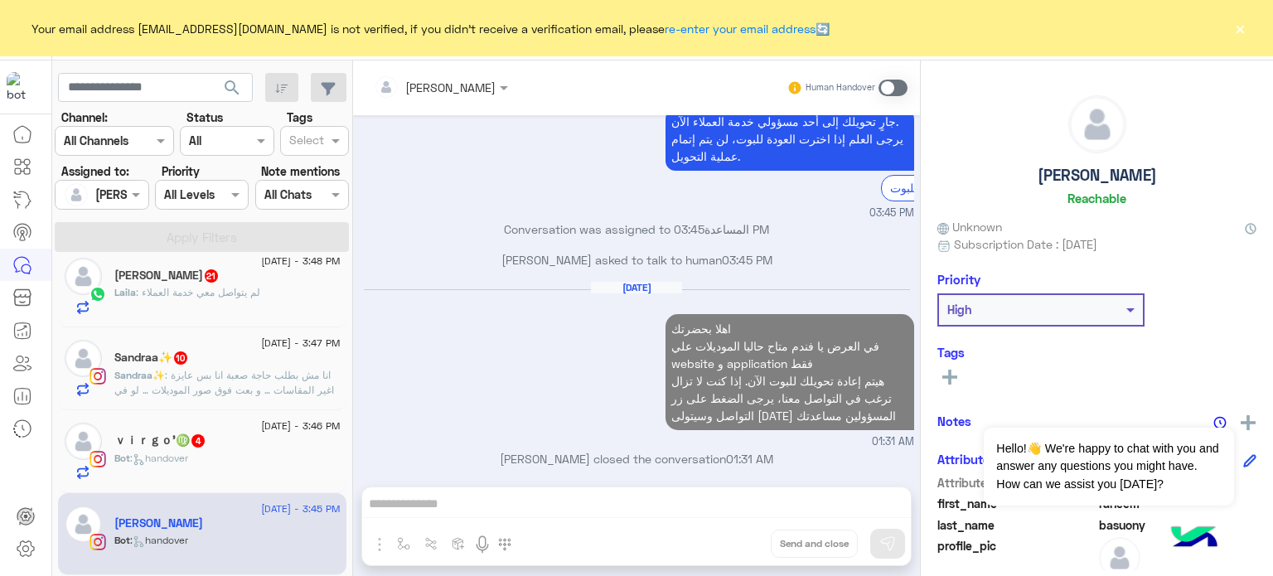
click at [236, 447] on div "ｖｉｒｇｏ’♍️ 4" at bounding box center [227, 441] width 226 height 17
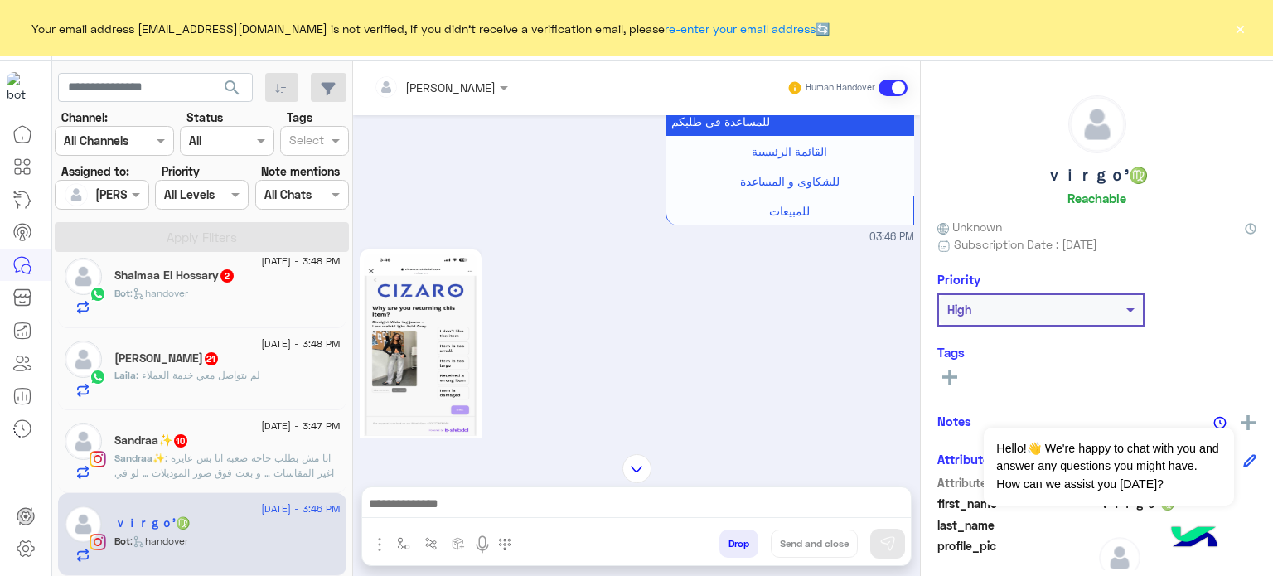
scroll to position [1072, 0]
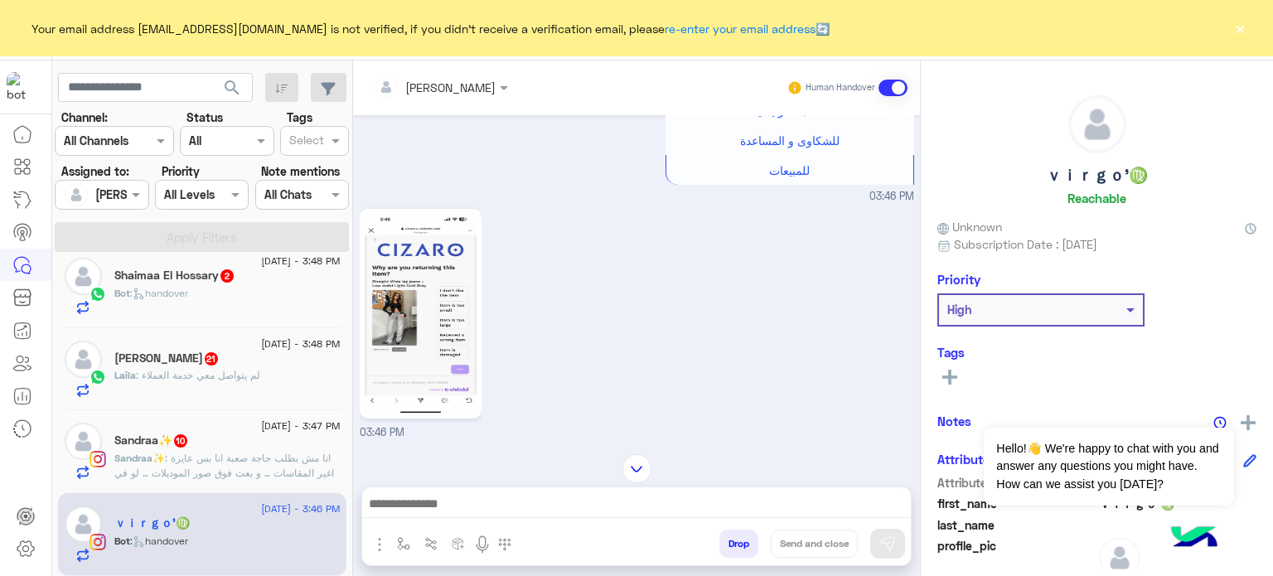
click at [408, 319] on img at bounding box center [421, 313] width 114 height 201
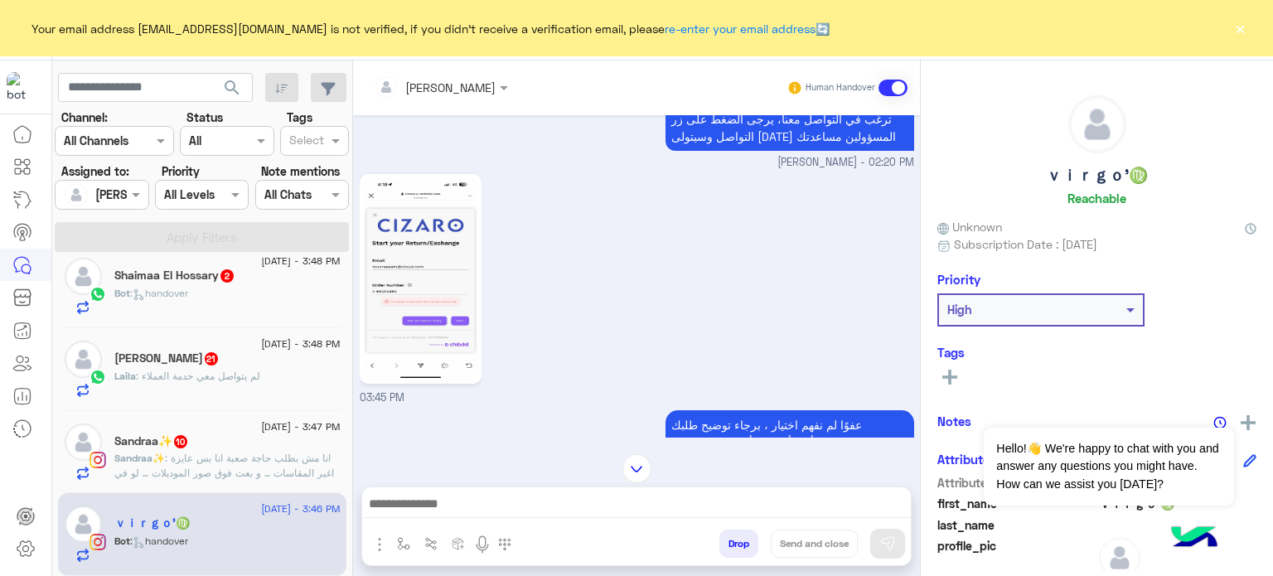
scroll to position [457, 0]
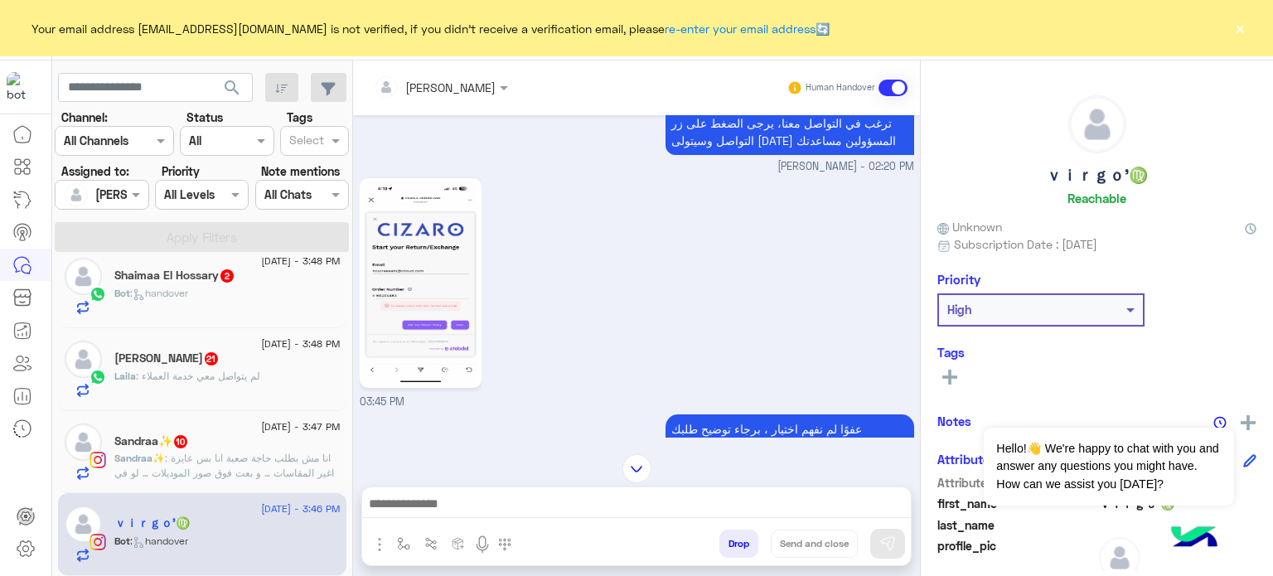
click at [451, 228] on img at bounding box center [421, 282] width 114 height 201
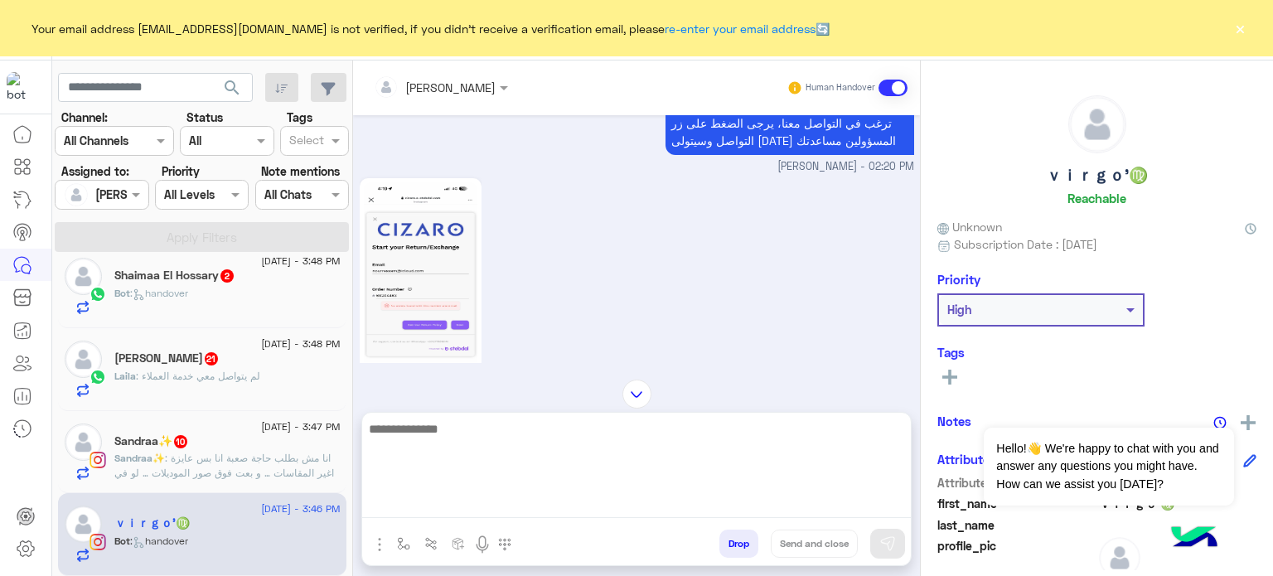
click at [448, 505] on textarea at bounding box center [636, 467] width 549 height 99
paste textarea "*******"
type textarea "**********"
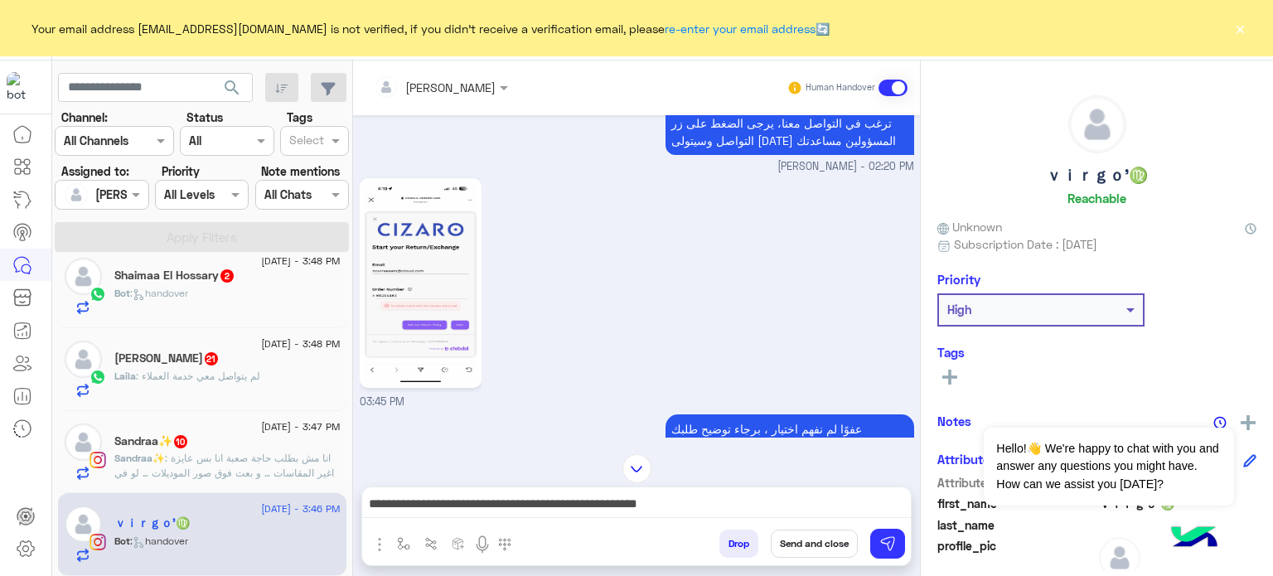
click at [790, 538] on button "Send and close" at bounding box center [814, 543] width 87 height 28
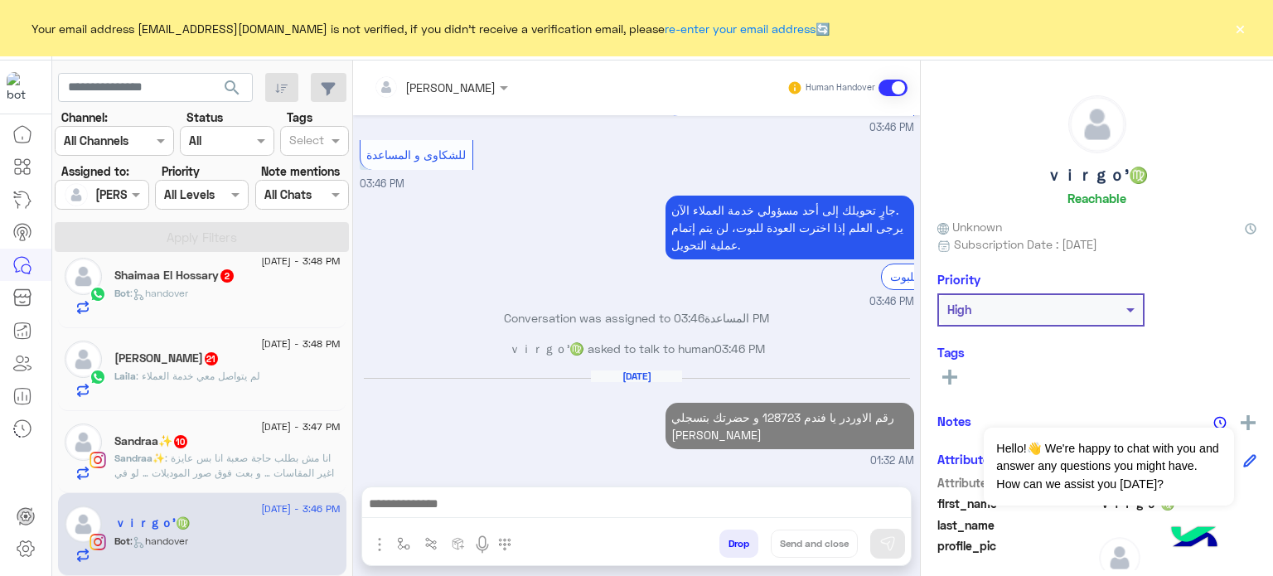
scroll to position [1587, 0]
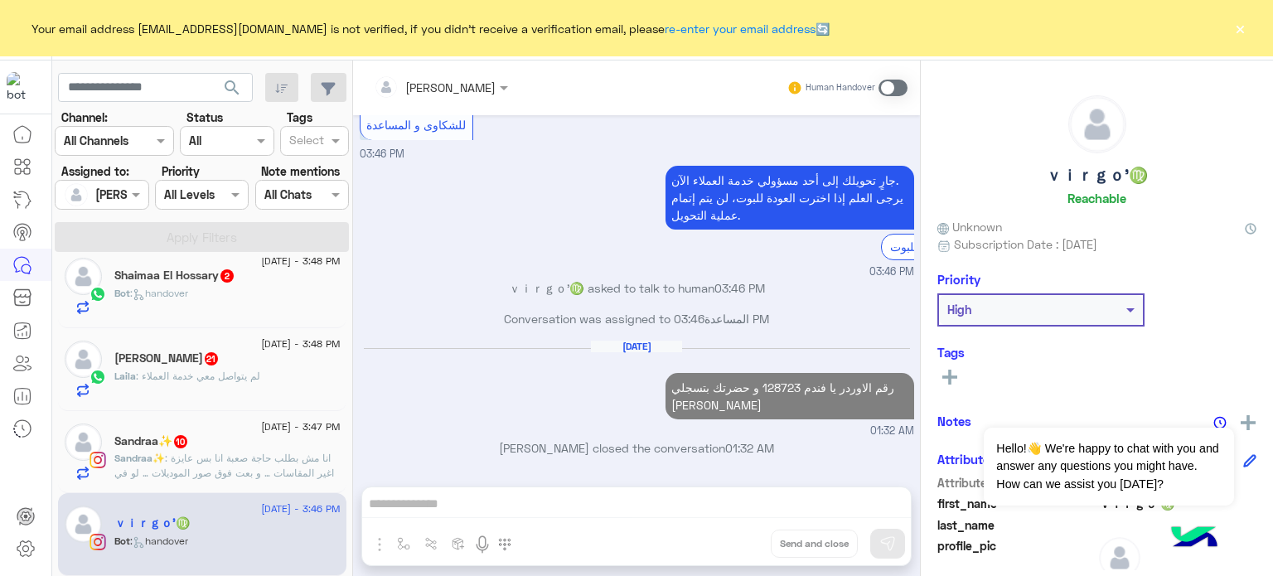
click at [244, 367] on div "Laila Alaa 21" at bounding box center [227, 359] width 226 height 17
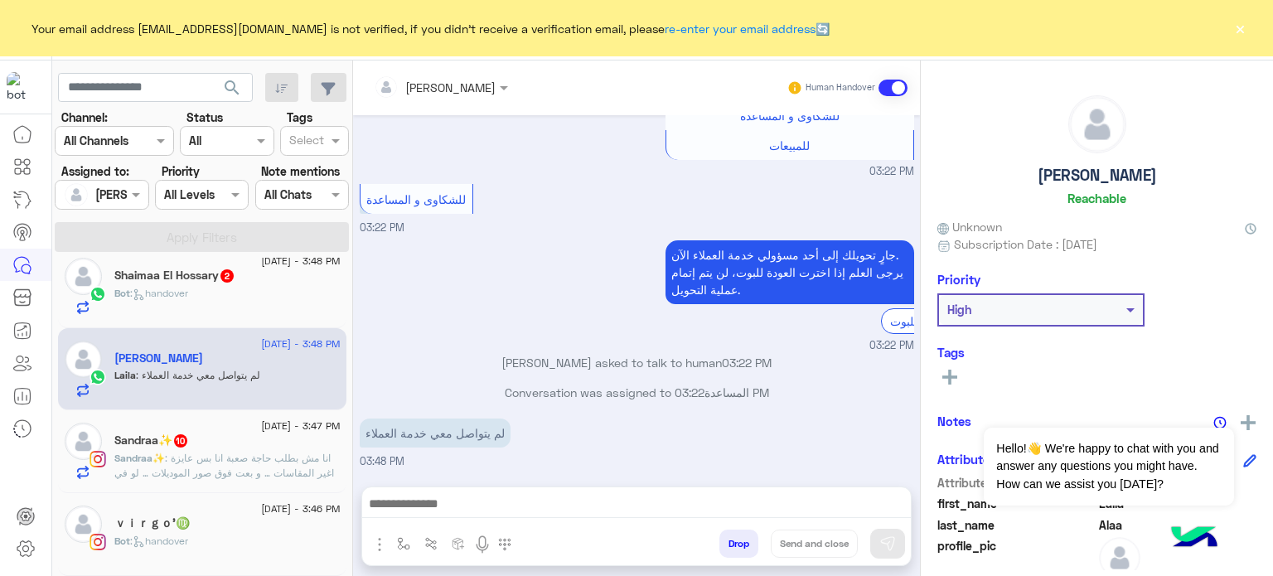
scroll to position [2506, 0]
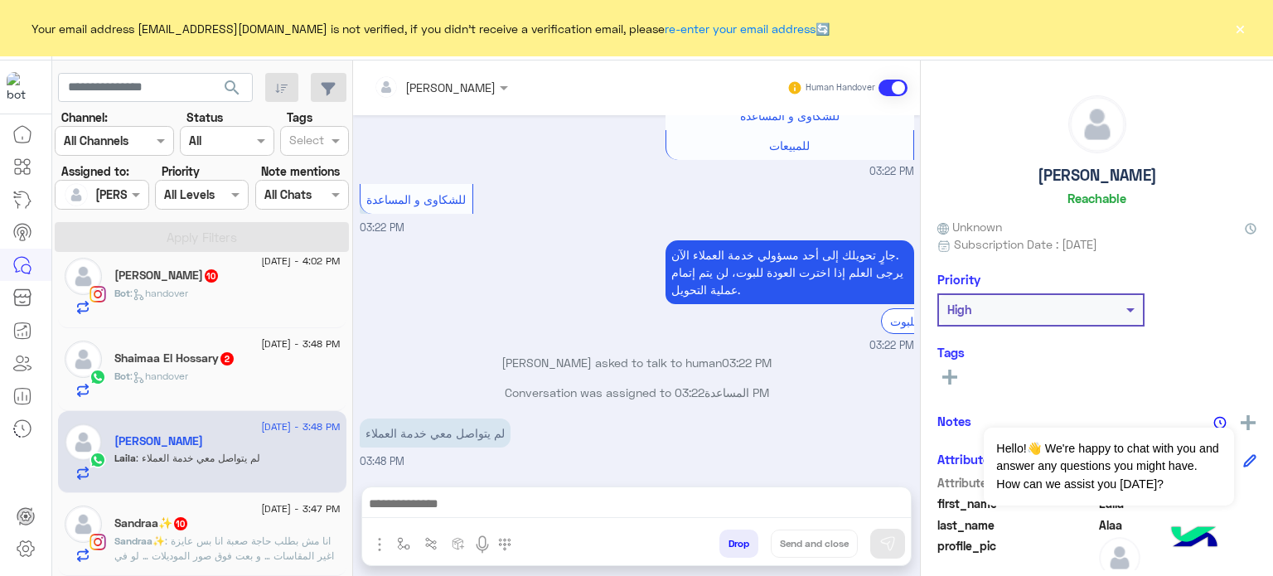
drag, startPoint x: 901, startPoint y: 367, endPoint x: 922, endPoint y: 419, distance: 56.2
click at [922, 419] on mat-drawer-container "lobna Mounir Human Handover Sep 11, 2025 لوسمحت الأردر كان لازم يجي انهرده 03:1…" at bounding box center [813, 321] width 920 height 522
click at [857, 390] on p "Conversation was assigned to المساعدة 03:22 PM" at bounding box center [637, 392] width 554 height 17
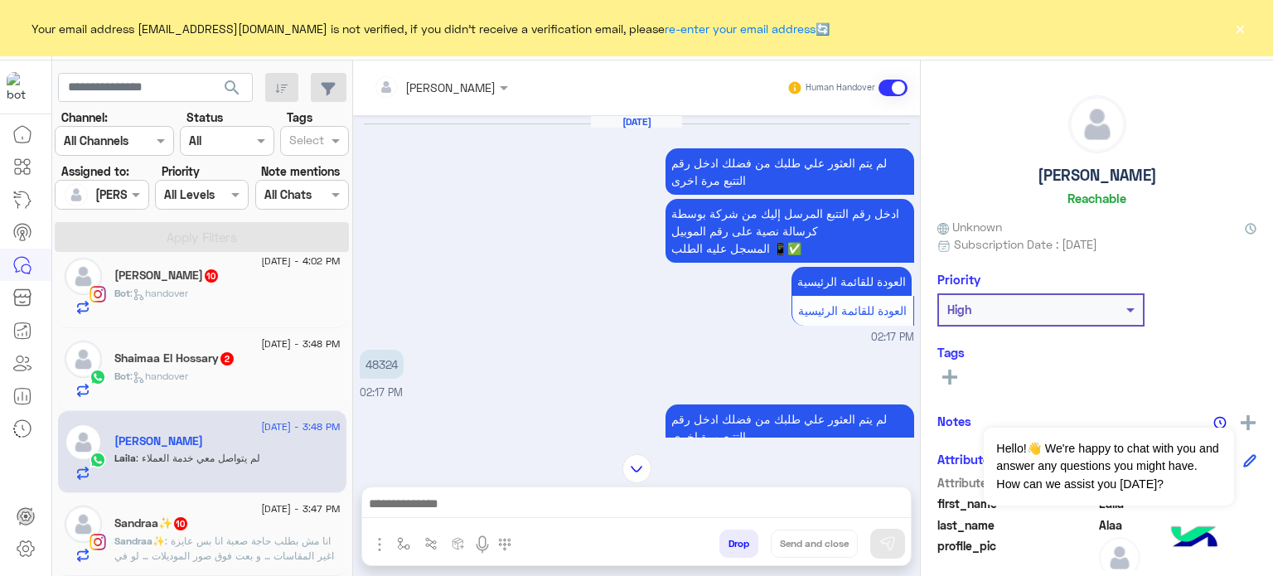
scroll to position [1225, 0]
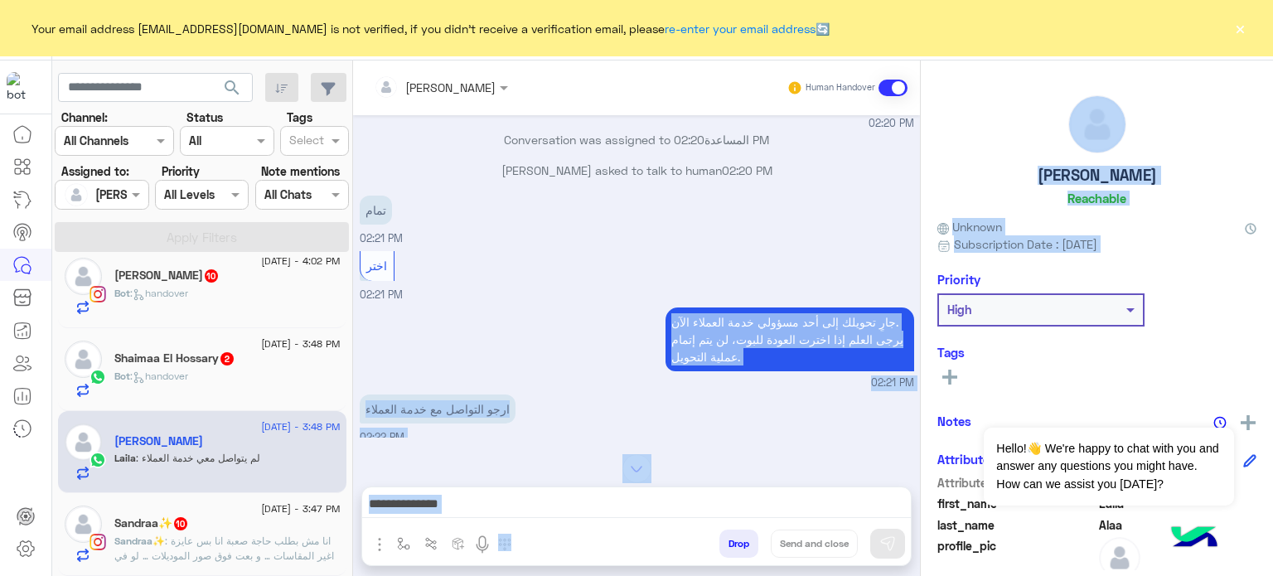
drag, startPoint x: 919, startPoint y: 279, endPoint x: 911, endPoint y: 326, distance: 47.0
click at [911, 326] on mat-drawer-container "lobna Mounir Human Handover Sep 11, 2025 لم يتم العثور علي طلبك من فضلك ادخل رق…" at bounding box center [813, 321] width 920 height 522
click at [911, 326] on div "Sep 11, 2025 لم يتم العثور علي طلبك من فضلك ادخل رقم التتبع مرة اخرى ادخل رقم ا…" at bounding box center [636, 276] width 567 height 322
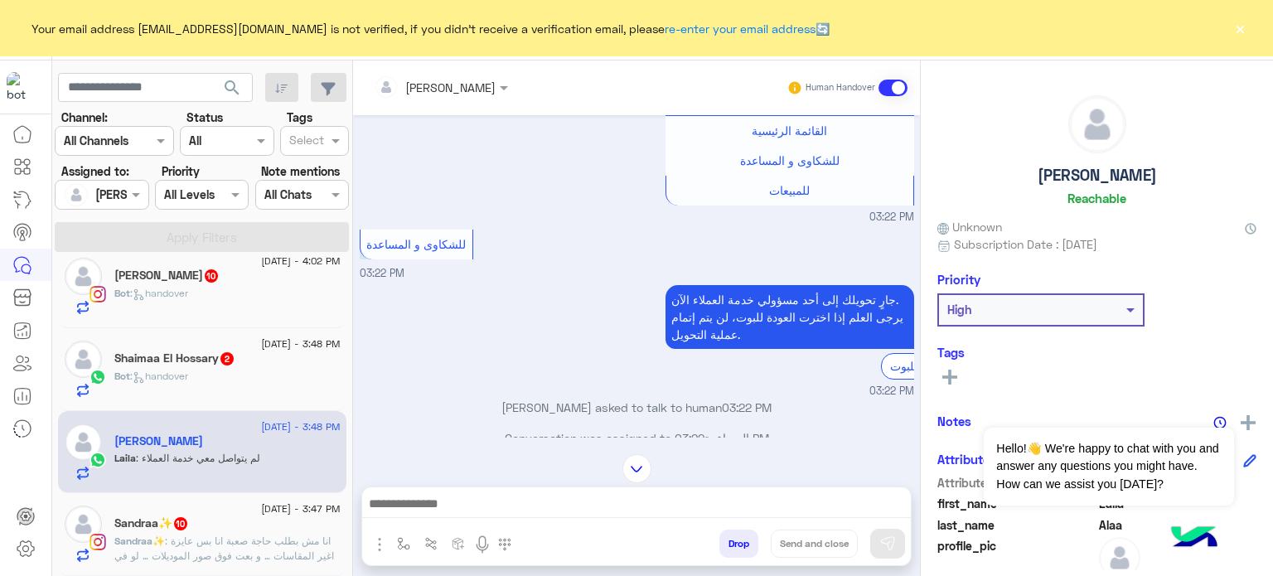
scroll to position [2161, 0]
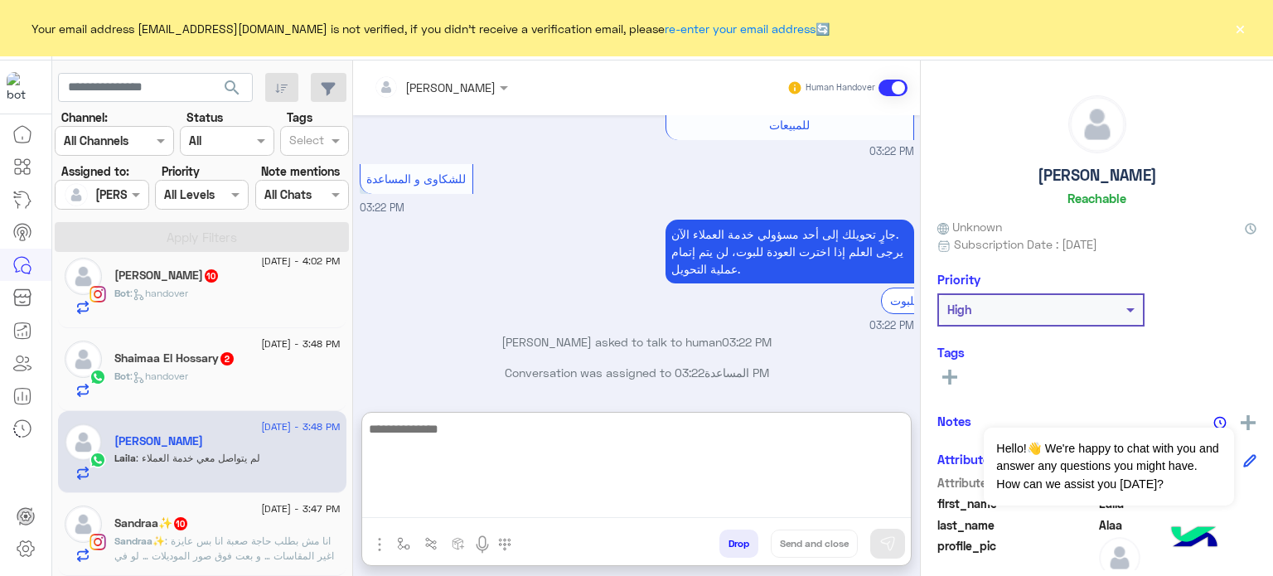
click at [501, 503] on textarea at bounding box center [636, 467] width 549 height 99
paste textarea "******"
paste textarea "**********"
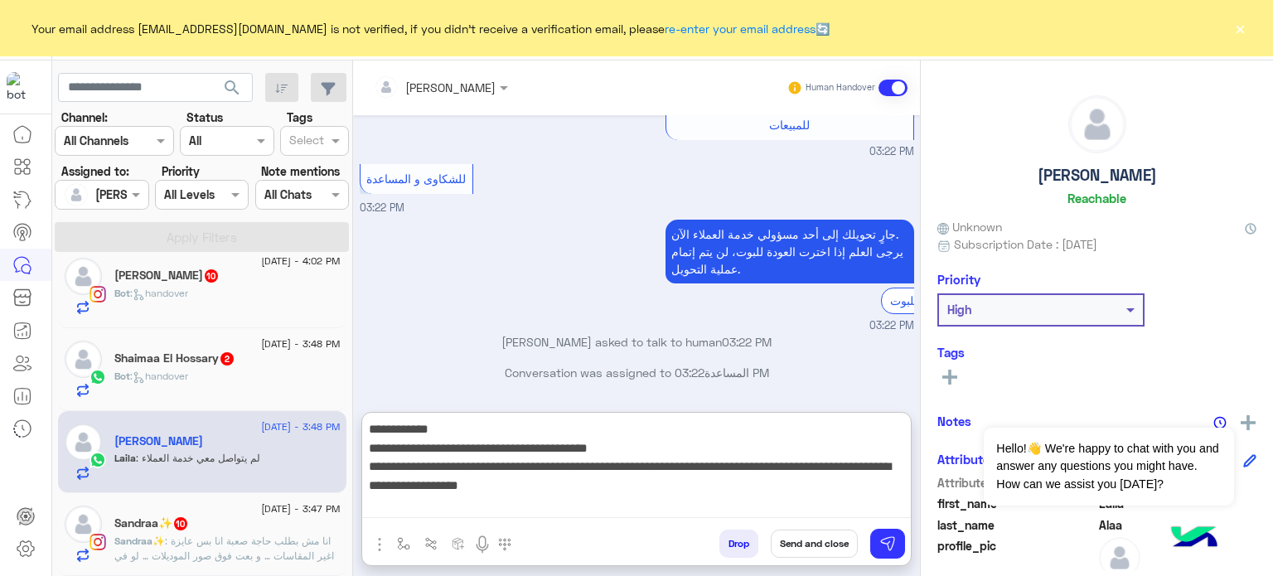
type textarea "**********"
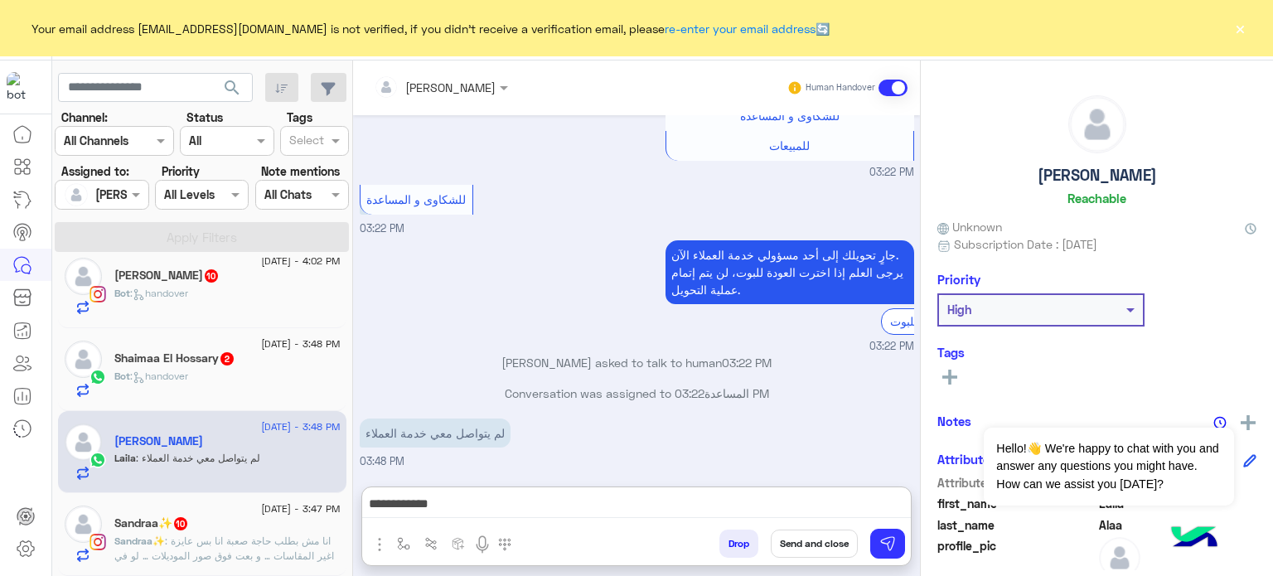
click at [832, 546] on button "Send and close" at bounding box center [814, 543] width 87 height 28
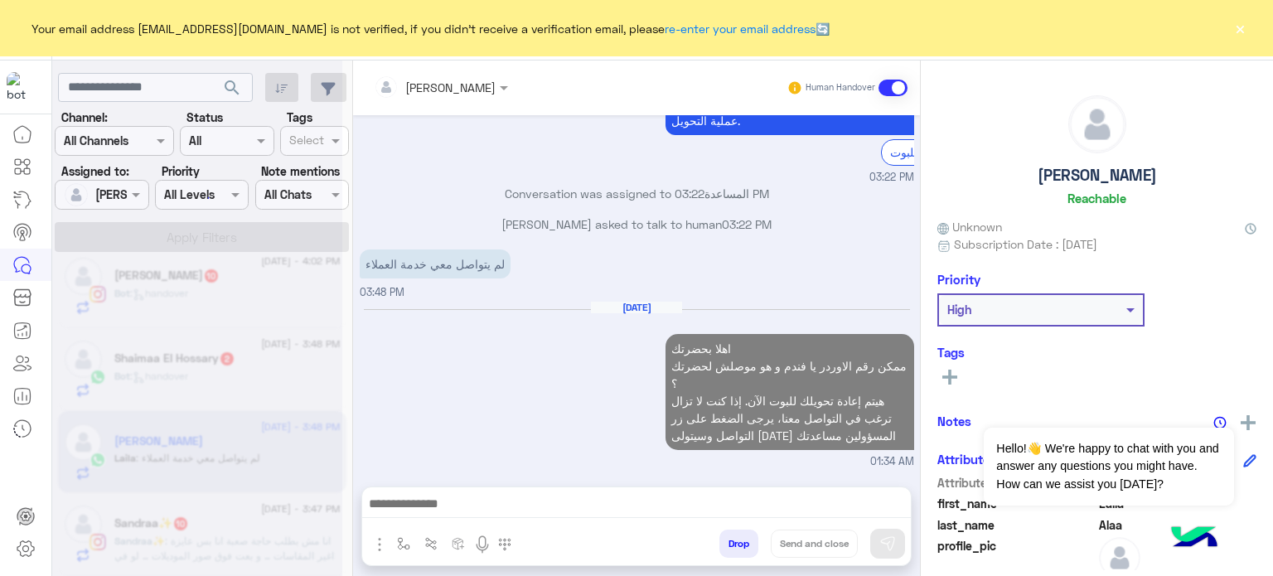
scroll to position [2390, 0]
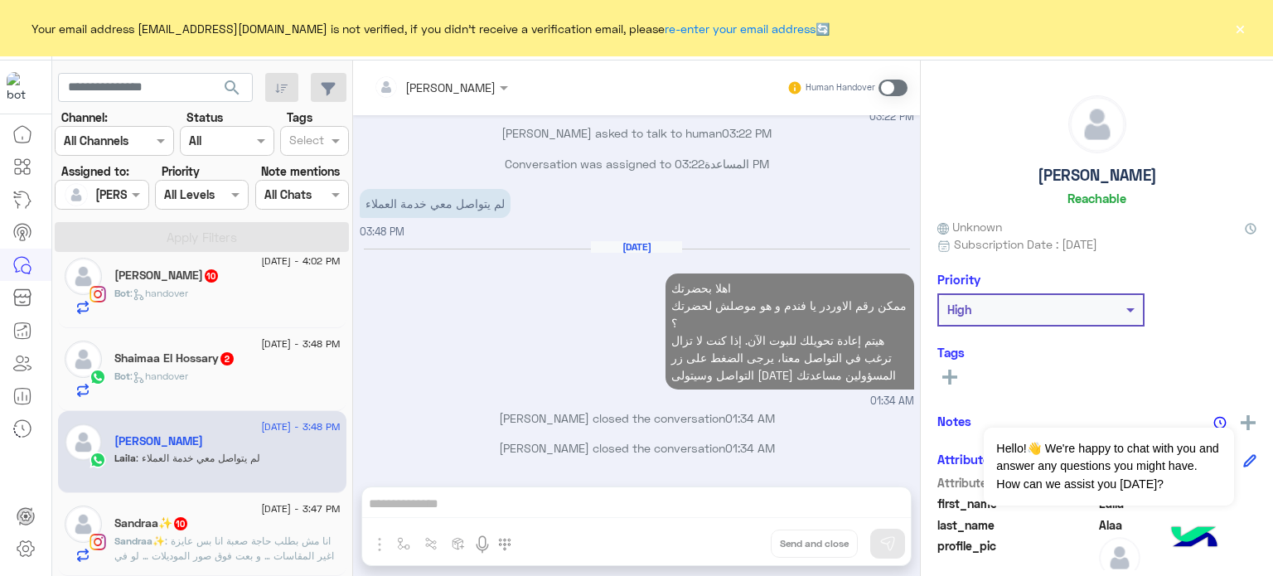
click at [214, 377] on div "Bot : handover" at bounding box center [227, 383] width 226 height 29
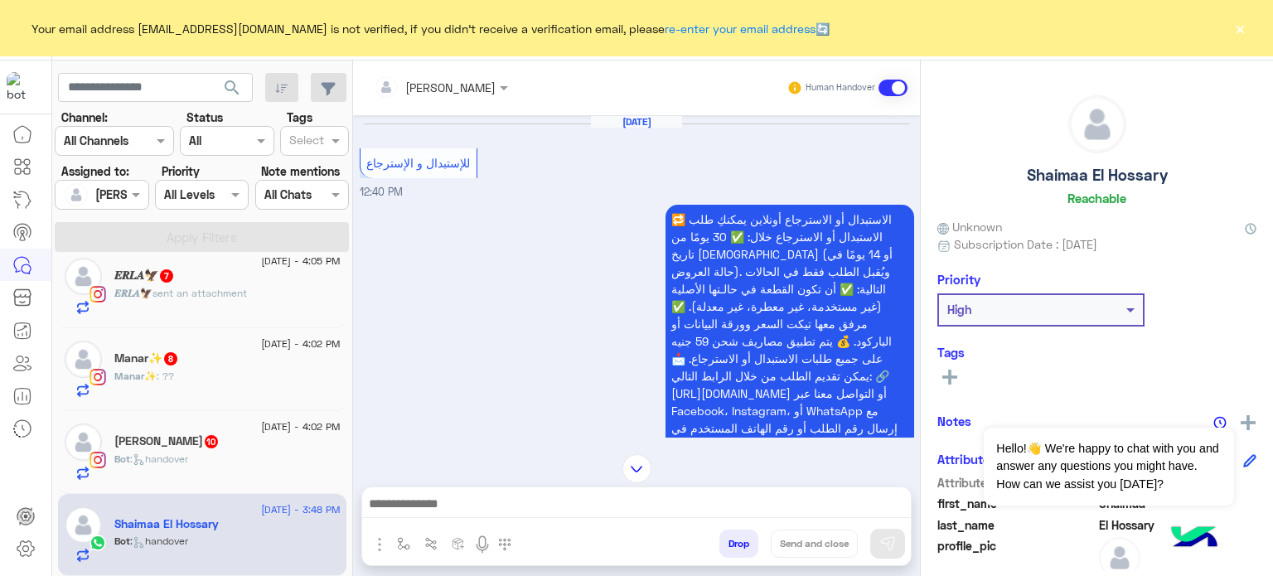
scroll to position [1418, 0]
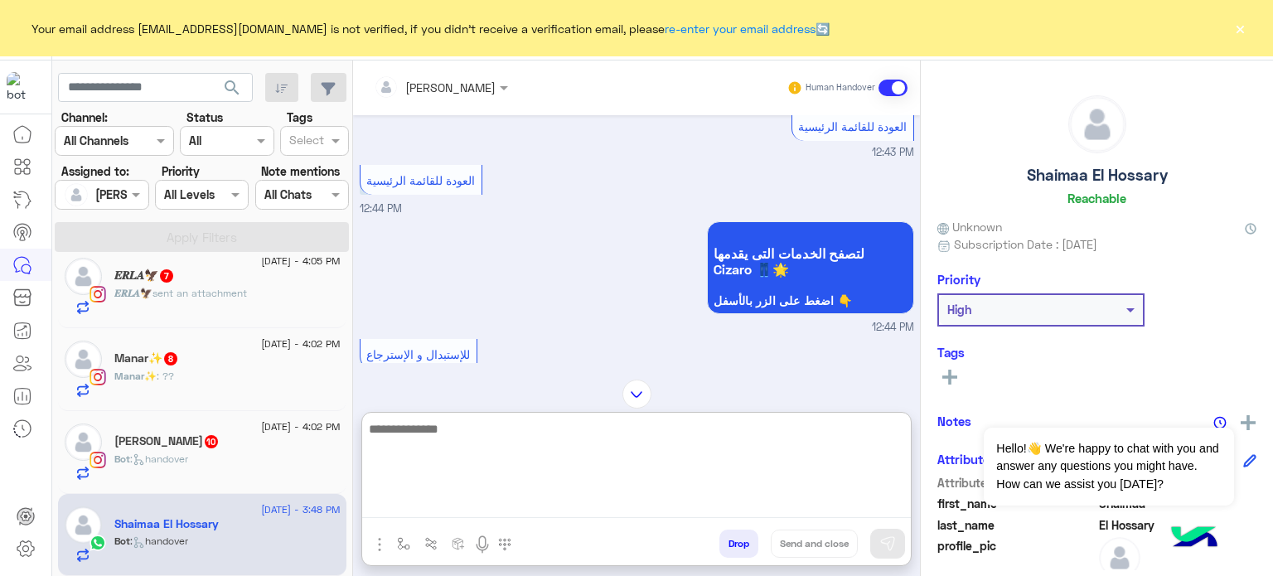
click at [553, 493] on textarea at bounding box center [636, 467] width 549 height 99
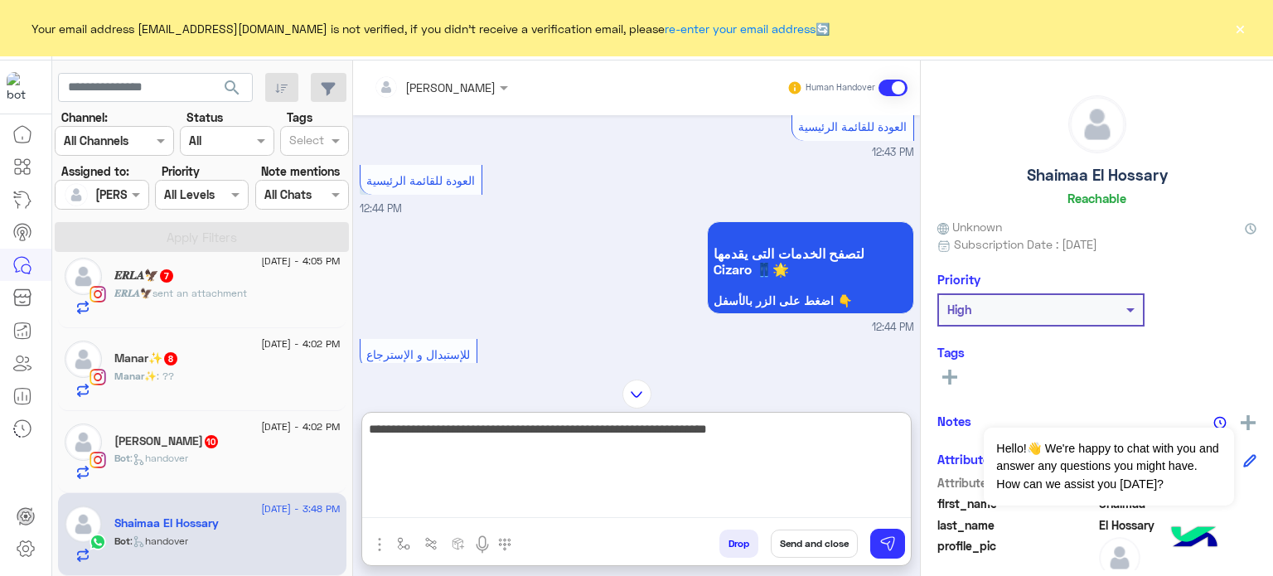
paste textarea "**********"
type textarea "**********"
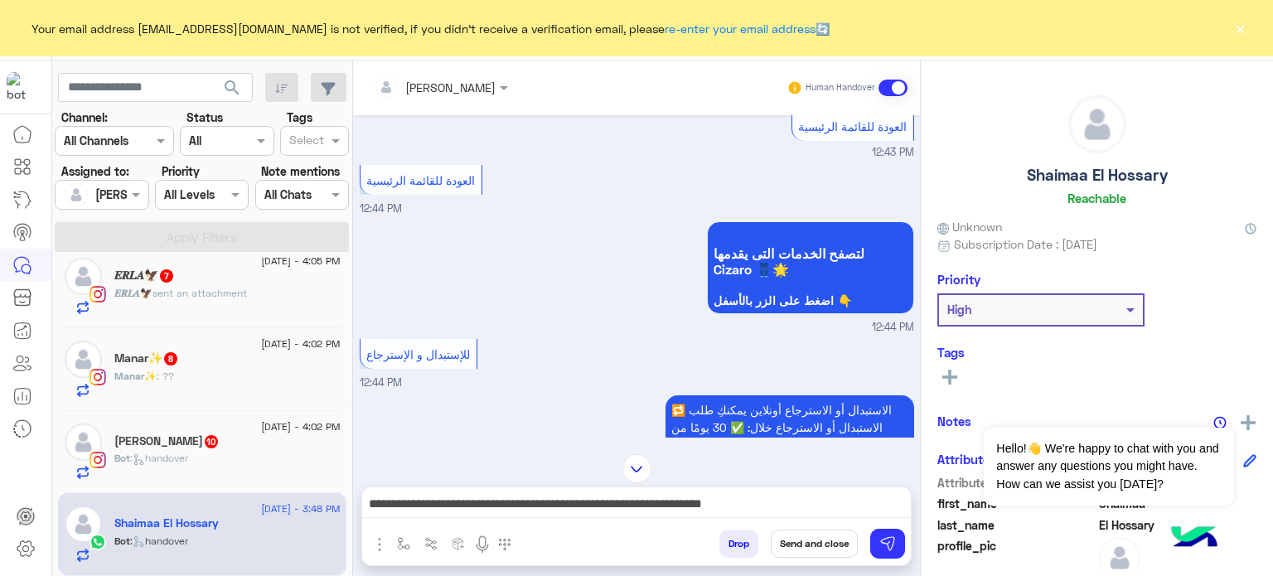
click at [825, 540] on button "Send and close" at bounding box center [814, 543] width 87 height 28
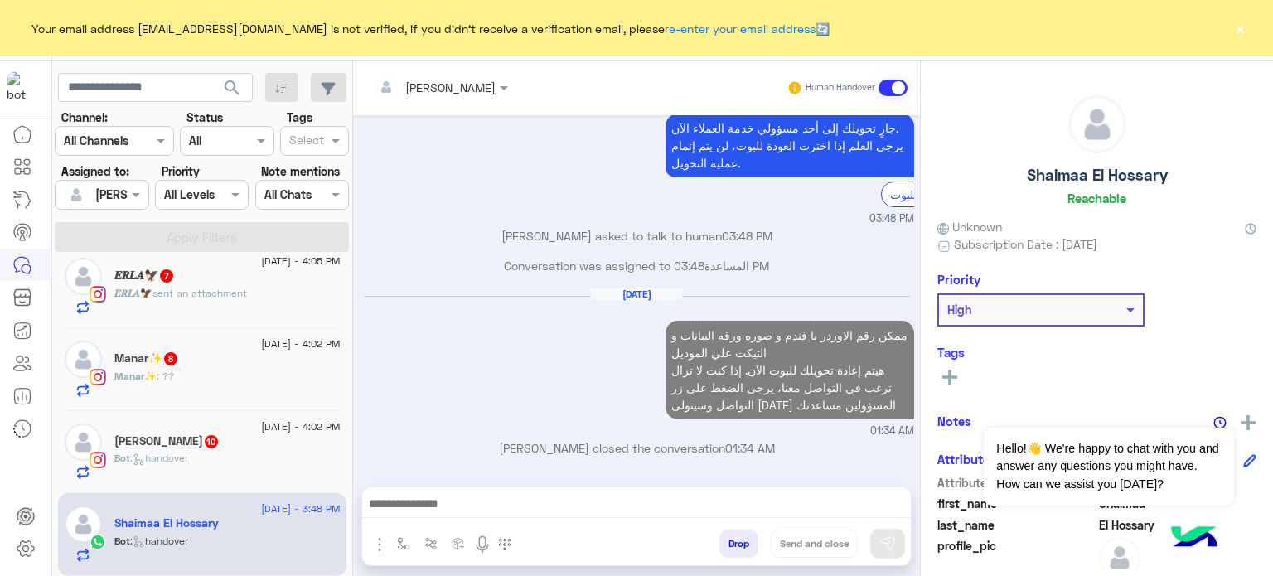
scroll to position [4299, 0]
click at [209, 447] on div "Sara khairy 10" at bounding box center [227, 442] width 226 height 17
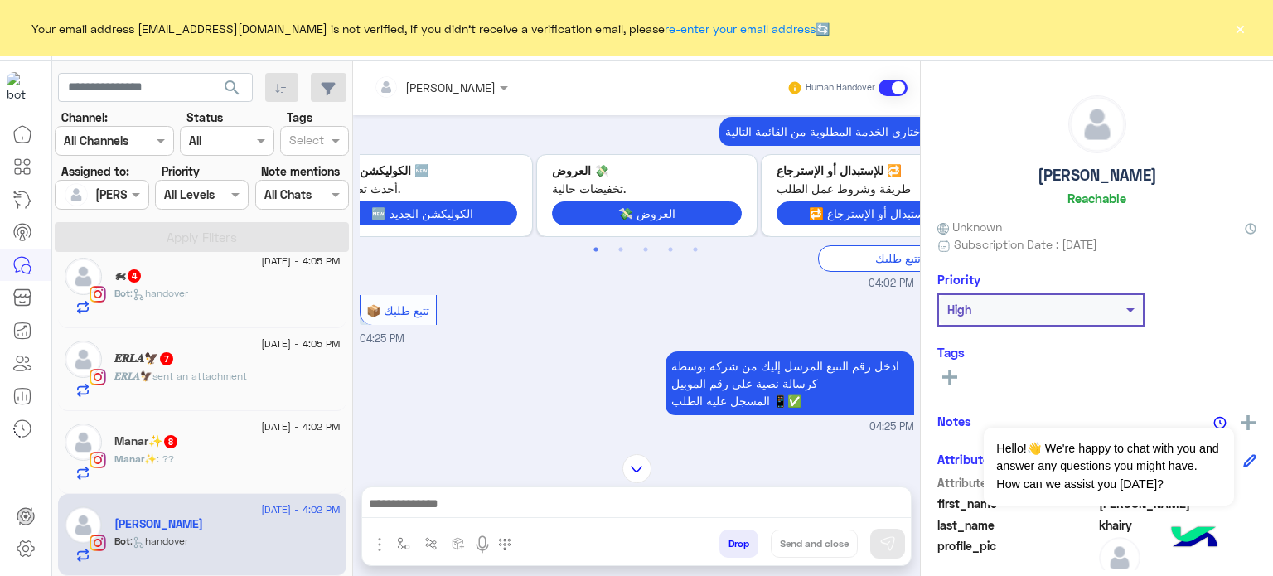
scroll to position [950, 0]
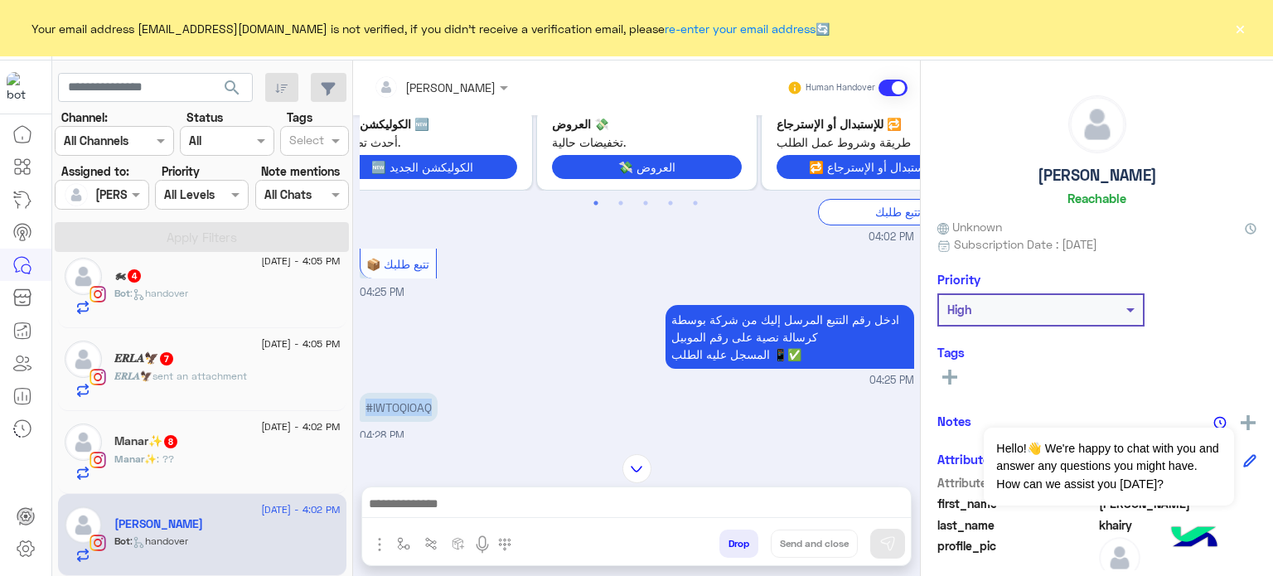
drag, startPoint x: 434, startPoint y: 408, endPoint x: 362, endPoint y: 402, distance: 72.3
click at [362, 402] on p "#IWTOQIOAQ" at bounding box center [399, 407] width 78 height 29
copy p "#IWTOQIOAQ"
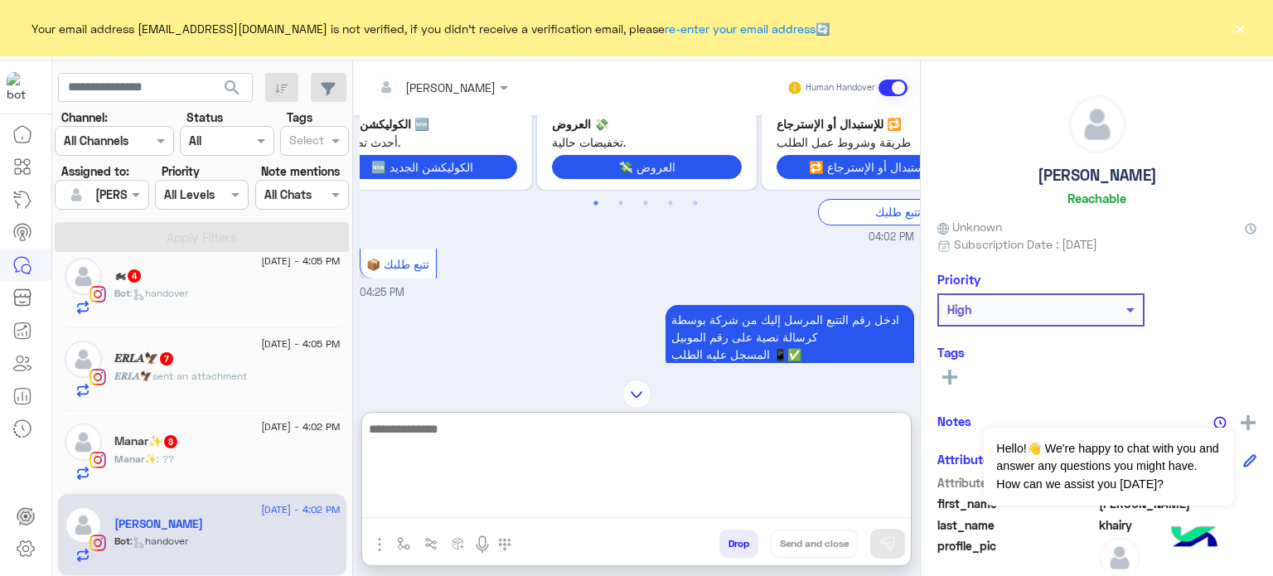
click at [487, 515] on textarea at bounding box center [636, 467] width 549 height 99
paste textarea "**********"
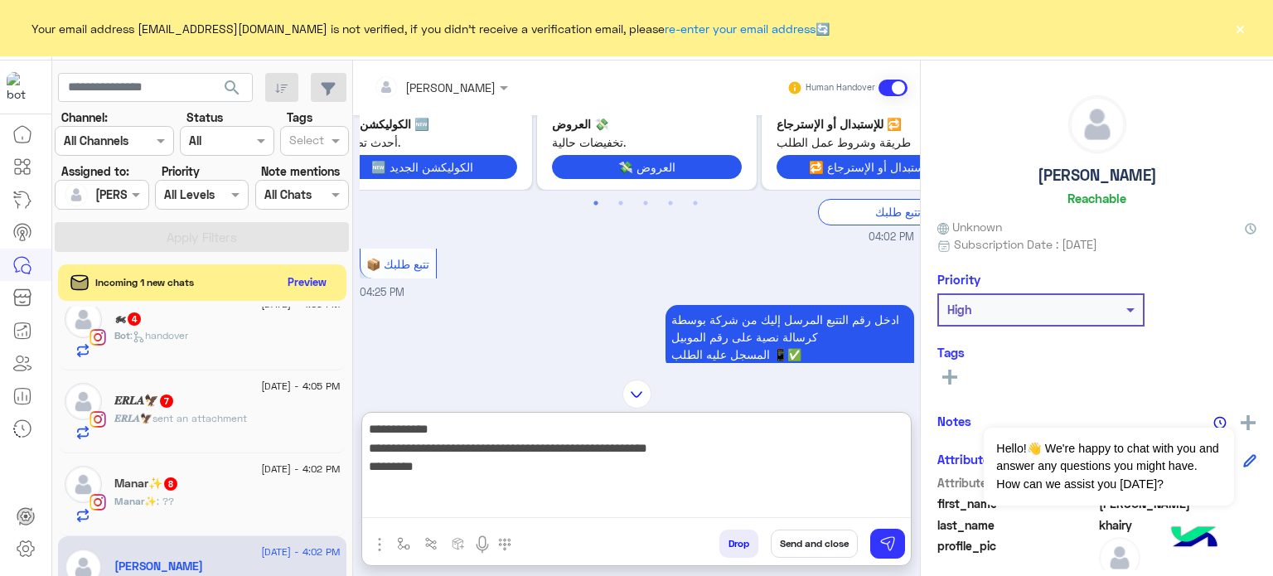
scroll to position [2222, 0]
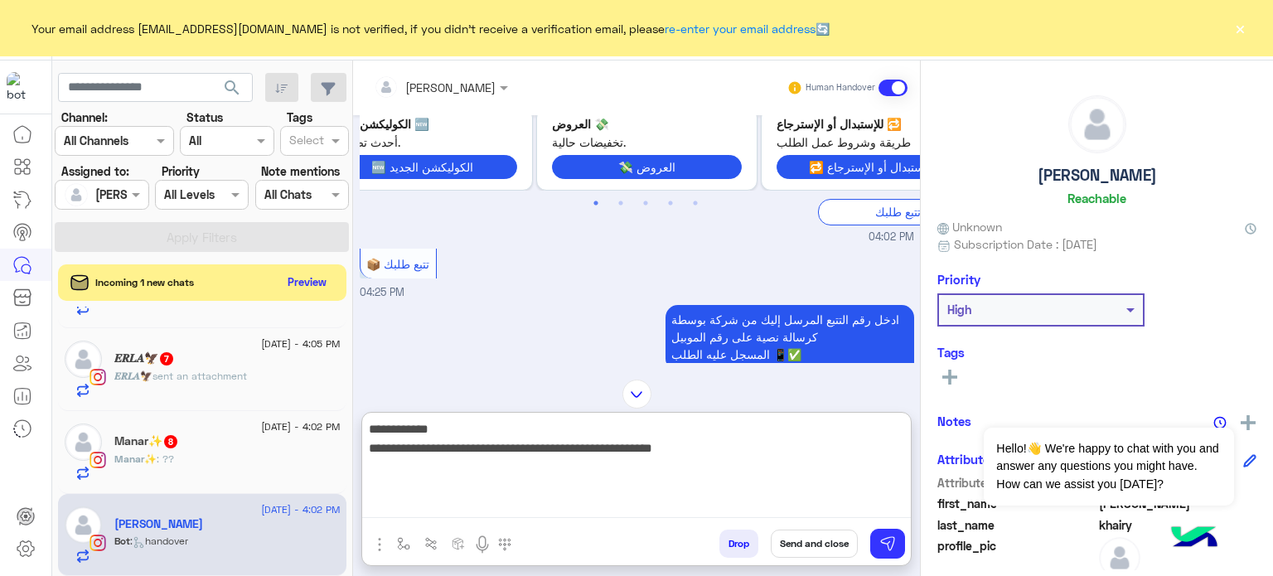
paste textarea "**********"
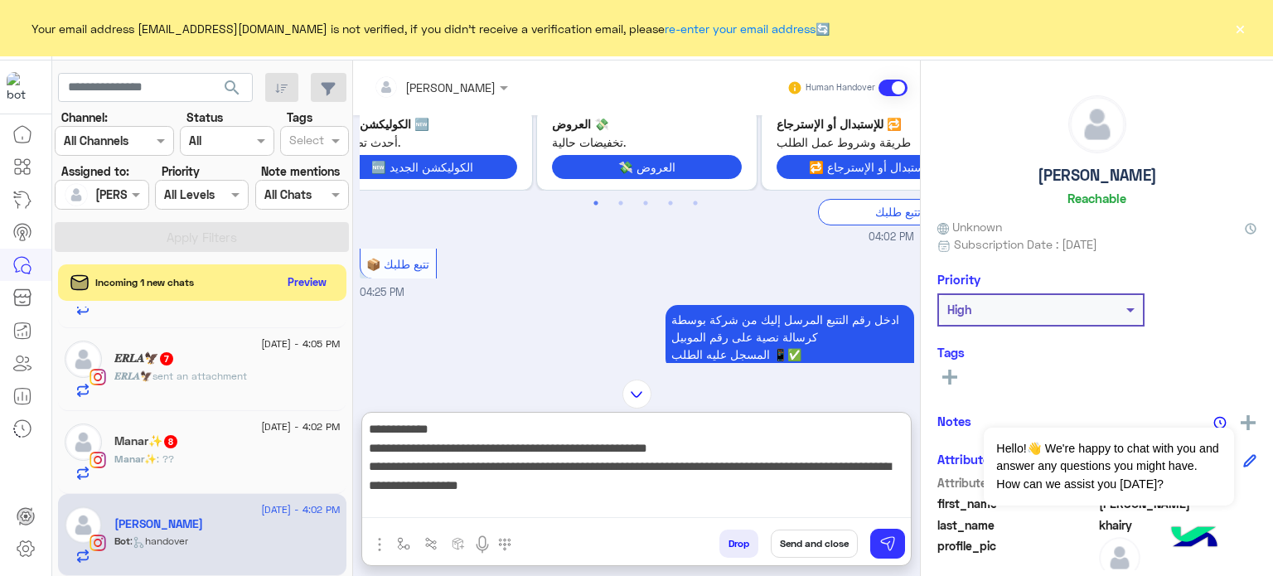
type textarea "**********"
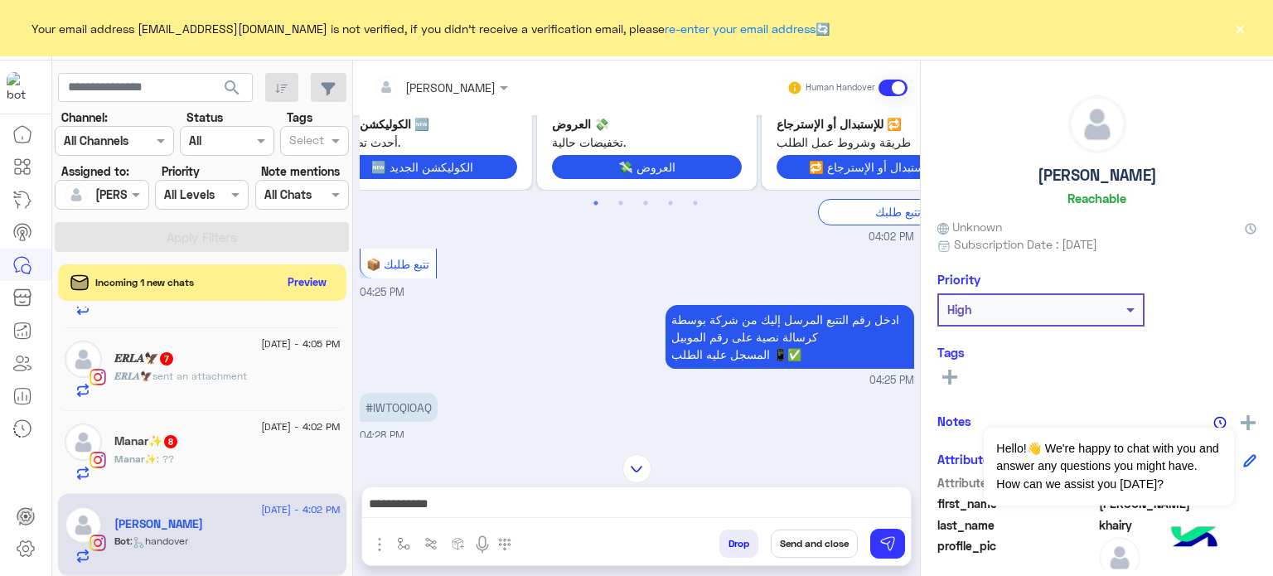
click at [840, 536] on button "Send and close" at bounding box center [814, 543] width 87 height 28
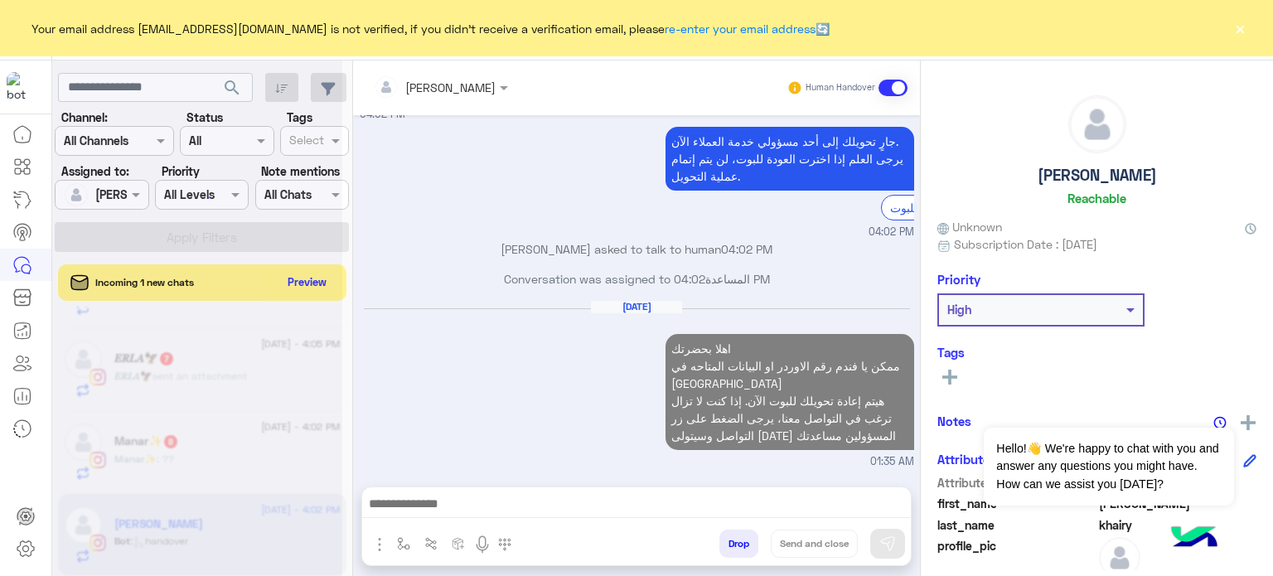
scroll to position [2632, 0]
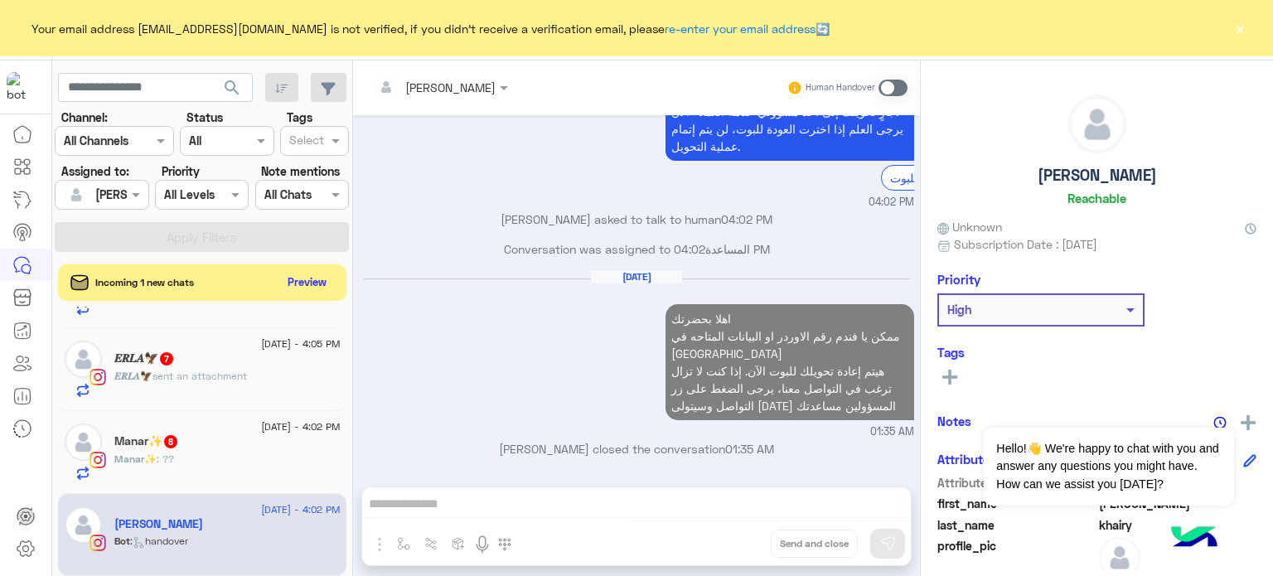
click at [229, 465] on div "Manar✨ : ??" at bounding box center [227, 466] width 226 height 29
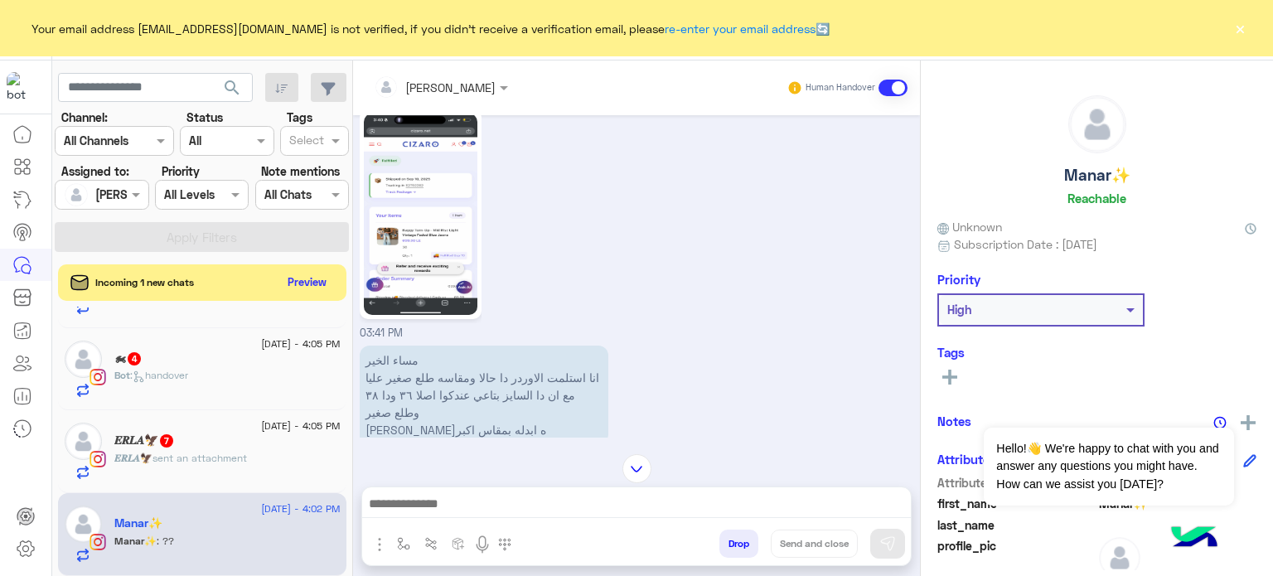
scroll to position [446, 0]
click at [461, 155] on img at bounding box center [421, 218] width 114 height 201
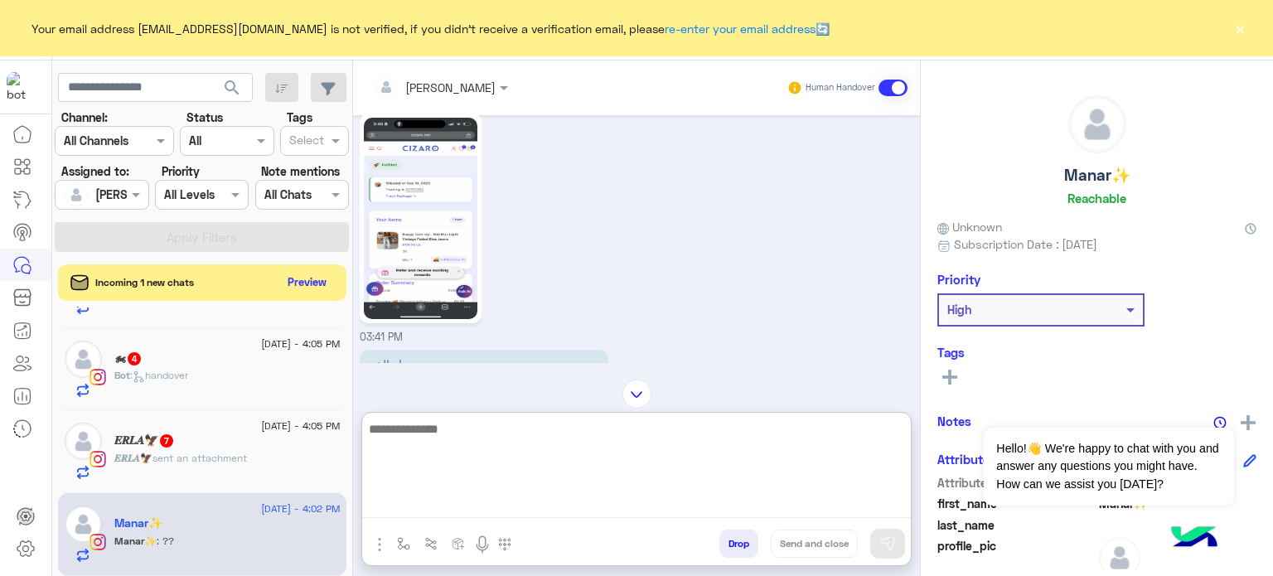
click at [457, 506] on textarea at bounding box center [636, 467] width 549 height 99
paste textarea "**********"
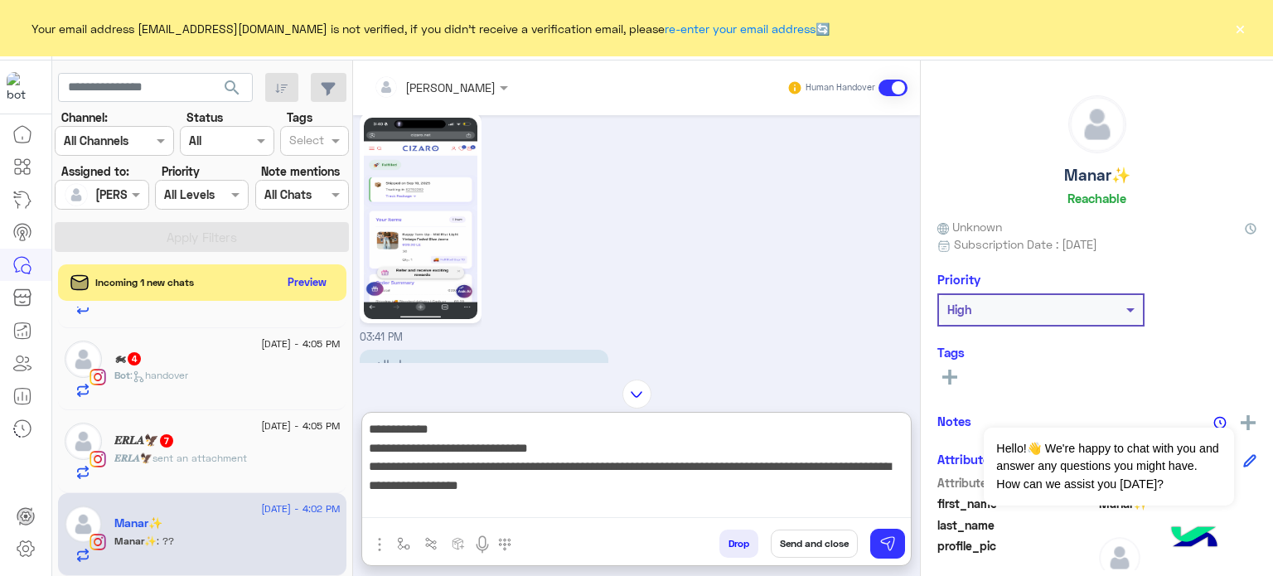
scroll to position [2056, 0]
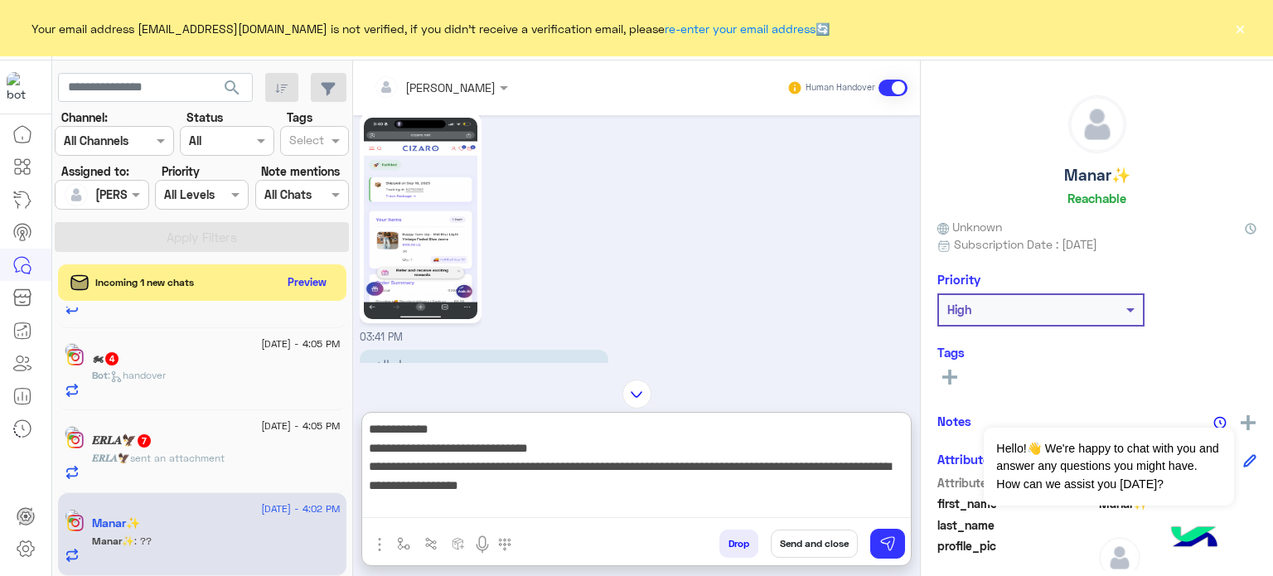
type textarea "**********"
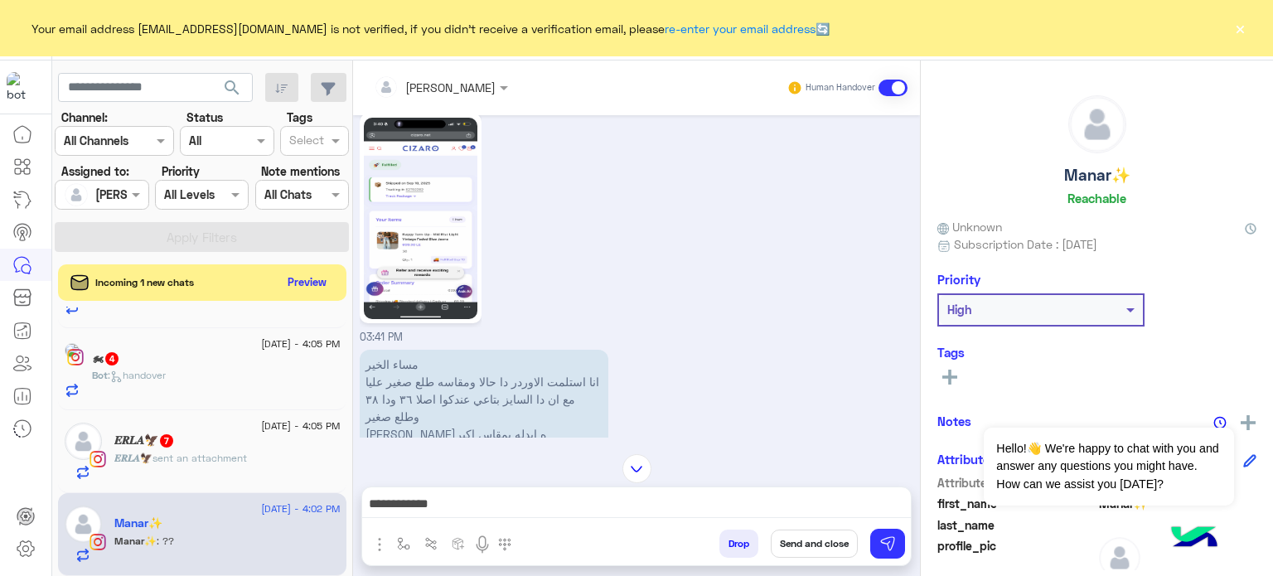
click at [795, 541] on button "Send and close" at bounding box center [814, 543] width 87 height 28
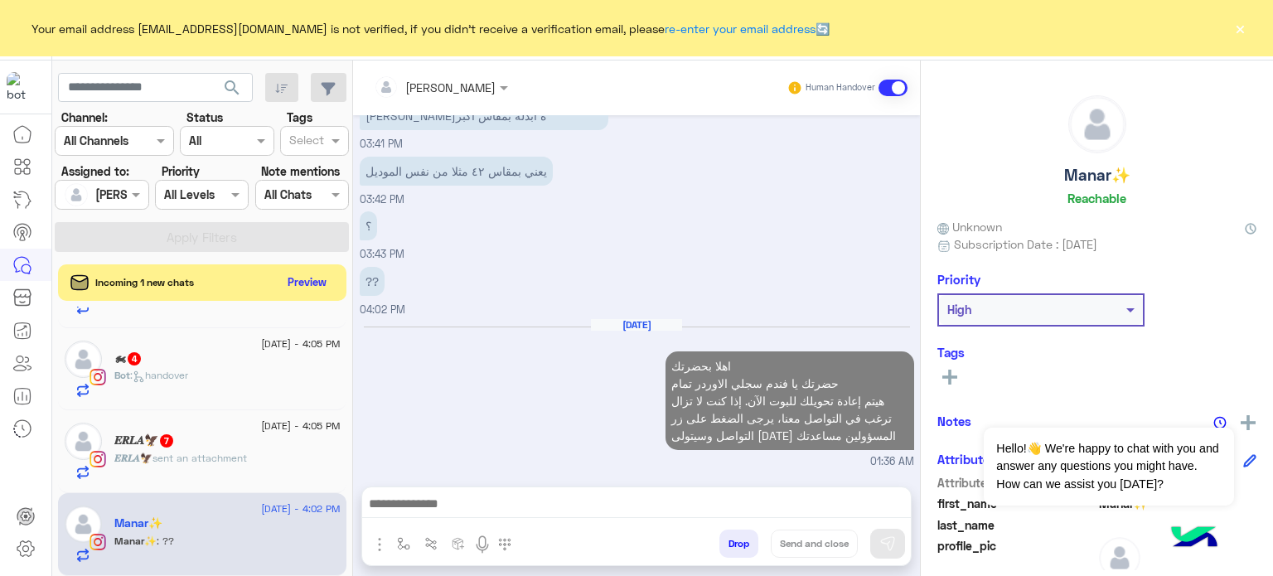
scroll to position [796, 0]
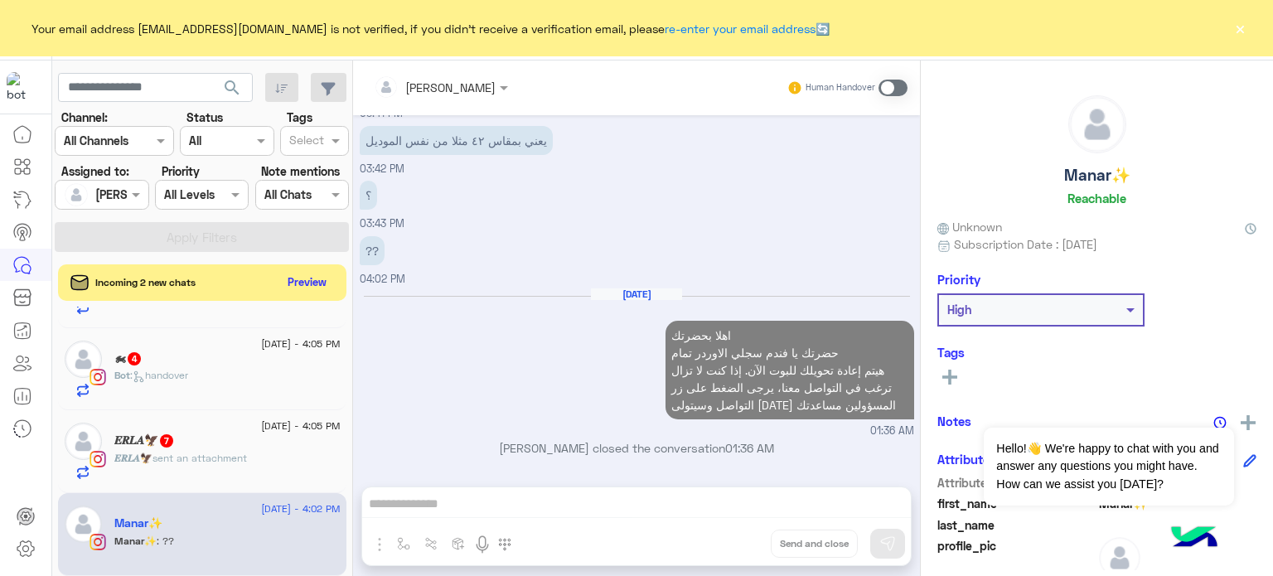
click at [261, 432] on span "11 September - 4:05 PM" at bounding box center [300, 425] width 79 height 15
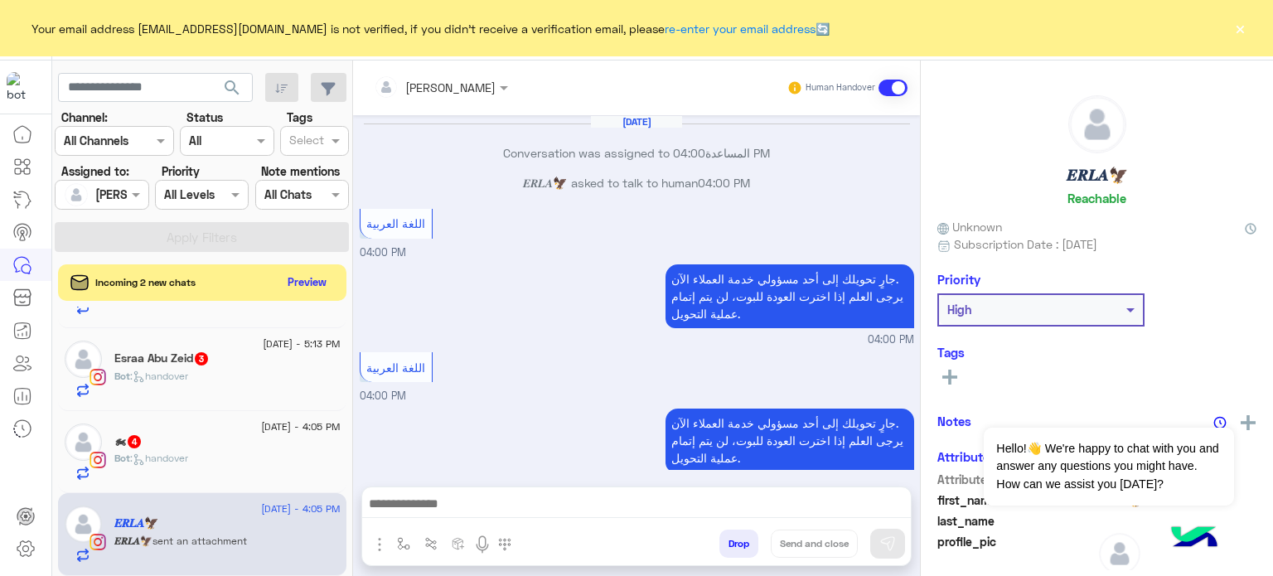
scroll to position [345, 0]
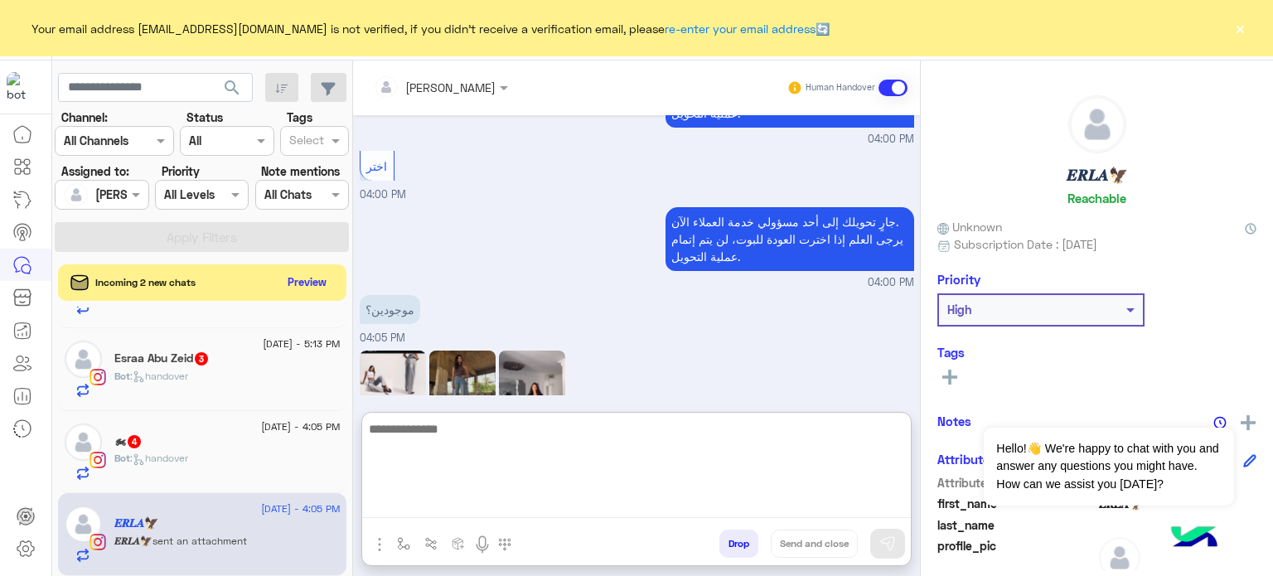
click at [553, 500] on textarea at bounding box center [636, 467] width 549 height 99
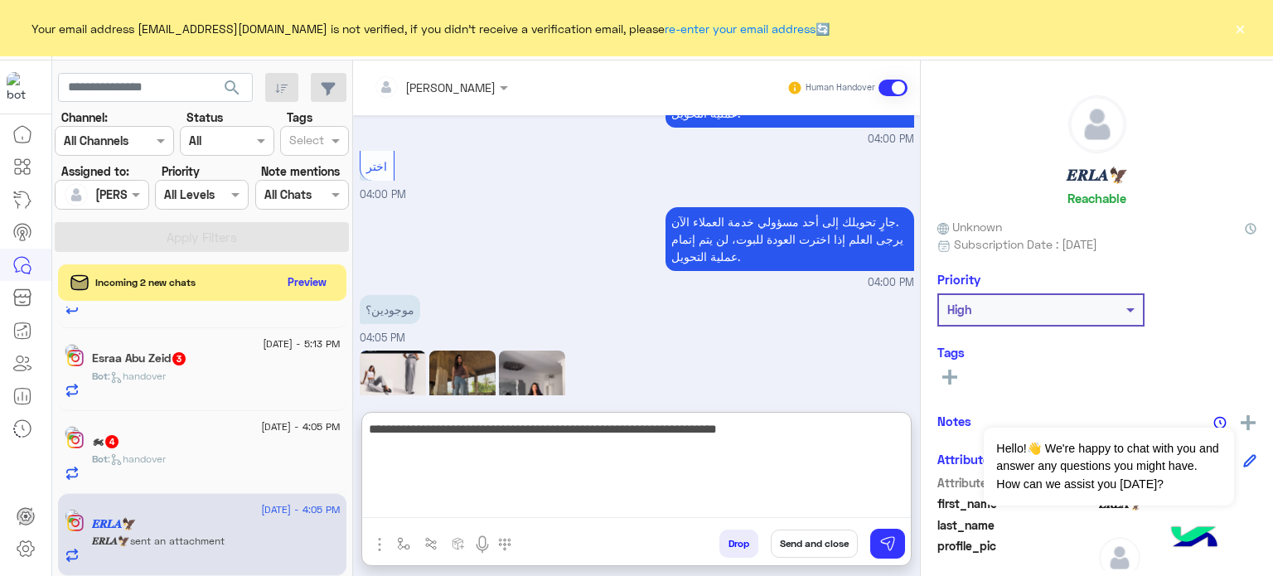
scroll to position [1890, 0]
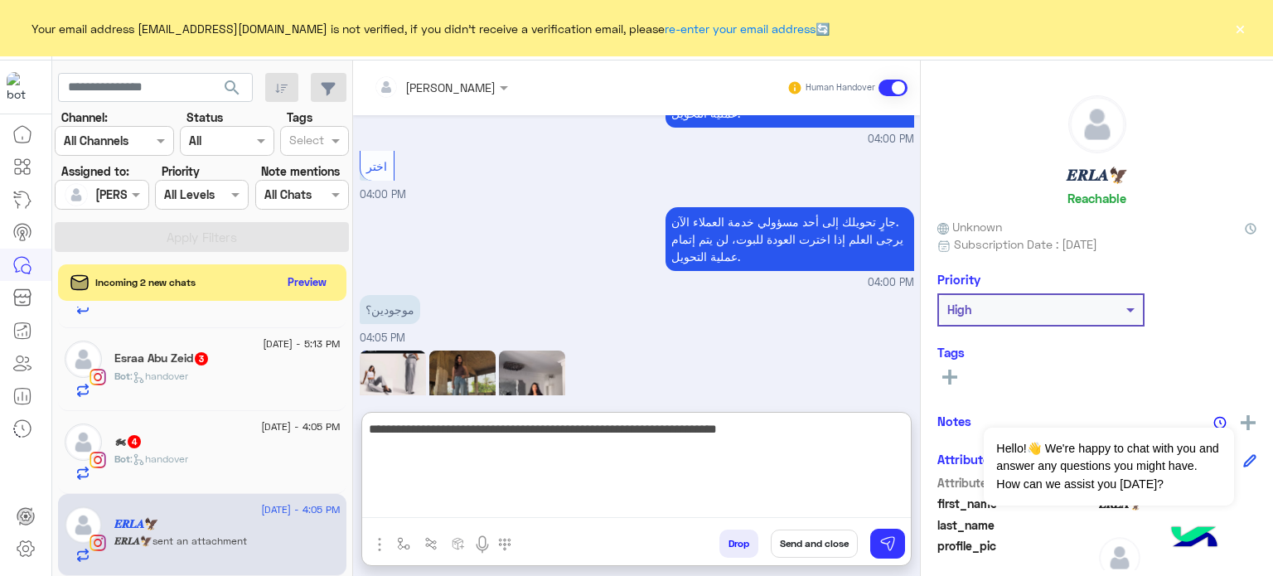
paste textarea "**********"
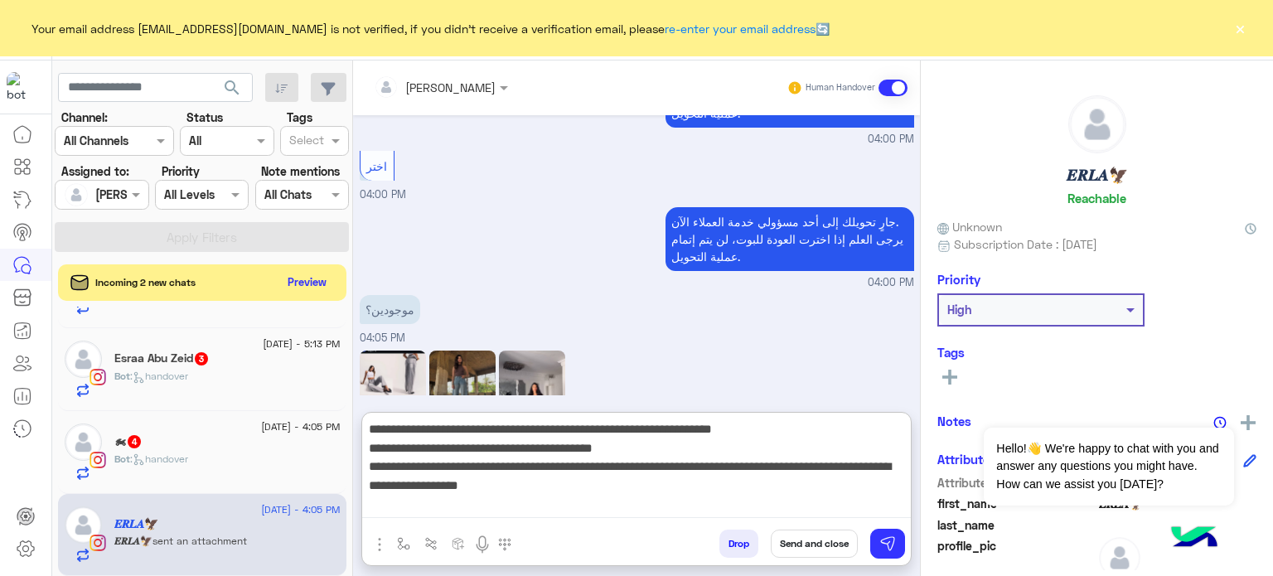
type textarea "**********"
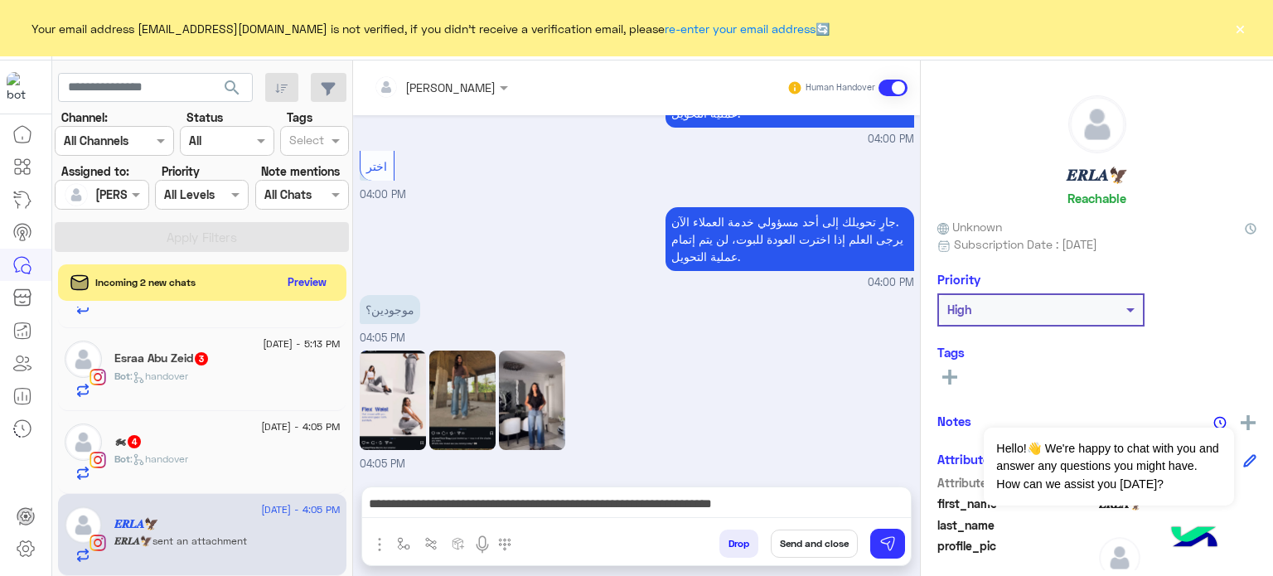
click at [830, 548] on button "Send and close" at bounding box center [814, 543] width 87 height 28
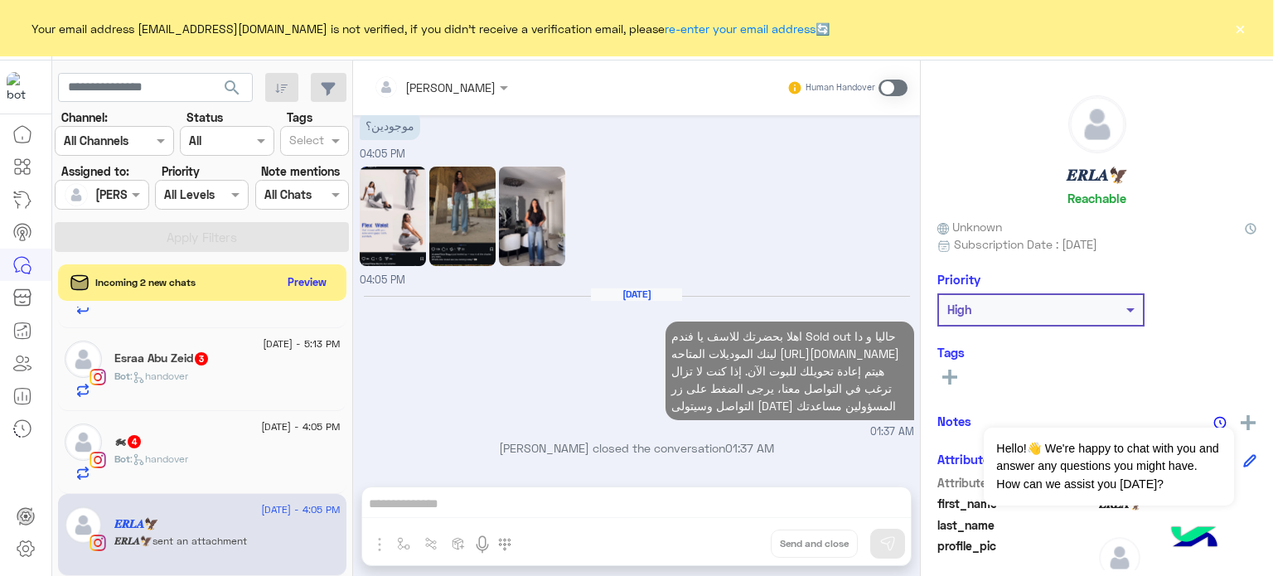
scroll to position [561, 0]
click at [212, 466] on div "Bot : handover" at bounding box center [227, 466] width 226 height 29
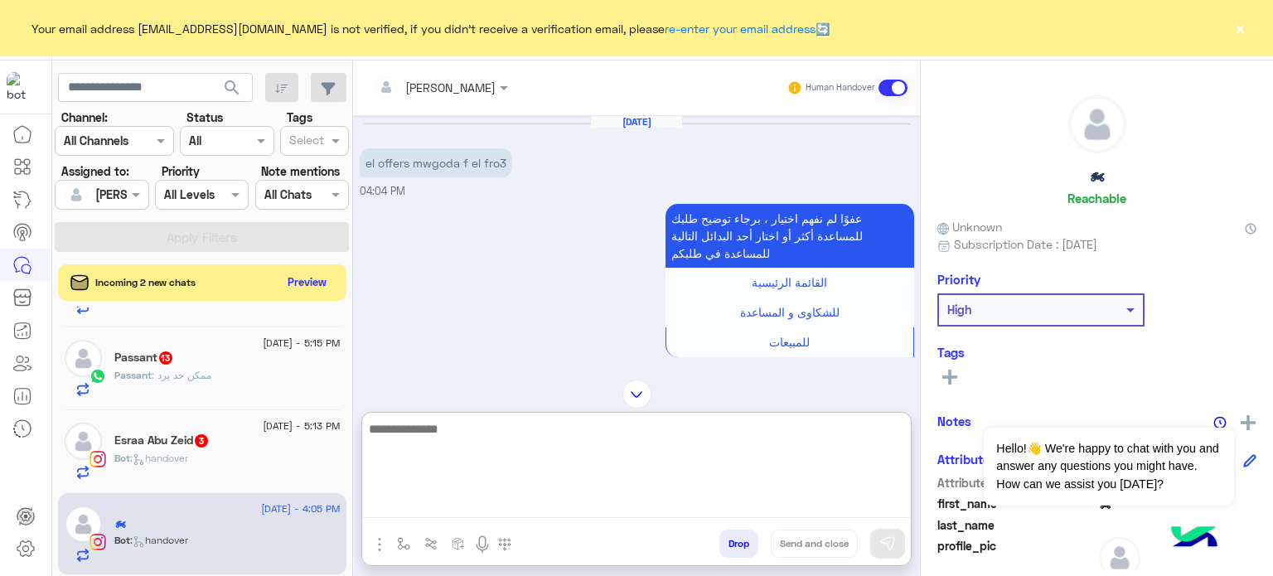
click at [593, 505] on textarea at bounding box center [636, 467] width 549 height 99
paste textarea "**********"
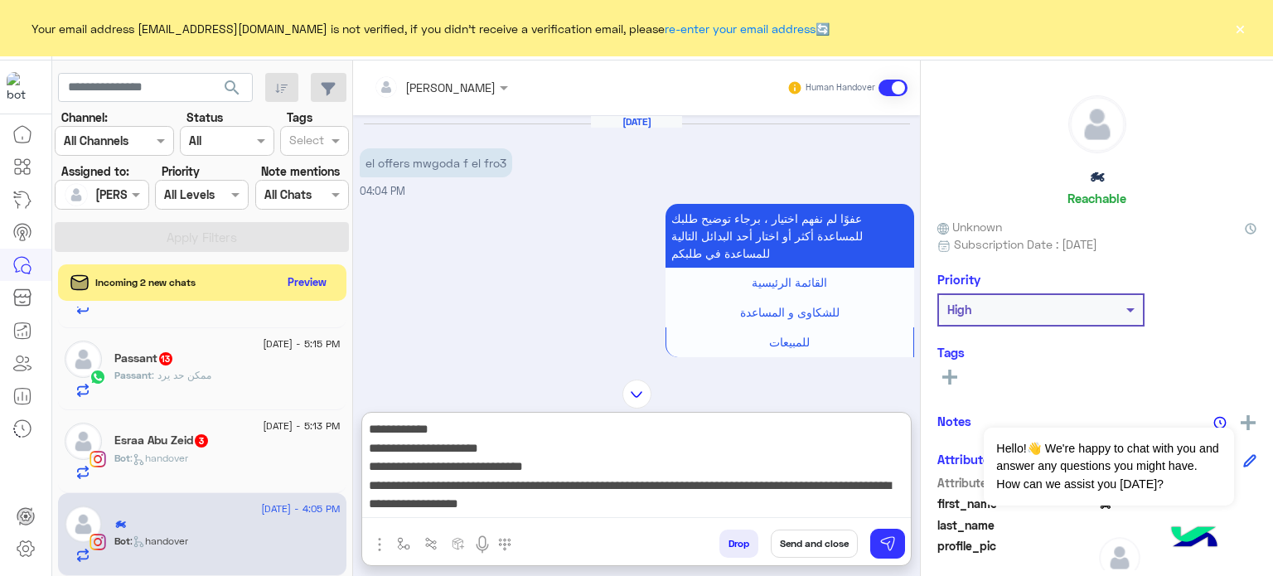
type textarea "**********"
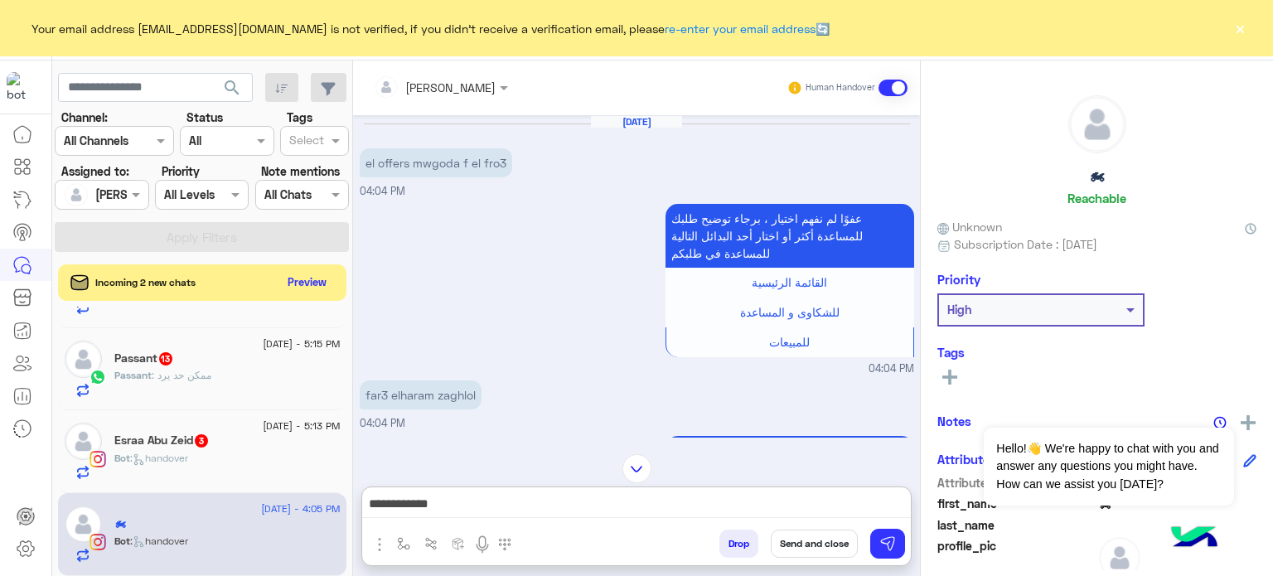
click at [822, 540] on button "Send and close" at bounding box center [814, 543] width 87 height 28
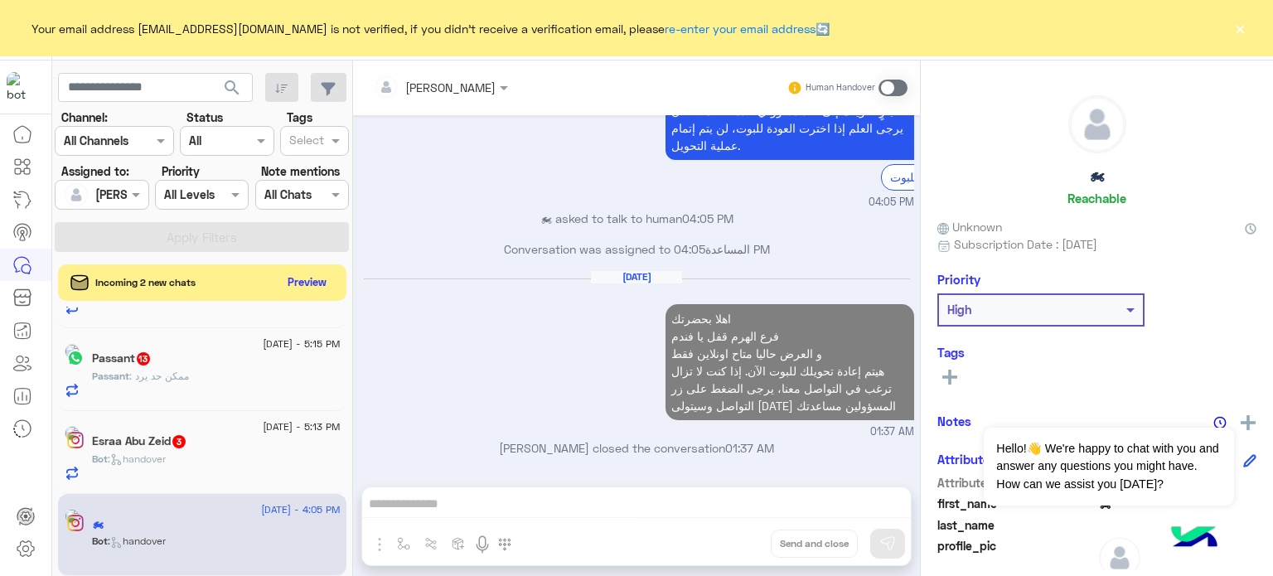
scroll to position [1641, 0]
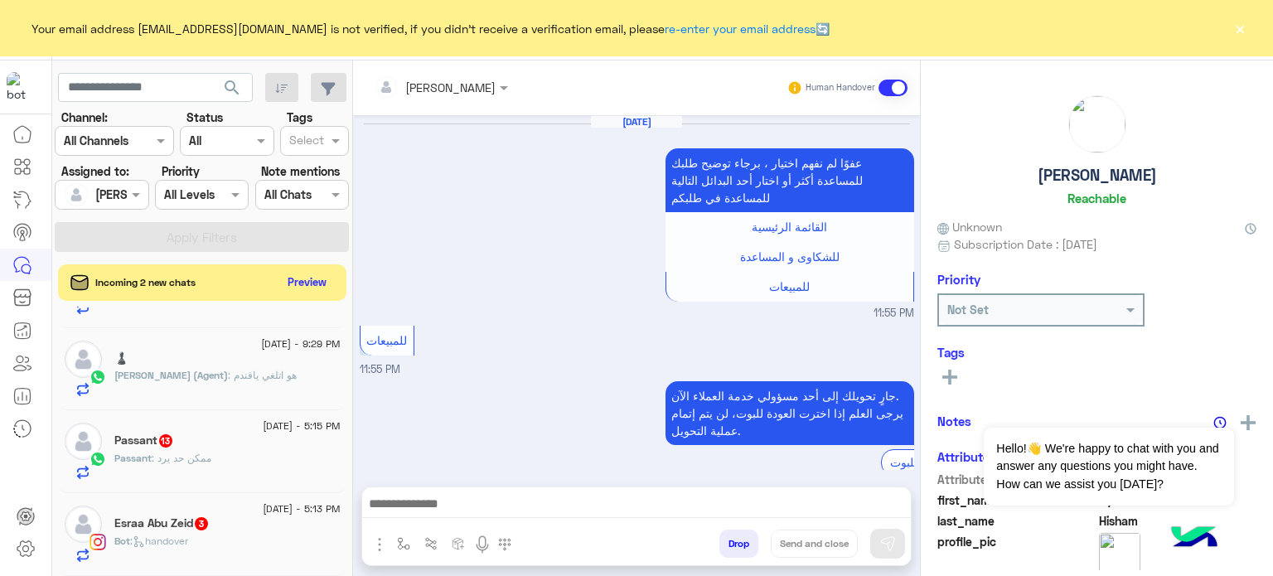
scroll to position [391, 0]
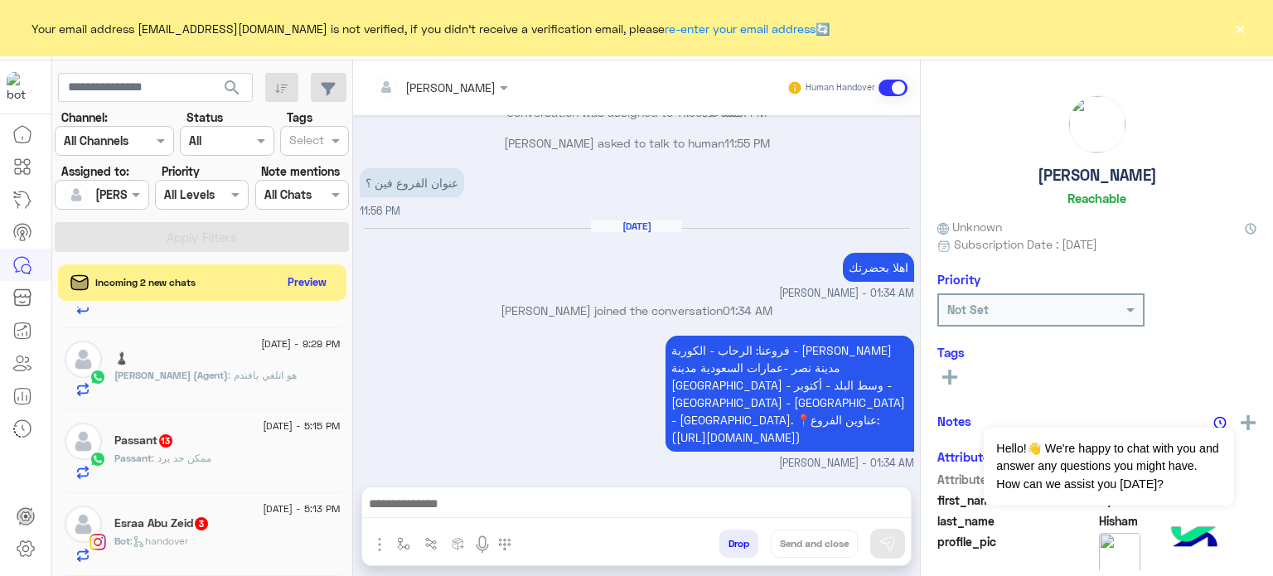
click at [282, 536] on div "Bot : handover" at bounding box center [227, 548] width 226 height 29
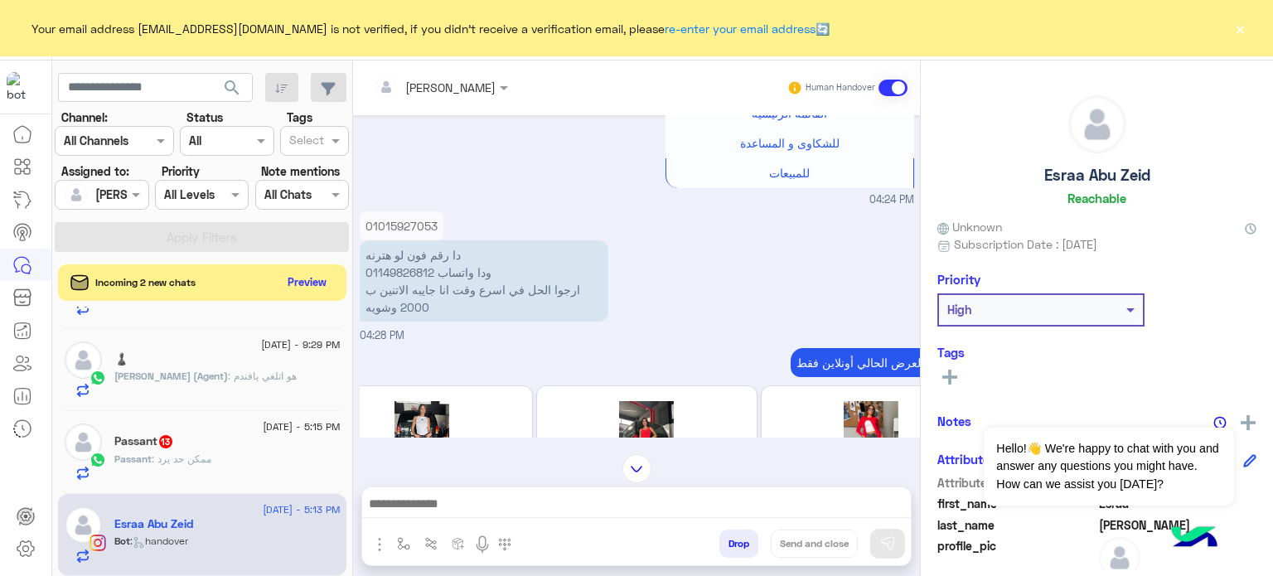
scroll to position [249, 0]
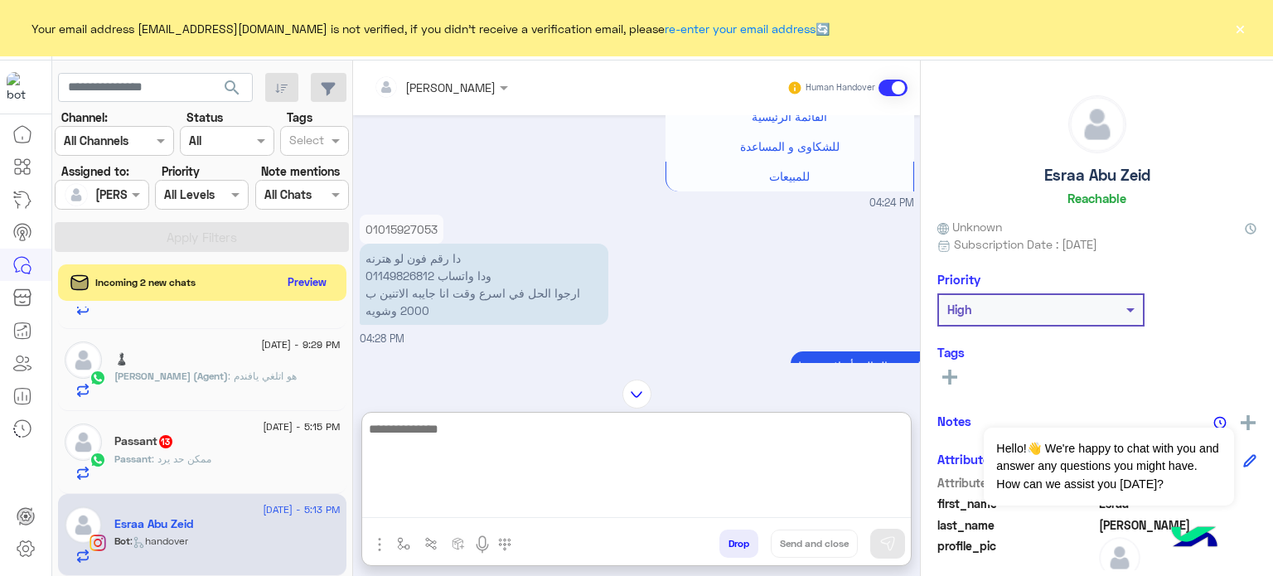
click at [577, 508] on textarea at bounding box center [636, 467] width 549 height 99
paste textarea "**********"
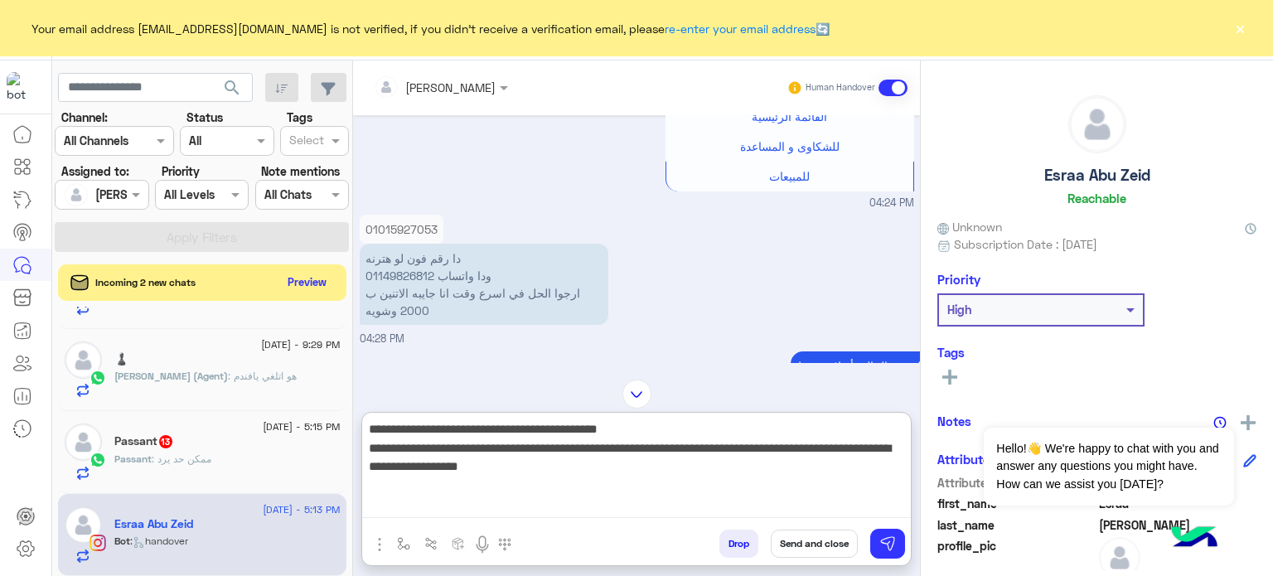
type textarea "**********"
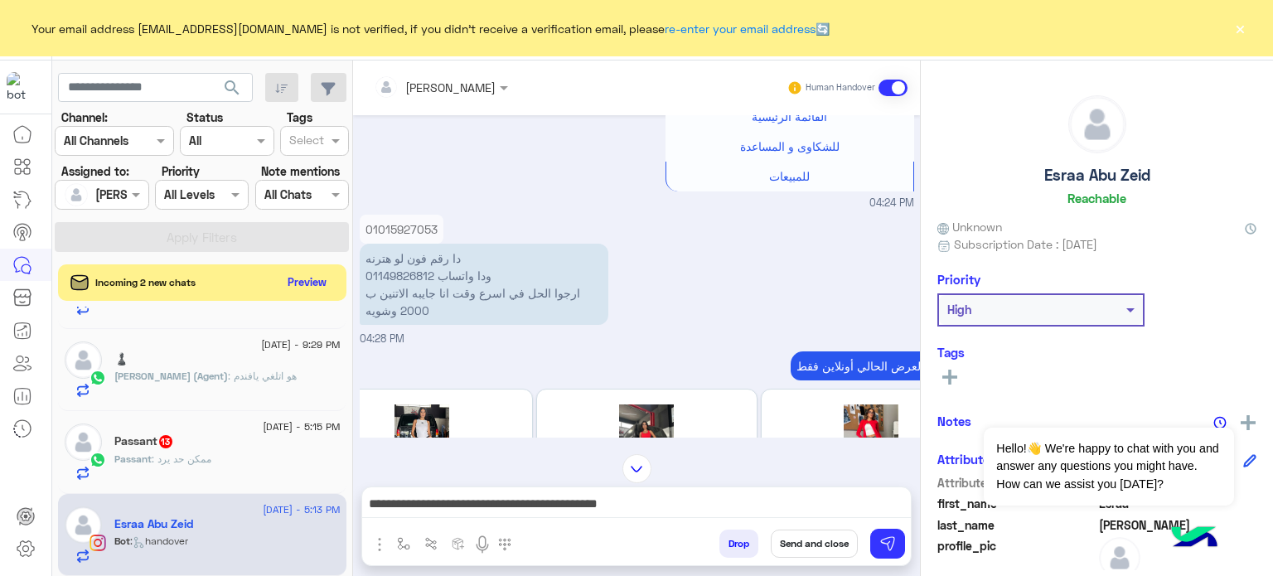
click at [822, 544] on button "Send and close" at bounding box center [814, 543] width 87 height 28
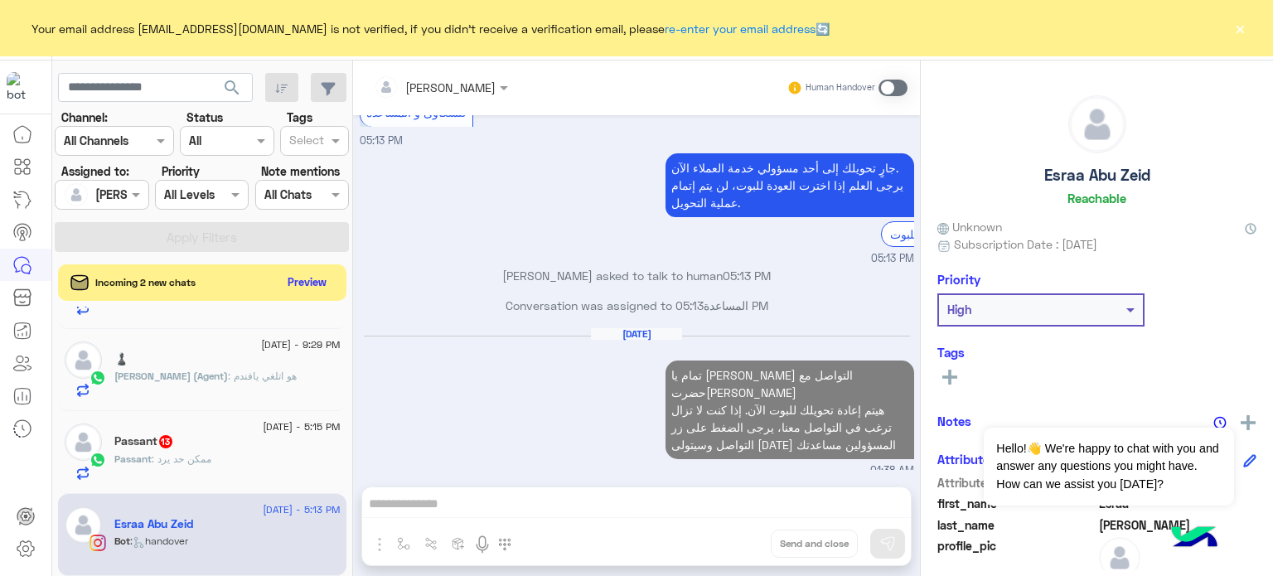
scroll to position [802, 0]
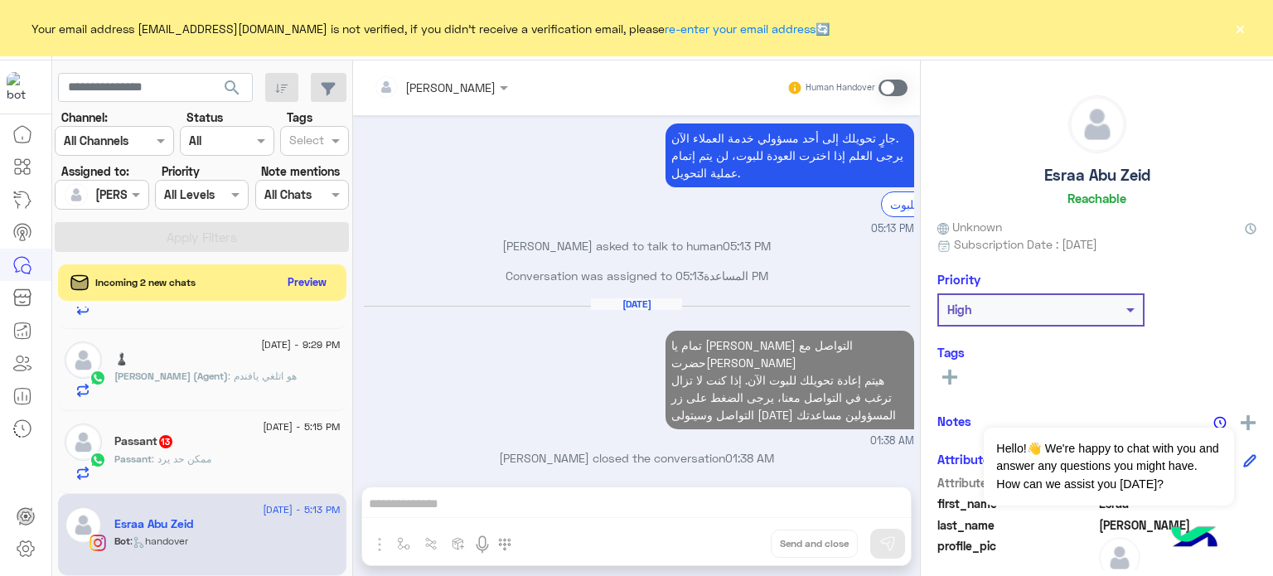
click at [259, 454] on div "Passant : ممكن حد يرد" at bounding box center [227, 466] width 226 height 29
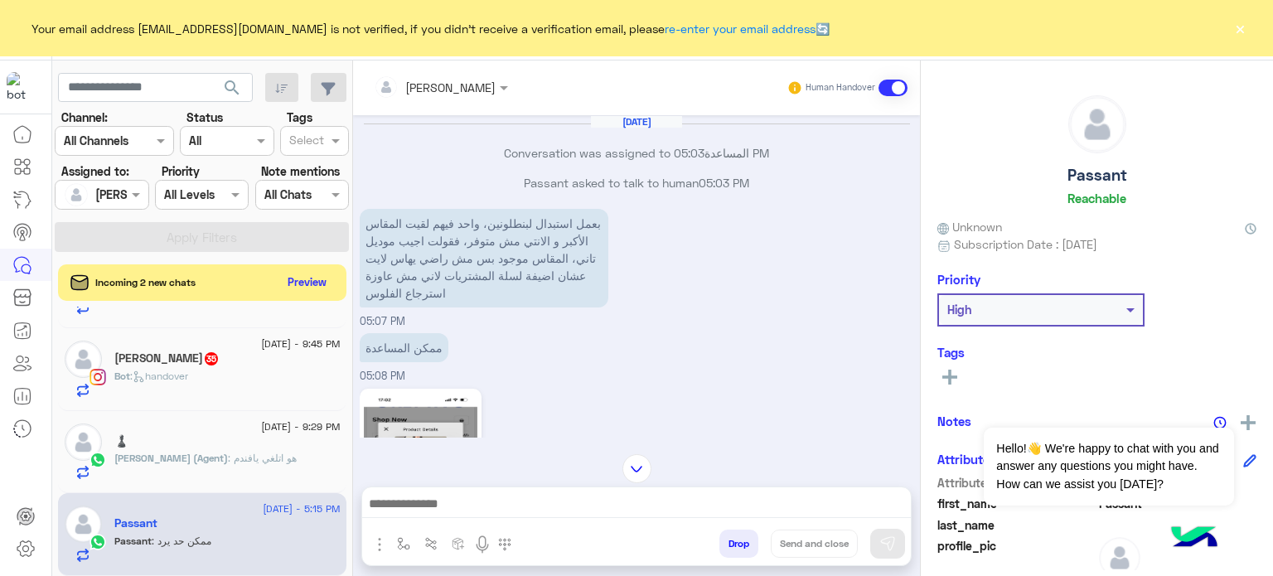
scroll to position [1392, 0]
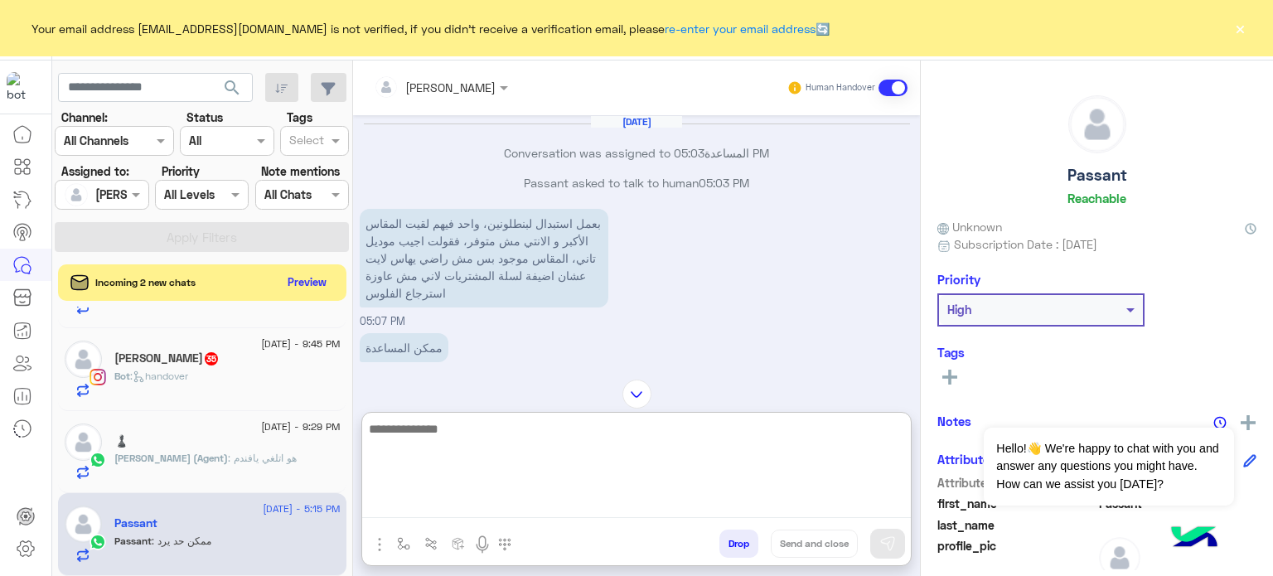
click at [478, 505] on textarea at bounding box center [636, 467] width 549 height 99
paste textarea "**********"
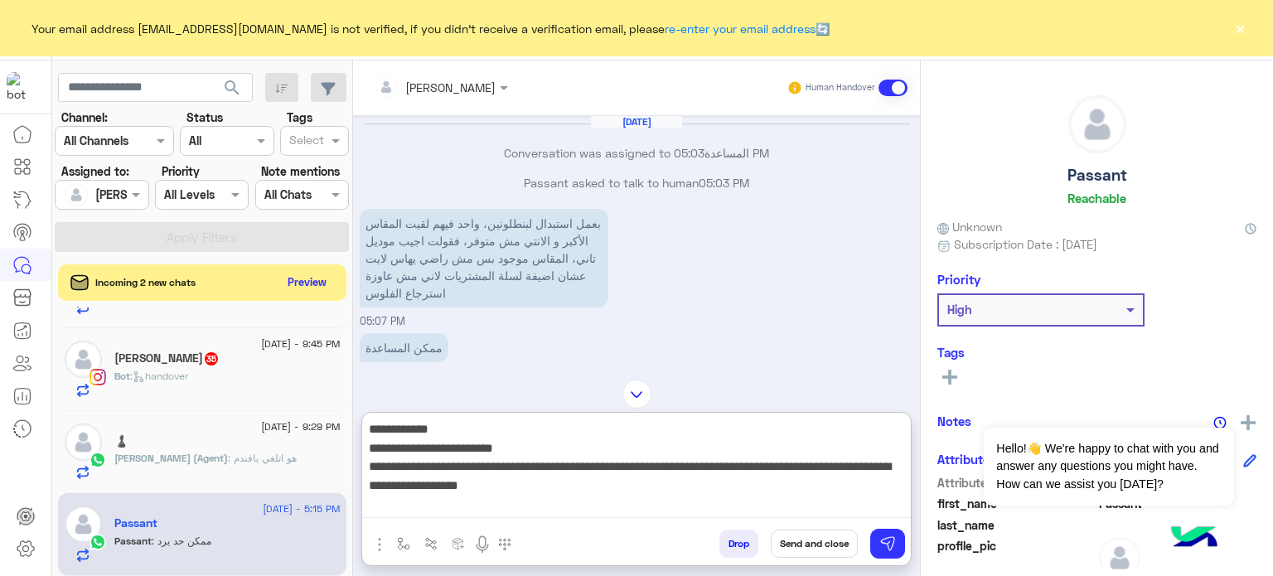
type textarea "**********"
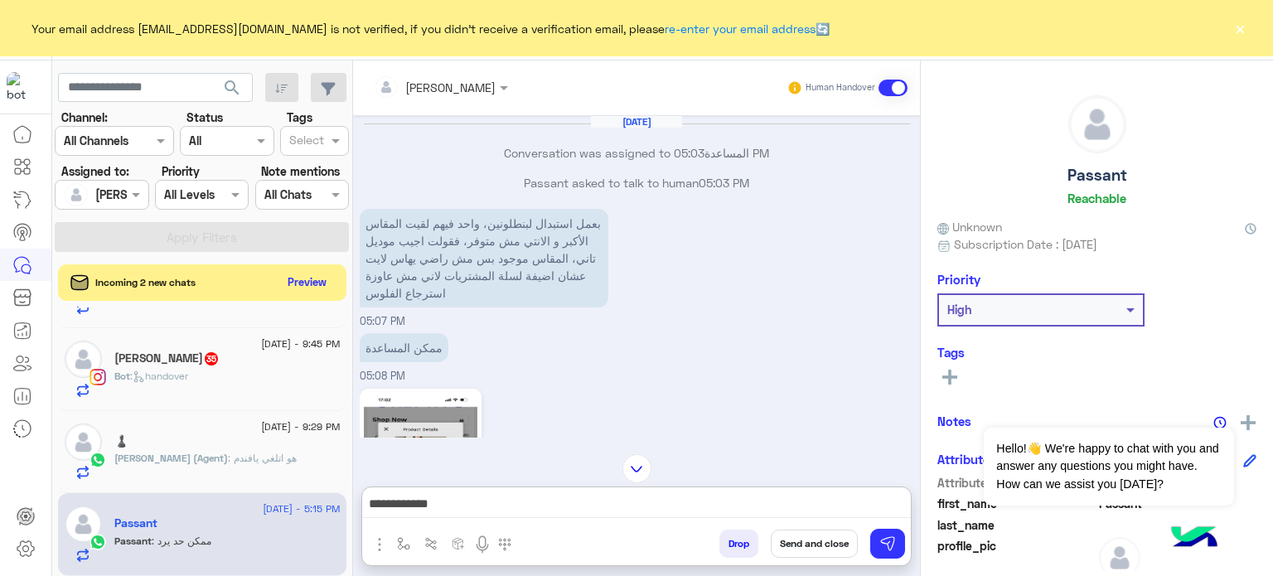
click at [811, 535] on button "Send and close" at bounding box center [814, 543] width 87 height 28
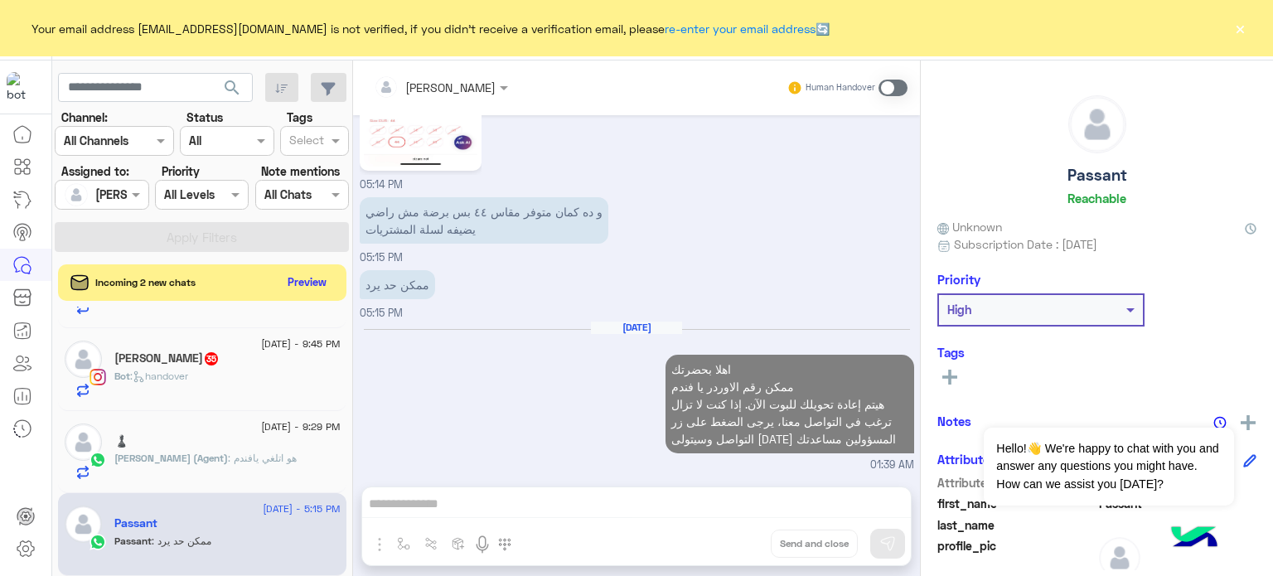
scroll to position [984, 0]
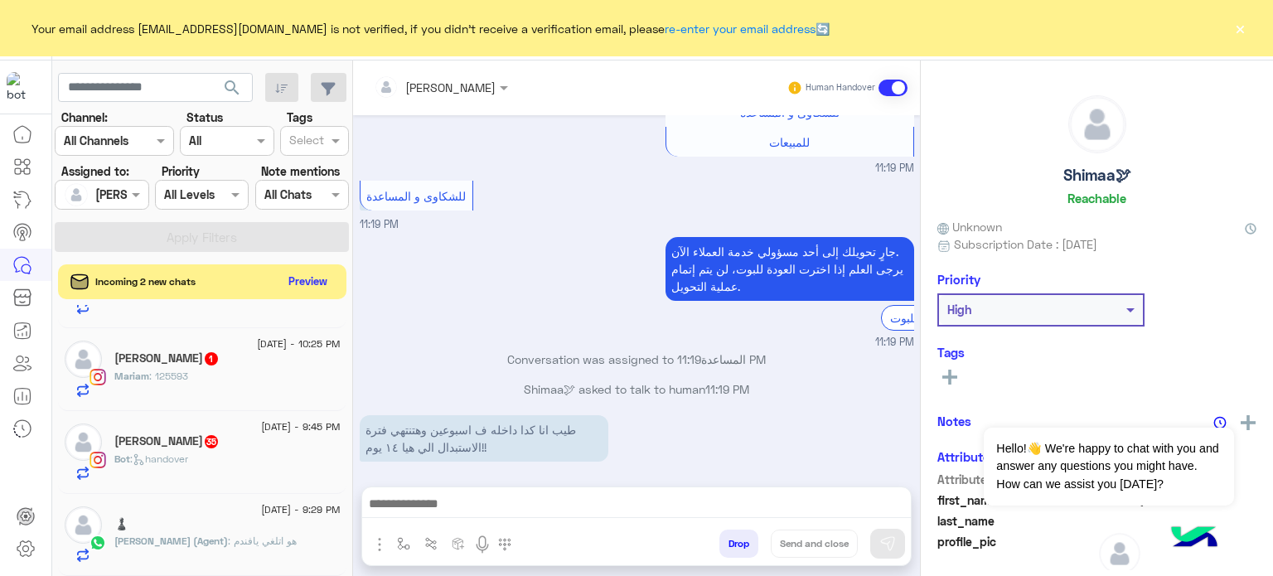
scroll to position [1308, 0]
click at [318, 284] on button "Preview" at bounding box center [308, 281] width 51 height 22
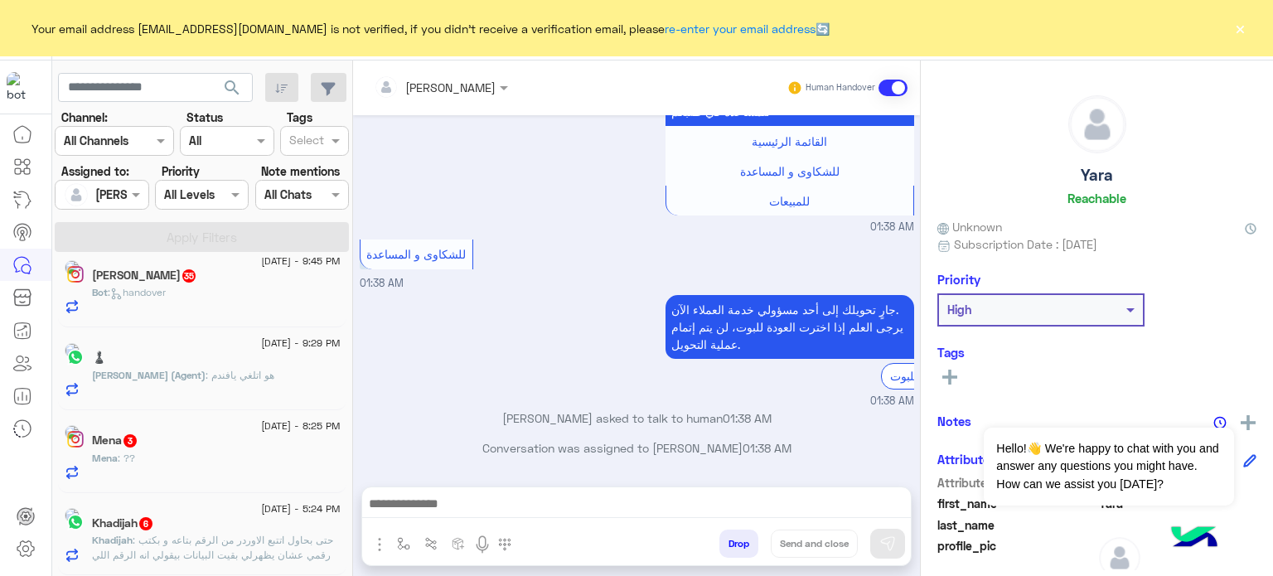
scroll to position [1262, 0]
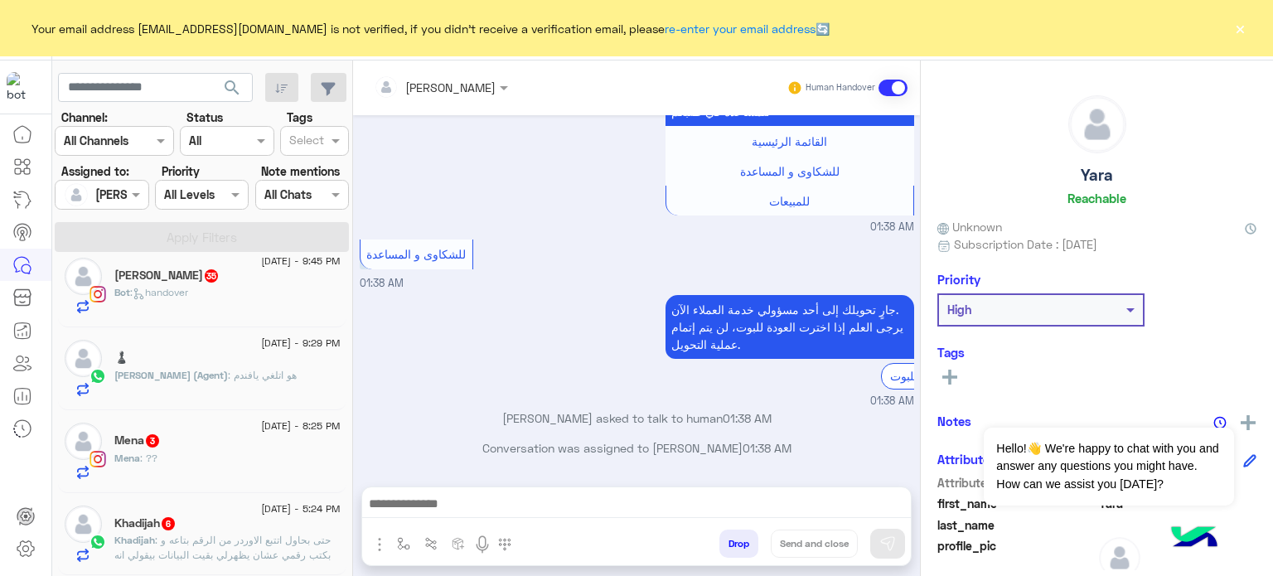
click at [291, 533] on div "Khadijah 6" at bounding box center [227, 524] width 226 height 17
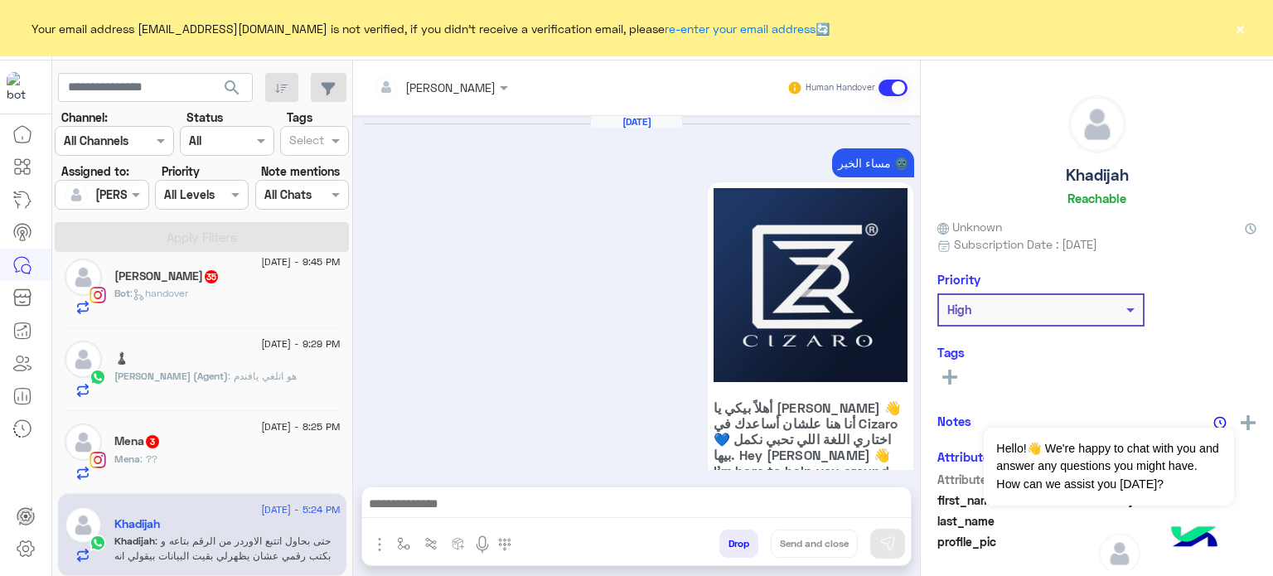
scroll to position [994, 0]
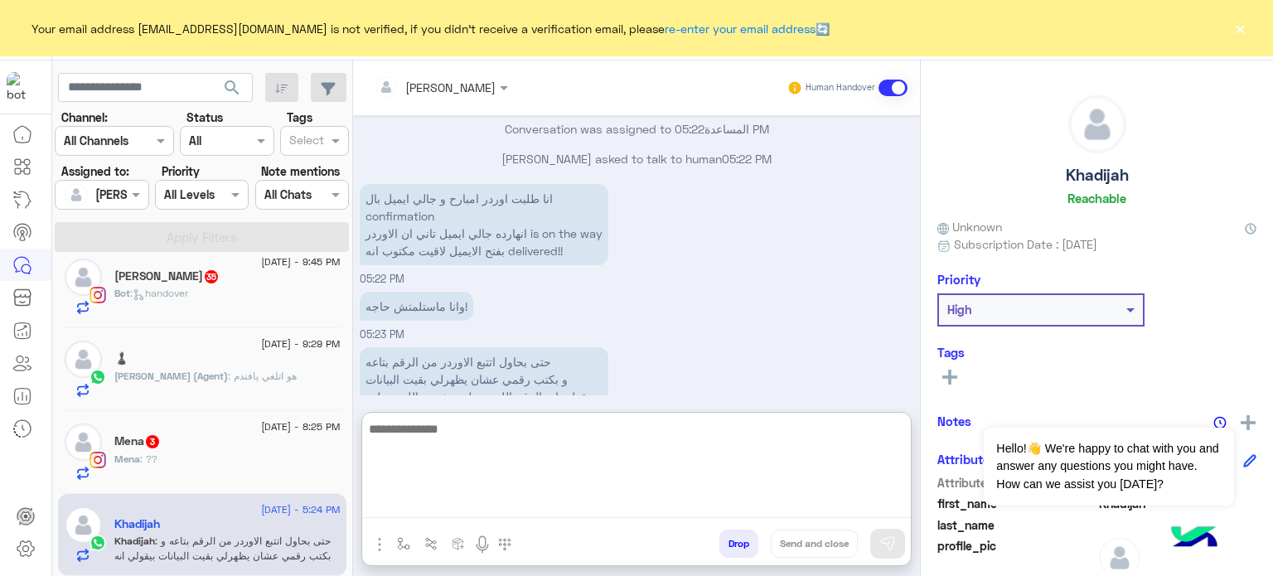
click at [526, 508] on textarea at bounding box center [636, 467] width 549 height 99
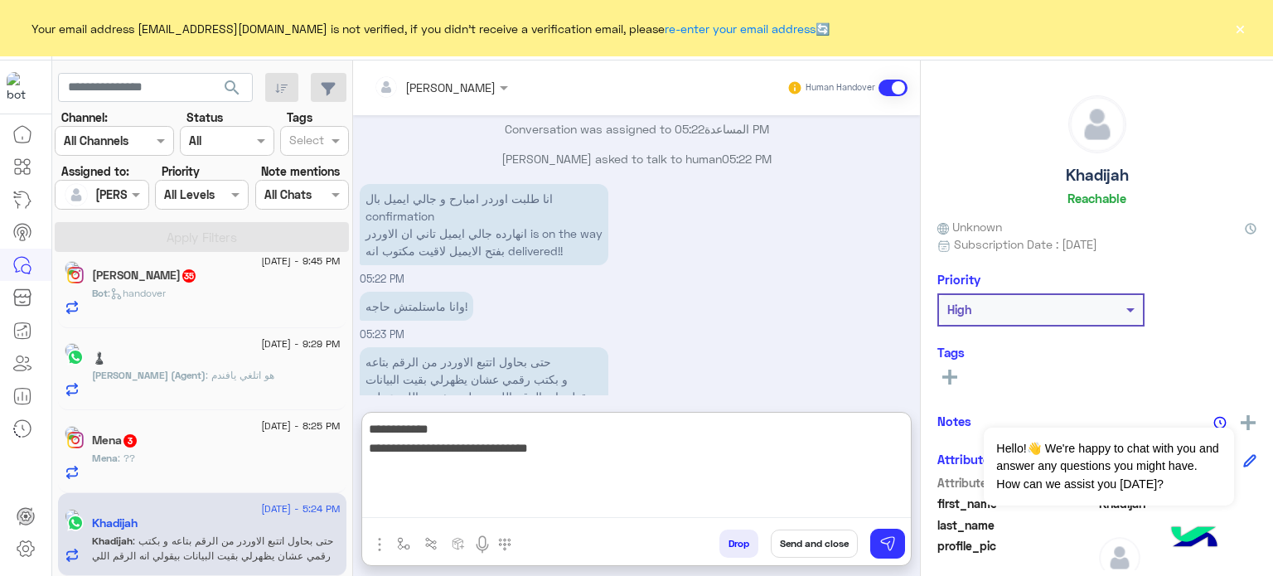
scroll to position [1179, 0]
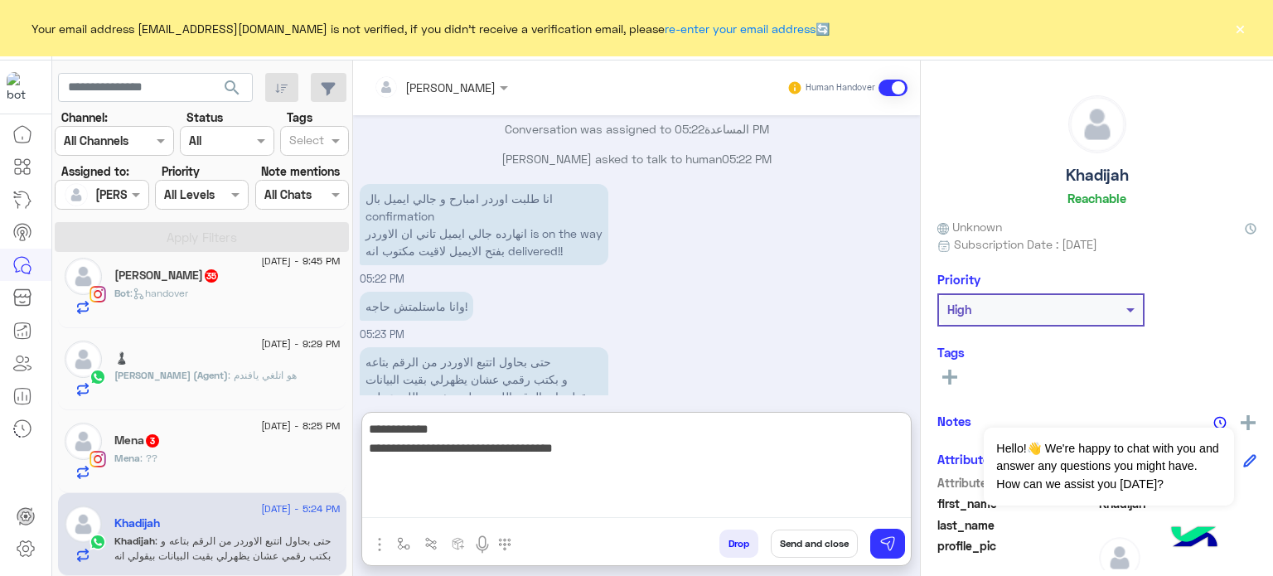
paste textarea "**********"
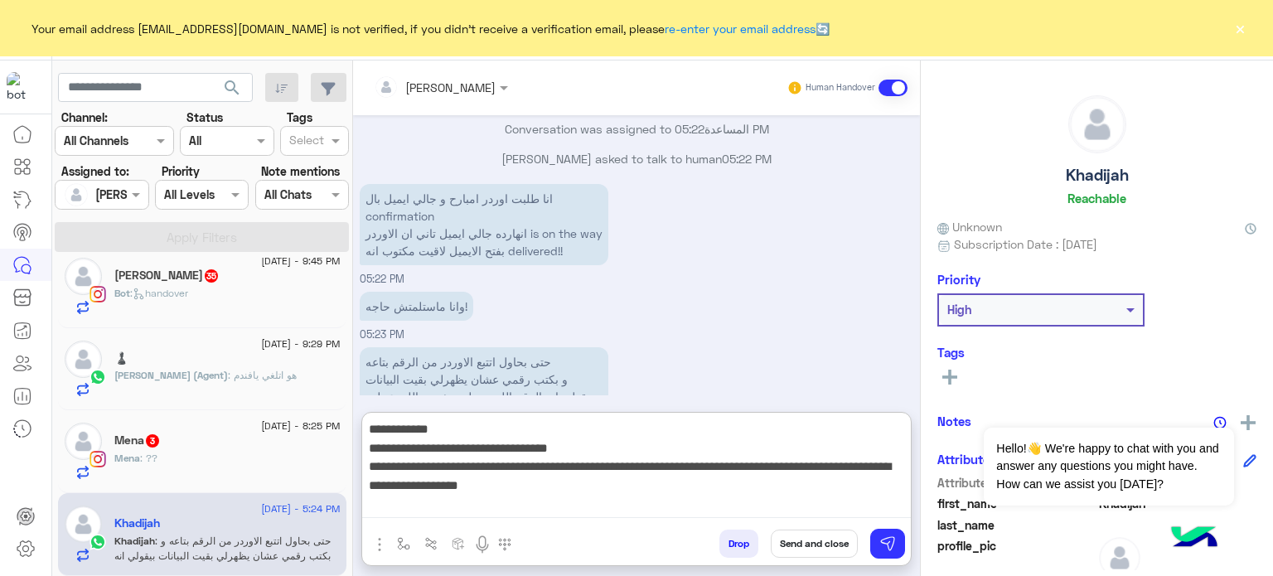
type textarea "**********"
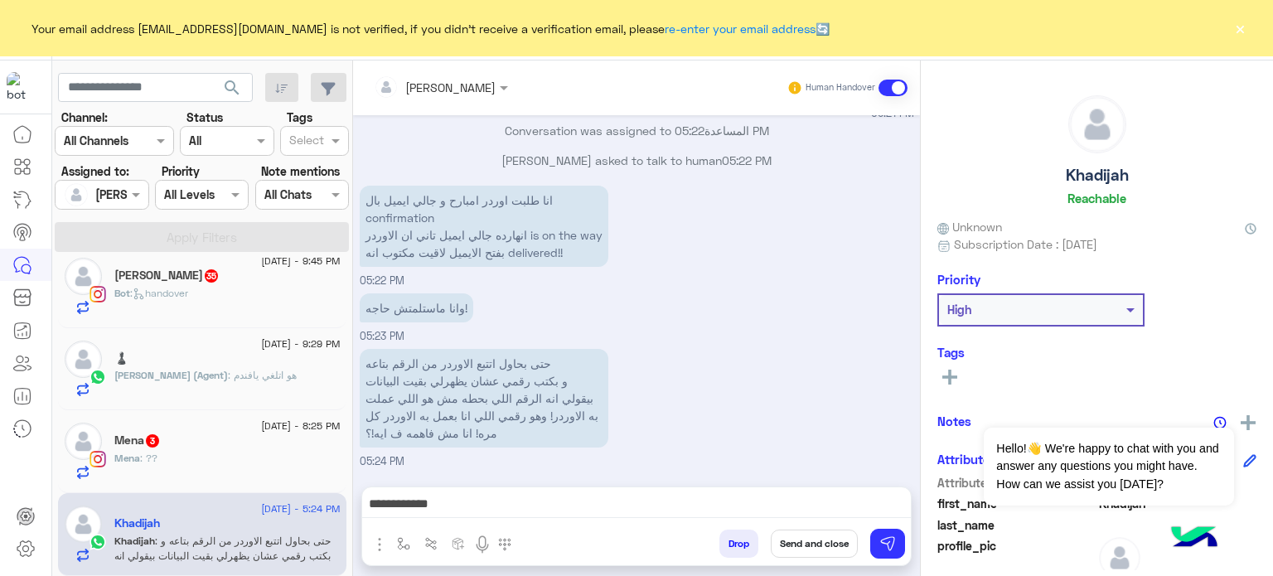
click at [835, 537] on button "Send and close" at bounding box center [814, 543] width 87 height 28
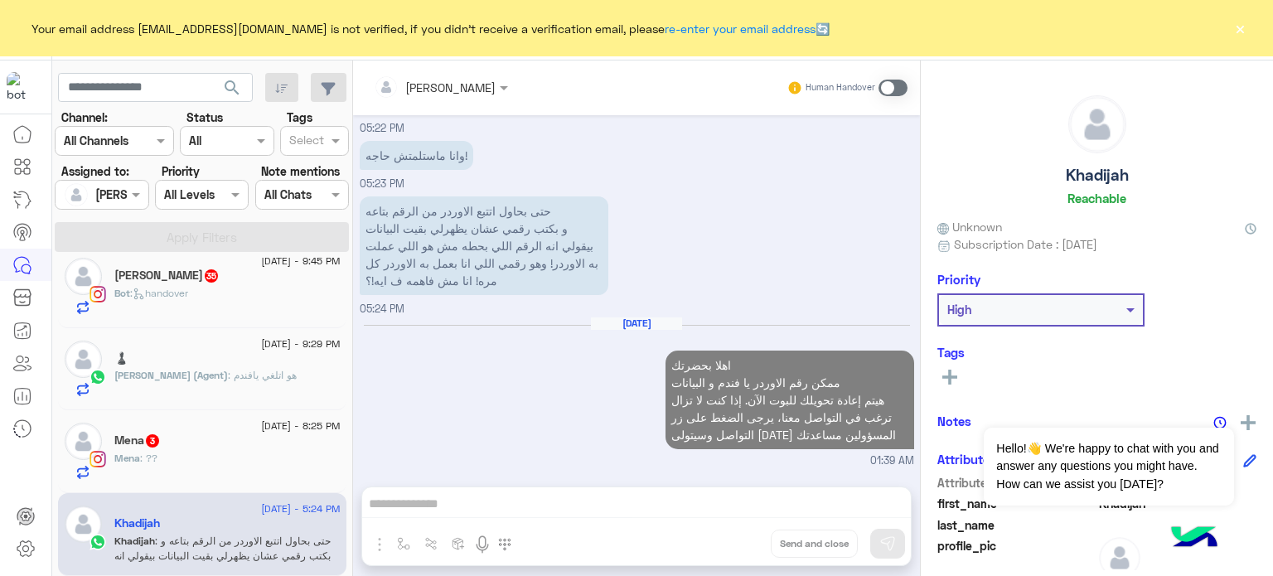
scroll to position [1176, 0]
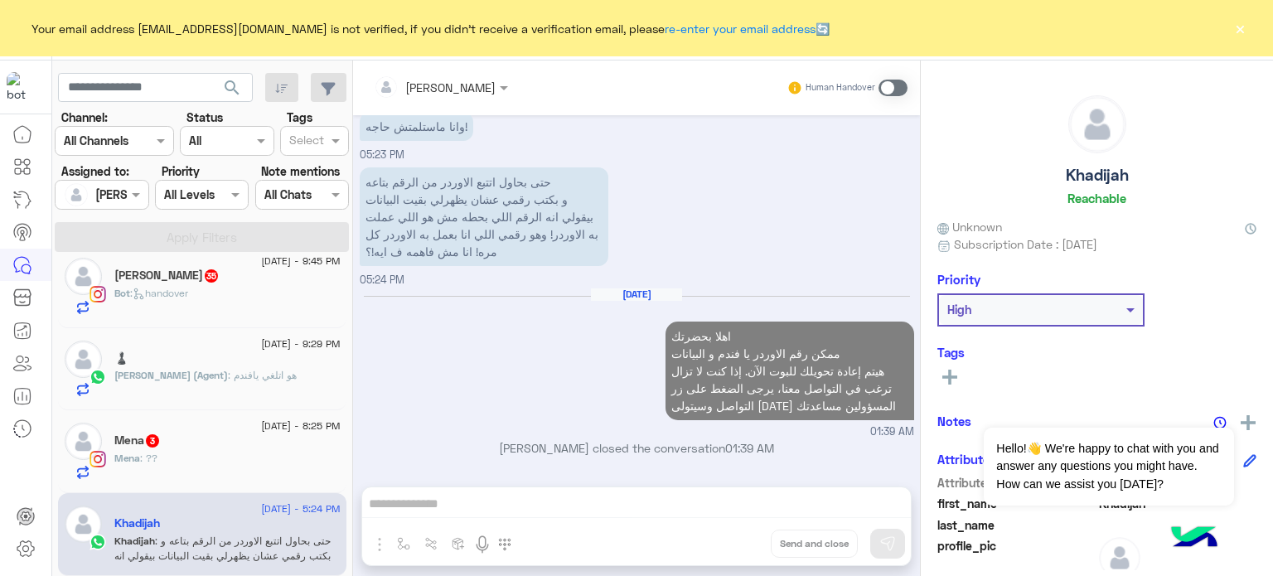
click at [245, 360] on div "♟️" at bounding box center [227, 359] width 226 height 17
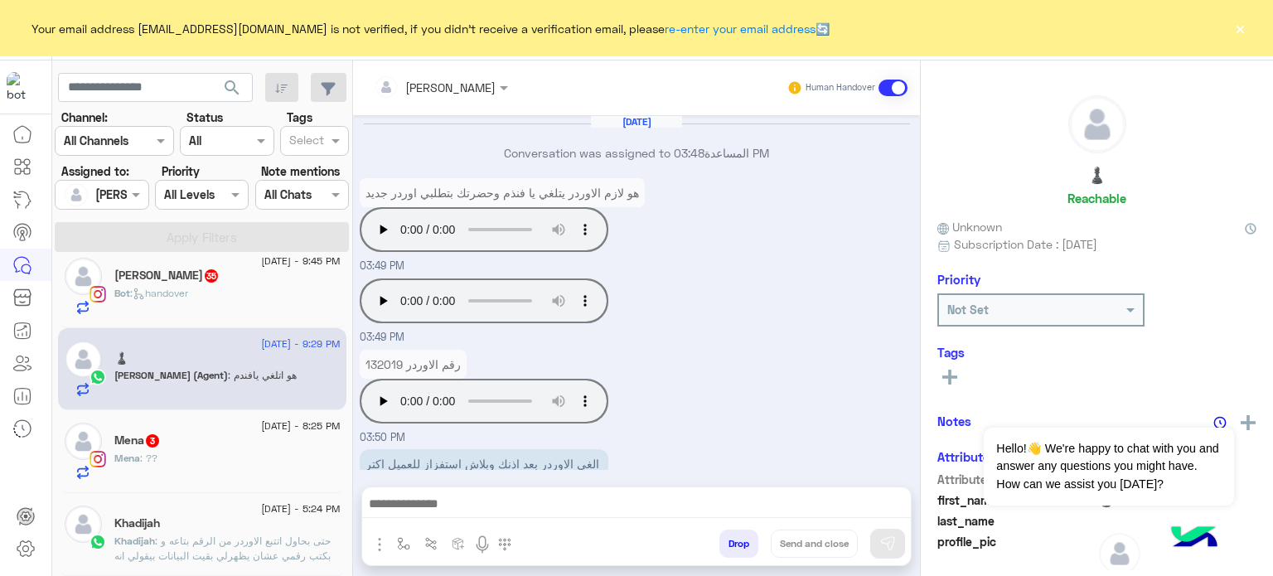
scroll to position [1097, 0]
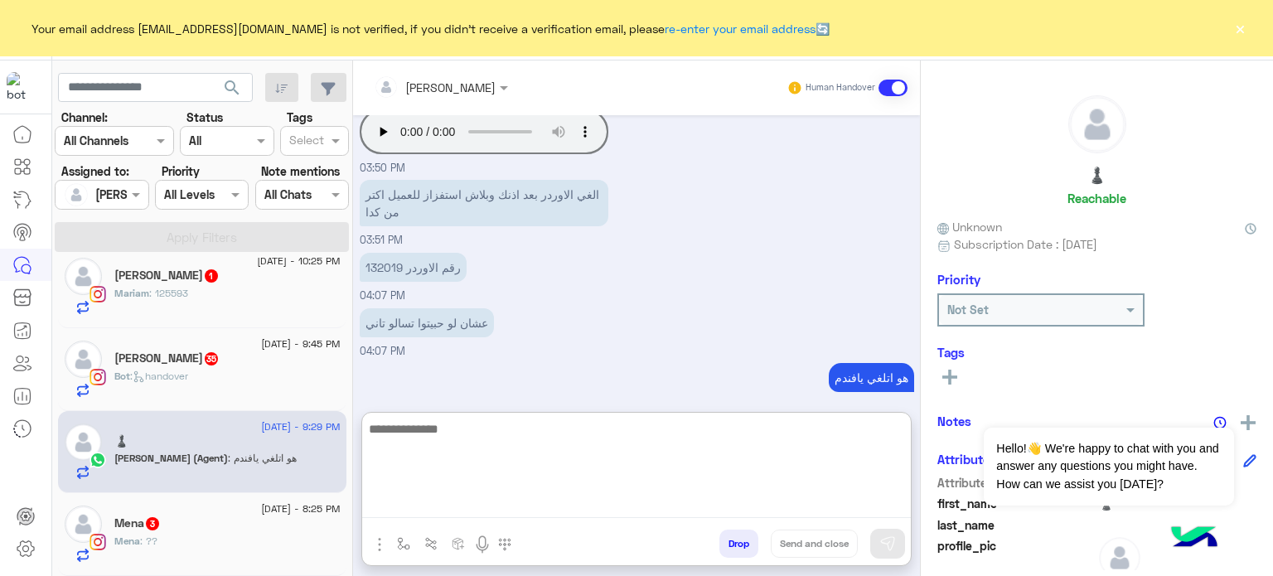
click at [479, 509] on textarea at bounding box center [636, 467] width 549 height 99
paste textarea "**********"
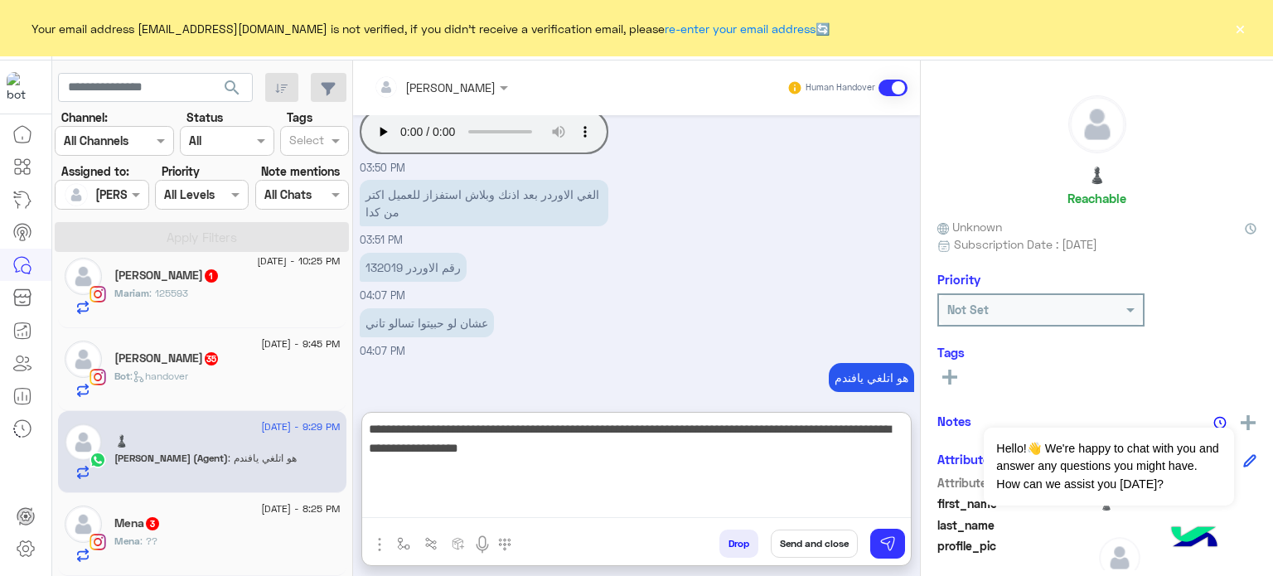
scroll to position [1094, 0]
type textarea "**********"
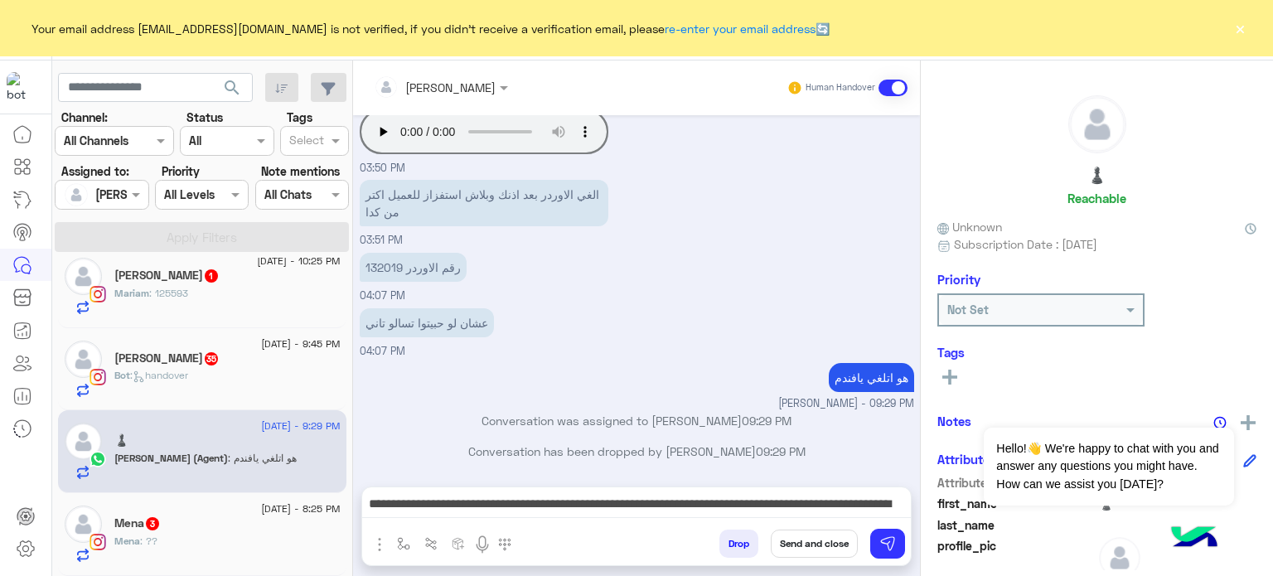
click at [805, 539] on button "Send and close" at bounding box center [814, 543] width 87 height 28
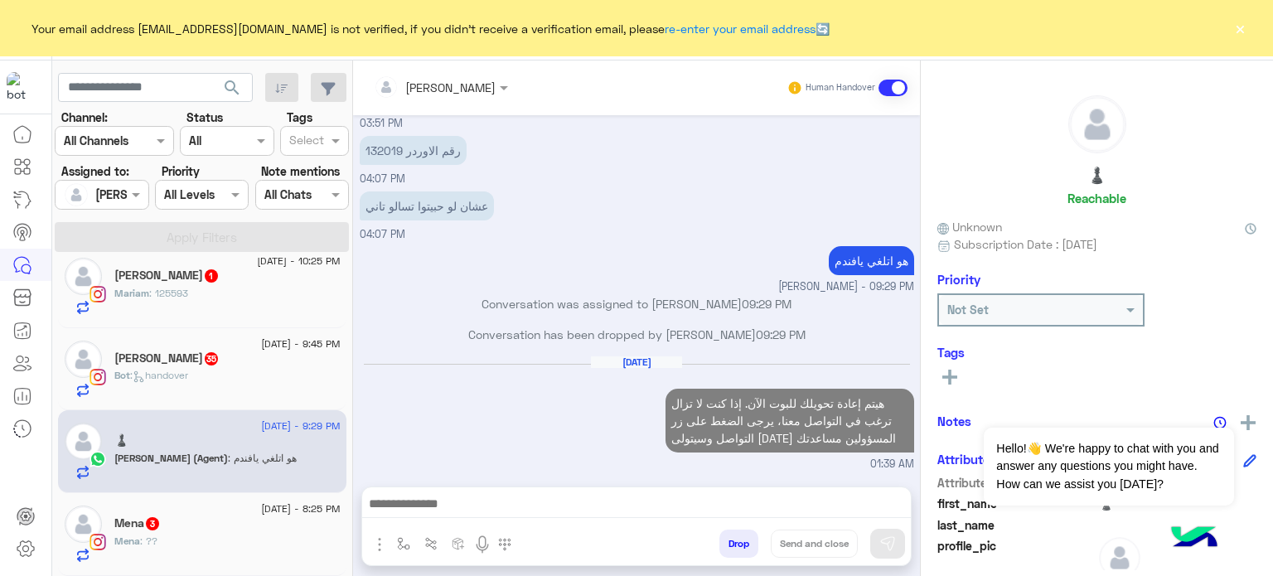
scroll to position [416, 0]
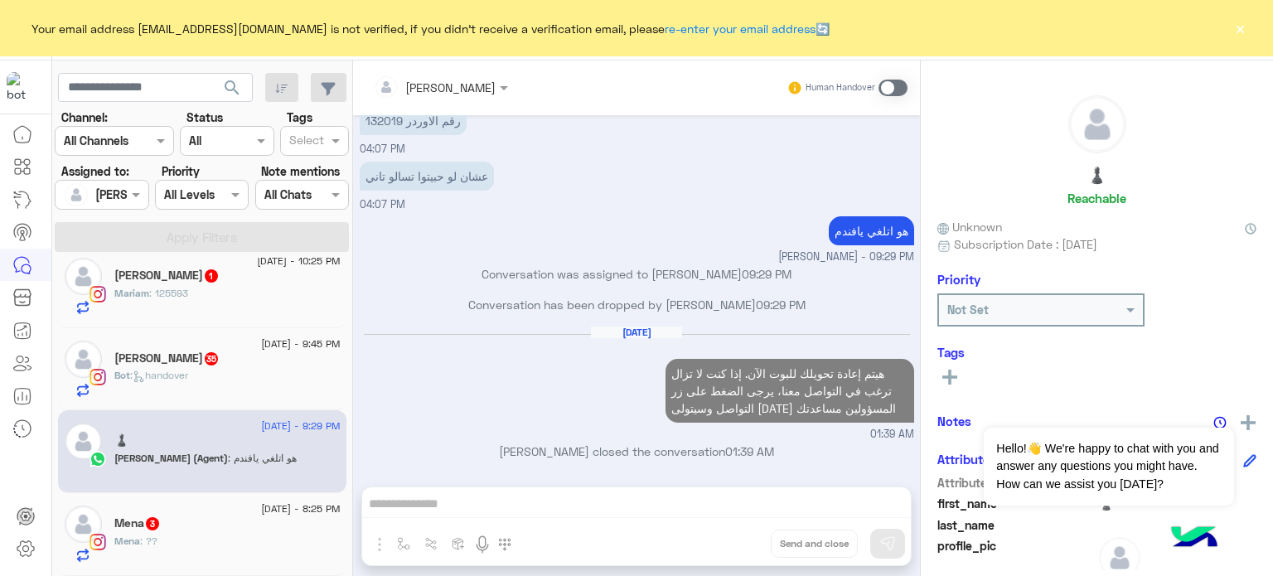
click at [248, 523] on div "Mena 3" at bounding box center [227, 524] width 226 height 17
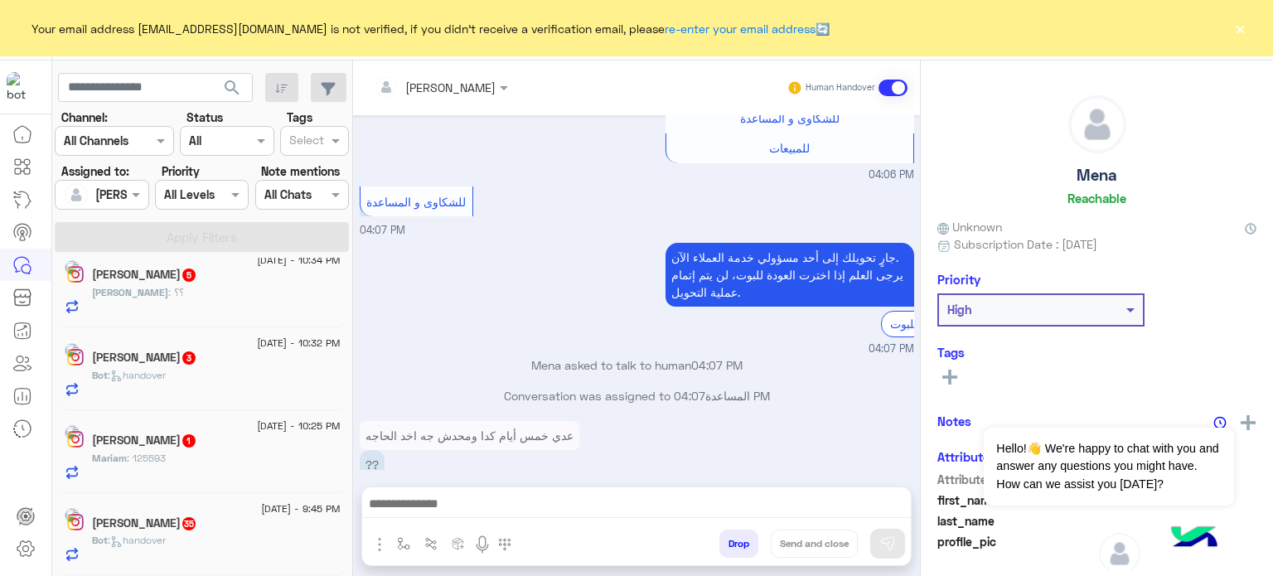
scroll to position [1011, 0]
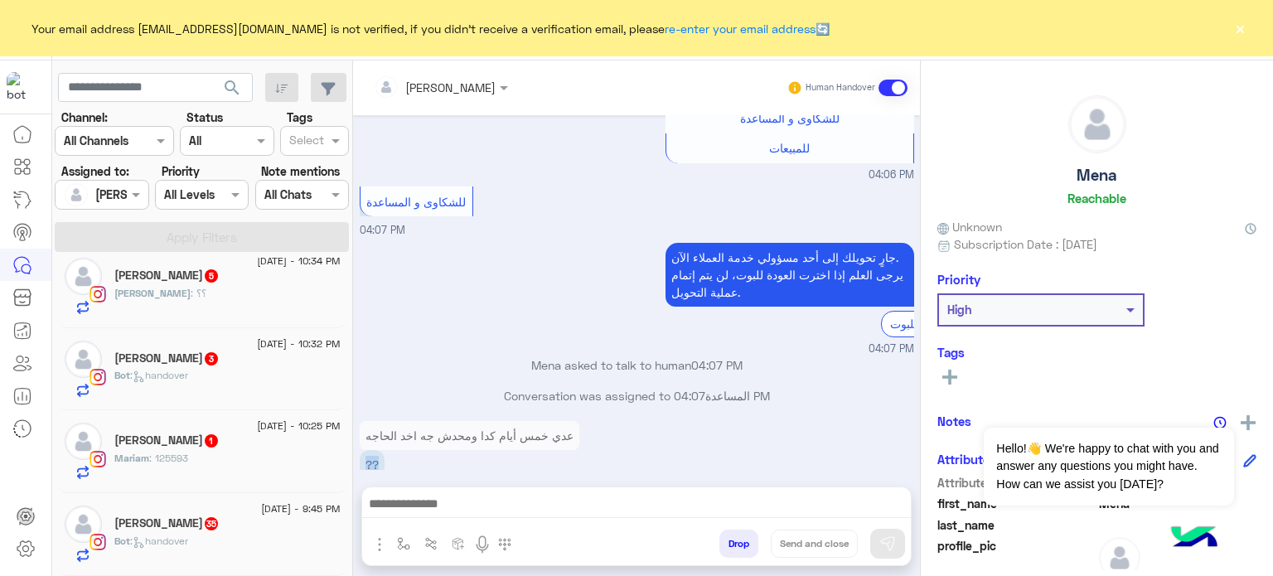
drag, startPoint x: 914, startPoint y: 444, endPoint x: 911, endPoint y: 397, distance: 47.3
click at [911, 397] on div "Sep 8, 2025 الاوردر بيوصل خلال 2 الي 5 ايام جمعه وسبت أجازة شركة الشحن والمندوب…" at bounding box center [636, 292] width 567 height 355
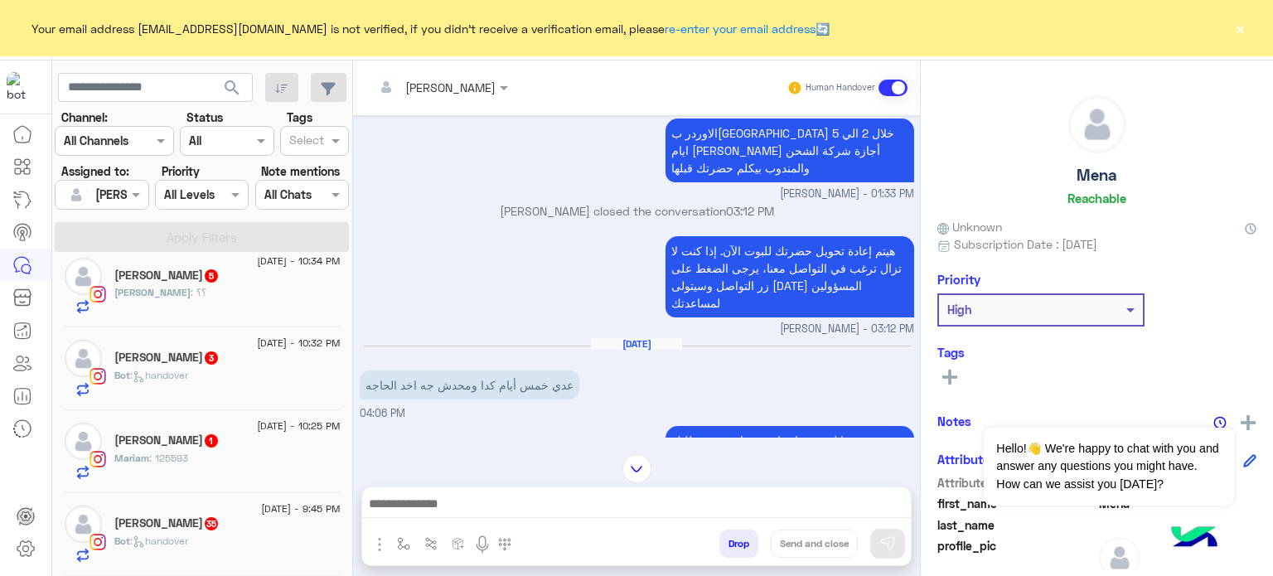
scroll to position [0, 0]
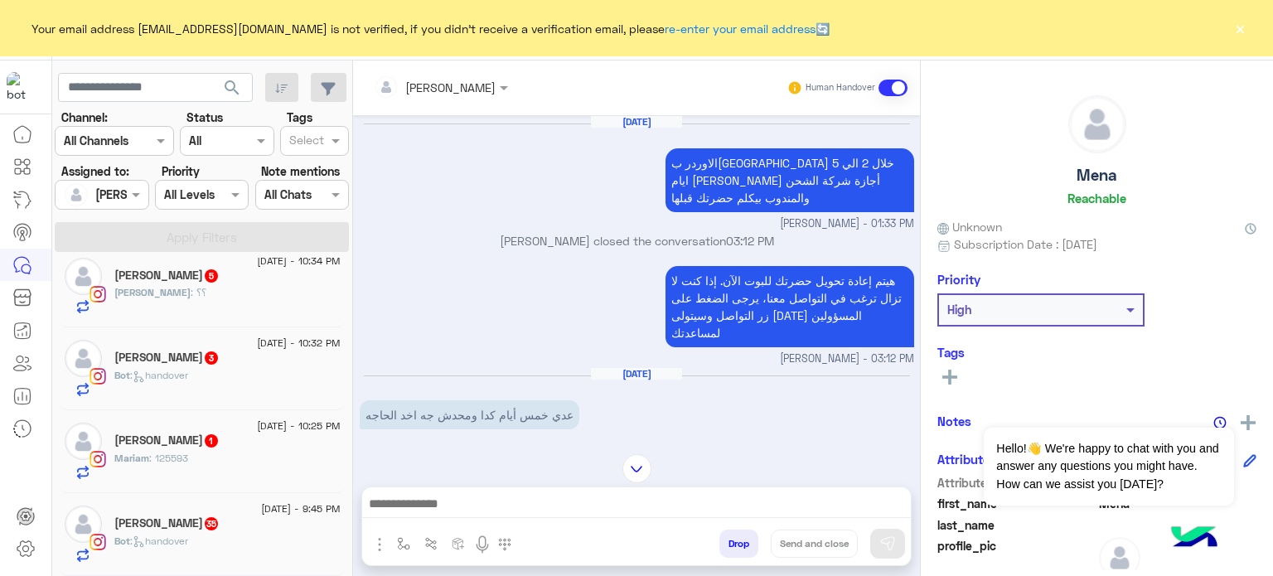
click at [219, 536] on div "Bot : handover" at bounding box center [227, 548] width 226 height 29
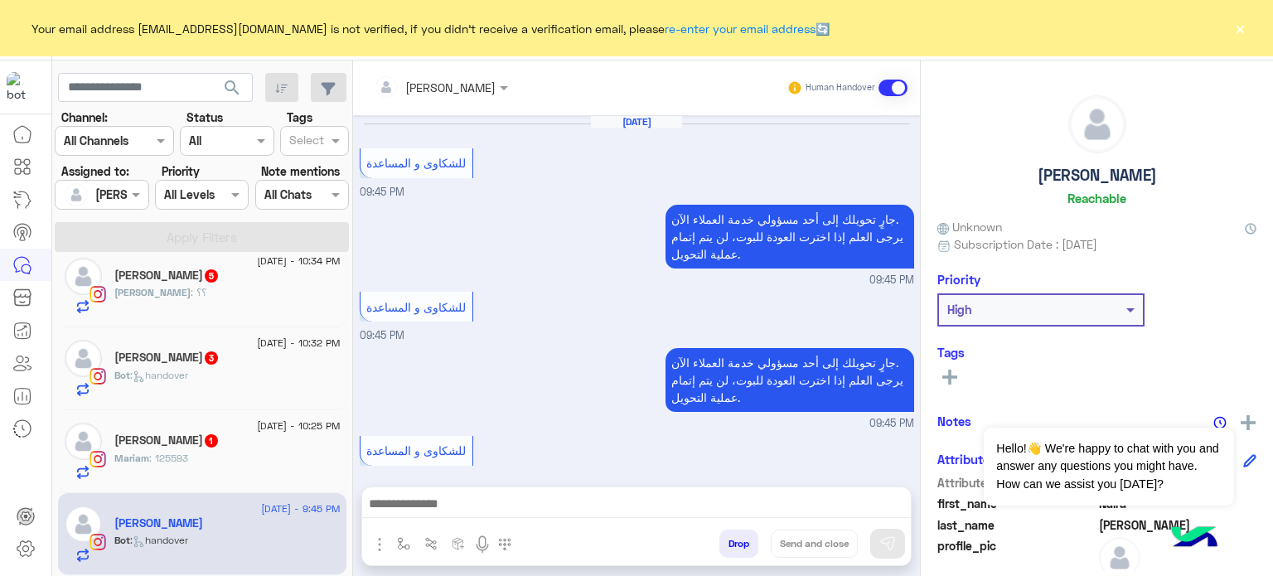
scroll to position [450, 0]
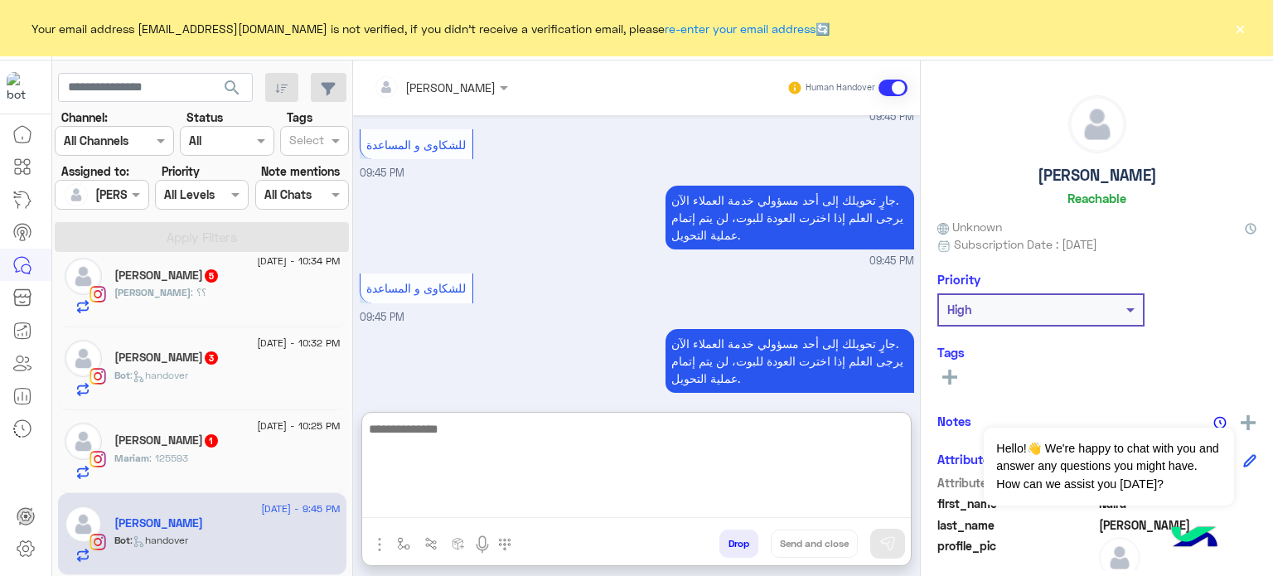
click at [494, 500] on textarea at bounding box center [636, 467] width 549 height 99
type textarea "*"
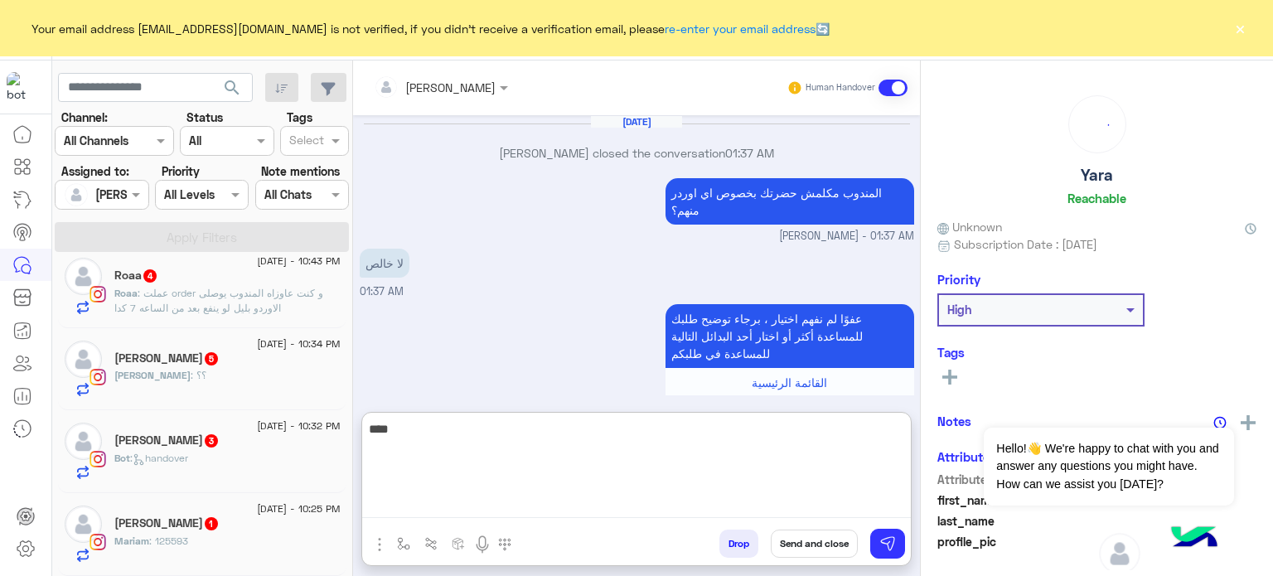
scroll to position [580, 0]
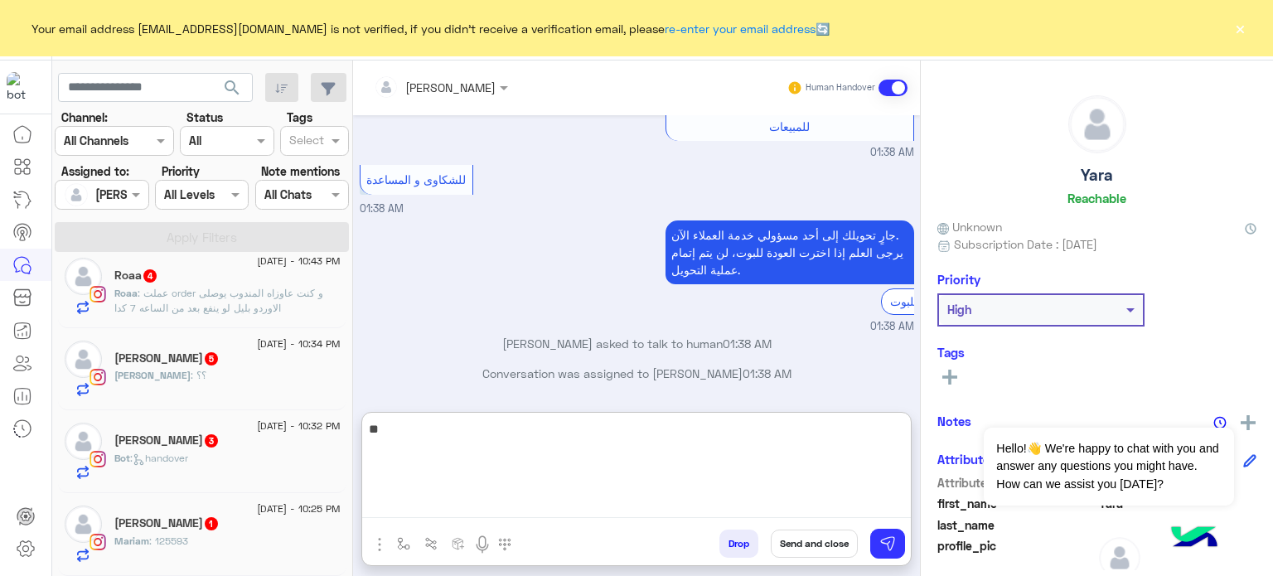
type textarea "*"
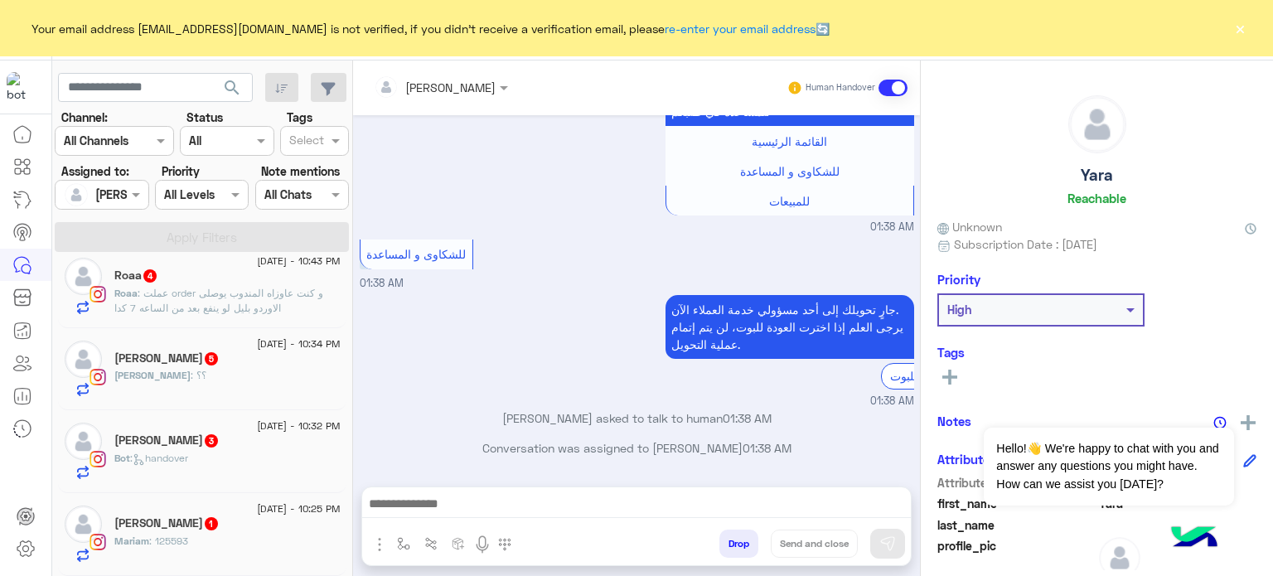
scroll to position [517, 0]
click at [222, 450] on div "11 September - 10:32 PM Mai M Omar 3 Bot : handover" at bounding box center [227, 451] width 226 height 57
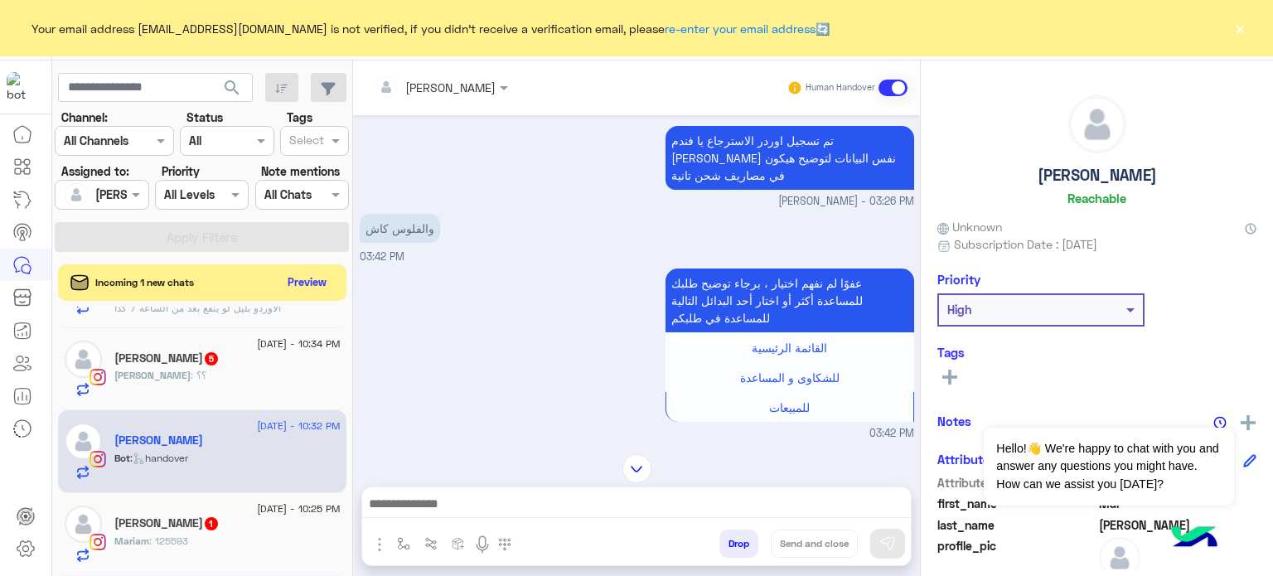
scroll to position [20, 0]
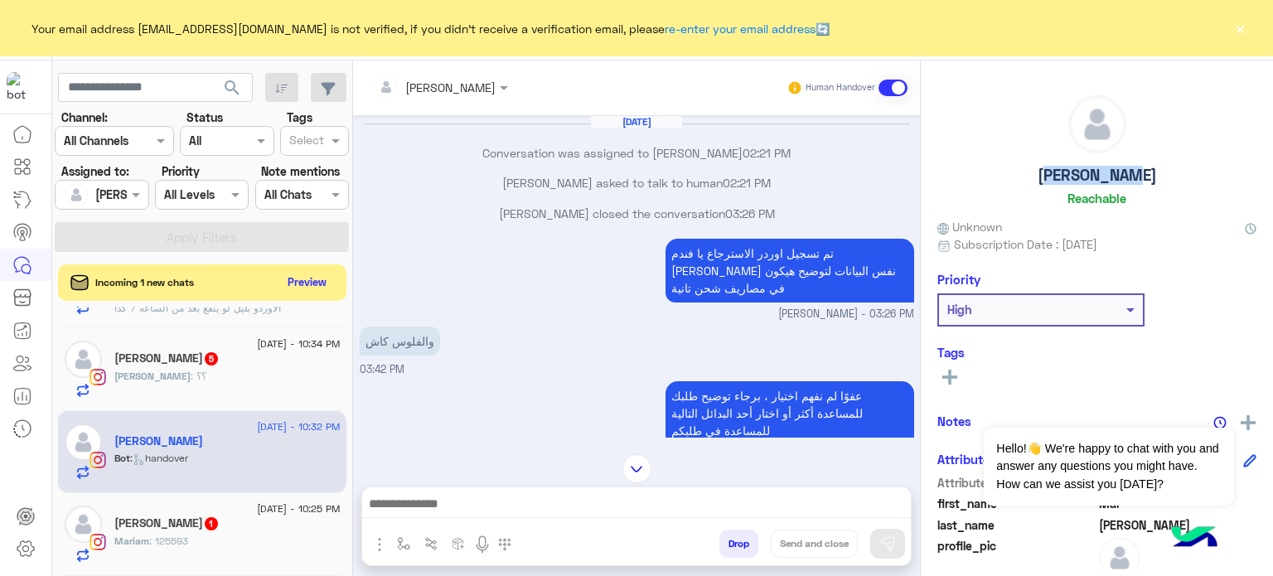
drag, startPoint x: 1143, startPoint y: 177, endPoint x: 1050, endPoint y: 168, distance: 94.1
click at [1050, 168] on div "Mai M Omar Reachable" at bounding box center [1096, 153] width 319 height 117
copy h5 "Mai M Omar"
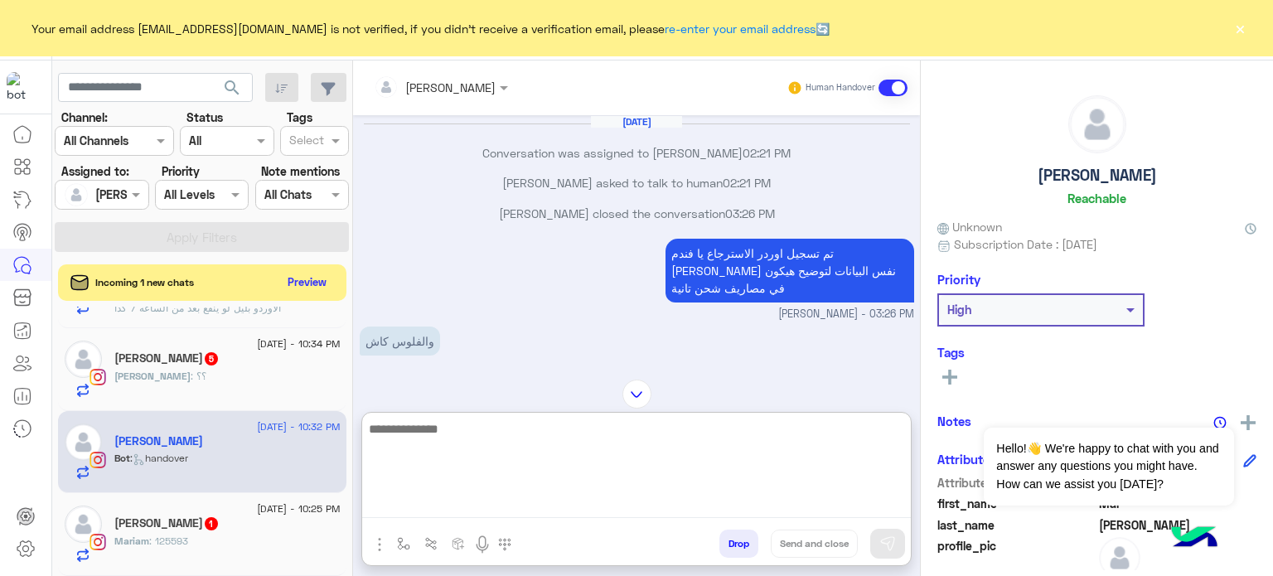
click at [520, 507] on textarea at bounding box center [636, 467] width 549 height 99
paste textarea "**********"
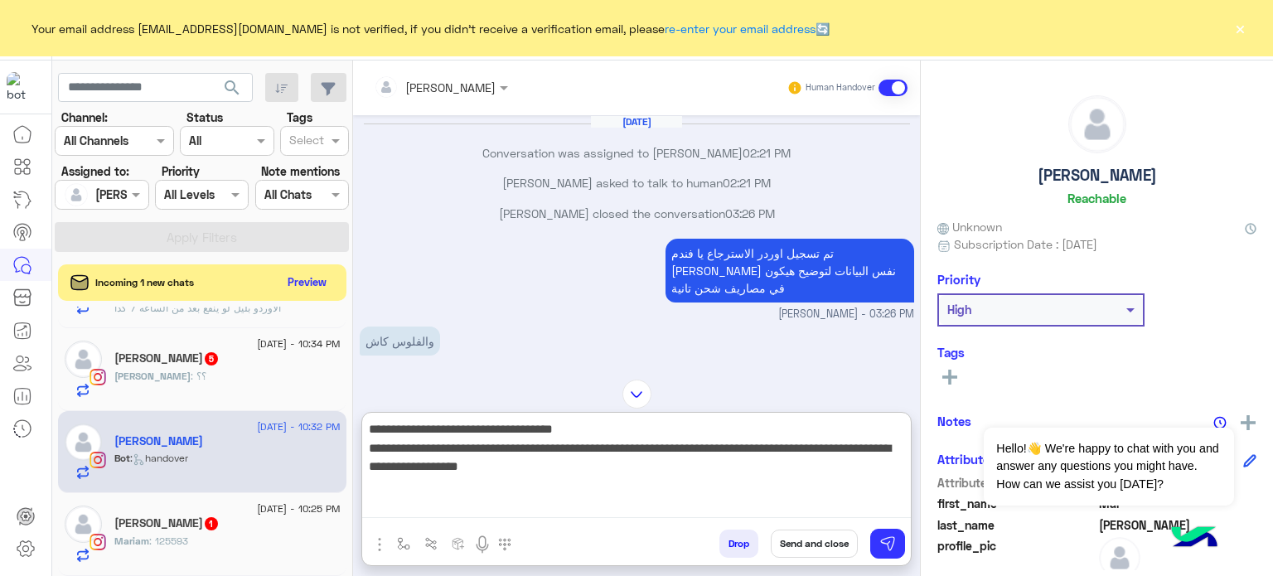
type textarea "**********"
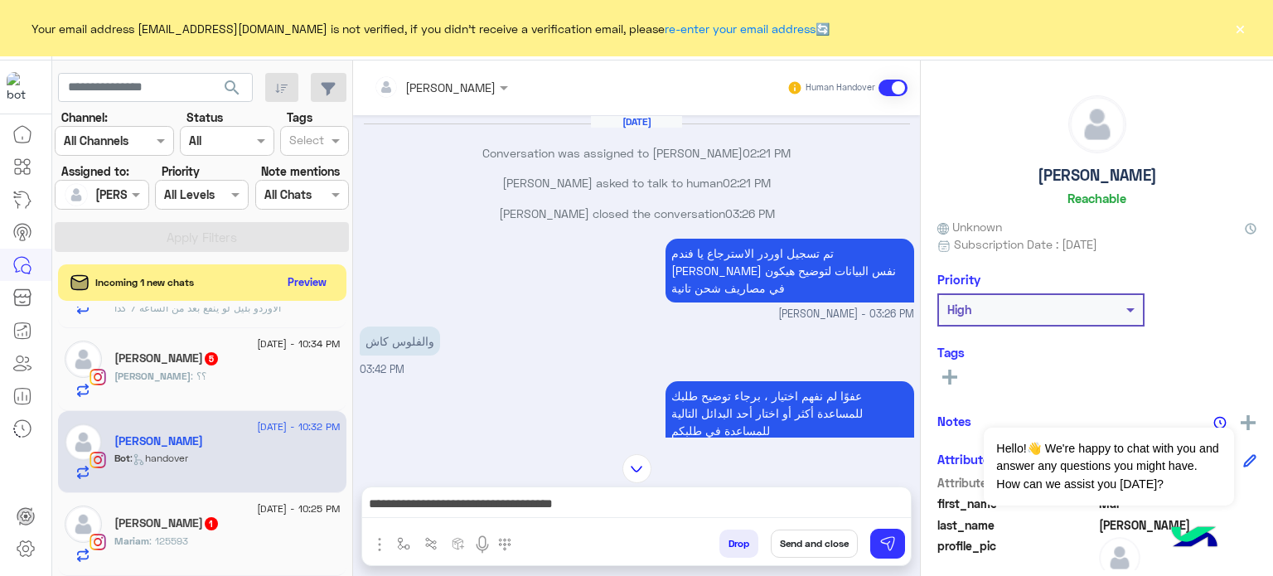
click at [812, 536] on button "Send and close" at bounding box center [814, 543] width 87 height 28
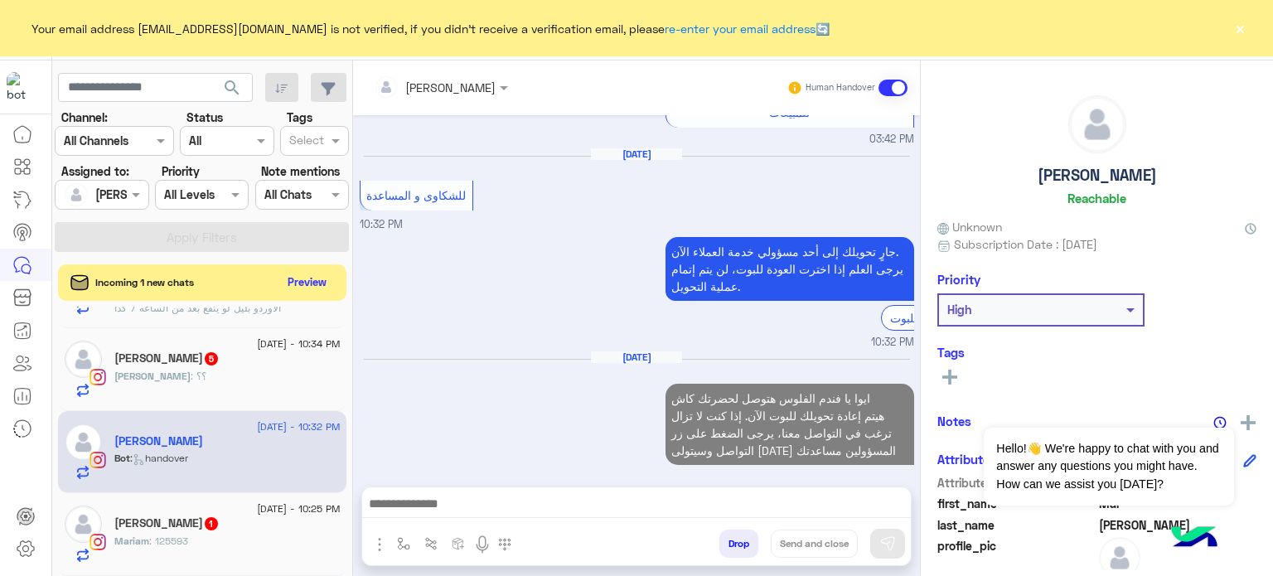
scroll to position [670, 0]
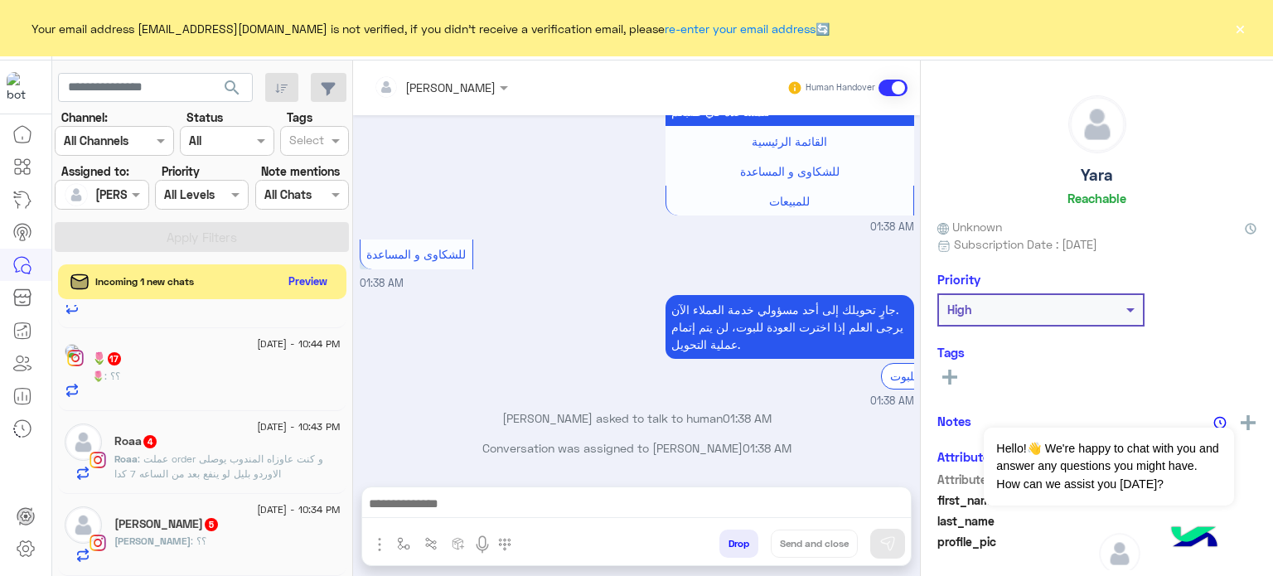
scroll to position [729, 0]
click at [311, 278] on button "Preview" at bounding box center [308, 281] width 51 height 22
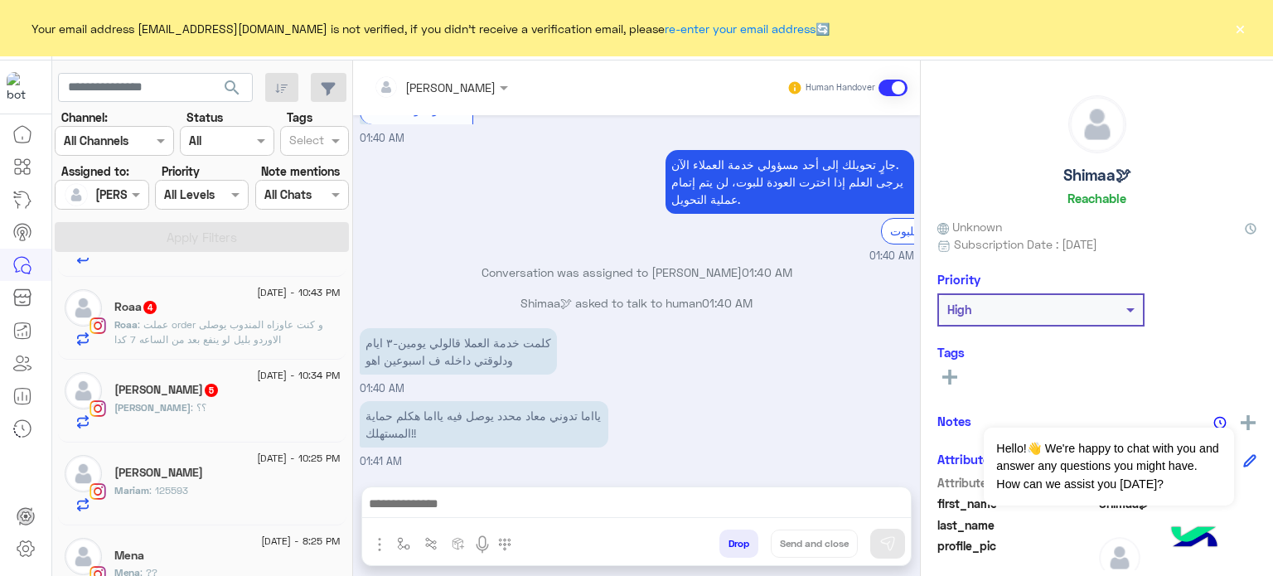
scroll to position [927, 0]
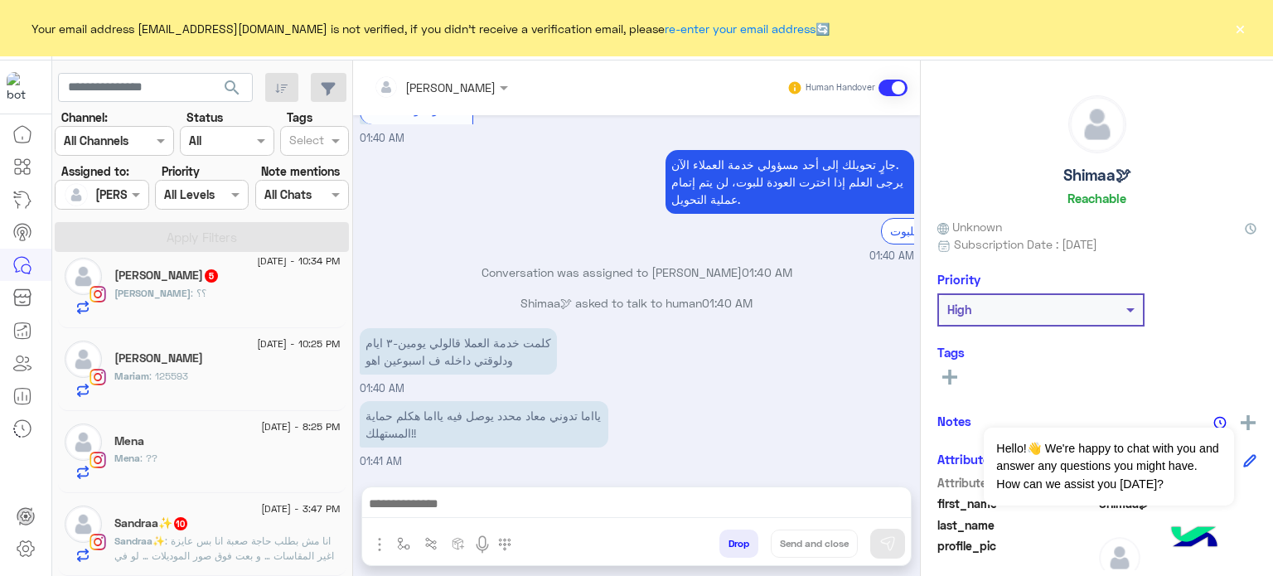
click at [295, 541] on span ": انا مش بطلب حاجة صعبة انا بس عايزة اغير المقاسات … و بعت فوق صور الموديلات … …" at bounding box center [224, 570] width 220 height 72
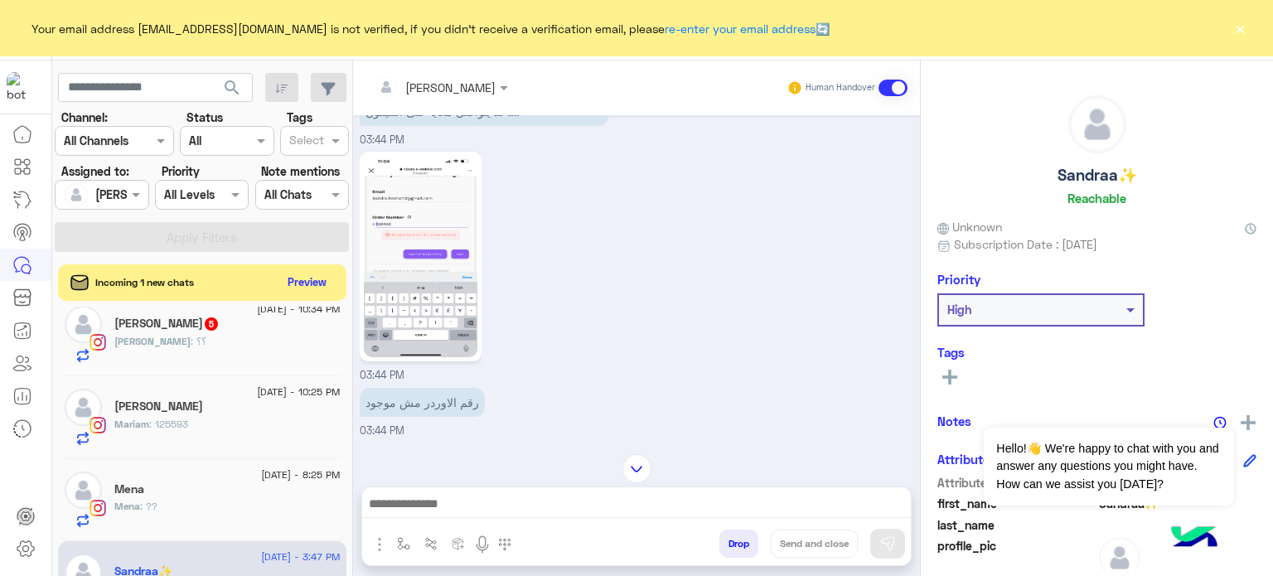
scroll to position [927, 0]
click at [441, 196] on img at bounding box center [421, 256] width 114 height 201
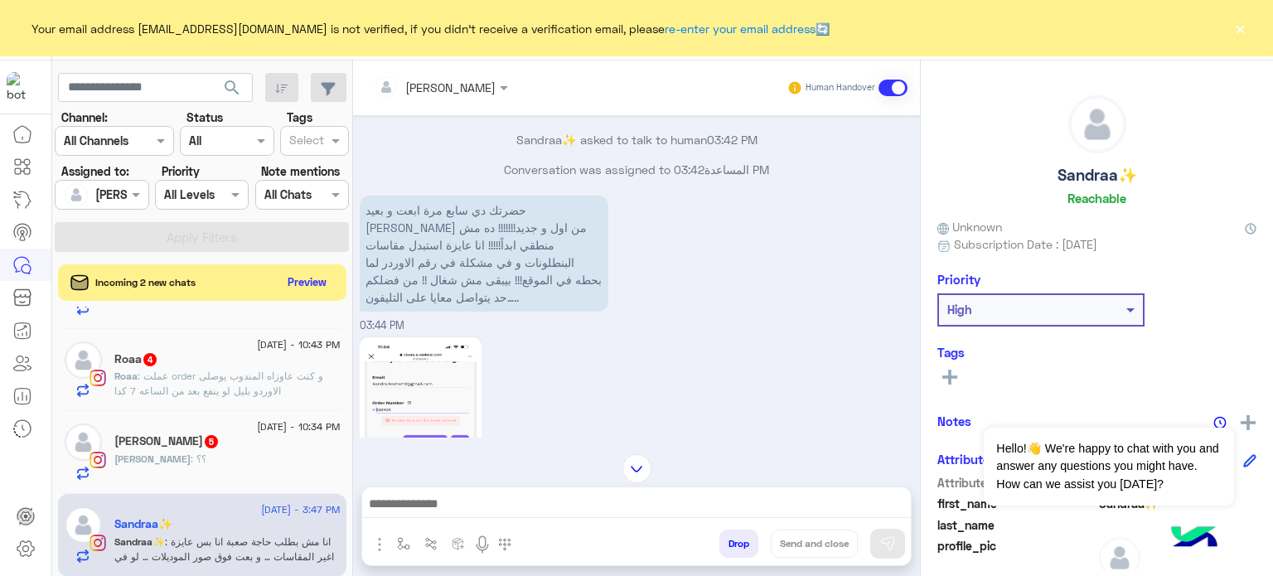
scroll to position [0, 0]
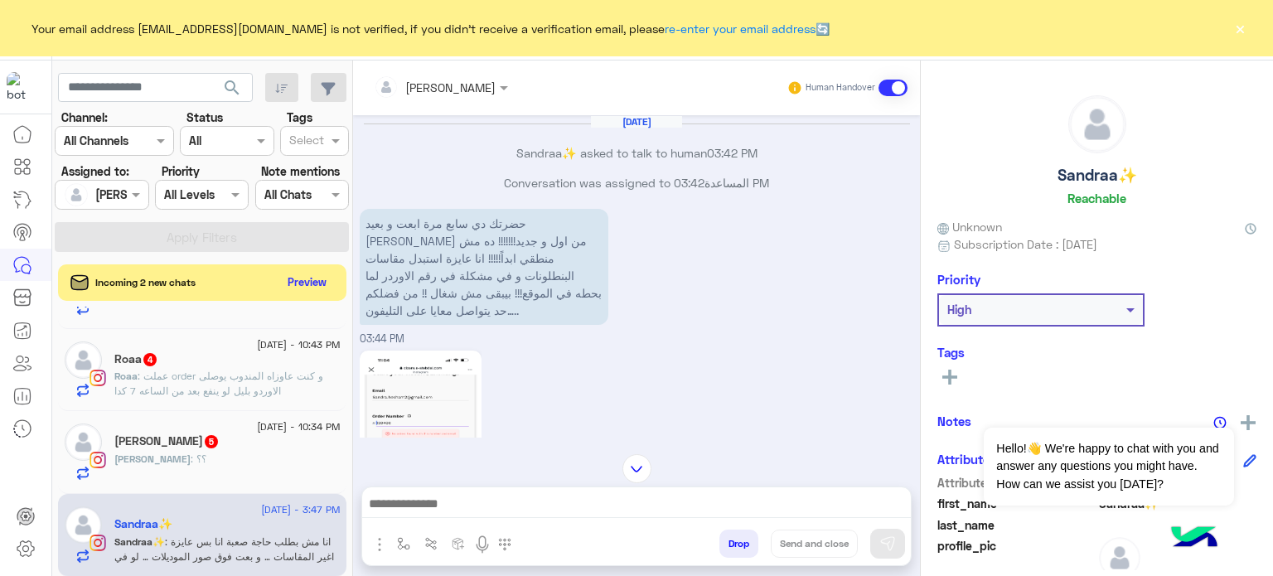
click at [921, 205] on div "Sandraa✨ Reachable Unknown Subscription Date : 09/09/2025 Priority High Tags Se…" at bounding box center [1097, 315] width 352 height 510
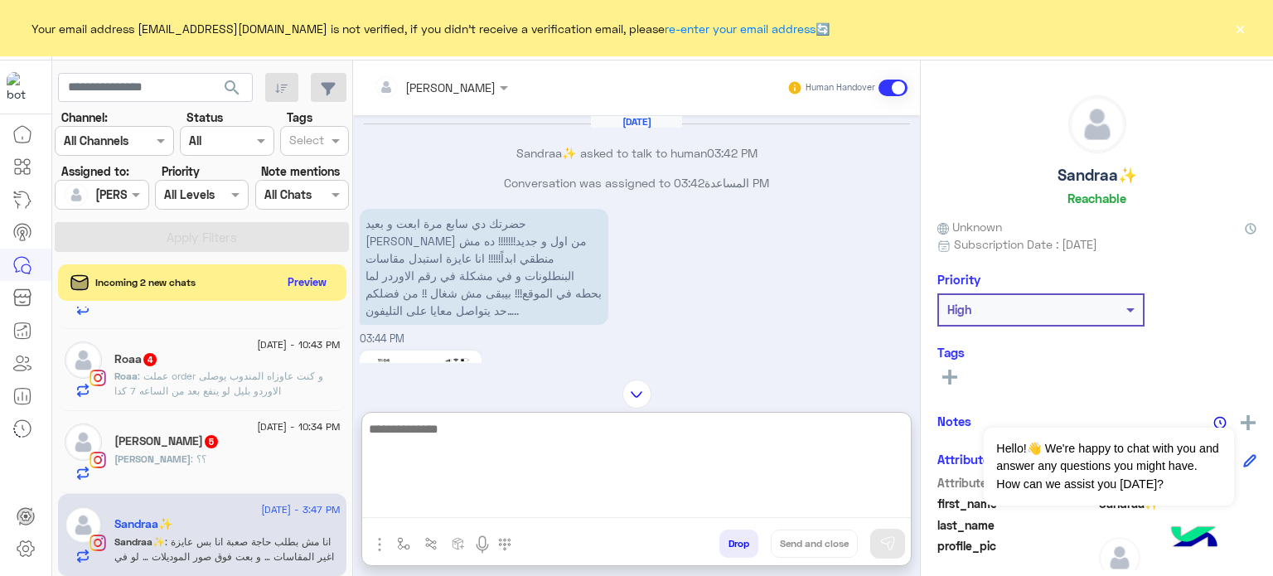
click at [497, 510] on textarea at bounding box center [636, 467] width 549 height 99
type textarea "**********"
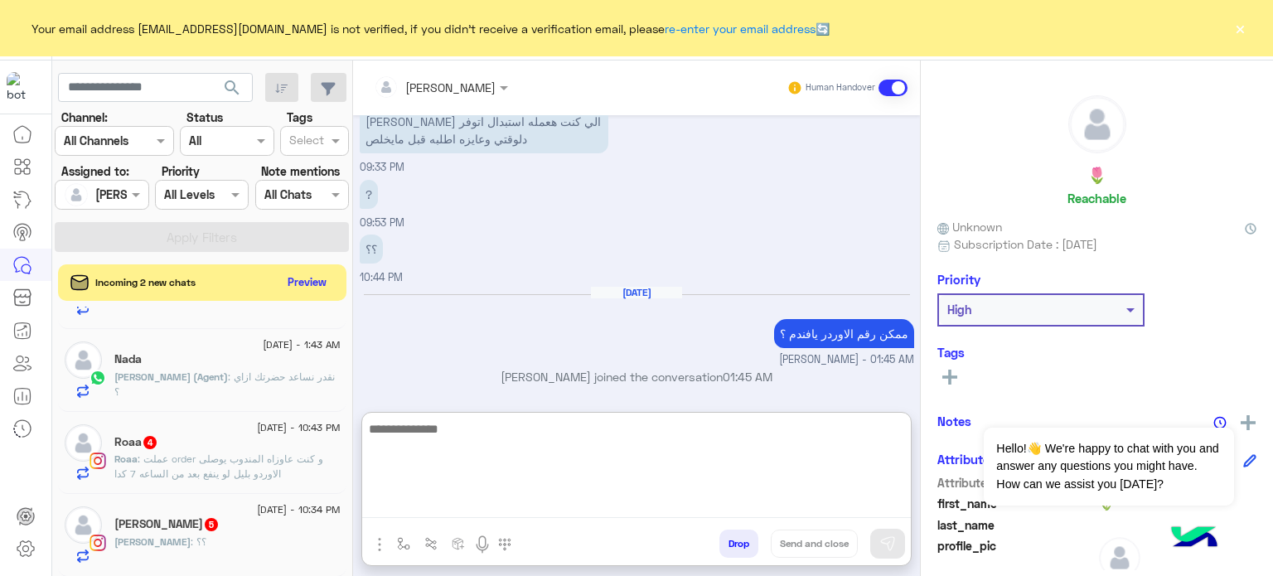
scroll to position [526, 0]
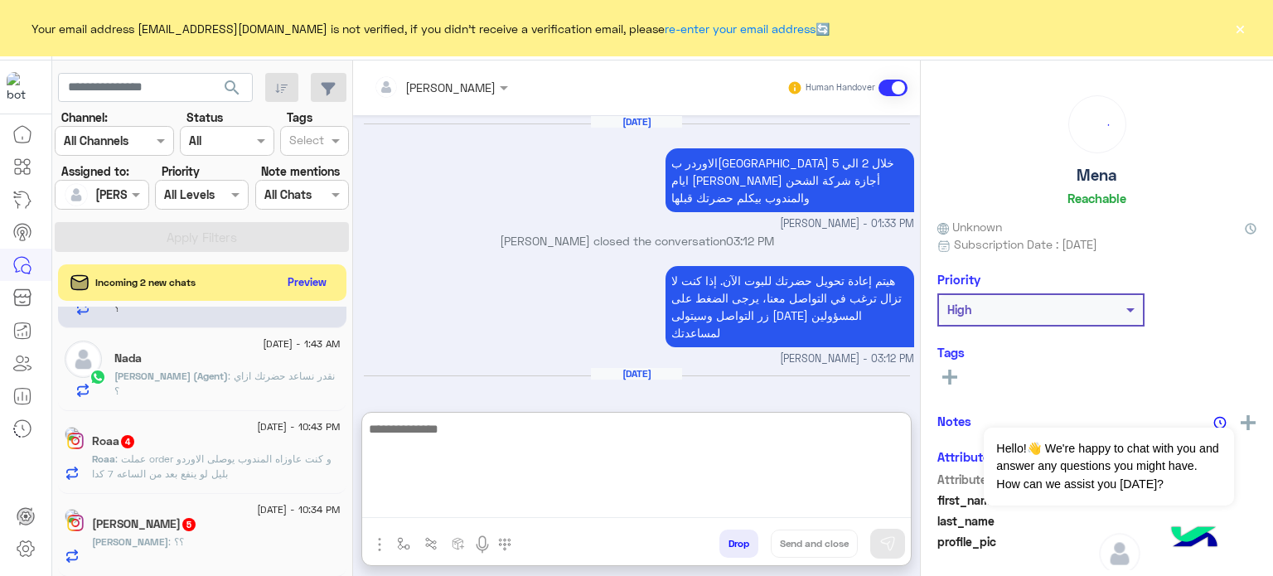
scroll to position [520, 0]
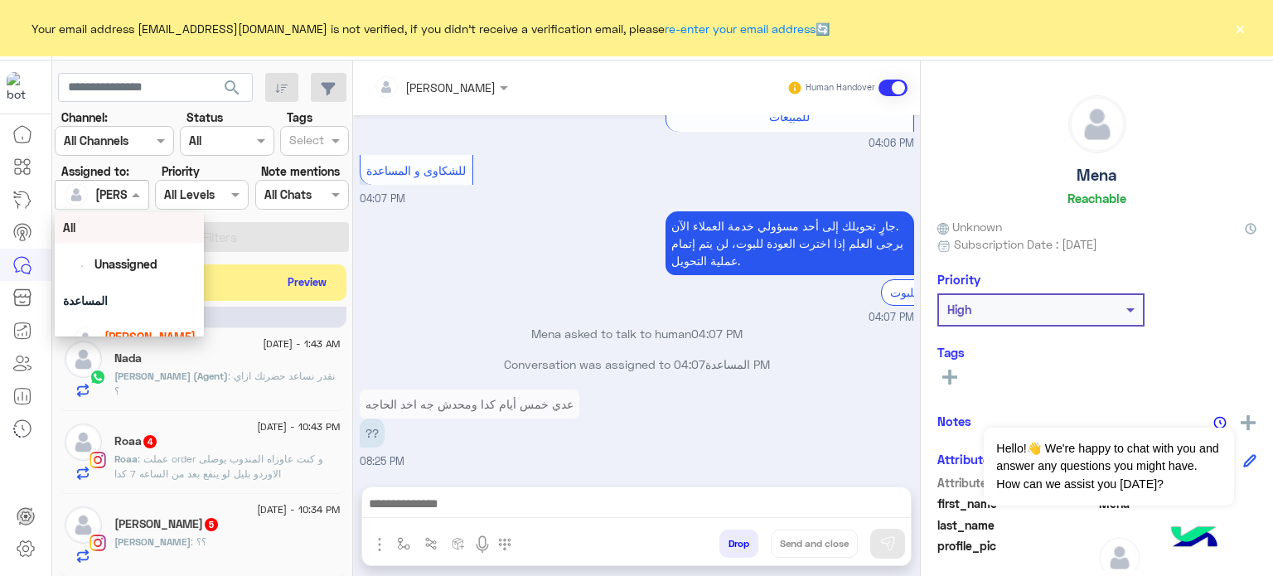
click at [94, 191] on input "text" at bounding box center [83, 194] width 38 height 17
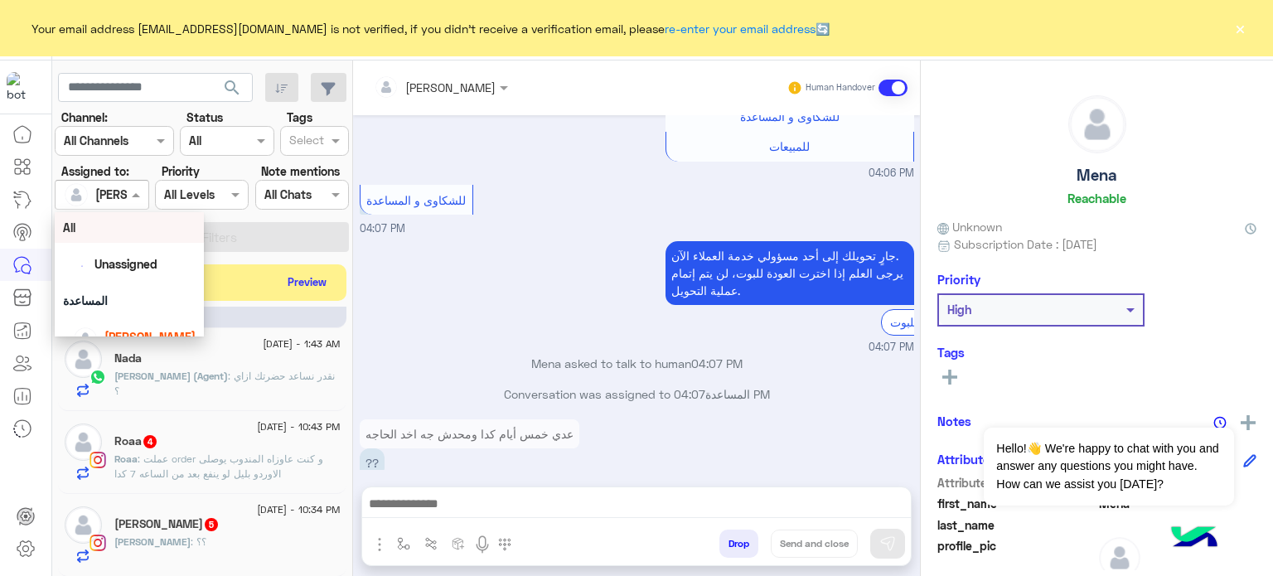
click at [94, 191] on input "text" at bounding box center [83, 194] width 38 height 17
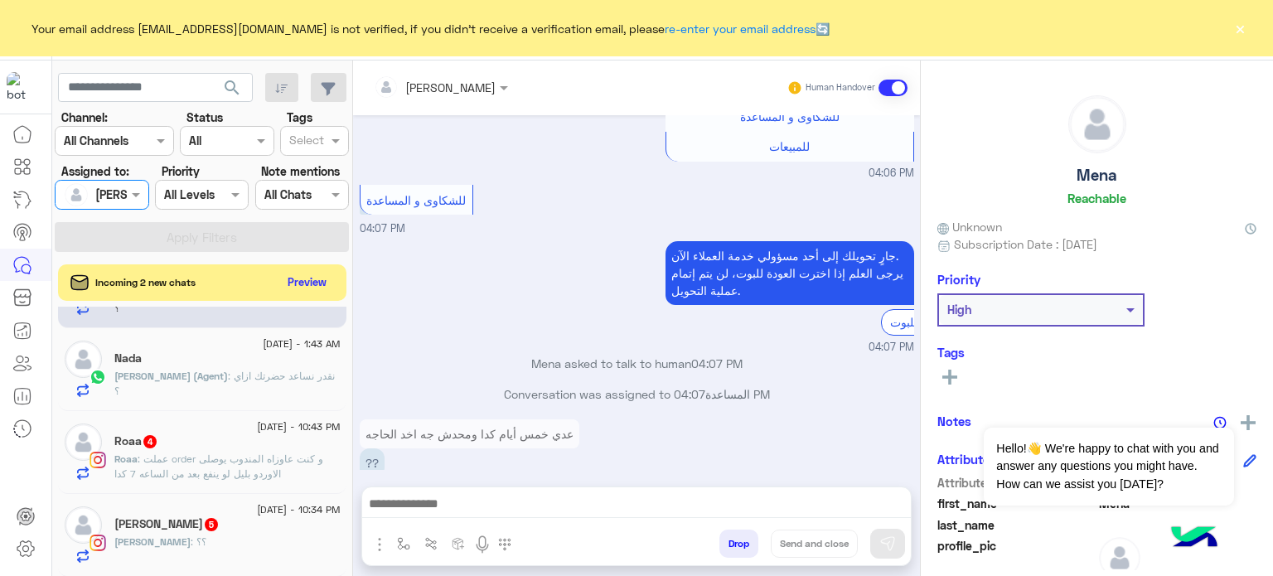
scroll to position [446, 0]
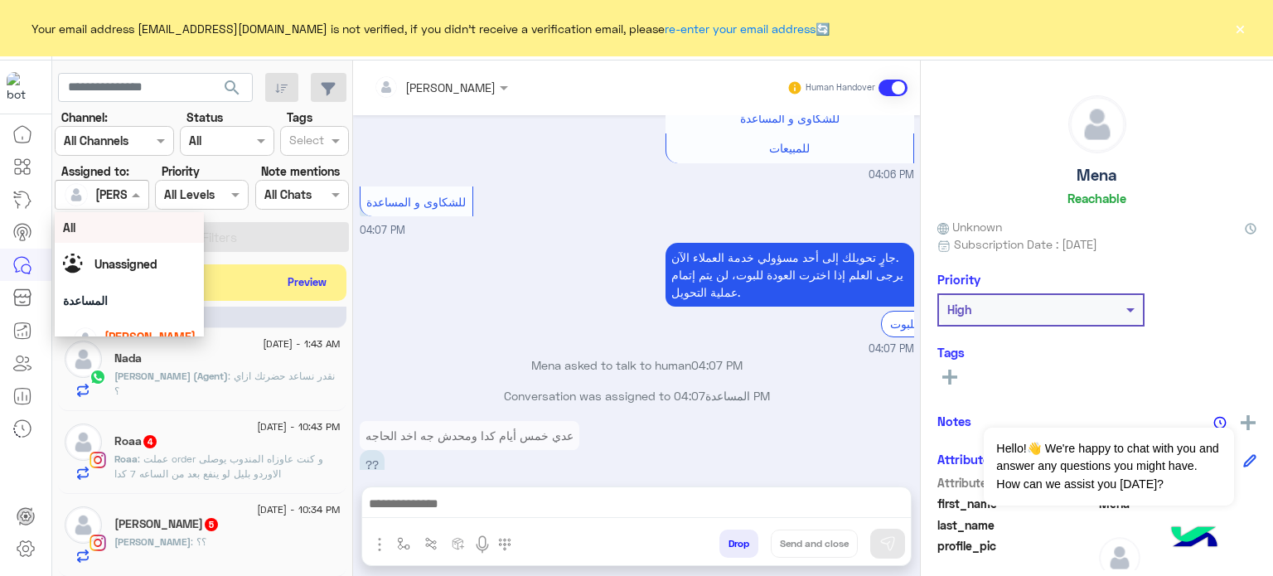
click at [123, 194] on div at bounding box center [102, 194] width 92 height 19
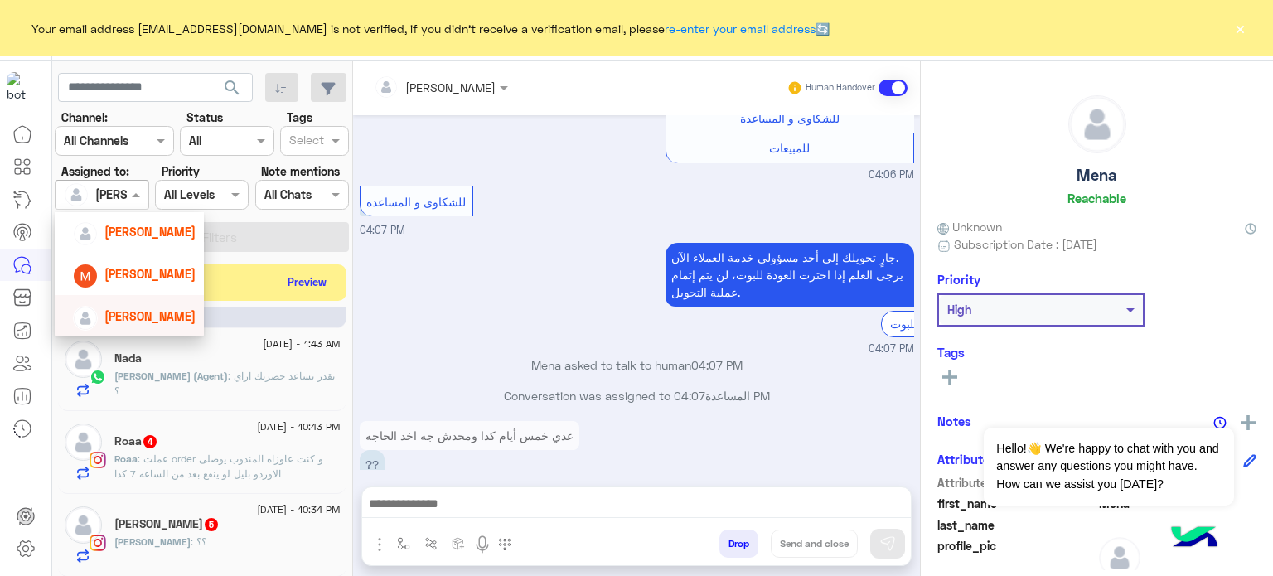
click at [167, 311] on span "[PERSON_NAME]" at bounding box center [149, 316] width 91 height 14
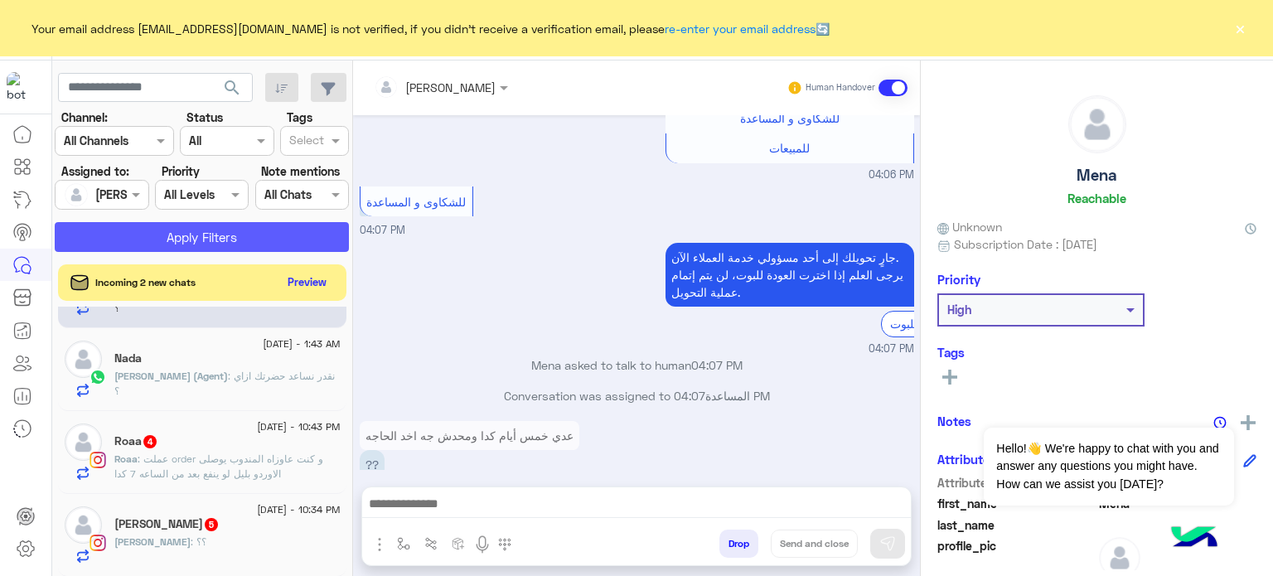
click at [239, 236] on button "Apply Filters" at bounding box center [202, 237] width 294 height 30
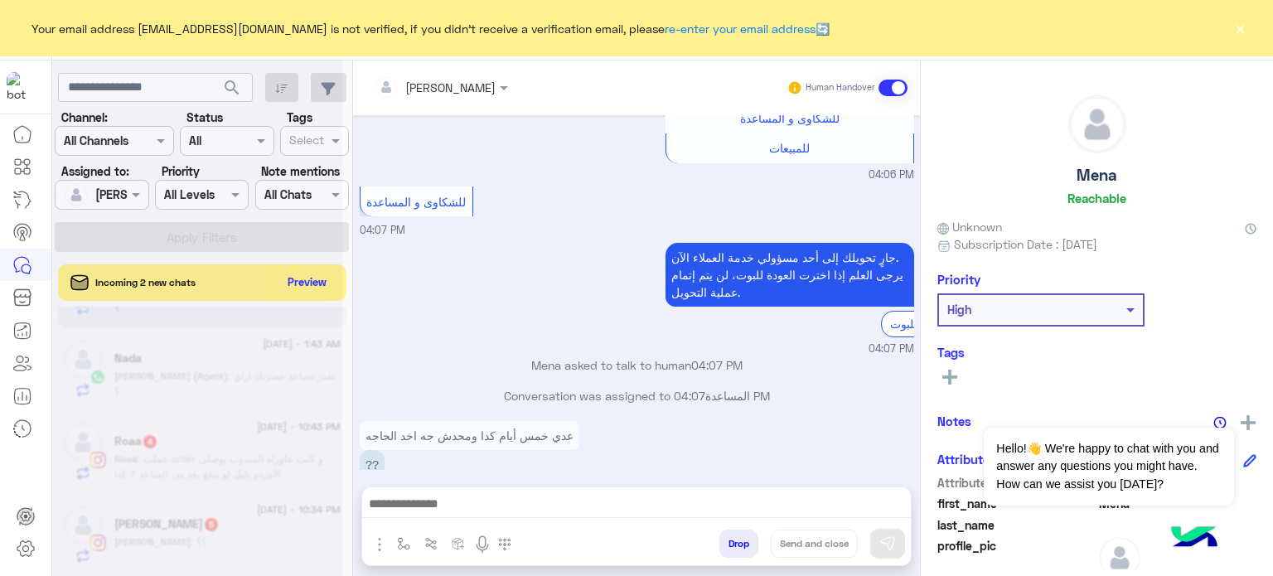
scroll to position [505, 0]
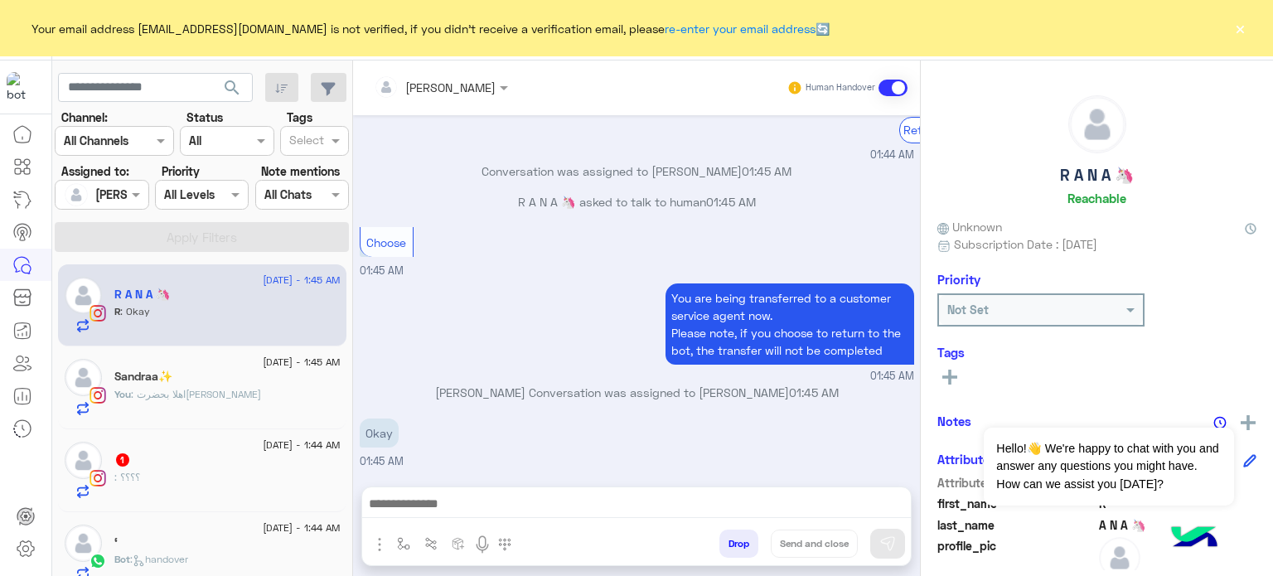
click at [253, 402] on div "You : اهلا بحضرتك" at bounding box center [227, 401] width 226 height 29
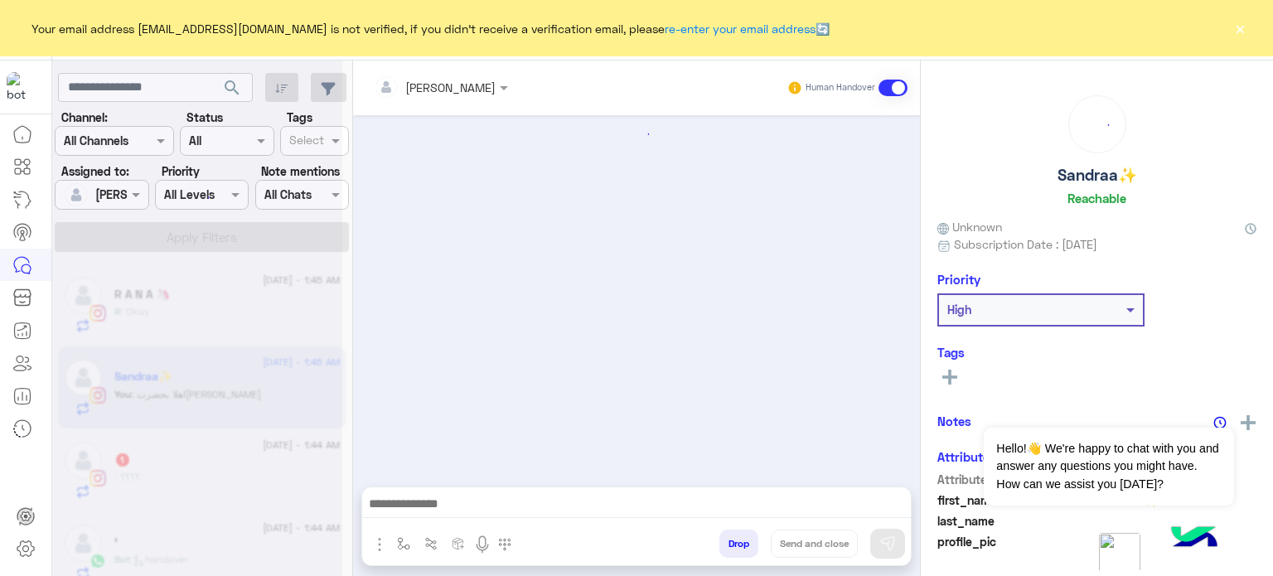
scroll to position [563, 0]
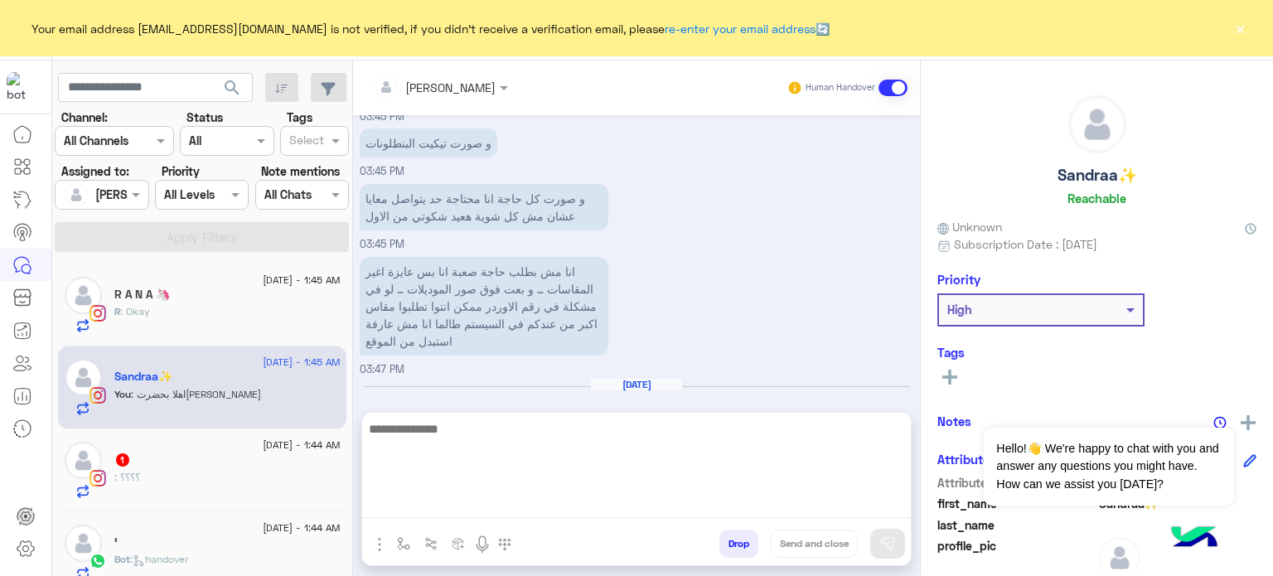
click at [484, 509] on textarea at bounding box center [636, 467] width 549 height 99
type textarea "**********"
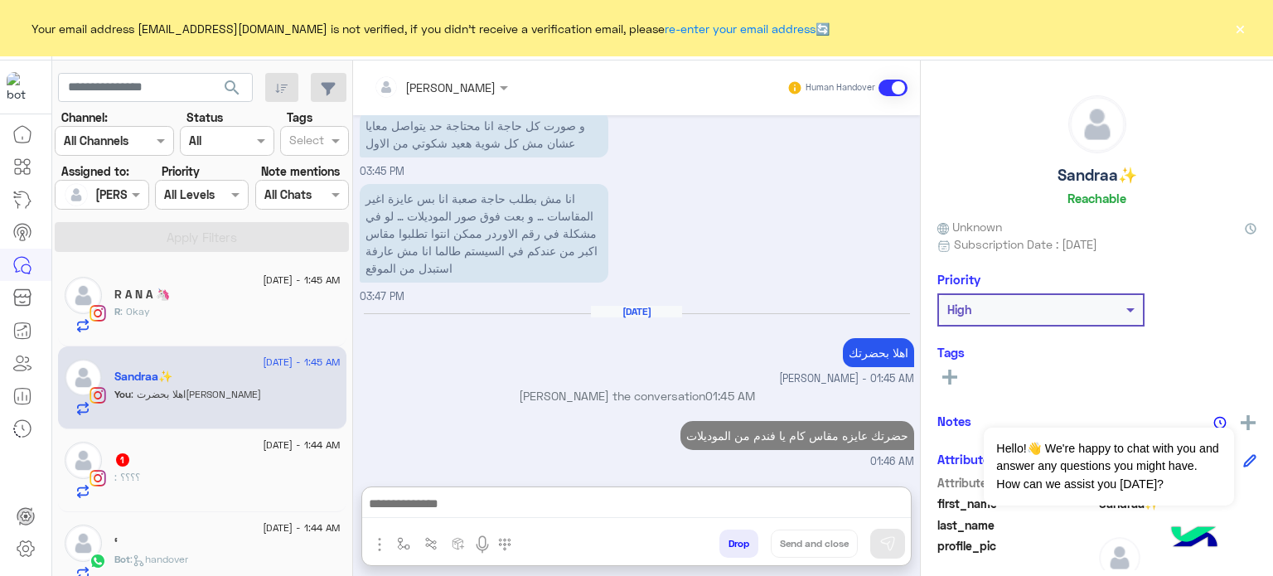
click at [210, 327] on div "R : Okay" at bounding box center [227, 318] width 226 height 29
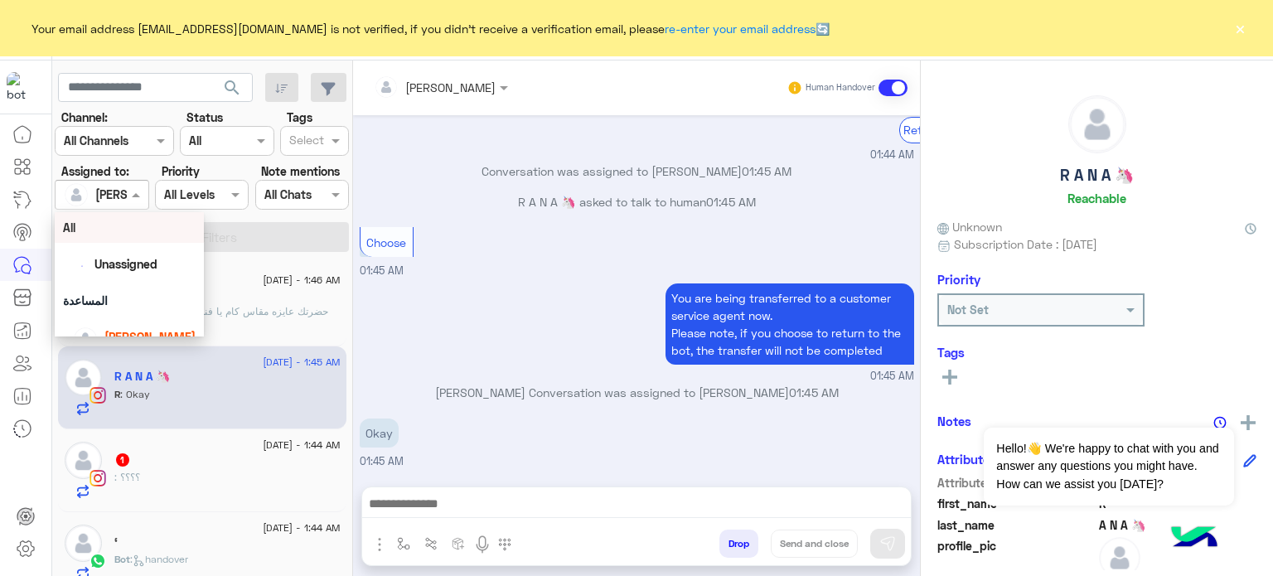
click at [94, 201] on input "text" at bounding box center [83, 194] width 38 height 17
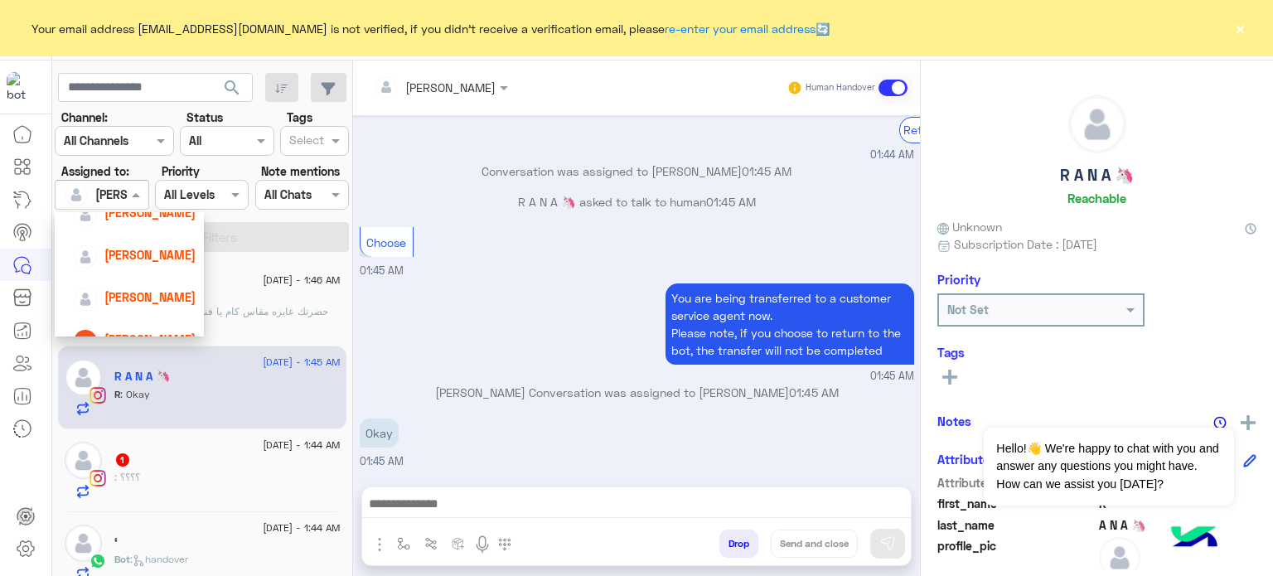
scroll to position [128, 0]
click at [153, 292] on span "[PERSON_NAME]" at bounding box center [149, 293] width 91 height 14
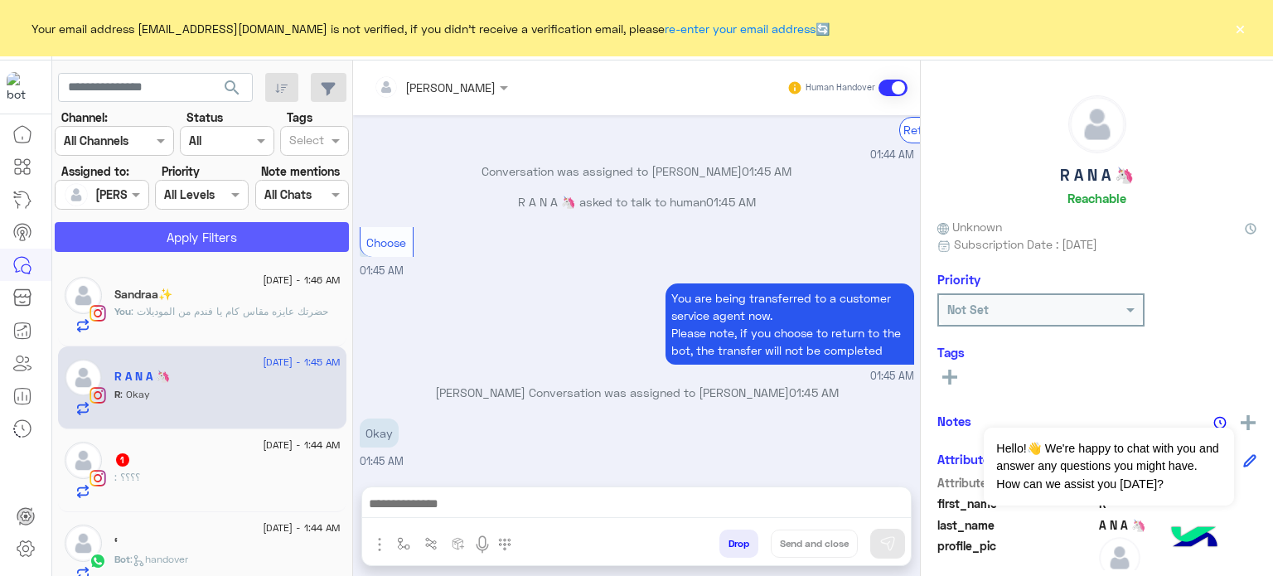
click at [208, 238] on button "Apply Filters" at bounding box center [202, 237] width 294 height 30
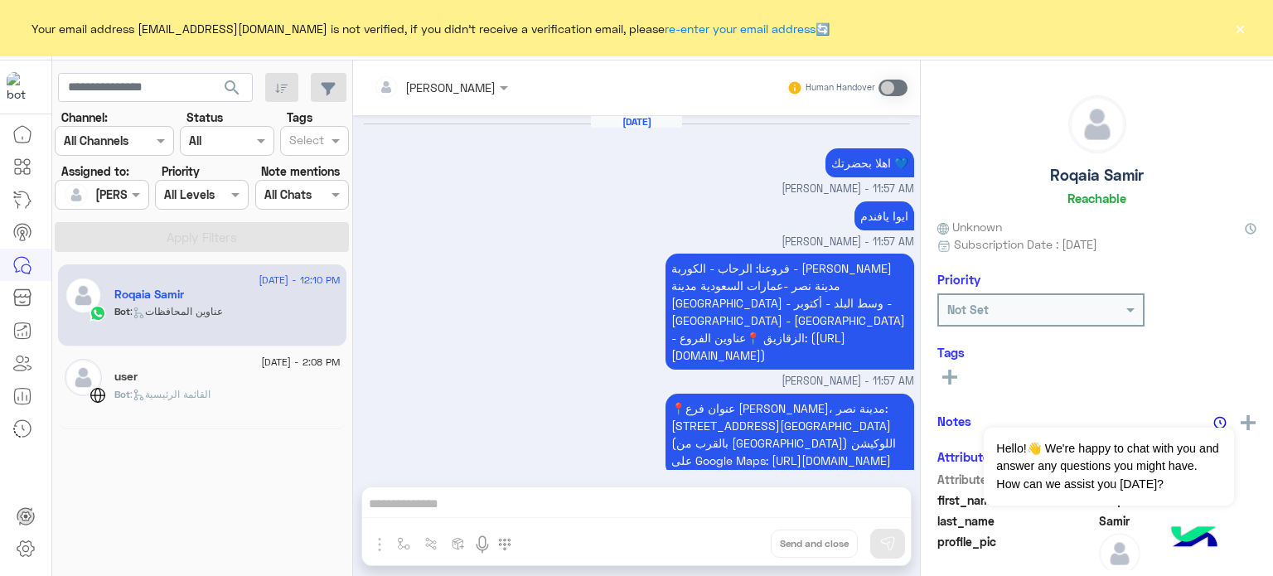
scroll to position [1757, 0]
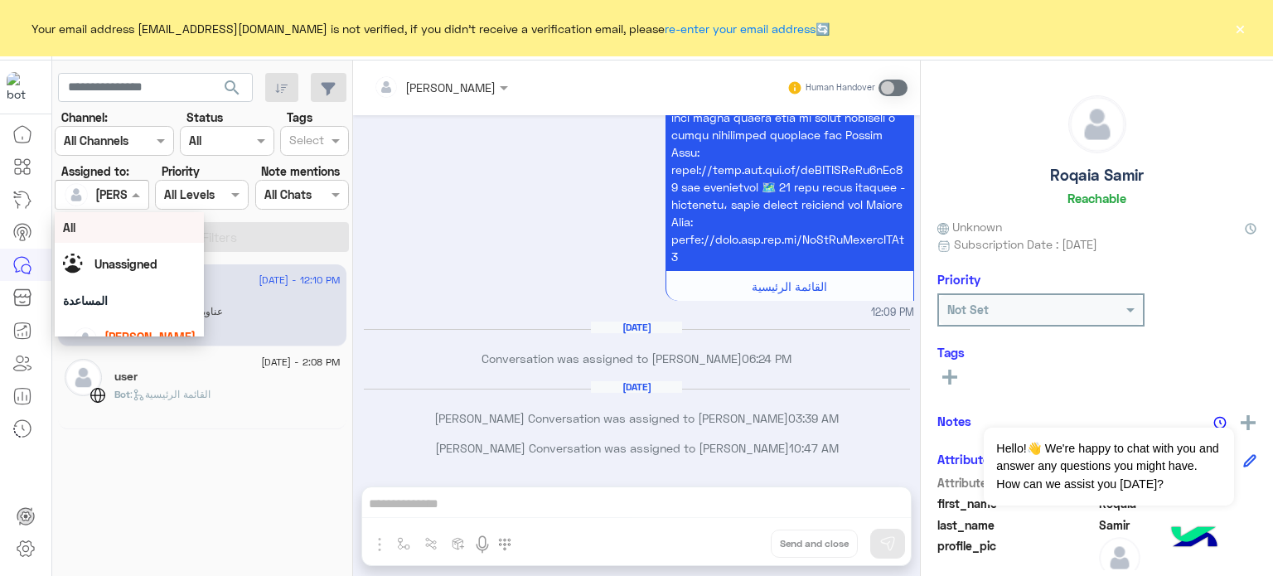
click at [108, 205] on div "[PERSON_NAME]" at bounding box center [95, 194] width 63 height 33
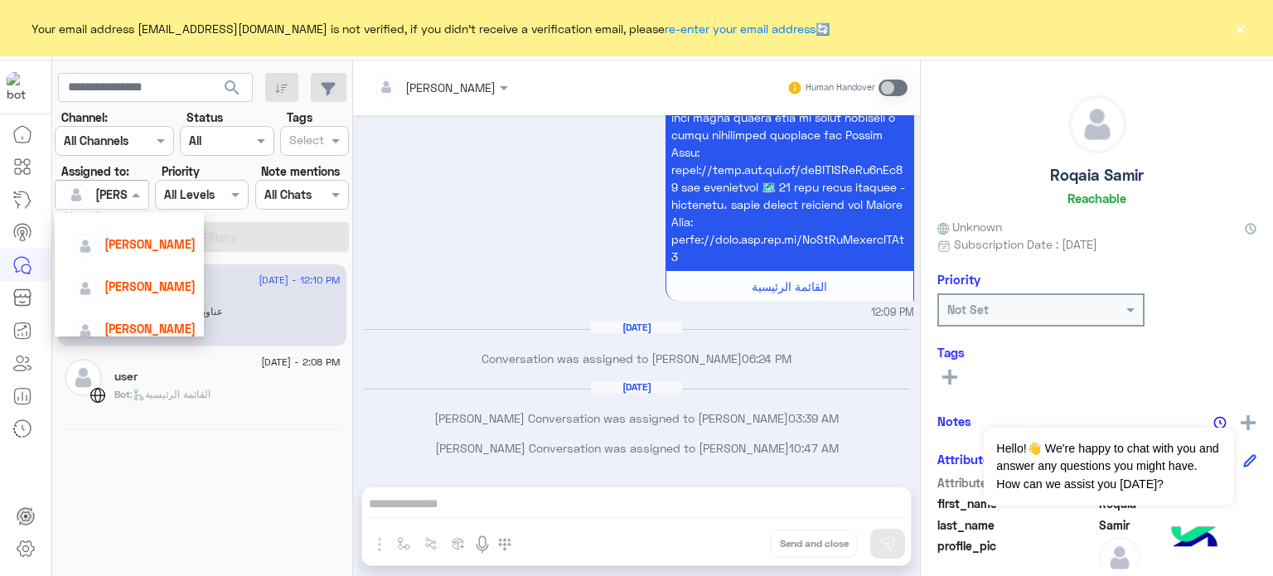
scroll to position [88, 0]
click at [163, 257] on div "[PERSON_NAME]" at bounding box center [149, 248] width 91 height 17
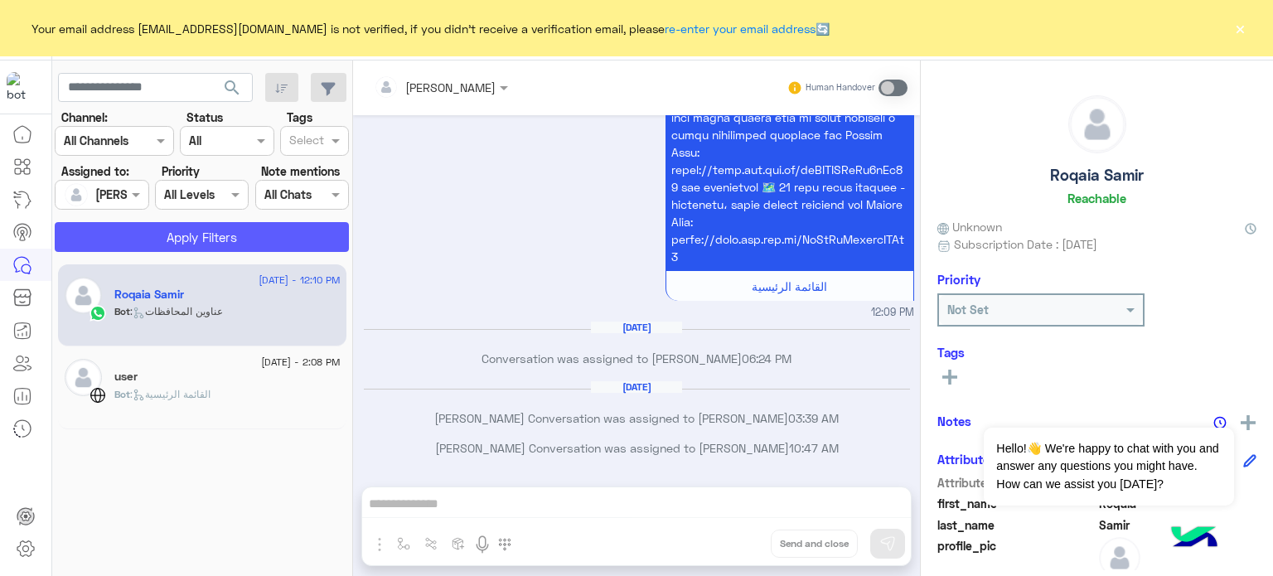
click at [220, 235] on button "Apply Filters" at bounding box center [202, 237] width 294 height 30
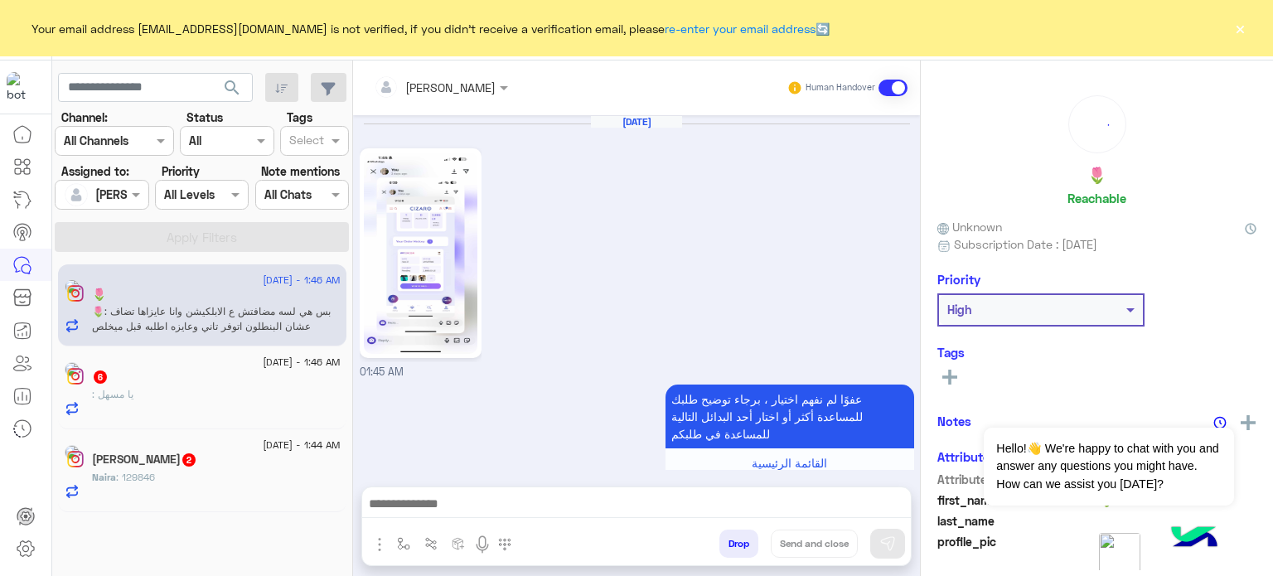
scroll to position [916, 0]
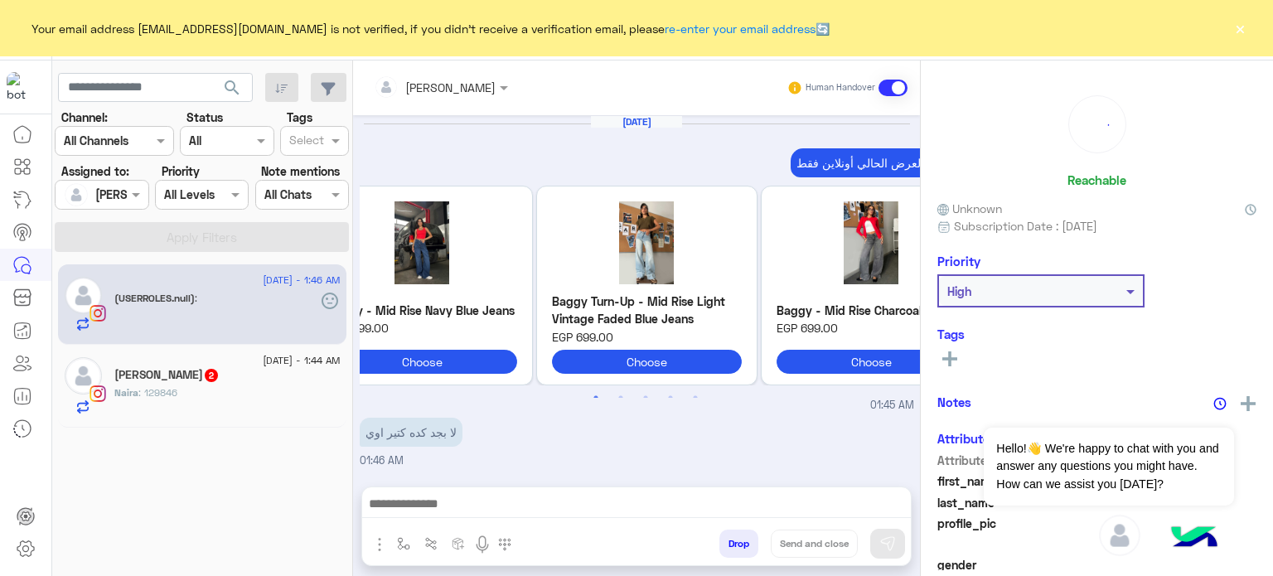
scroll to position [706, 0]
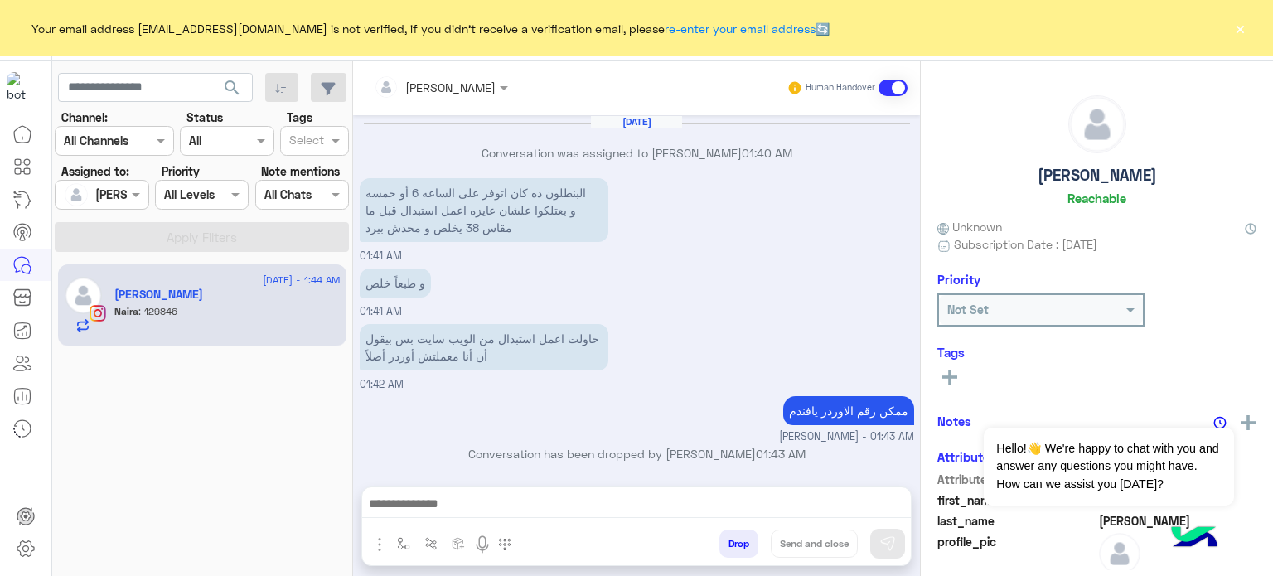
scroll to position [321, 0]
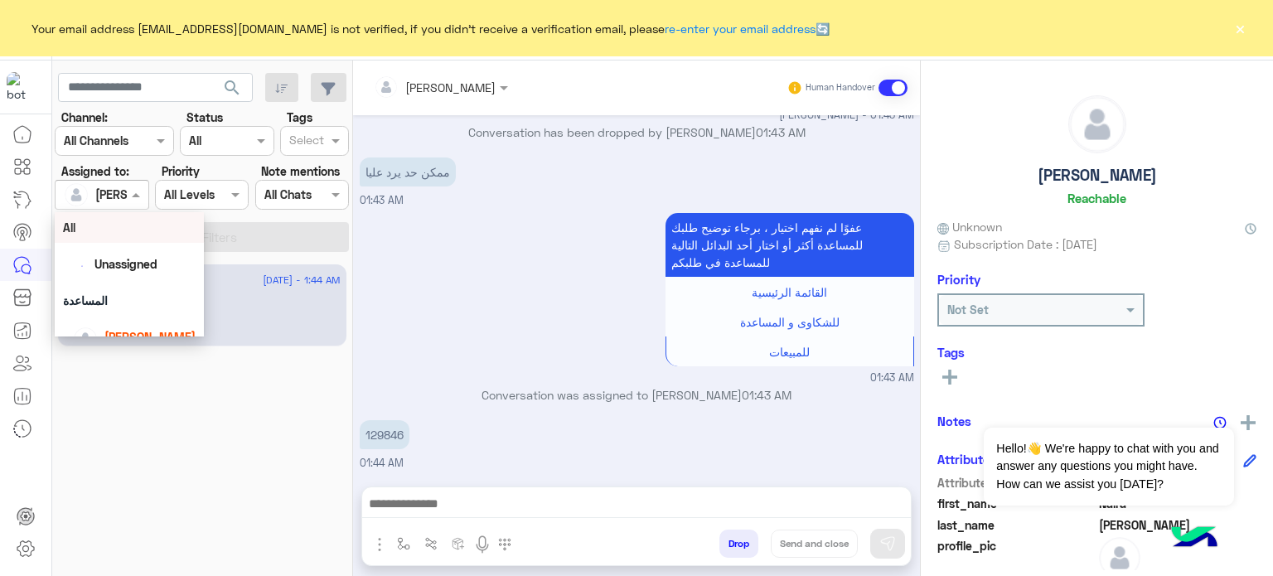
click at [93, 195] on input "text" at bounding box center [83, 194] width 38 height 17
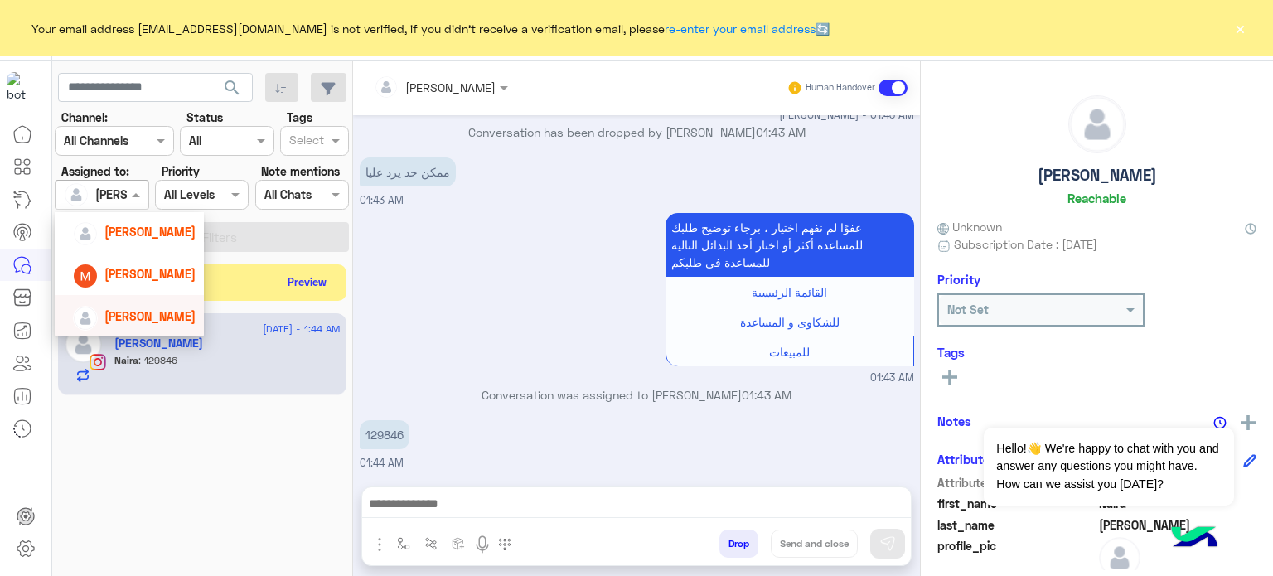
click at [165, 314] on span "[PERSON_NAME]" at bounding box center [149, 316] width 91 height 14
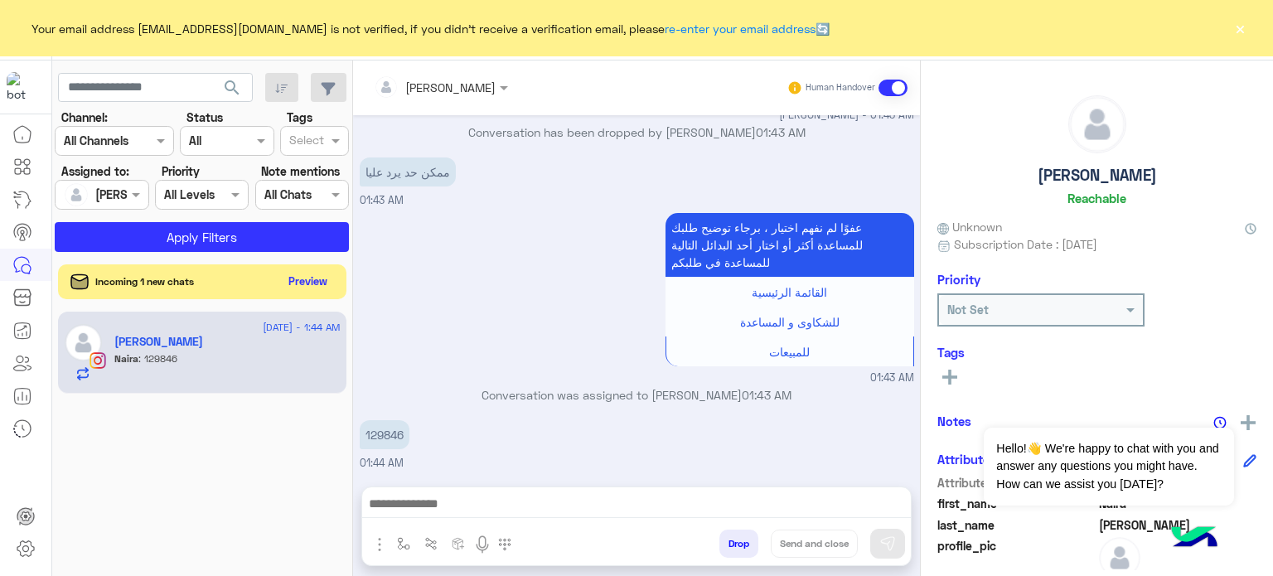
click at [312, 278] on button "Preview" at bounding box center [308, 281] width 51 height 22
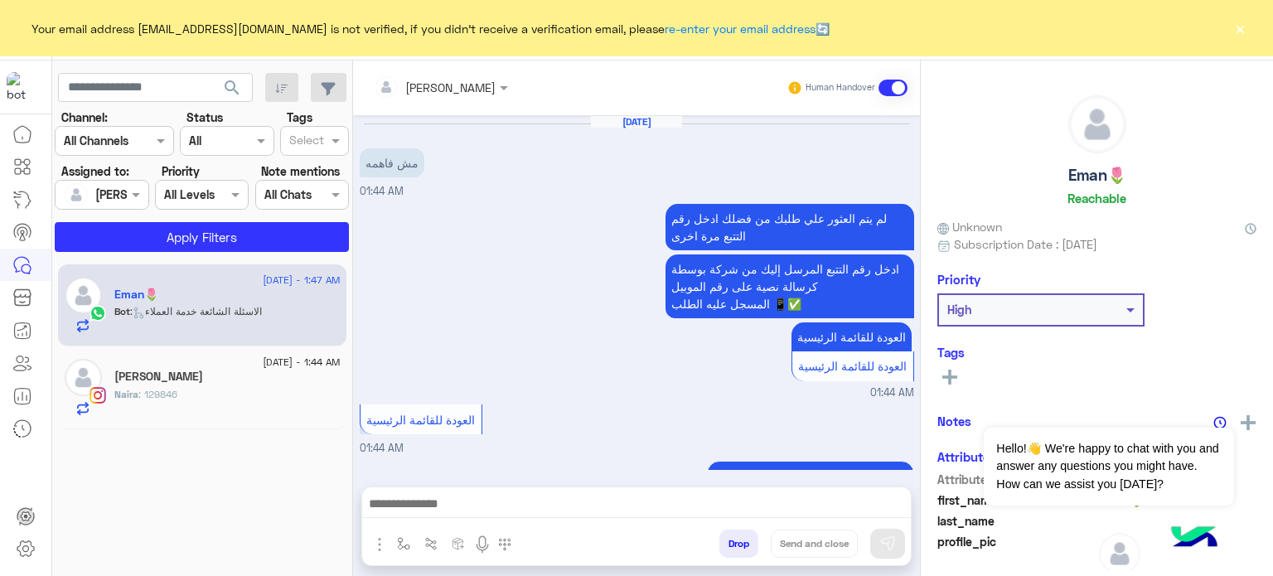
scroll to position [777, 0]
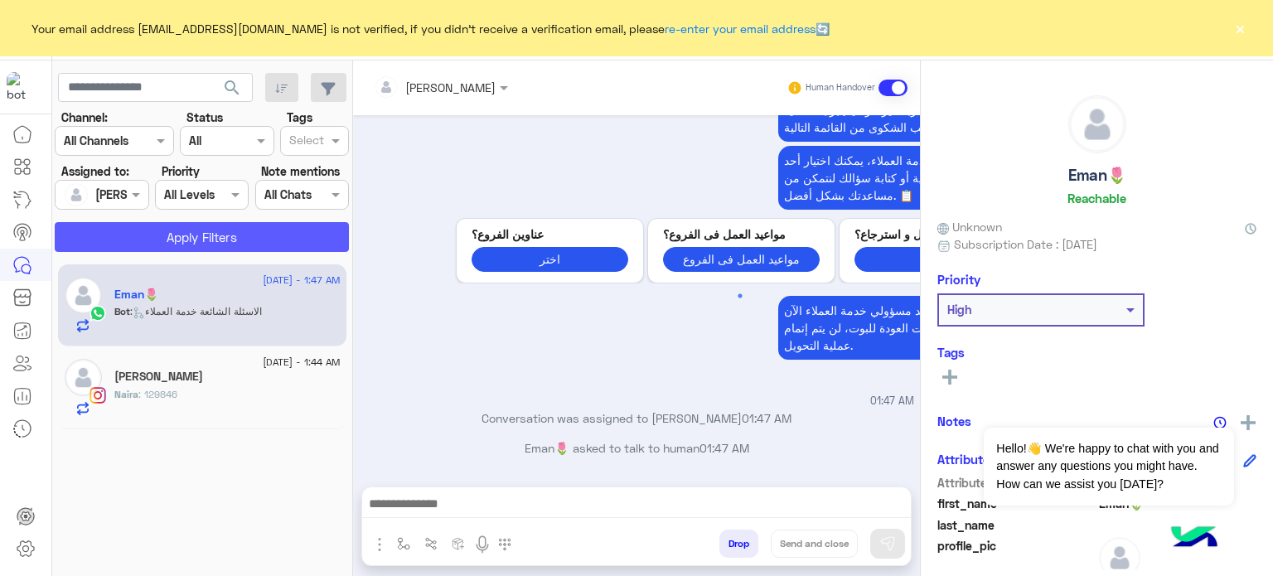
click at [288, 228] on button "Apply Filters" at bounding box center [202, 237] width 294 height 30
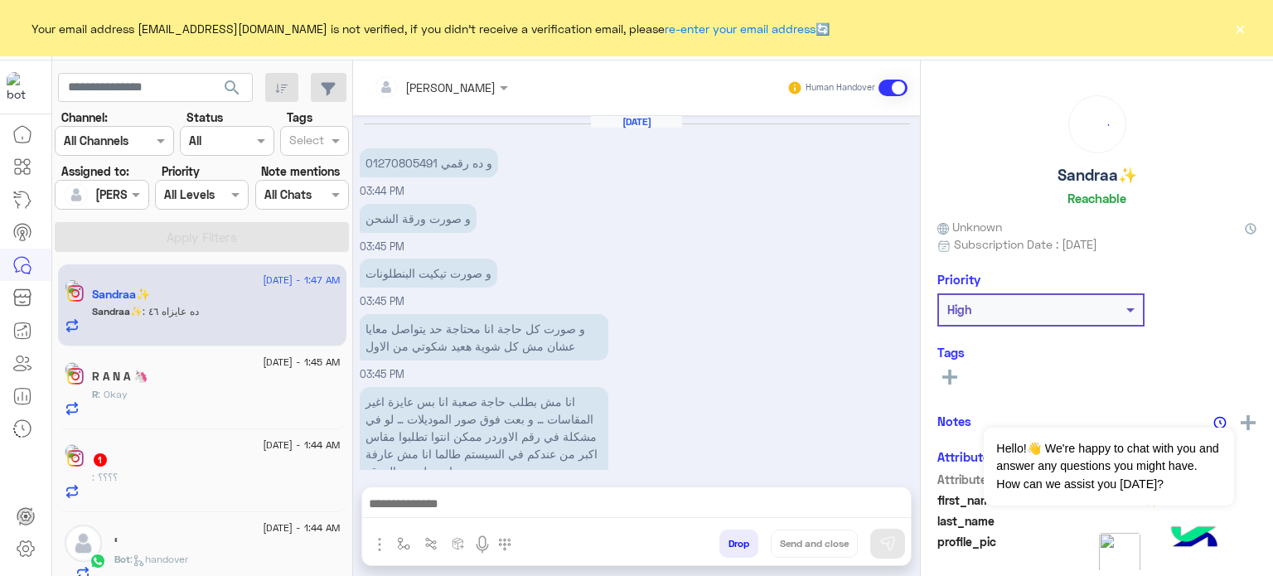
scroll to position [311, 0]
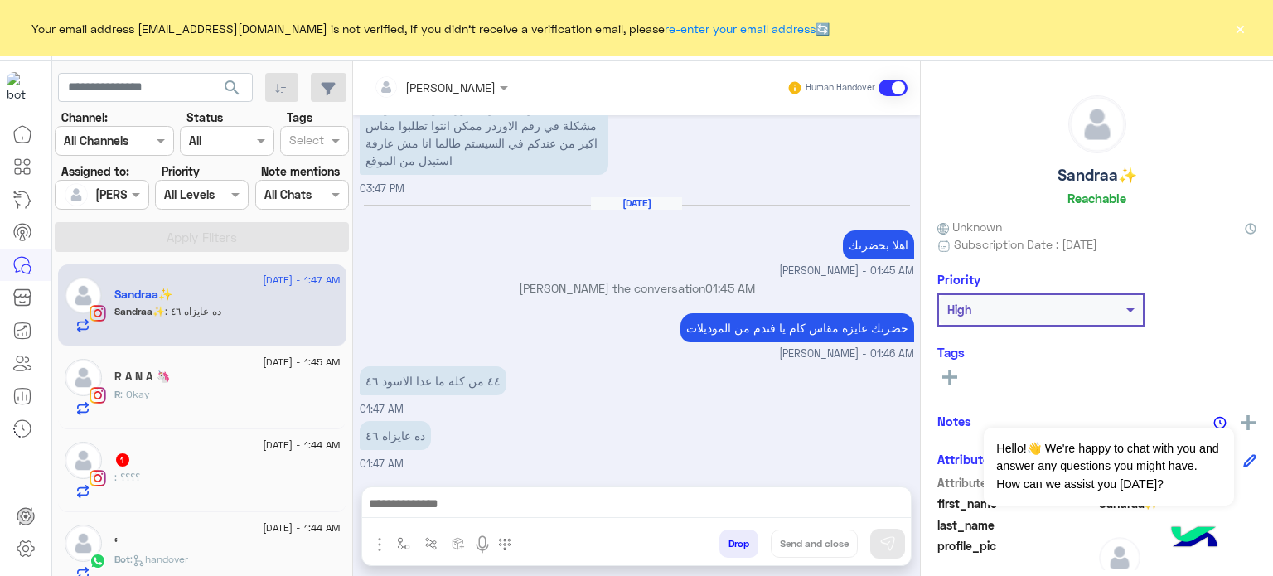
click at [491, 291] on p "[PERSON_NAME] the conversation 01:45 AM" at bounding box center [637, 287] width 554 height 17
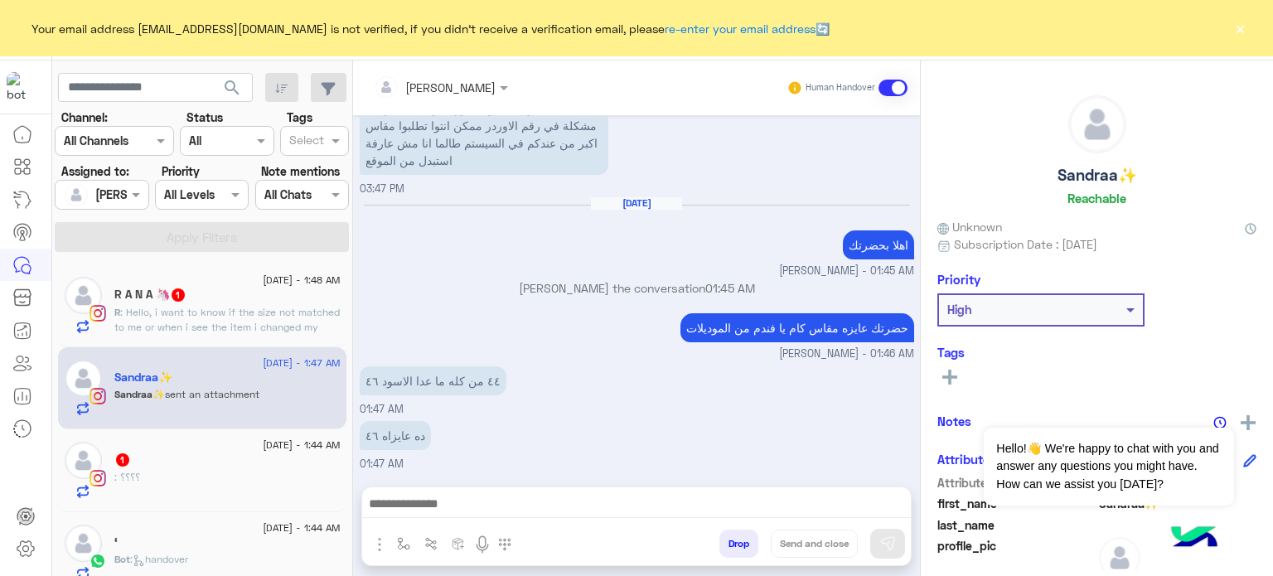
scroll to position [546, 0]
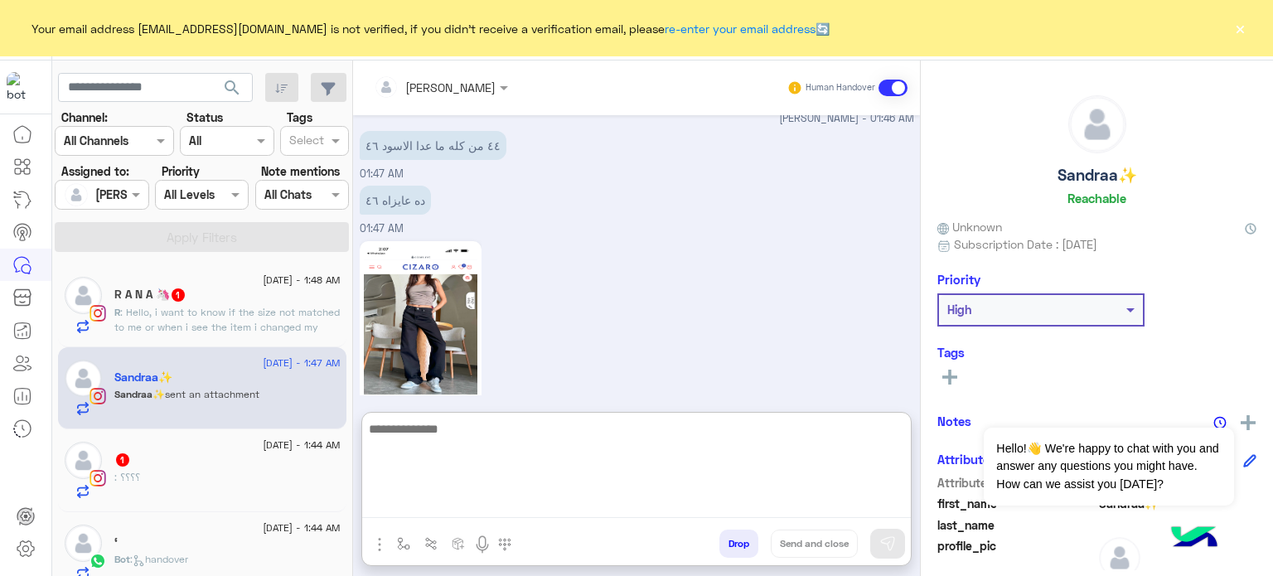
click at [462, 493] on textarea at bounding box center [636, 467] width 549 height 99
type textarea "**********"
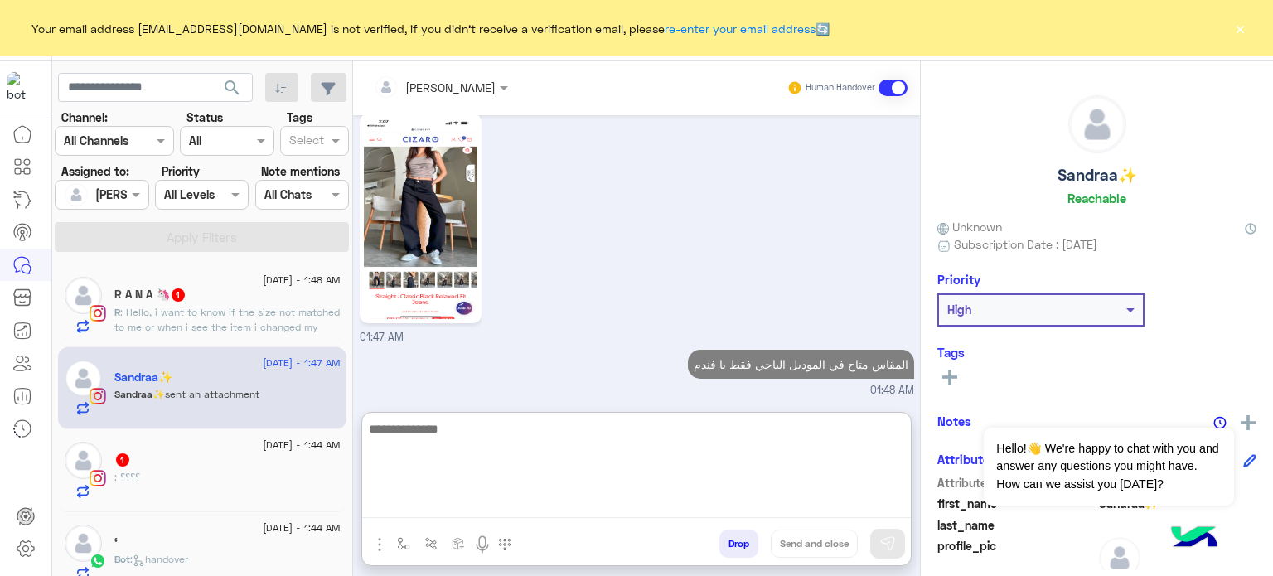
type textarea "*"
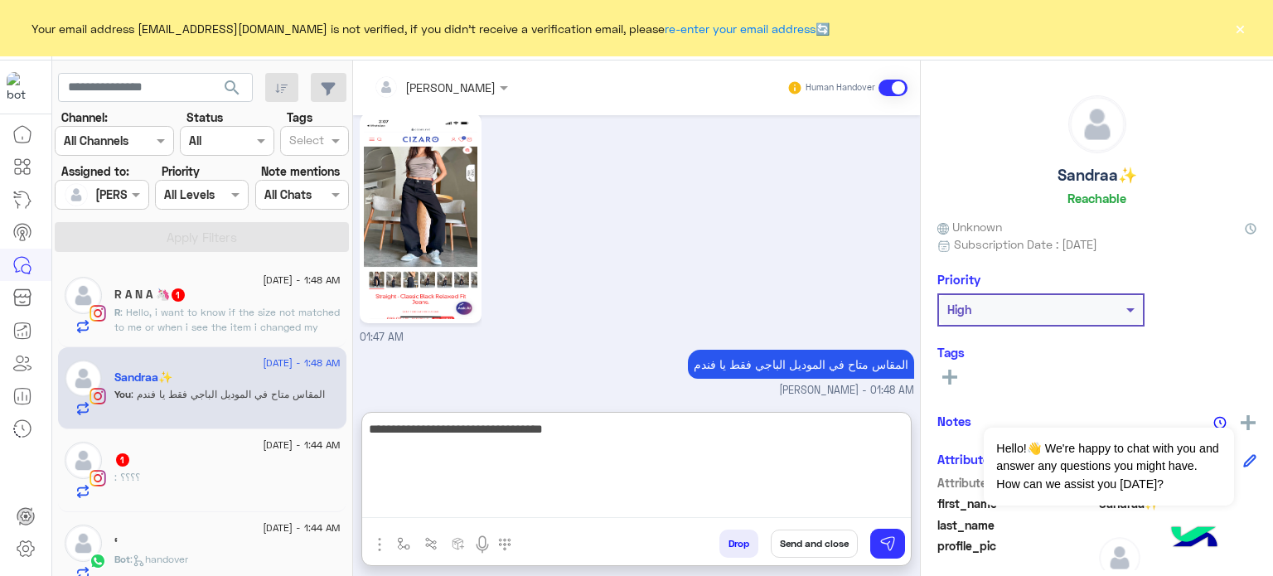
type textarea "**********"
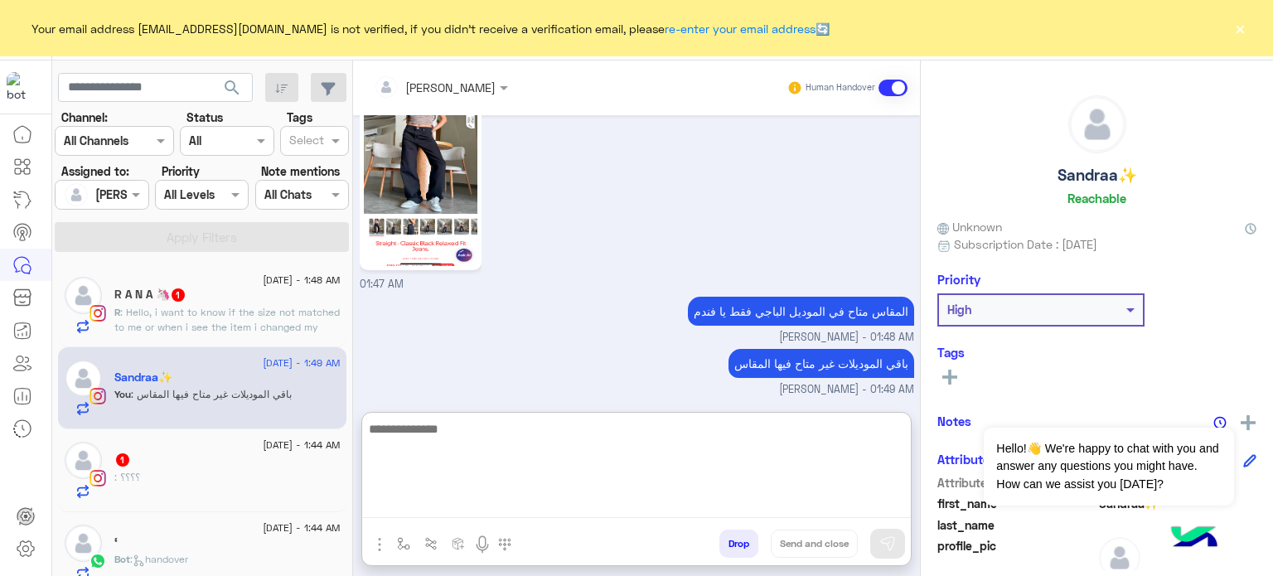
scroll to position [782, 0]
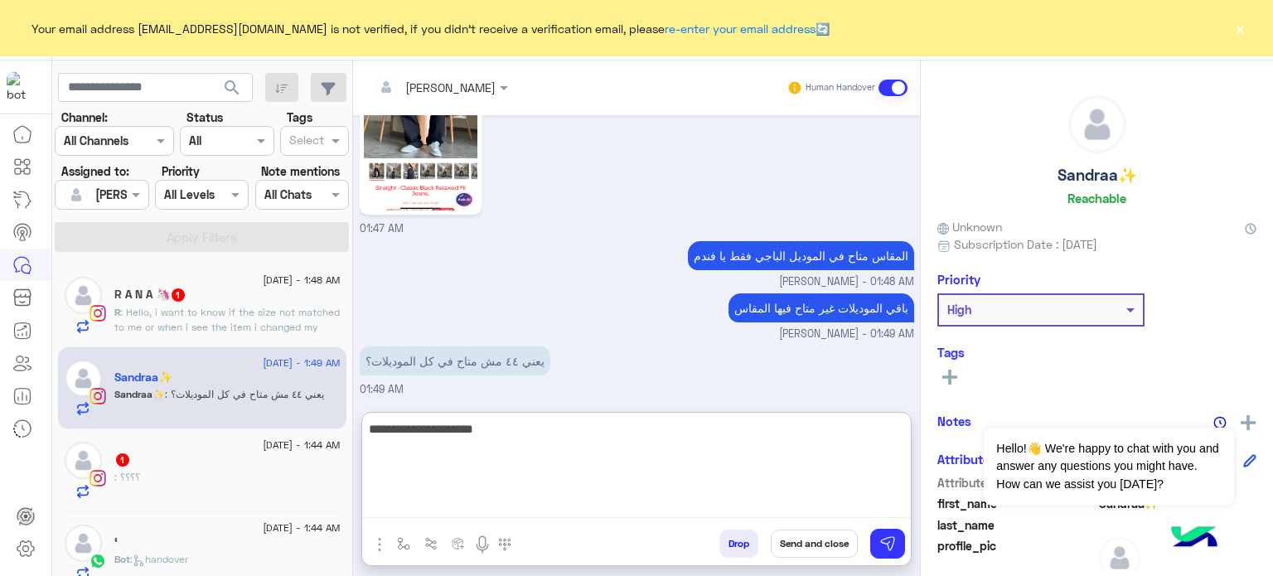
type textarea "**********"
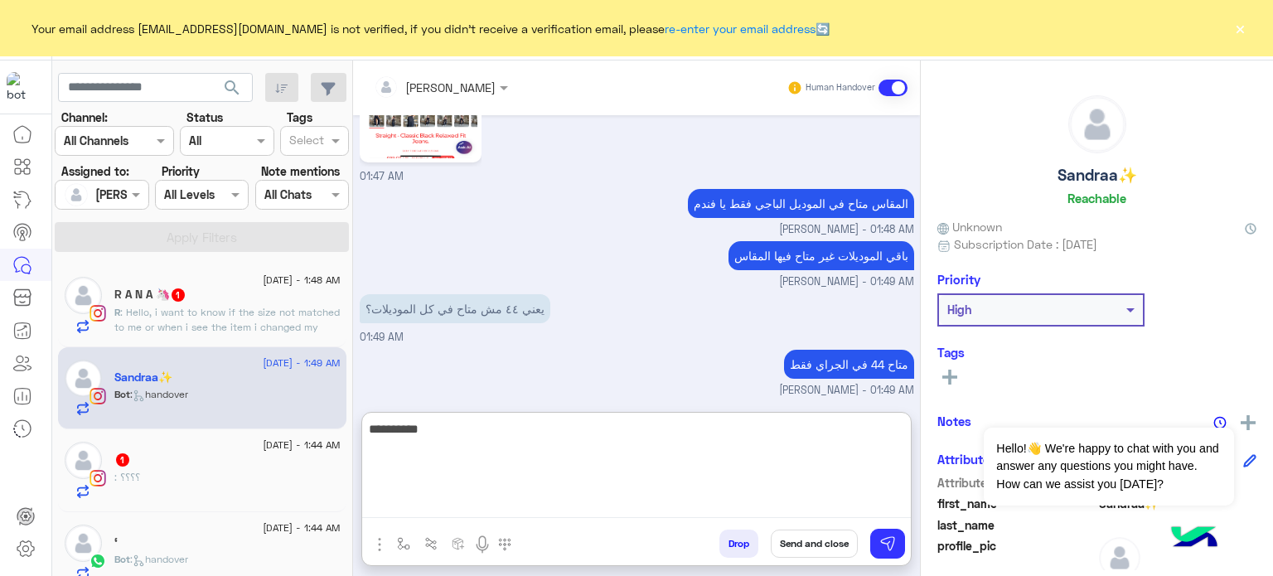
scroll to position [978, 0]
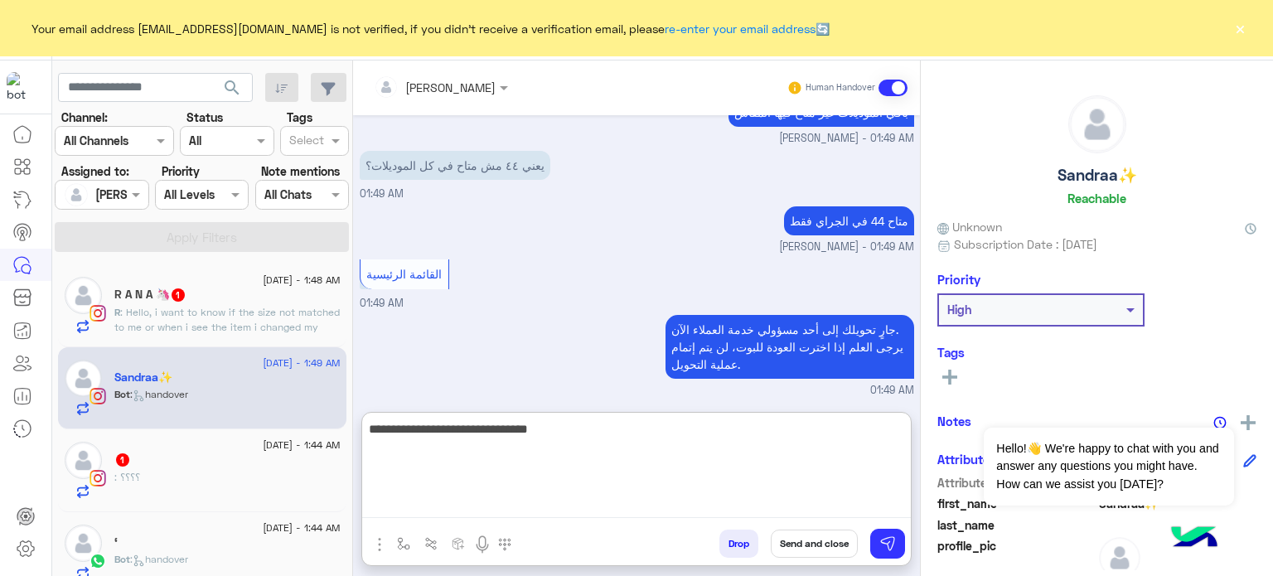
type textarea "**********"
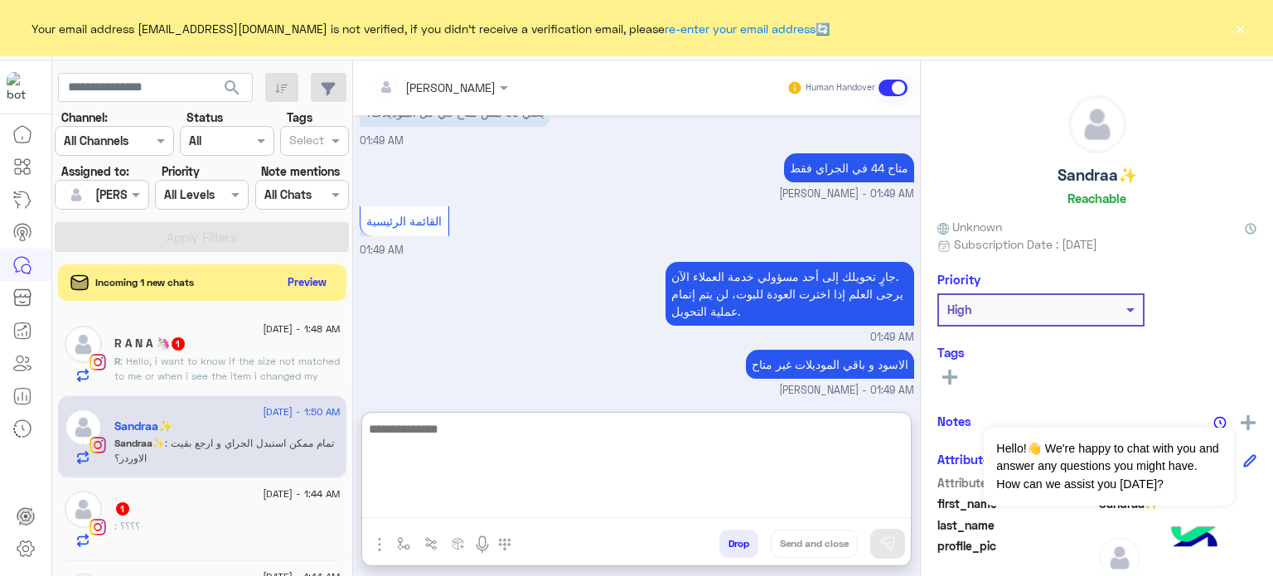
scroll to position [1085, 0]
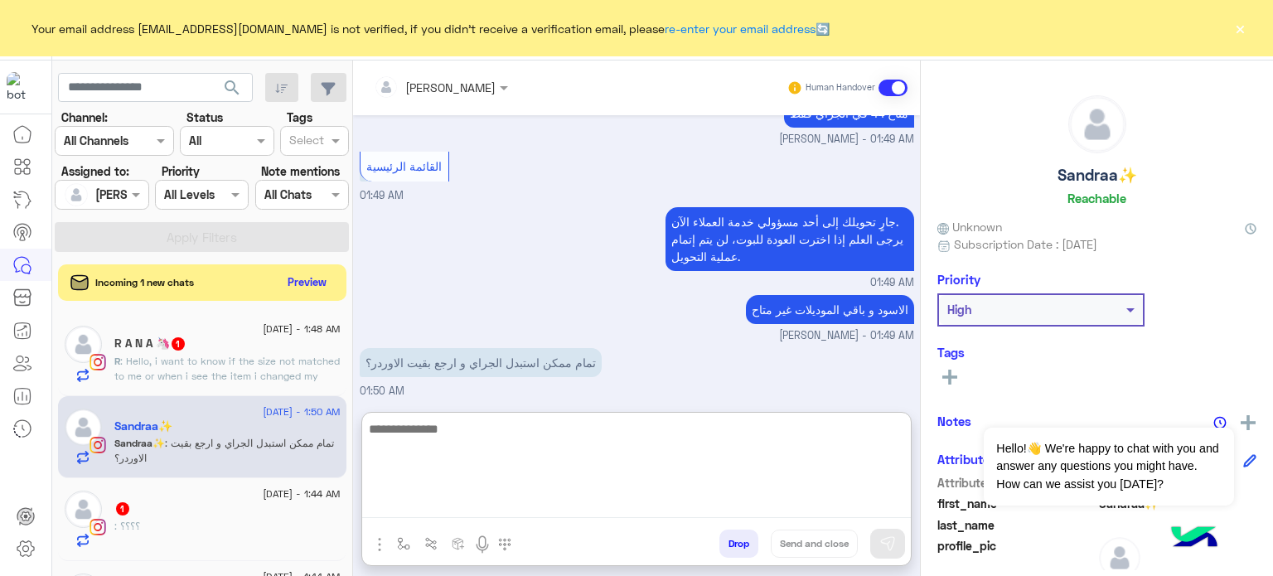
click at [462, 493] on textarea at bounding box center [636, 467] width 549 height 99
type textarea "**********"
